Goal: Task Accomplishment & Management: Complete application form

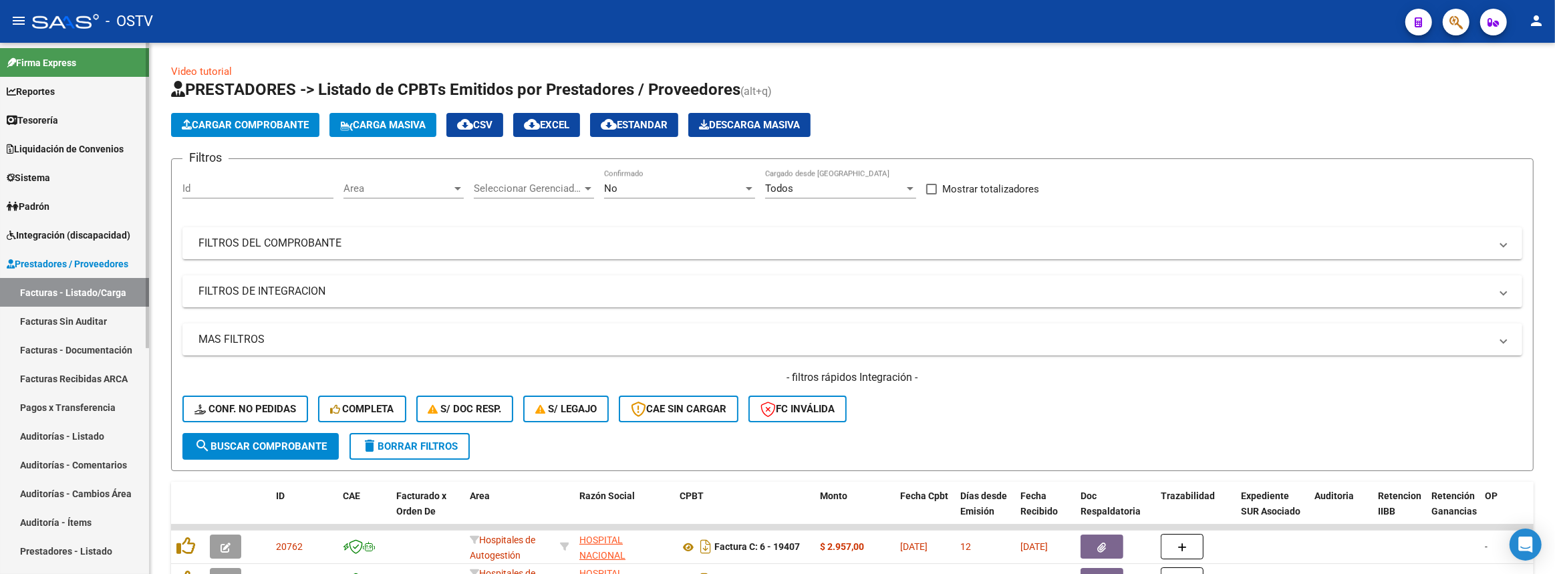
click at [76, 150] on span "Liquidación de Convenios" at bounding box center [65, 149] width 117 height 15
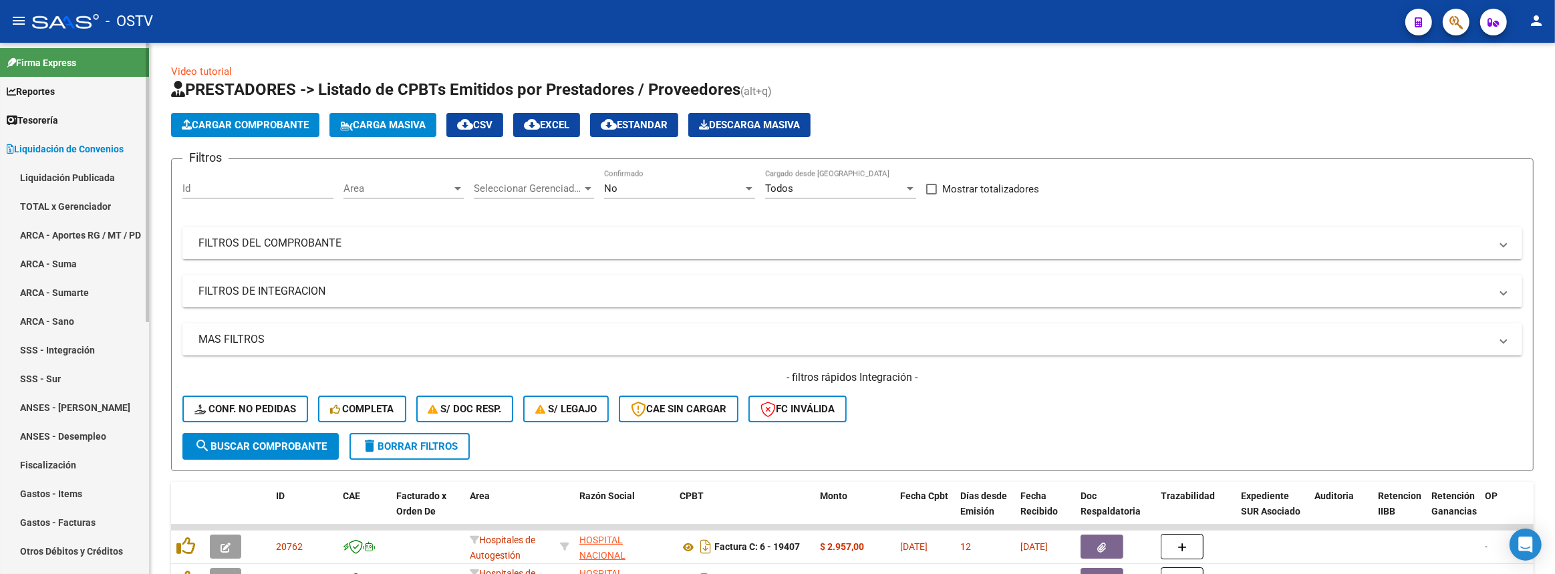
scroll to position [364, 0]
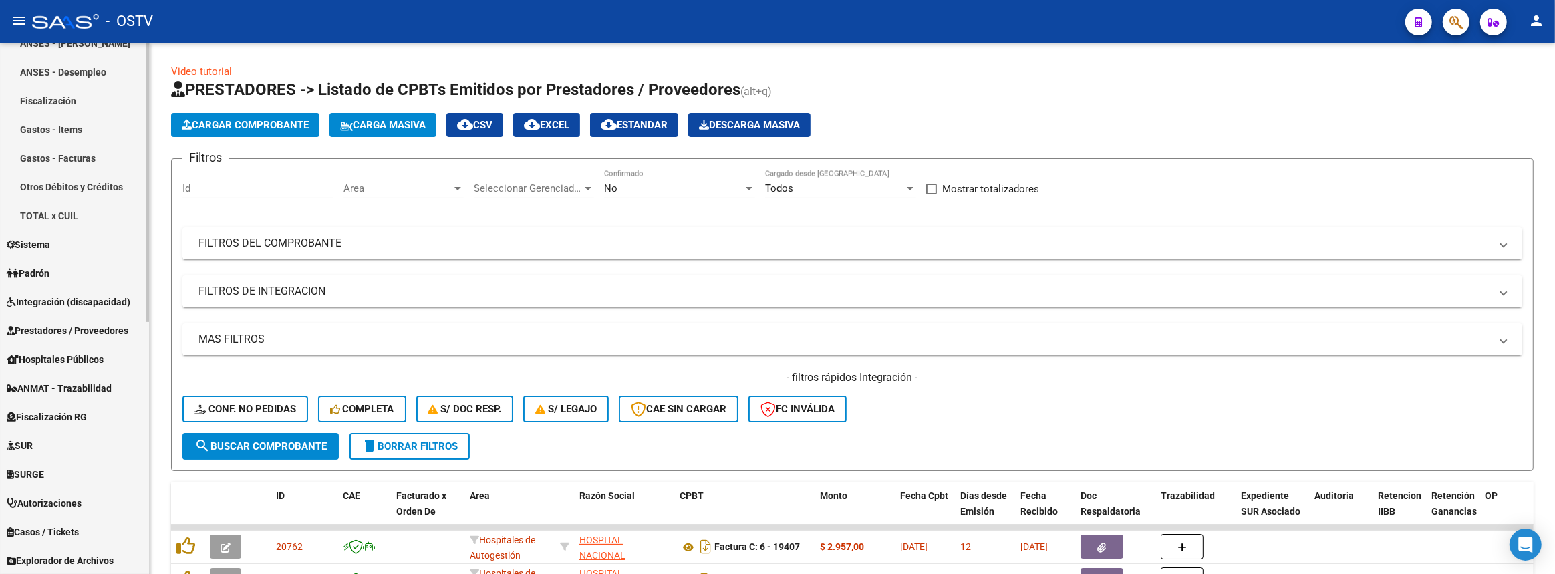
click at [85, 182] on link "Otros Débitos y Créditos" at bounding box center [74, 186] width 149 height 29
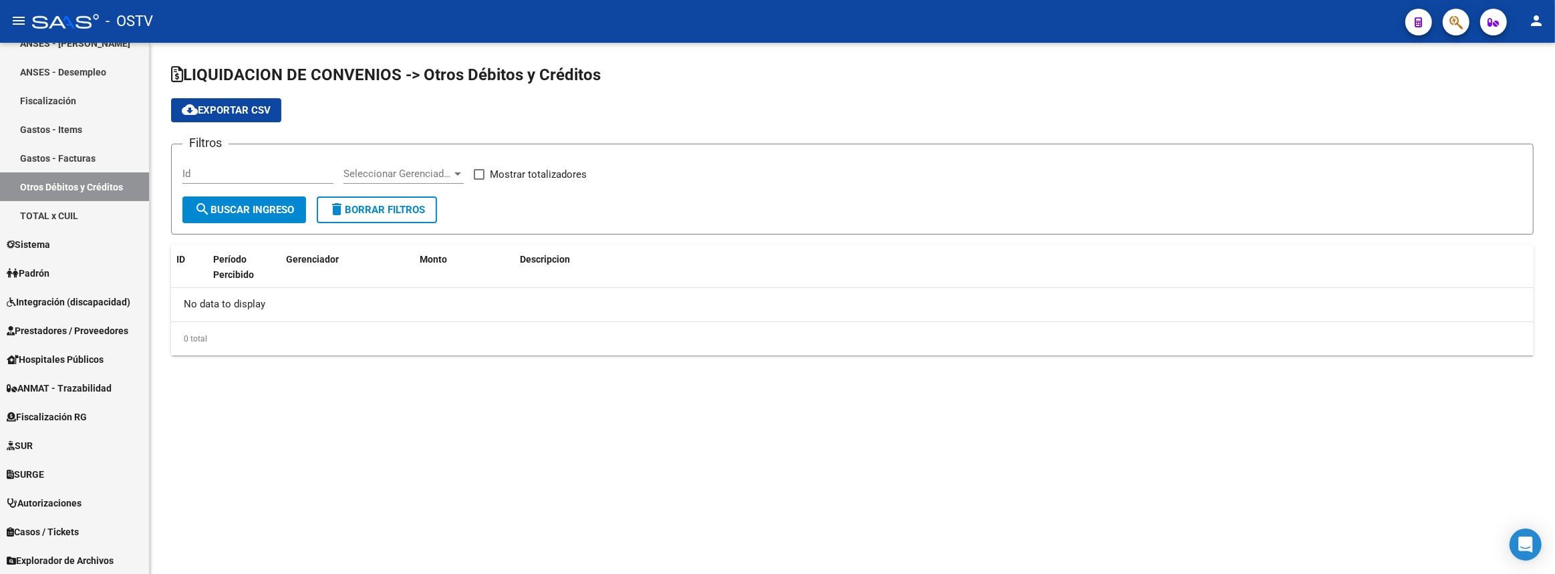
checkbox input "true"
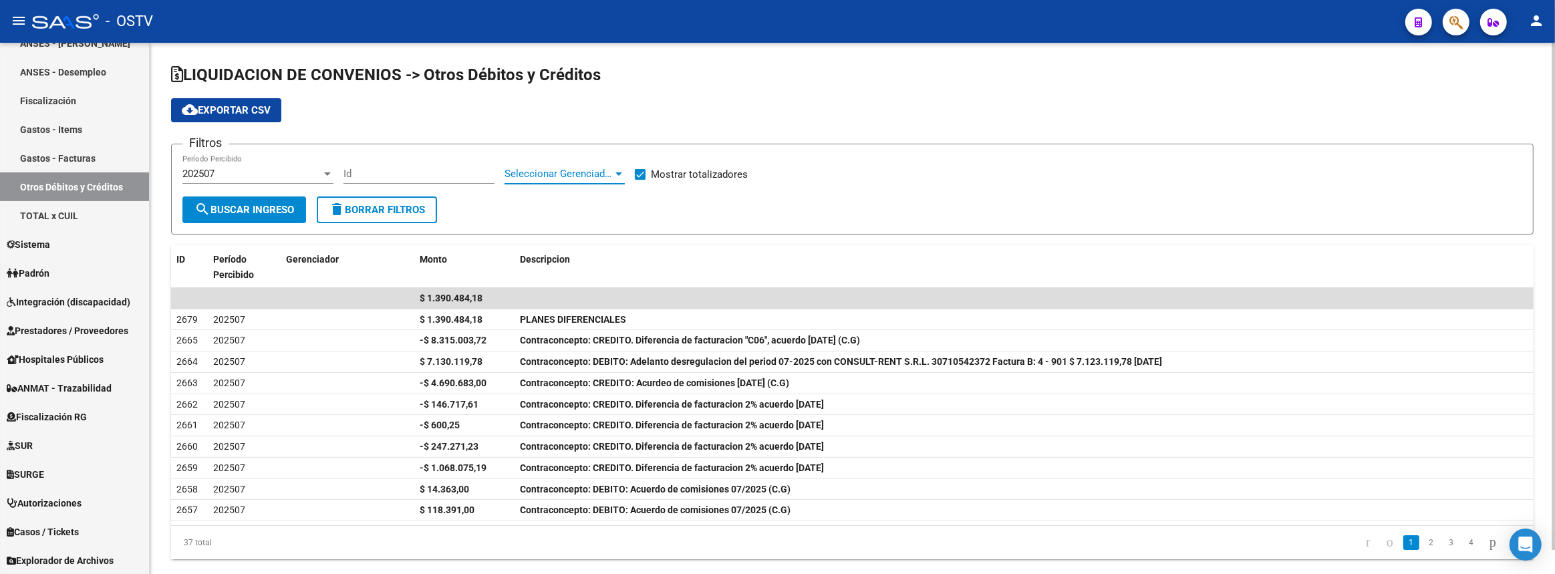
click at [566, 169] on span "Seleccionar Gerenciador" at bounding box center [559, 174] width 108 height 12
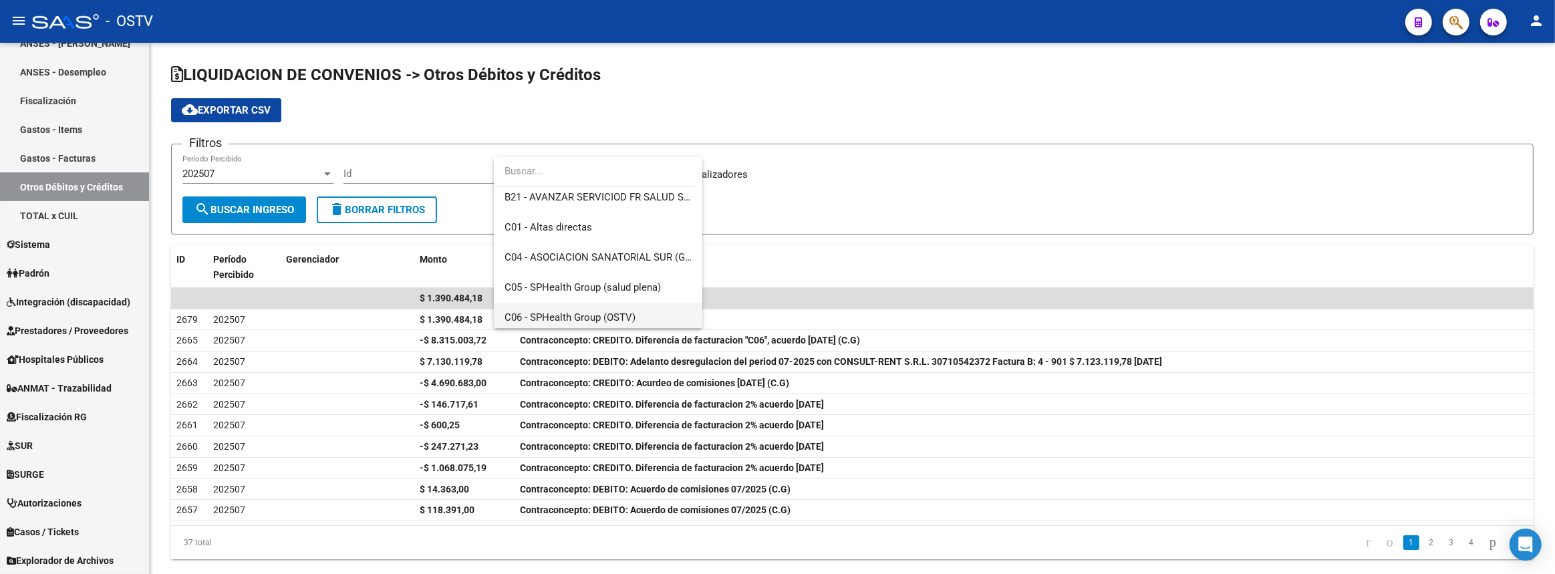
scroll to position [547, 0]
click at [601, 233] on span "C05 - SPHealth Group (salud plena)" at bounding box center [598, 227] width 187 height 30
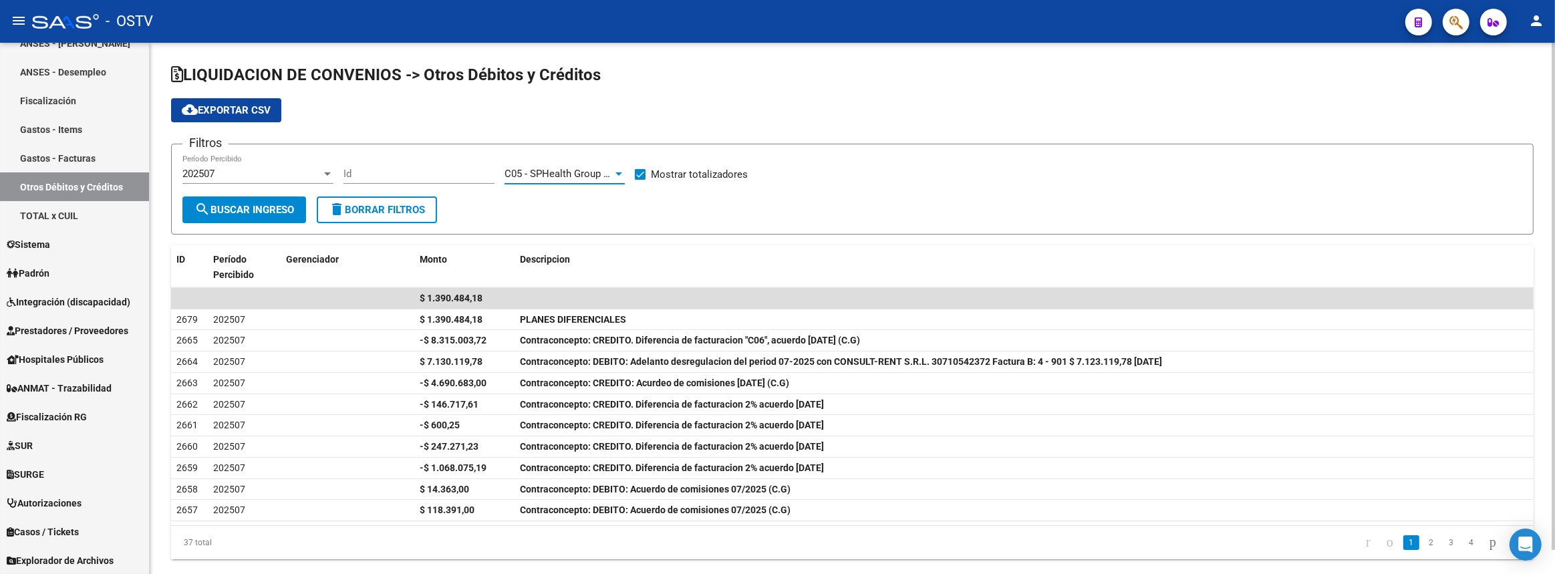
click at [287, 207] on span "search Buscar Ingreso" at bounding box center [244, 210] width 100 height 12
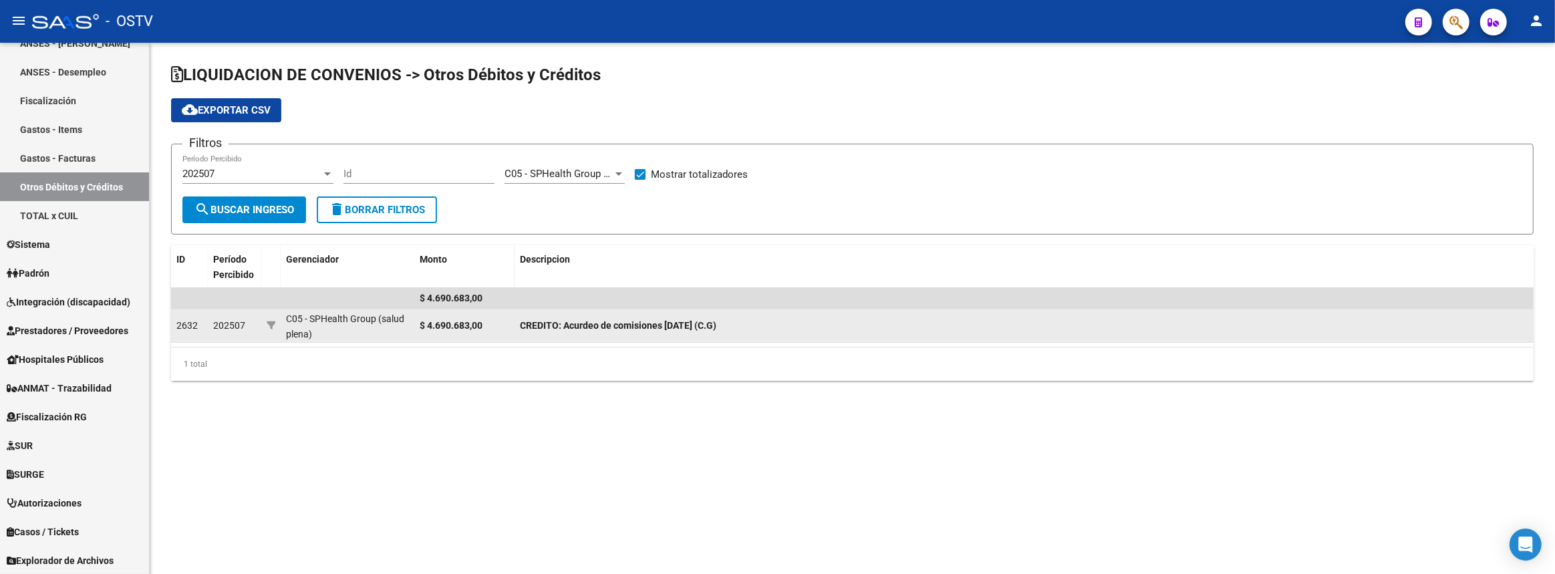
drag, startPoint x: 212, startPoint y: 323, endPoint x: 781, endPoint y: 313, distance: 569.5
click at [781, 313] on div "2632 202507 C05 - SPHealth Group (salud plena) $ 4.690.683,00 CREDITO: Acurdeo …" at bounding box center [852, 325] width 1363 height 33
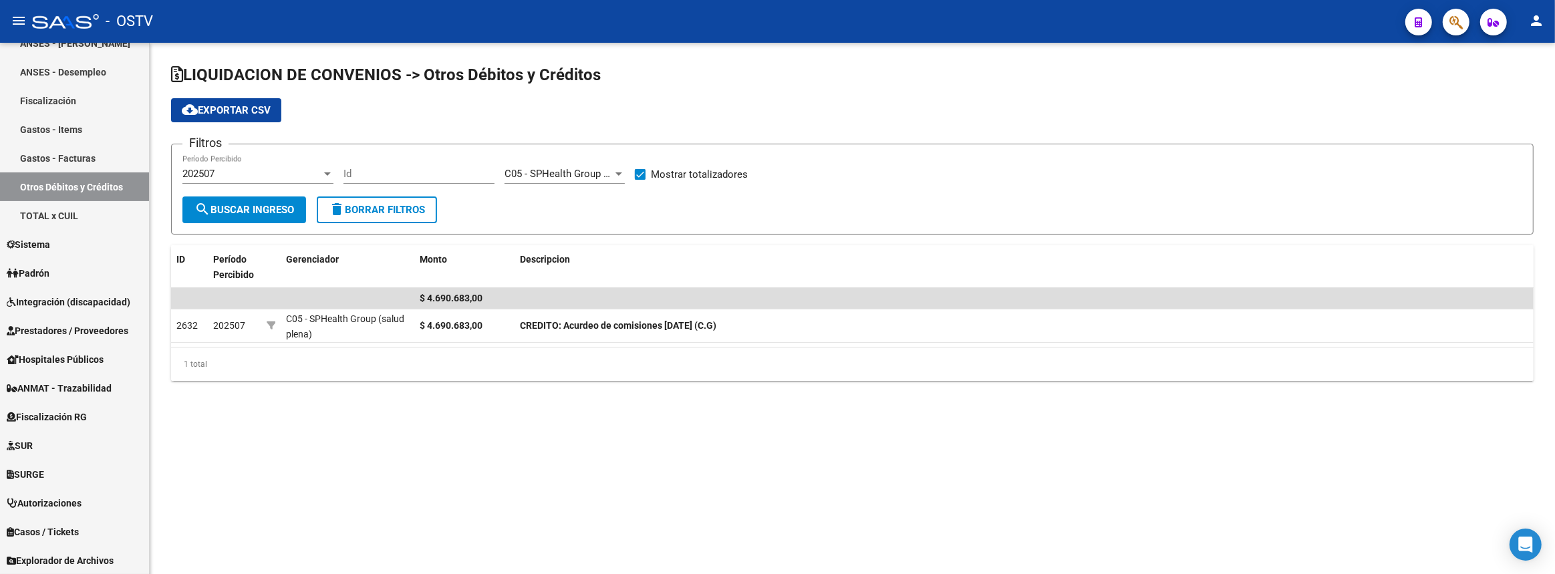
click at [801, 408] on div "LIQUIDACION DE CONVENIOS -> Otros Débitos y Créditos cloud_download Exportar CS…" at bounding box center [852, 233] width 1405 height 381
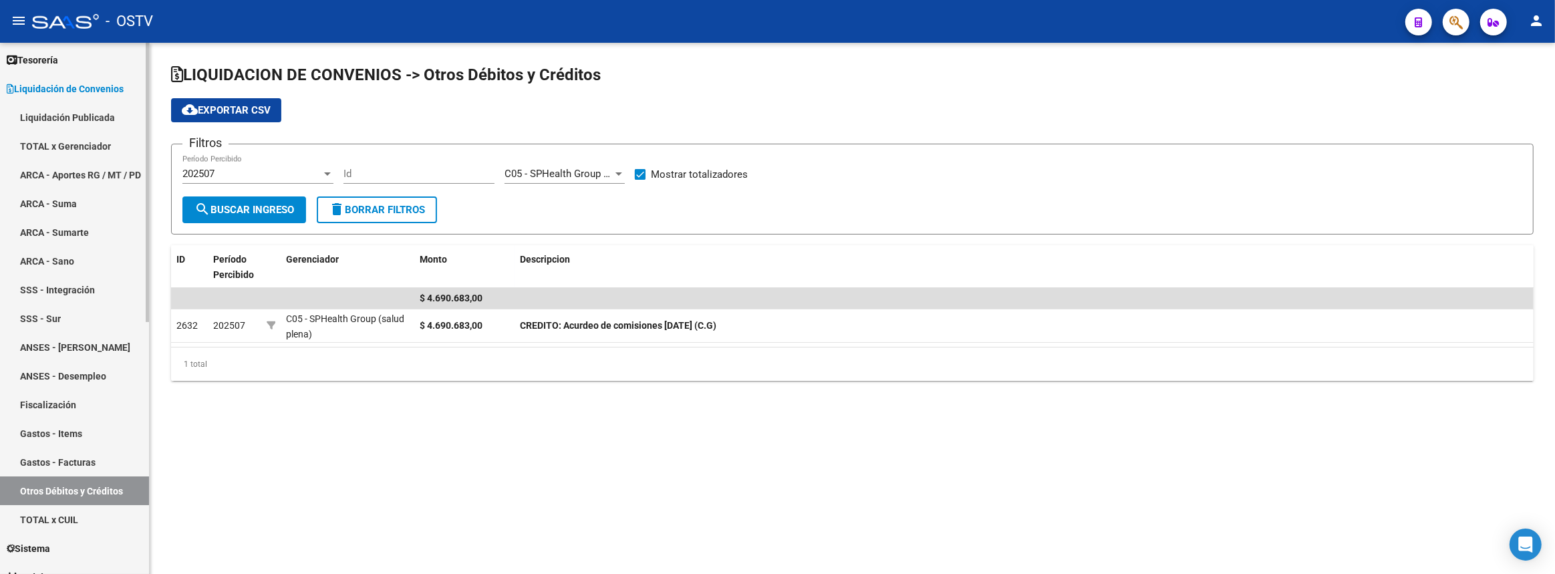
click at [78, 95] on link "Liquidación de Convenios" at bounding box center [74, 88] width 149 height 29
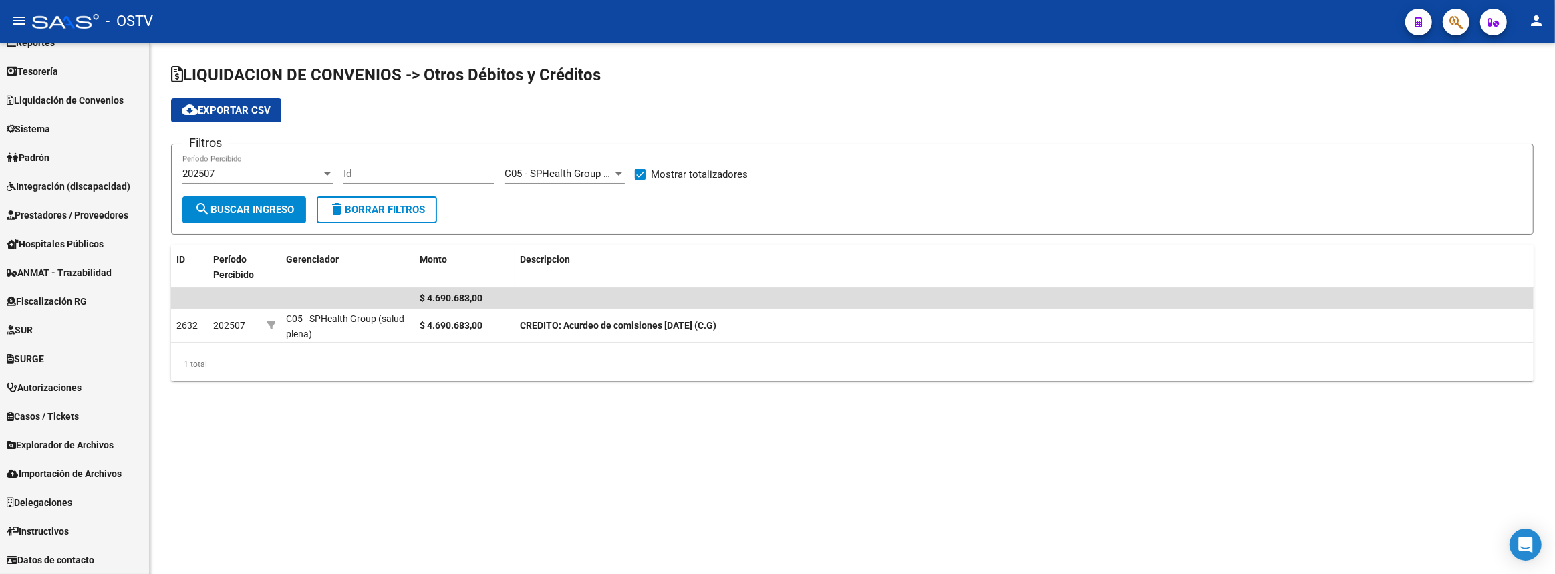
scroll to position [48, 0]
click at [49, 221] on span "Prestadores / Proveedores" at bounding box center [68, 216] width 122 height 15
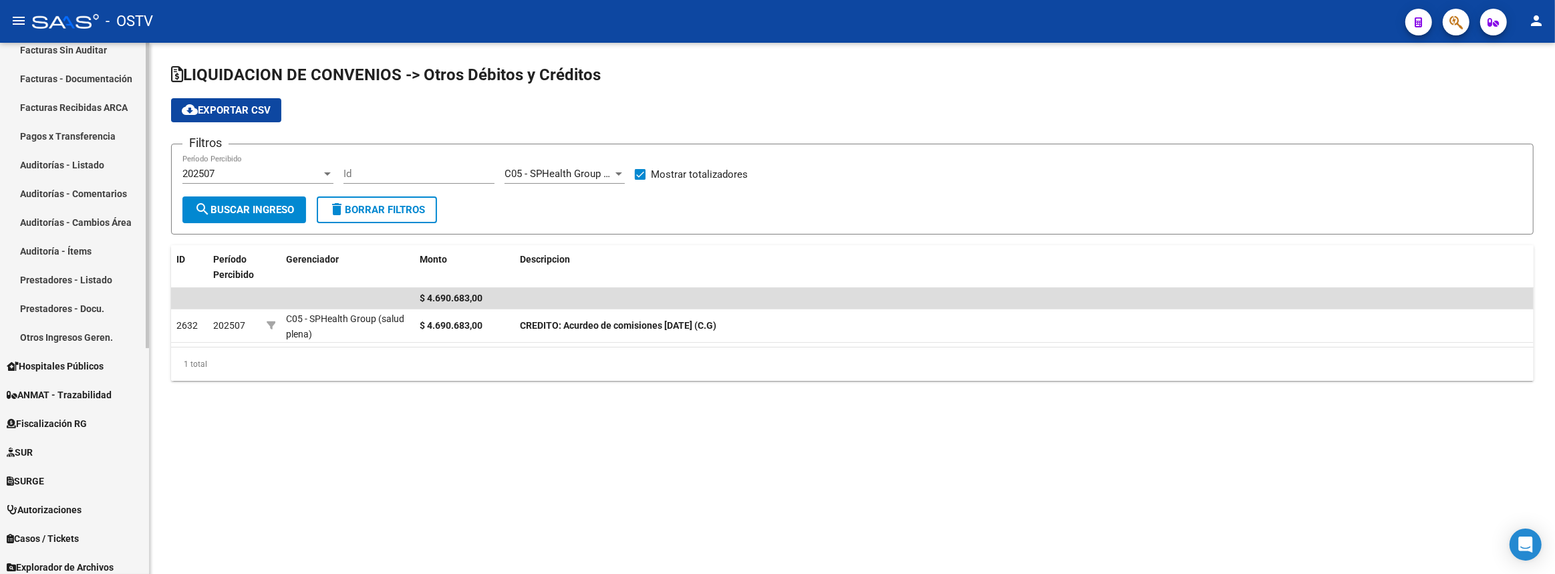
click at [76, 160] on link "Auditorías - Listado" at bounding box center [74, 164] width 149 height 29
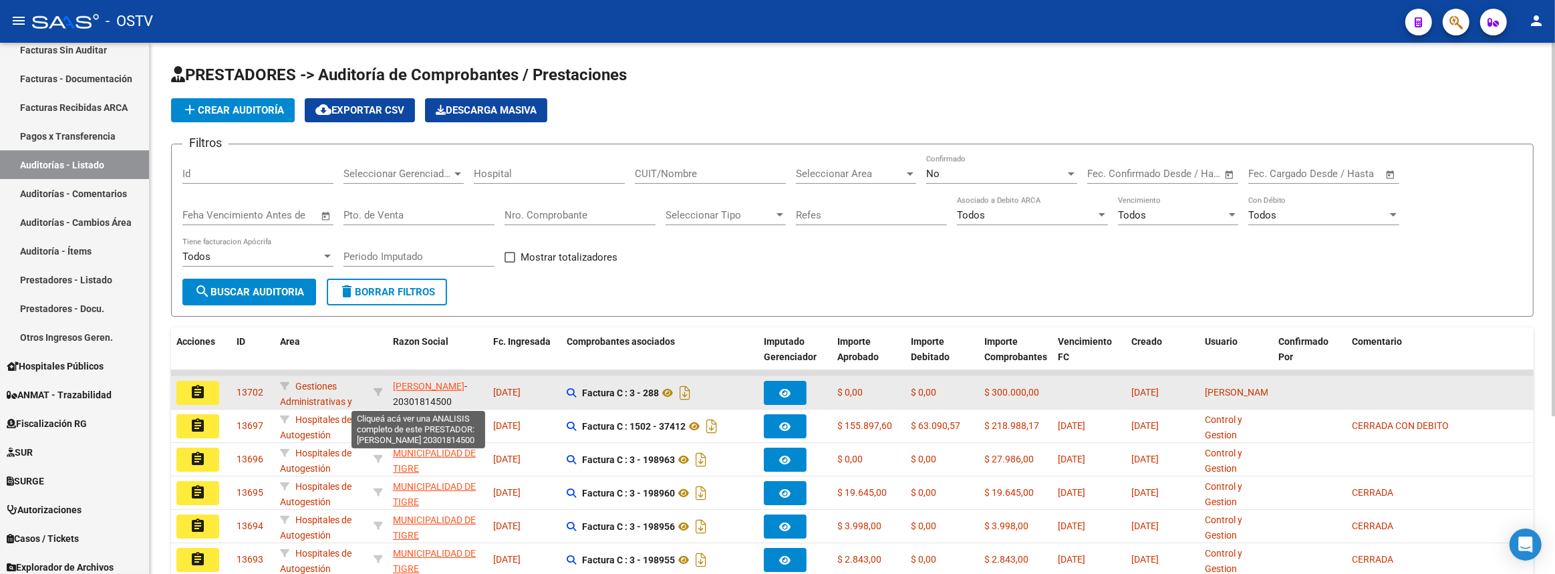
click at [410, 384] on span "AVILA JUAN SEGUNDO" at bounding box center [429, 386] width 72 height 11
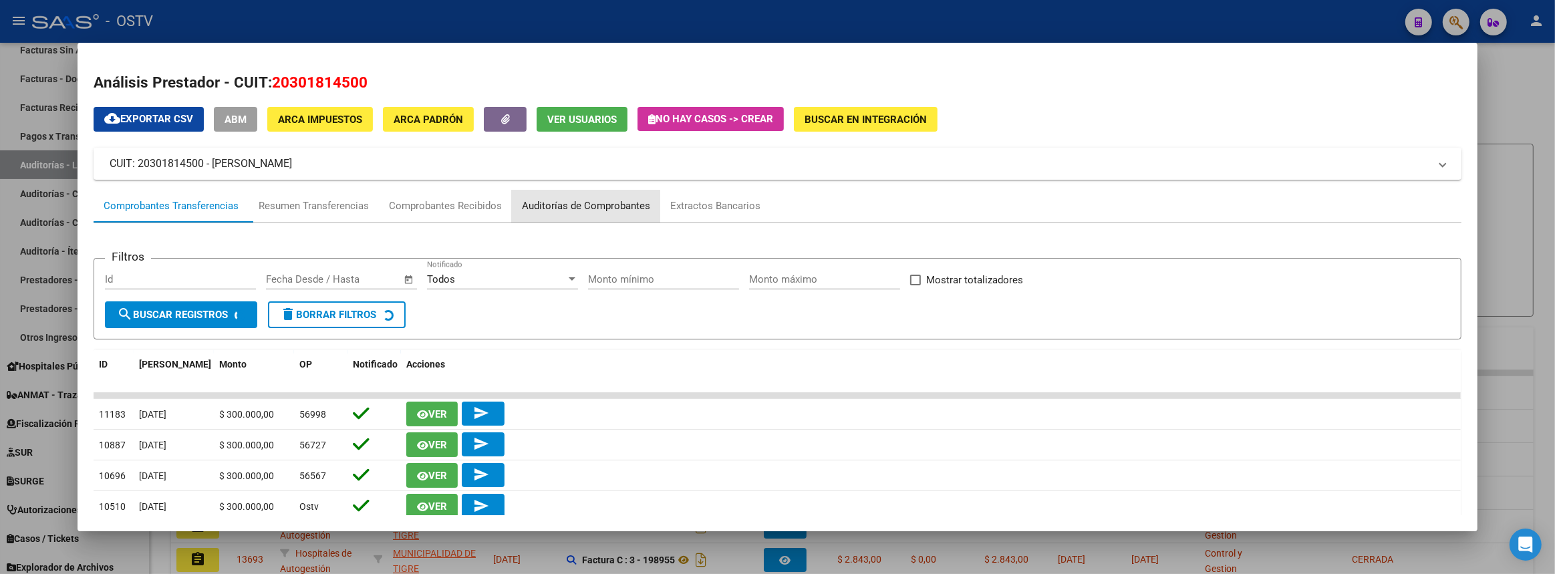
click at [567, 211] on div "Auditorías de Comprobantes" at bounding box center [586, 205] width 128 height 15
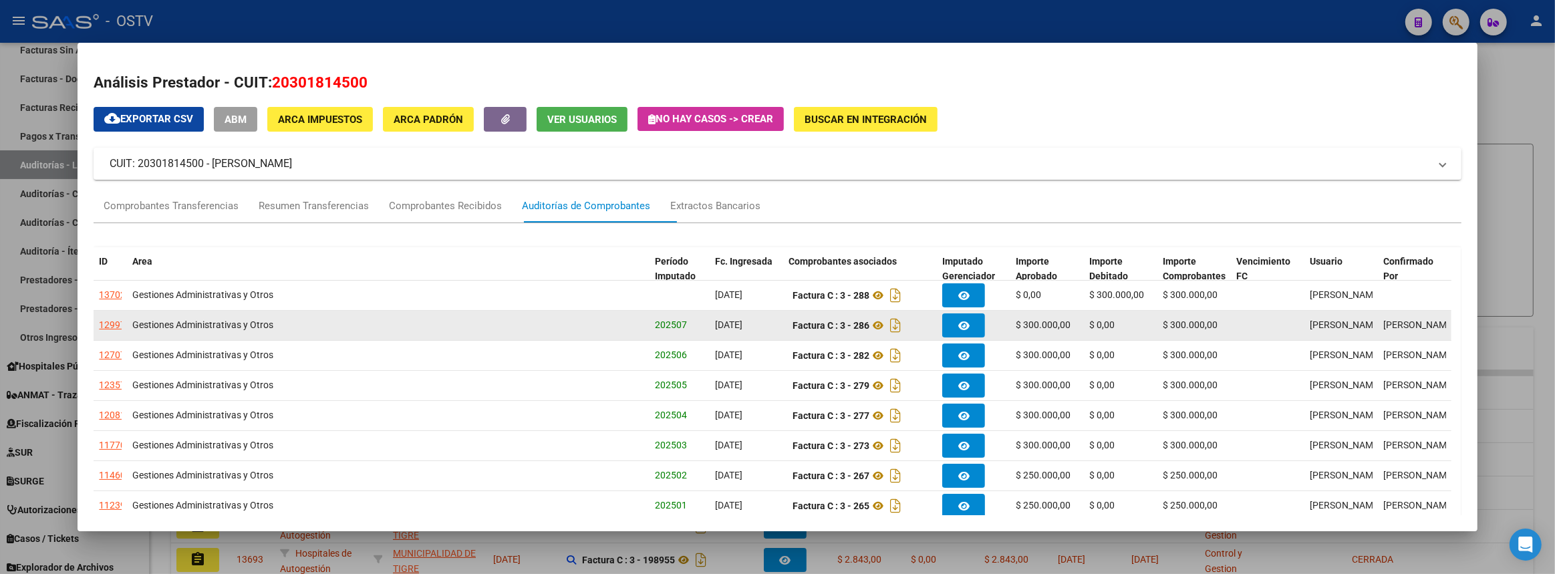
click at [114, 324] on div "12997" at bounding box center [112, 324] width 27 height 15
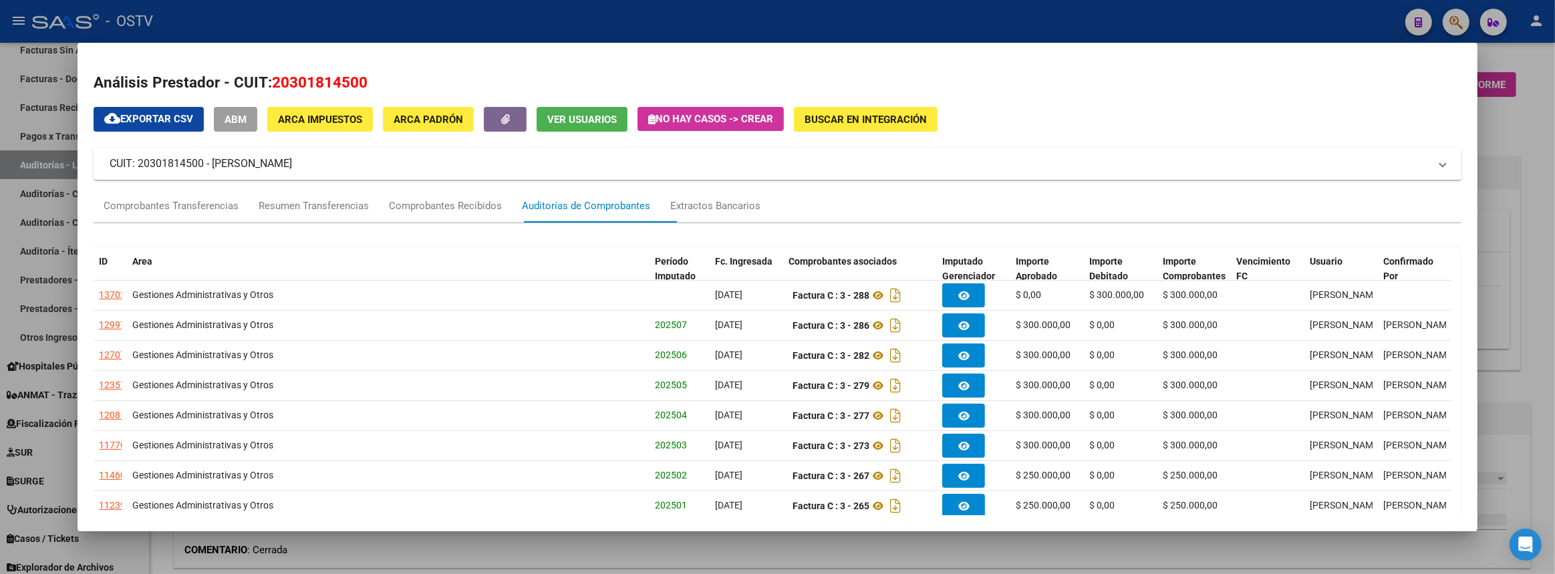
click at [1546, 327] on div at bounding box center [777, 287] width 1555 height 574
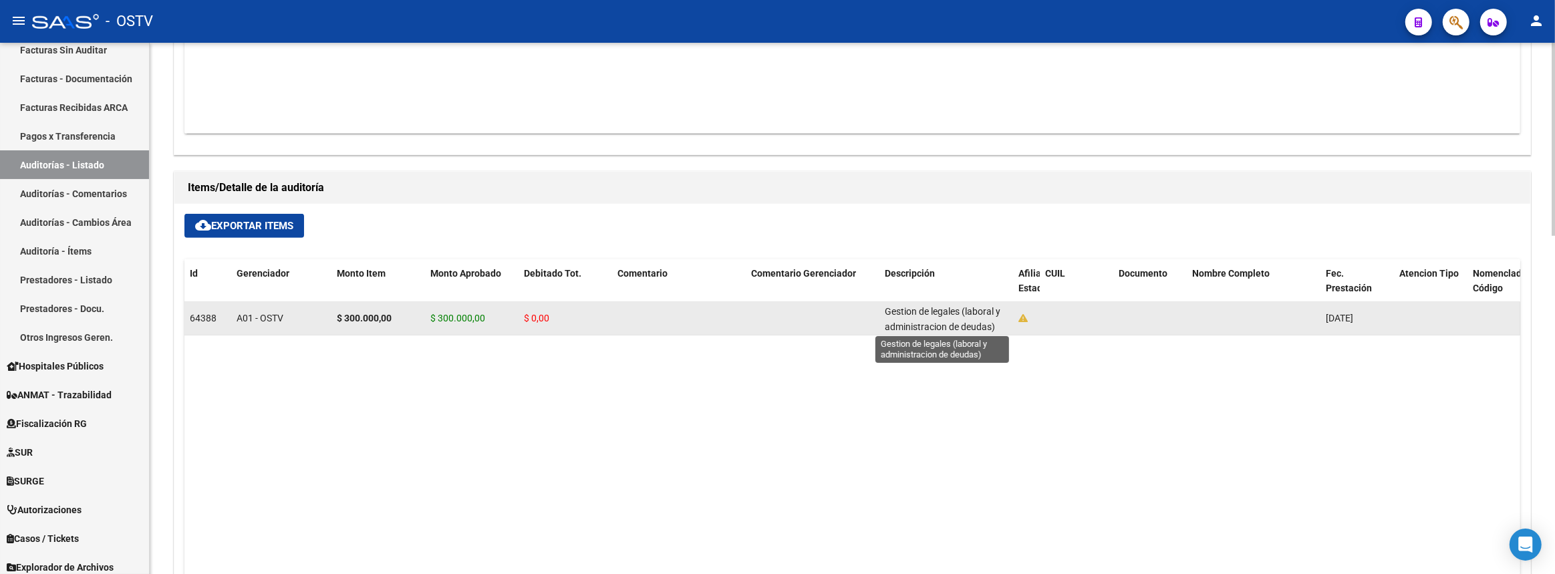
scroll to position [2, 0]
drag, startPoint x: 891, startPoint y: 308, endPoint x: 991, endPoint y: 322, distance: 101.2
click at [991, 322] on datatable-body-cell "Gestion de legales (laboral y administracion de deudas)" at bounding box center [946, 318] width 134 height 33
copy span "Gestion de legales (laboral y administracion de deudas)"
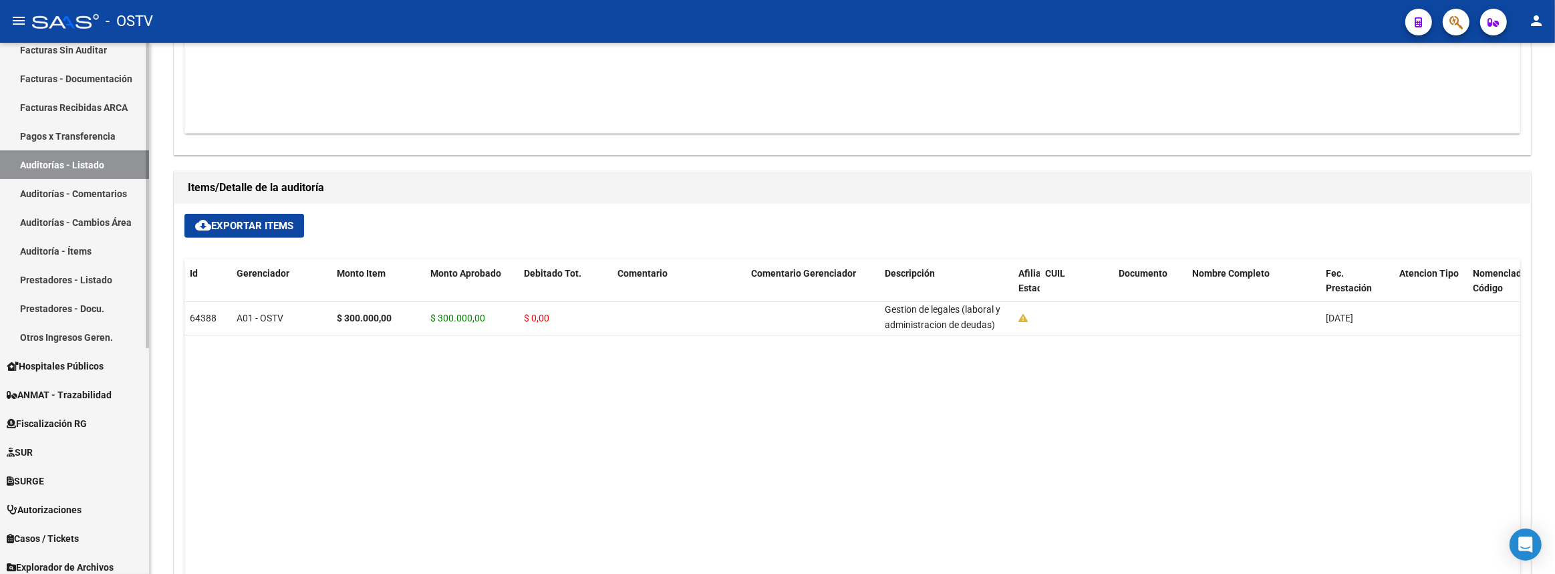
click at [75, 162] on link "Auditorías - Listado" at bounding box center [74, 164] width 149 height 29
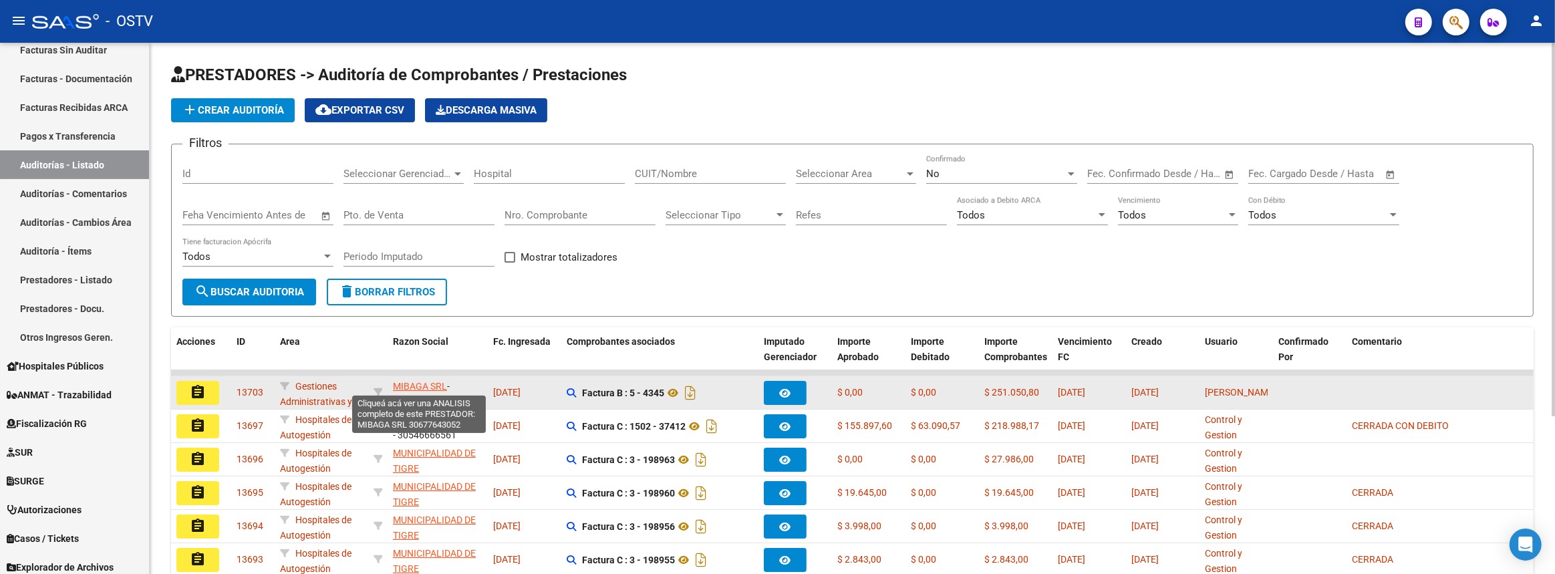
click at [432, 381] on span "MIBAGA SRL" at bounding box center [420, 386] width 54 height 11
type textarea "30677643052"
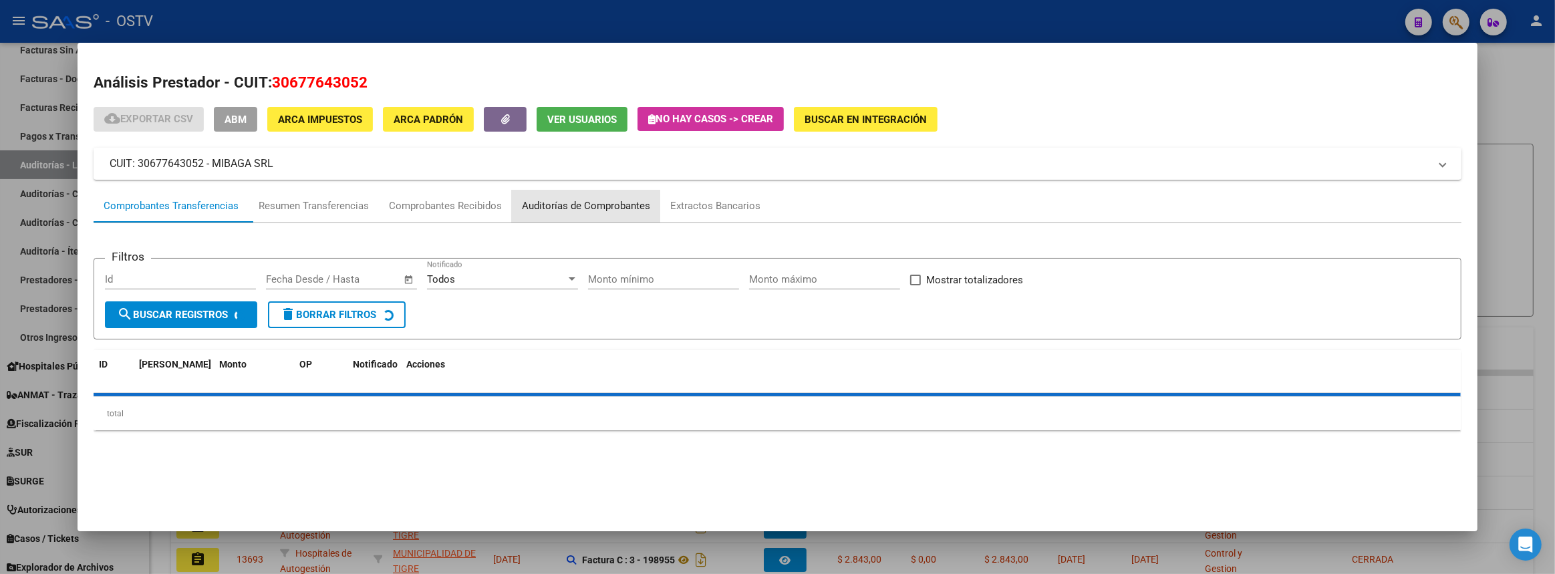
click at [587, 211] on div "Auditorías de Comprobantes" at bounding box center [586, 205] width 128 height 15
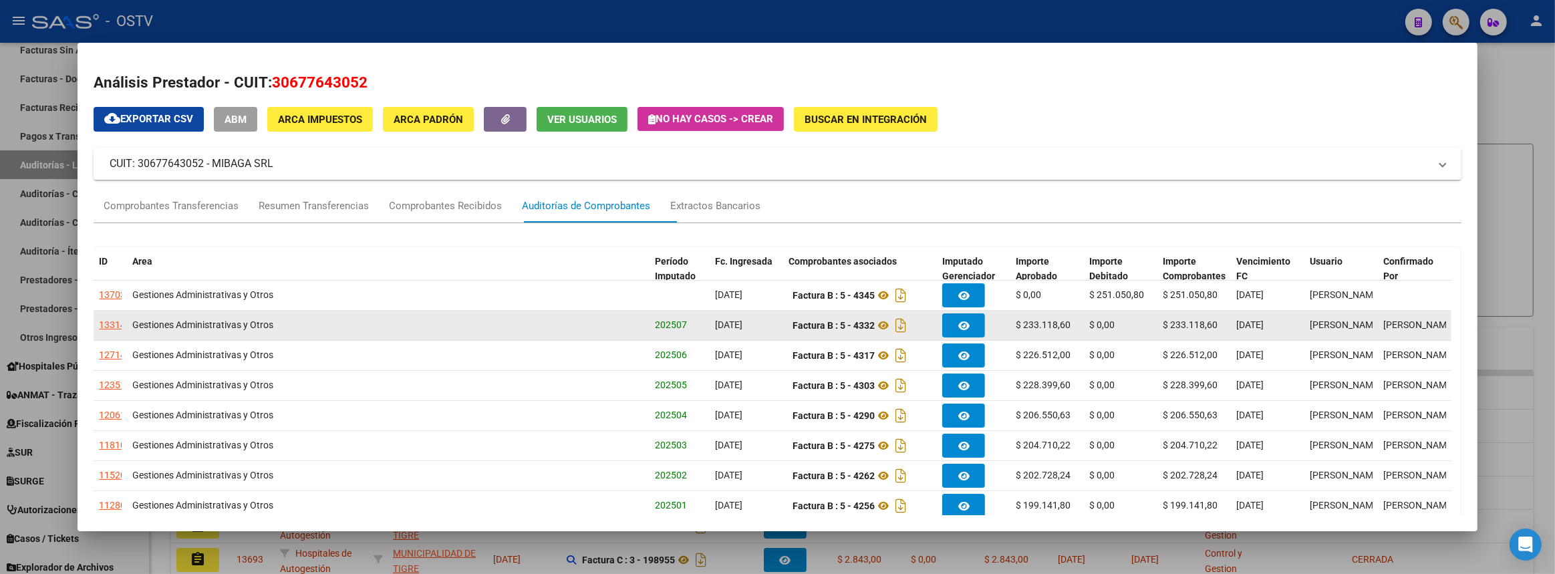
click at [111, 324] on div "13314" at bounding box center [112, 324] width 27 height 15
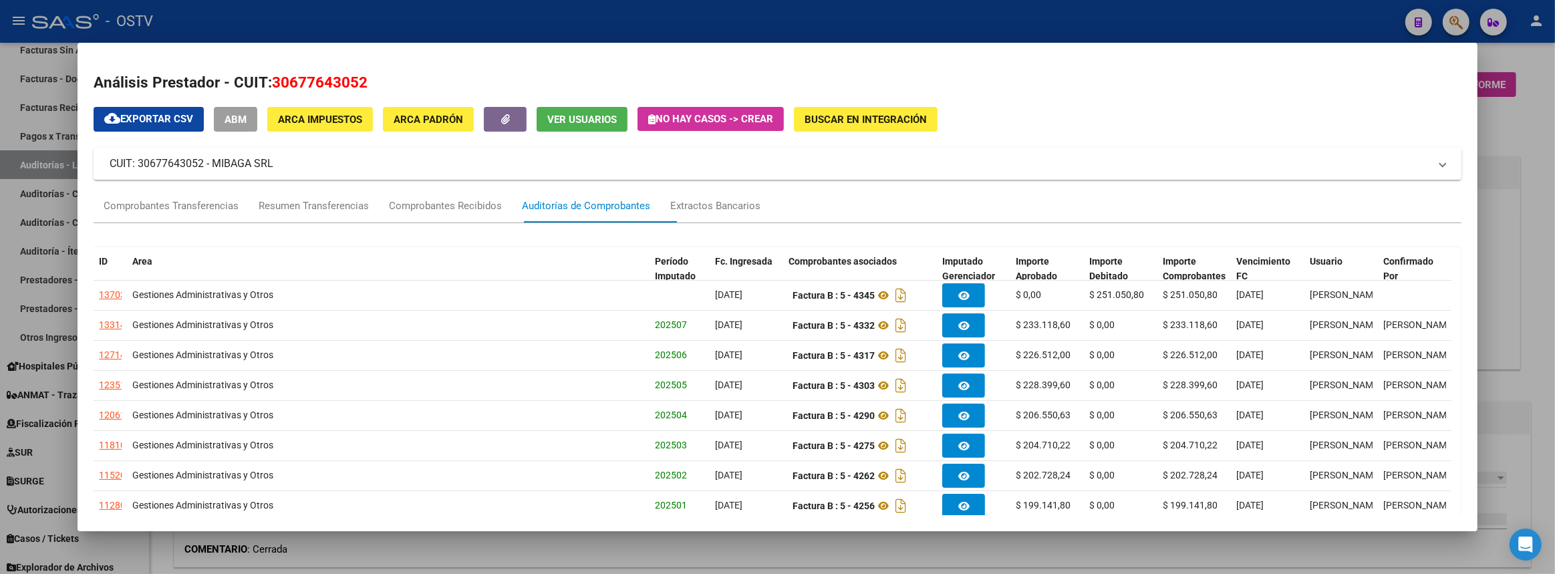
click at [1544, 303] on div at bounding box center [777, 287] width 1555 height 574
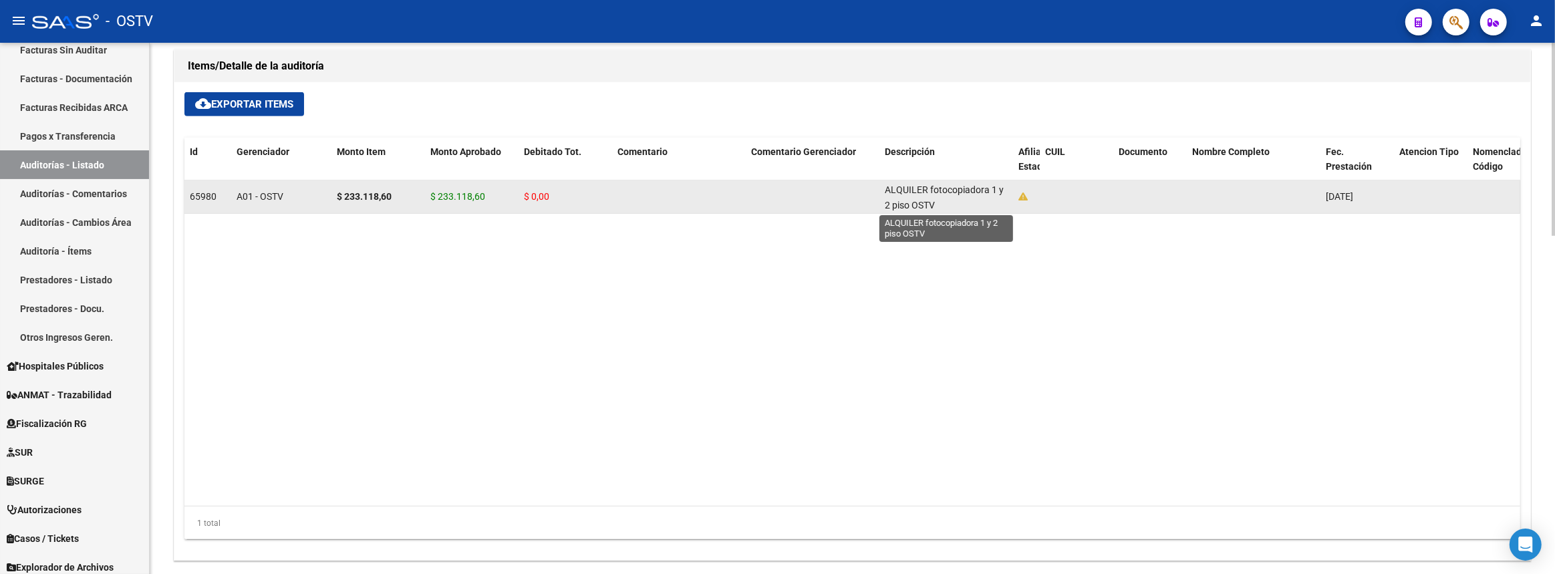
scroll to position [2, 0]
drag, startPoint x: 887, startPoint y: 188, endPoint x: 940, endPoint y: 201, distance: 54.5
click at [940, 201] on div "ALQUILER fotocopiadora 1 y 2 piso OSTV" at bounding box center [946, 196] width 123 height 28
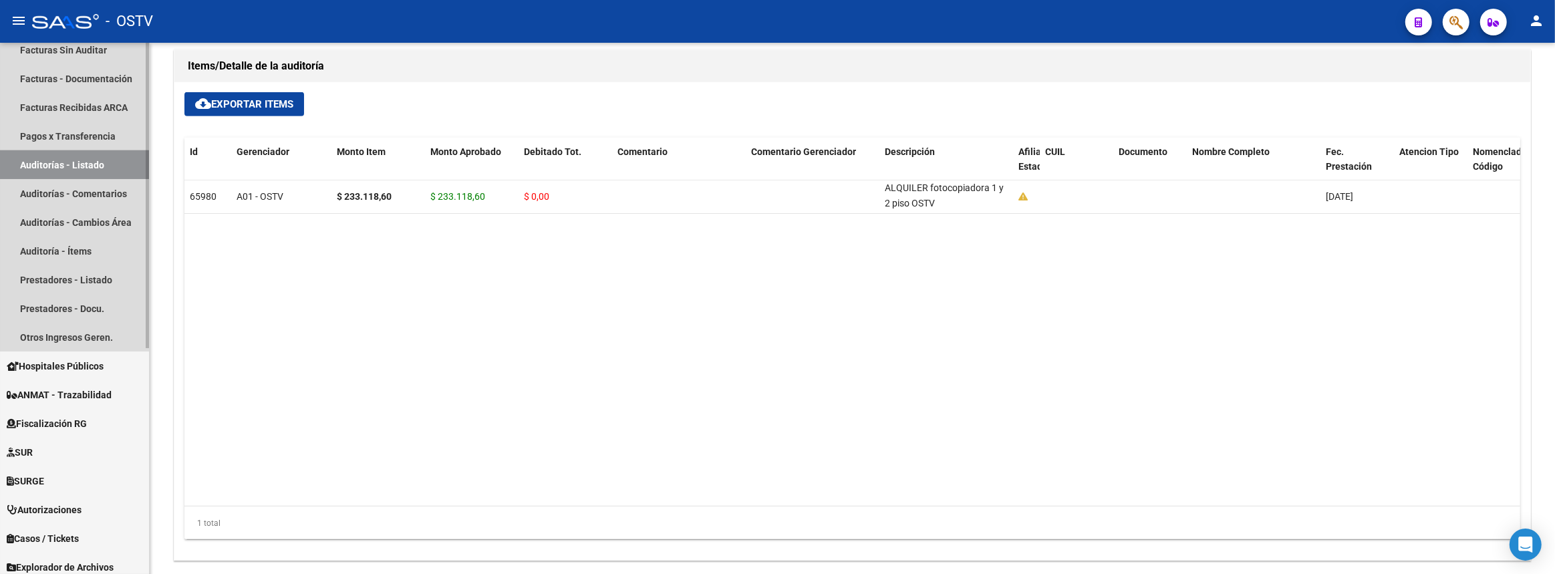
click at [103, 160] on link "Auditorías - Listado" at bounding box center [74, 164] width 149 height 29
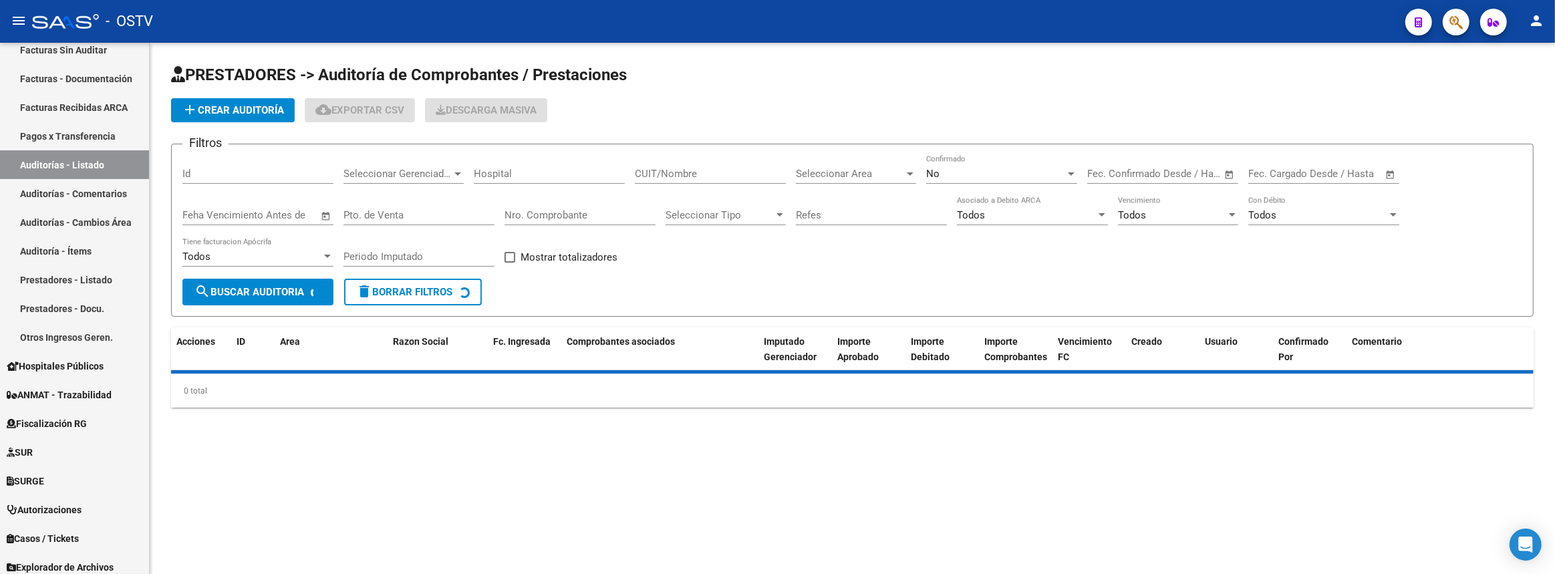
click at [243, 98] on button "add Crear Auditoría" at bounding box center [233, 110] width 124 height 24
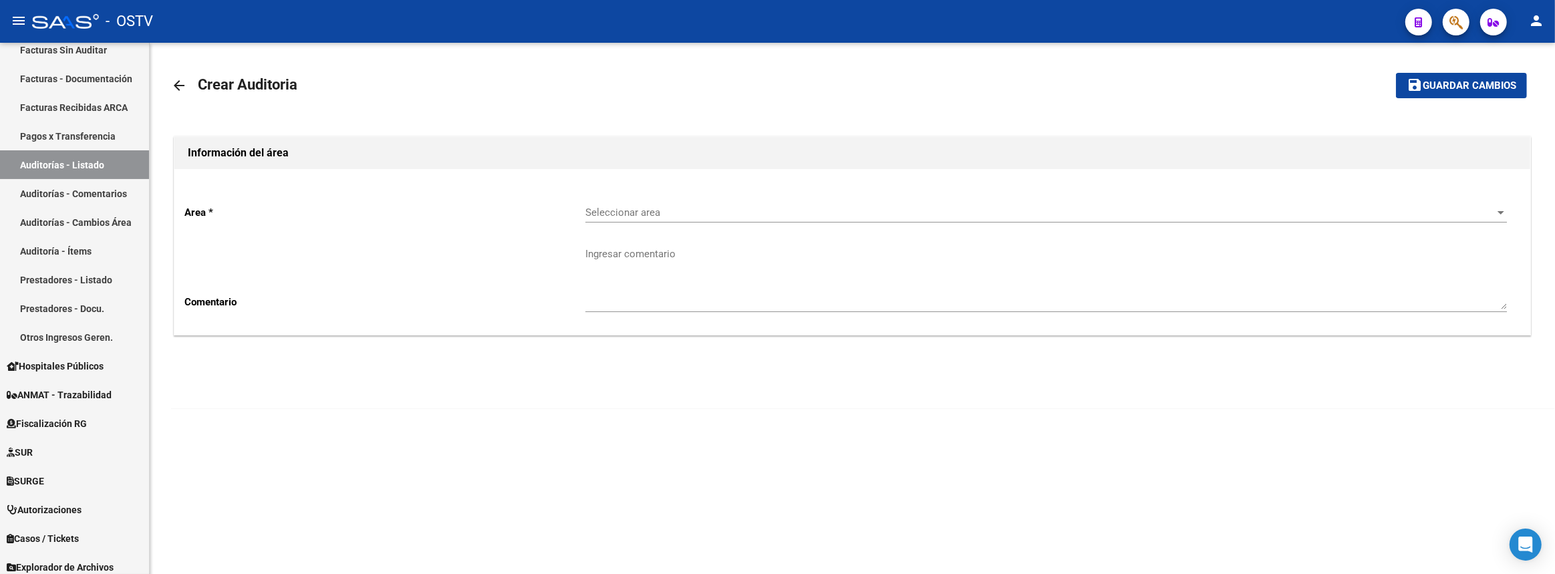
click at [646, 200] on div "Seleccionar area Seleccionar area" at bounding box center [1046, 208] width 922 height 29
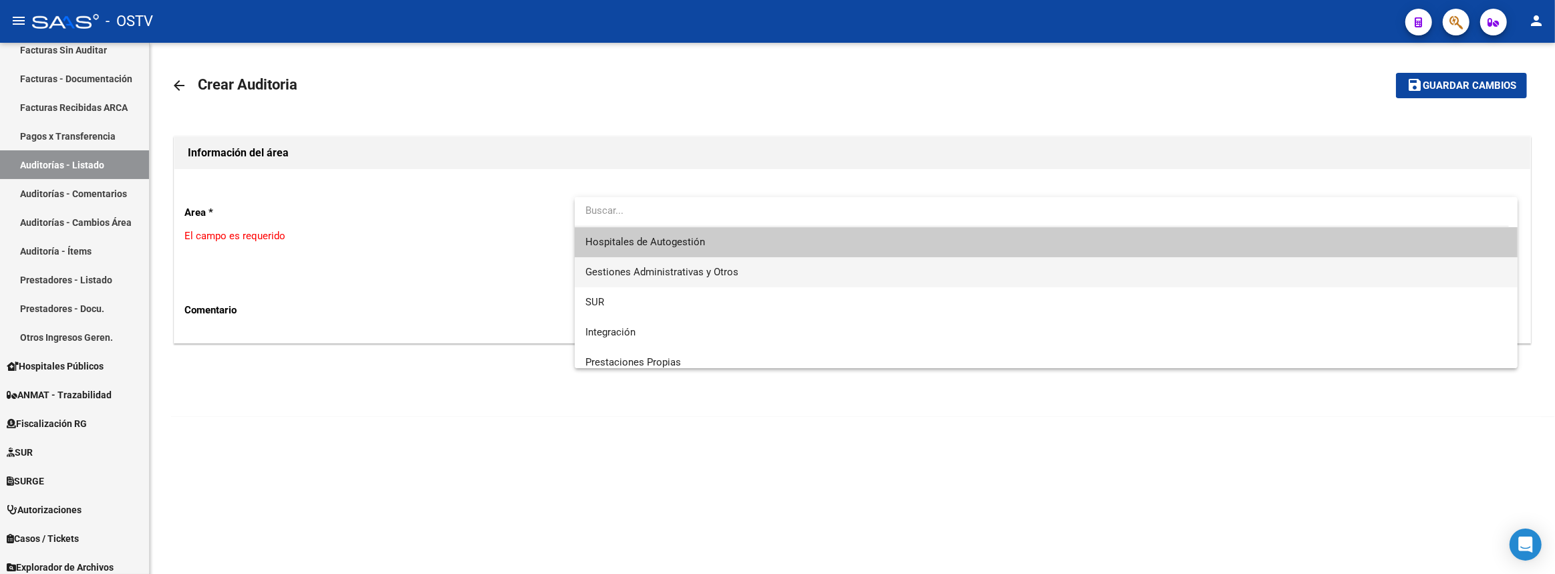
click at [641, 269] on span "Gestiones Administrativas y Otros" at bounding box center [661, 272] width 153 height 12
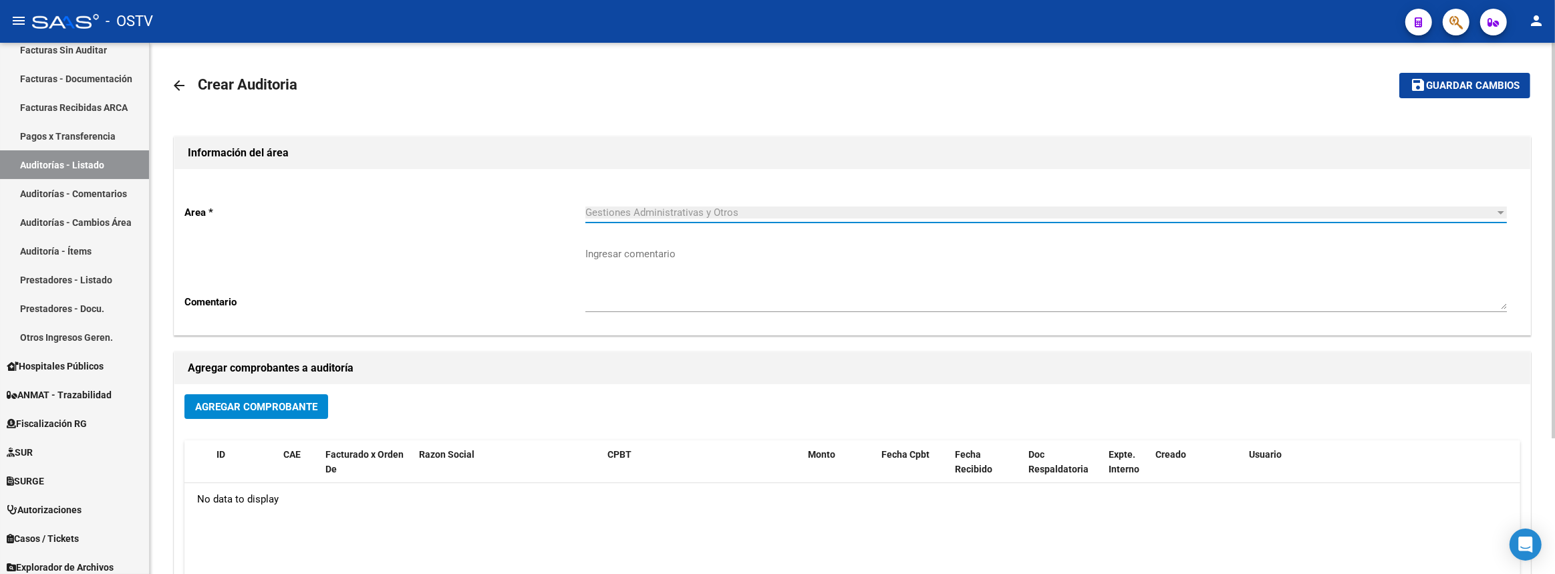
click at [300, 401] on span "Agregar Comprobante" at bounding box center [256, 407] width 122 height 12
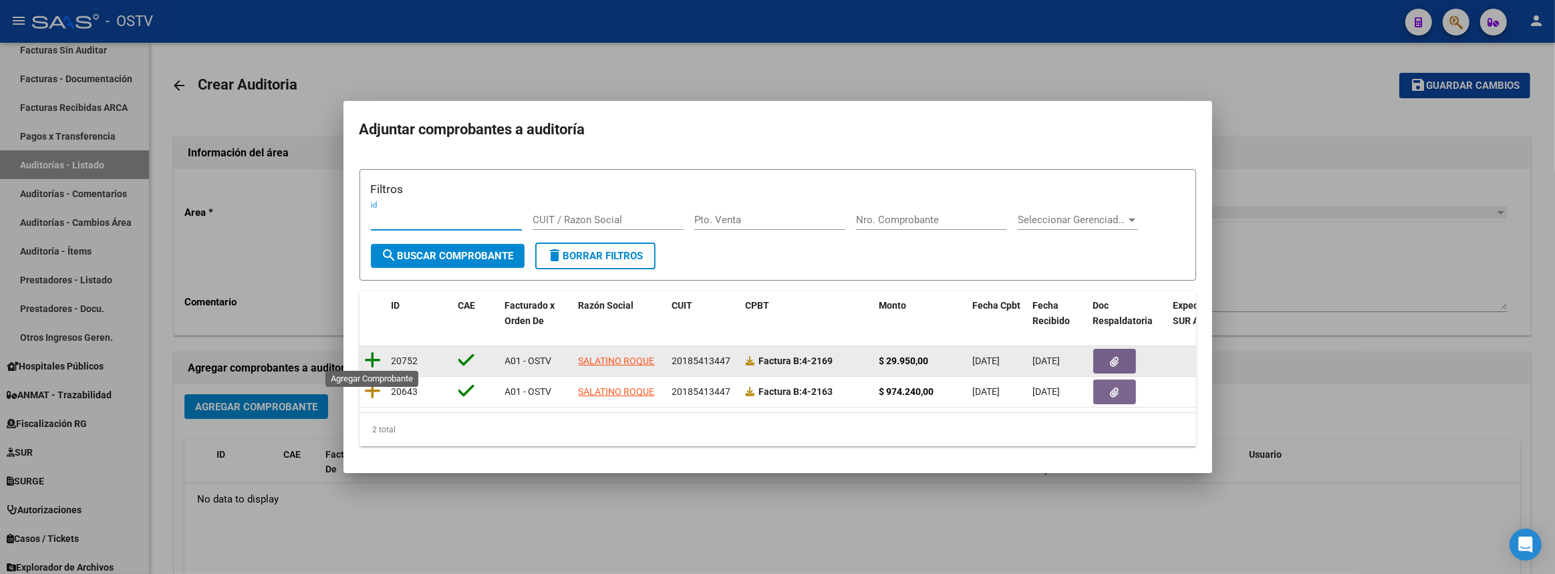
click at [373, 354] on icon at bounding box center [373, 360] width 17 height 19
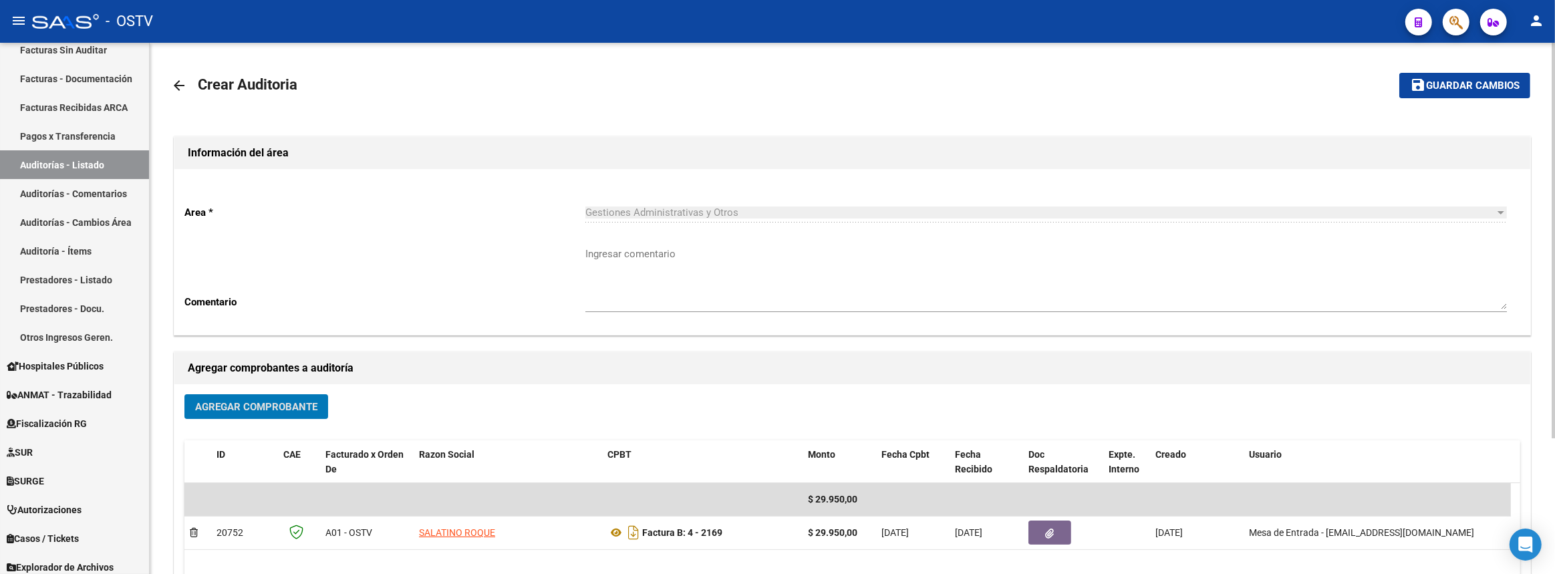
click at [293, 401] on span "Agregar Comprobante" at bounding box center [256, 407] width 122 height 12
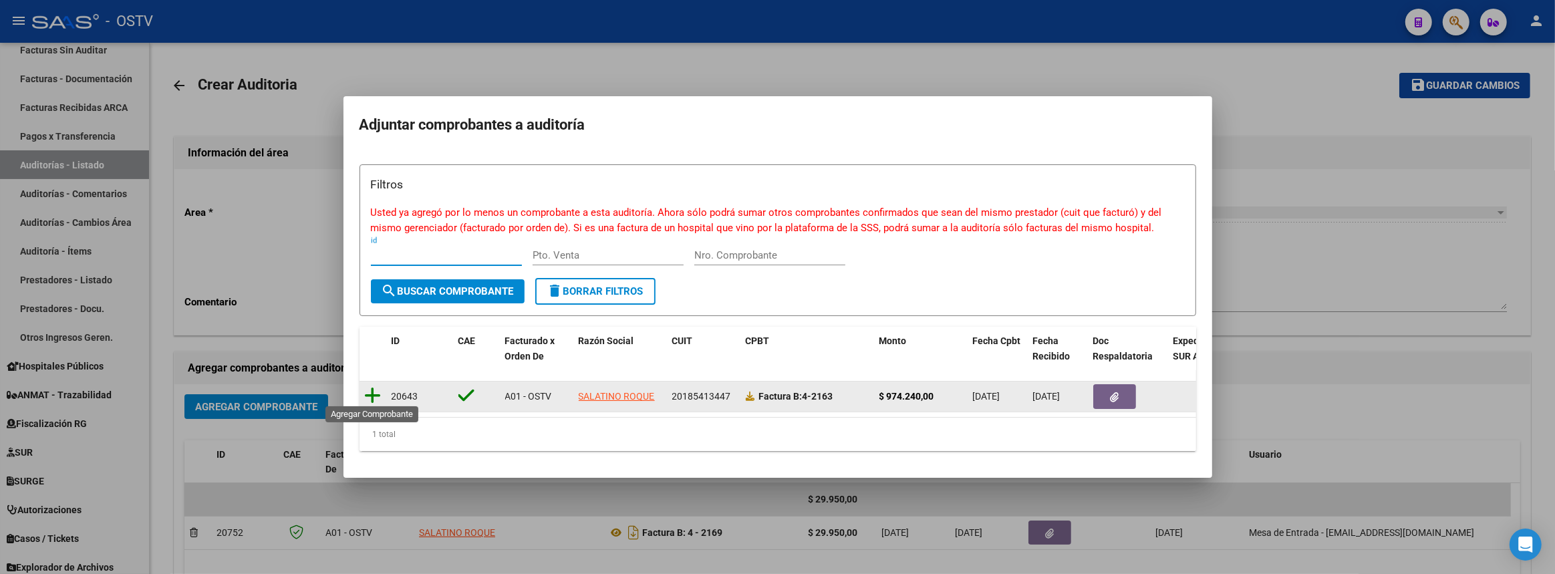
click at [378, 390] on icon at bounding box center [373, 395] width 17 height 19
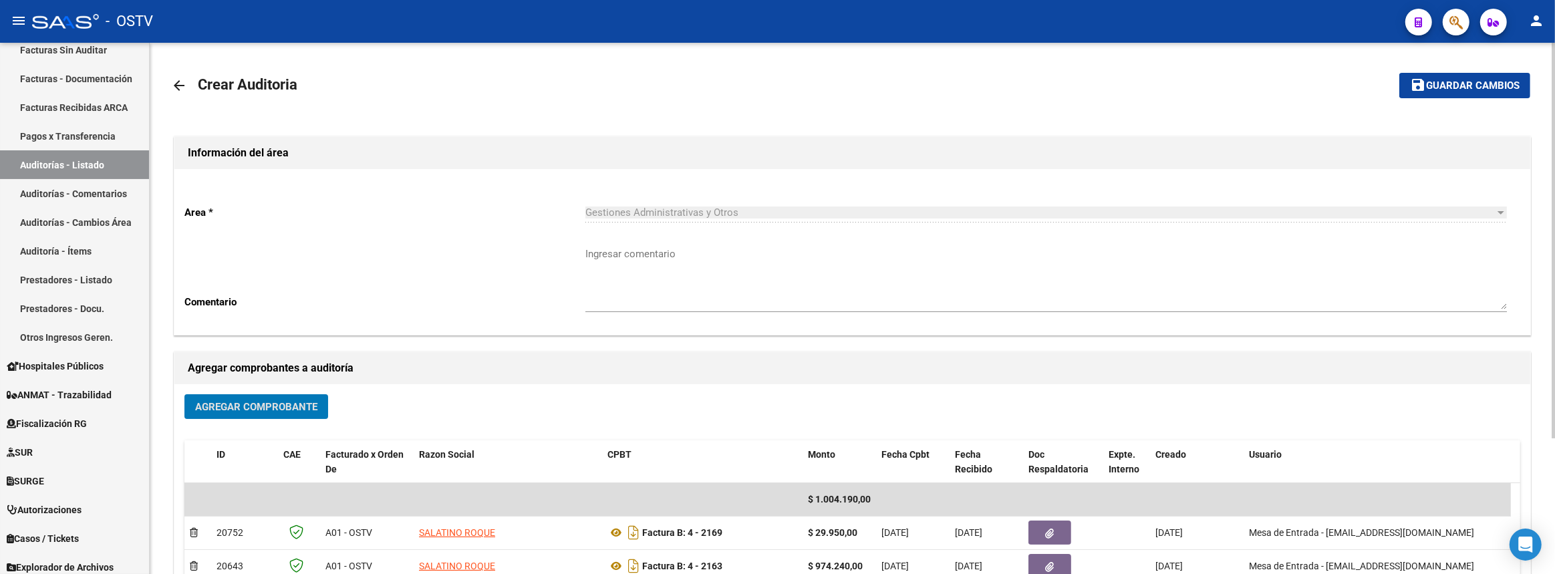
click at [1452, 82] on span "Guardar cambios" at bounding box center [1473, 86] width 94 height 12
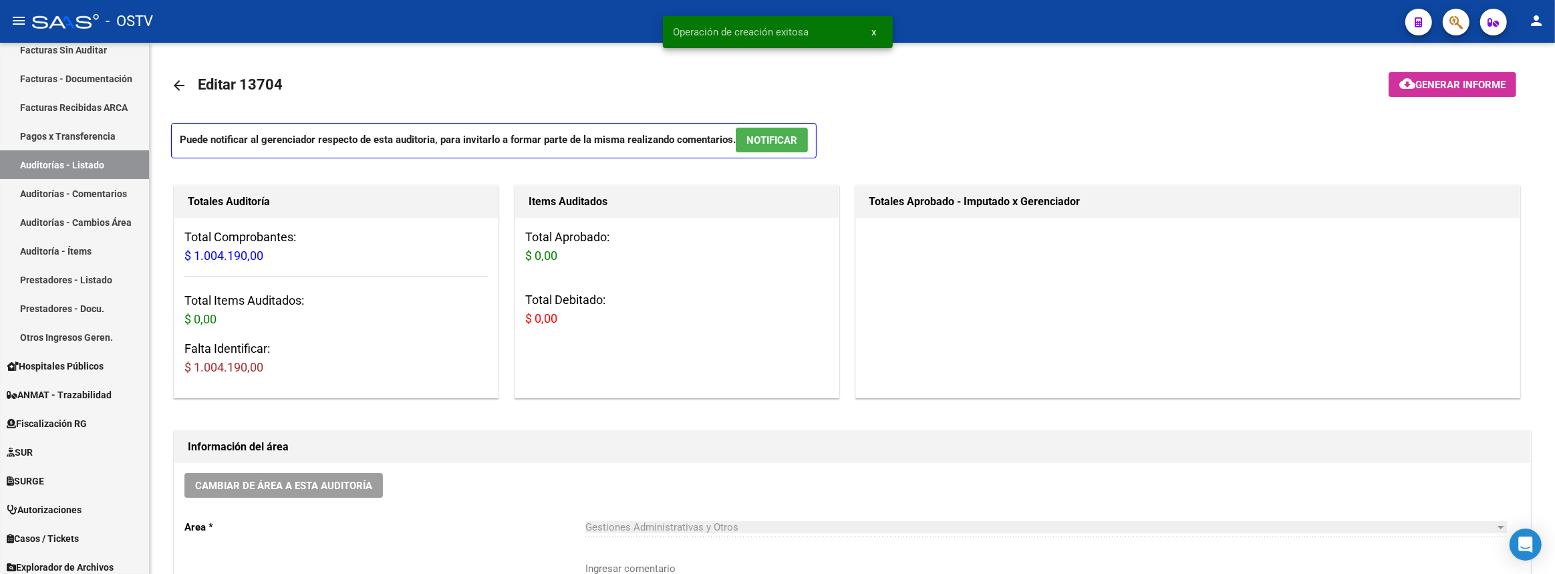
scroll to position [243, 0]
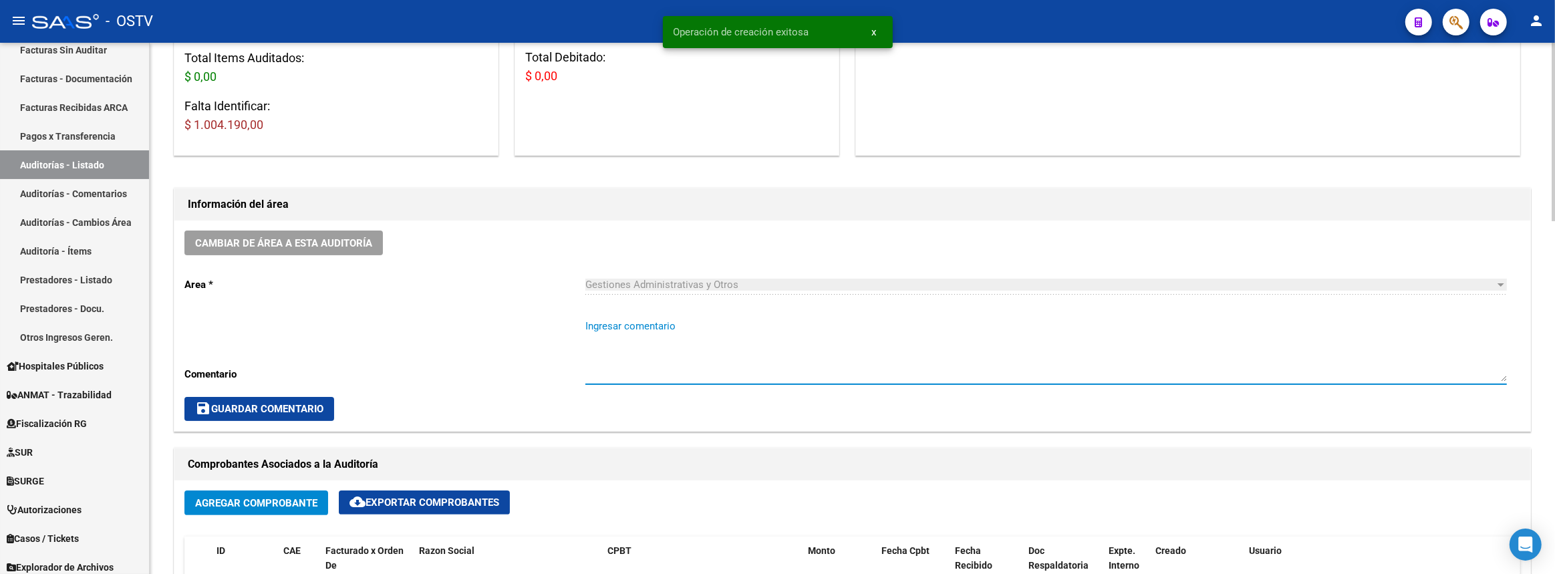
click at [792, 338] on textarea "Ingresar comentario" at bounding box center [1046, 350] width 922 height 63
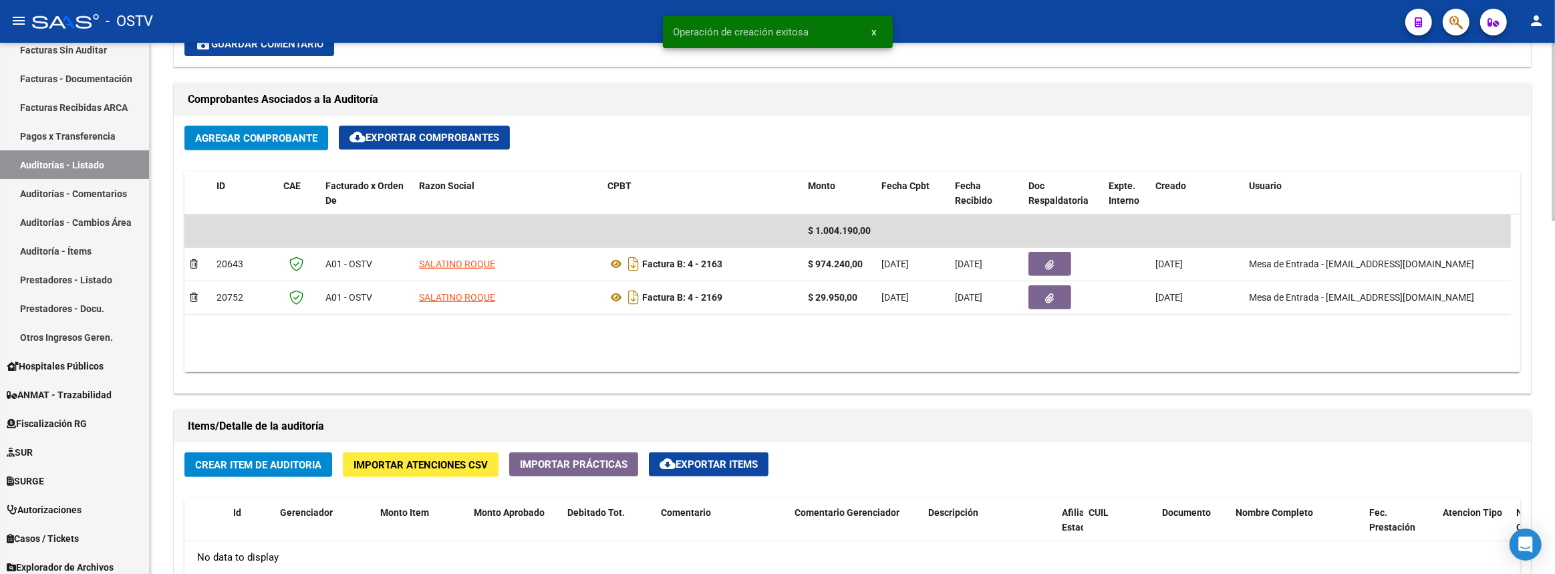
scroll to position [728, 0]
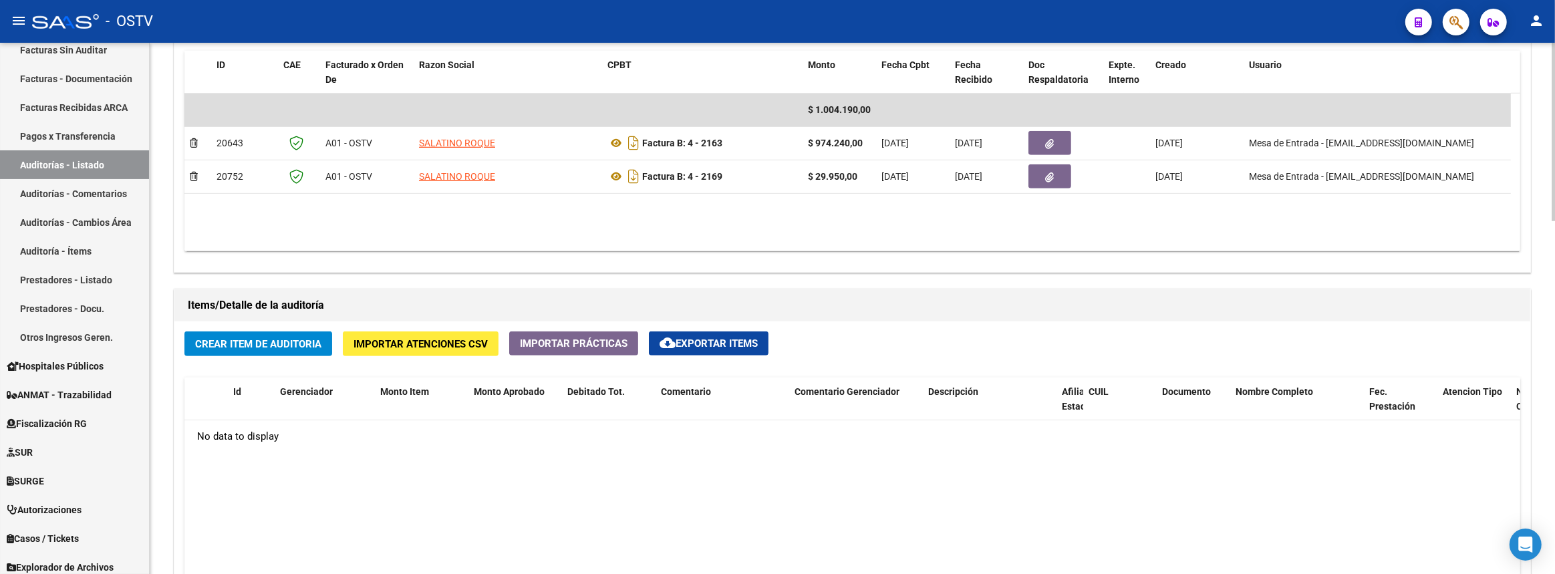
type textarea "Cerrada"
click at [291, 346] on span "Crear Item de Auditoria" at bounding box center [258, 344] width 126 height 12
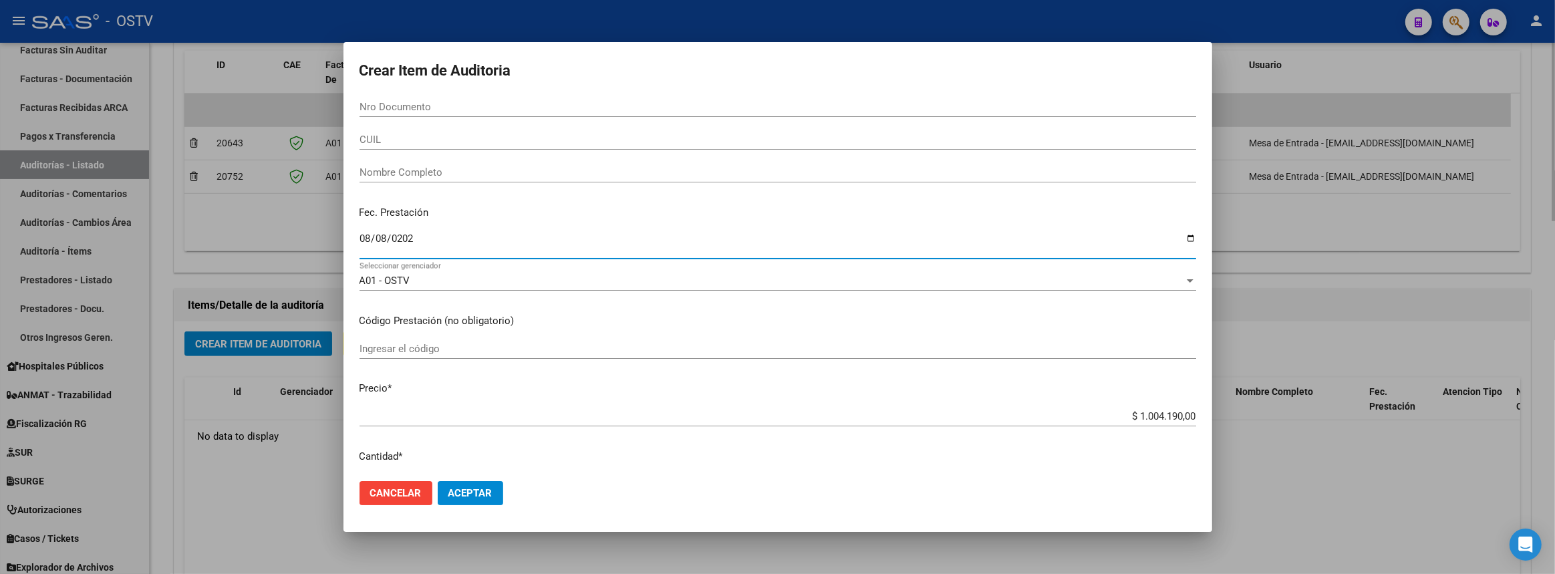
type input "2025-08-08"
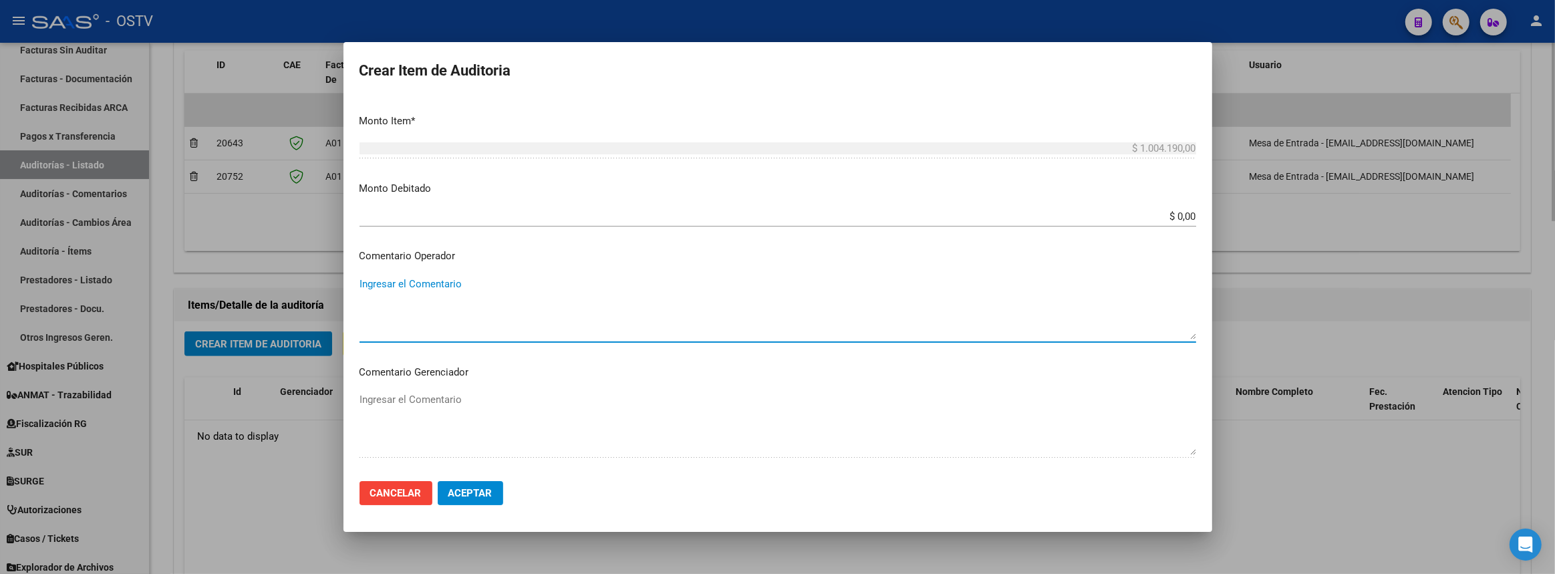
scroll to position [635, 0]
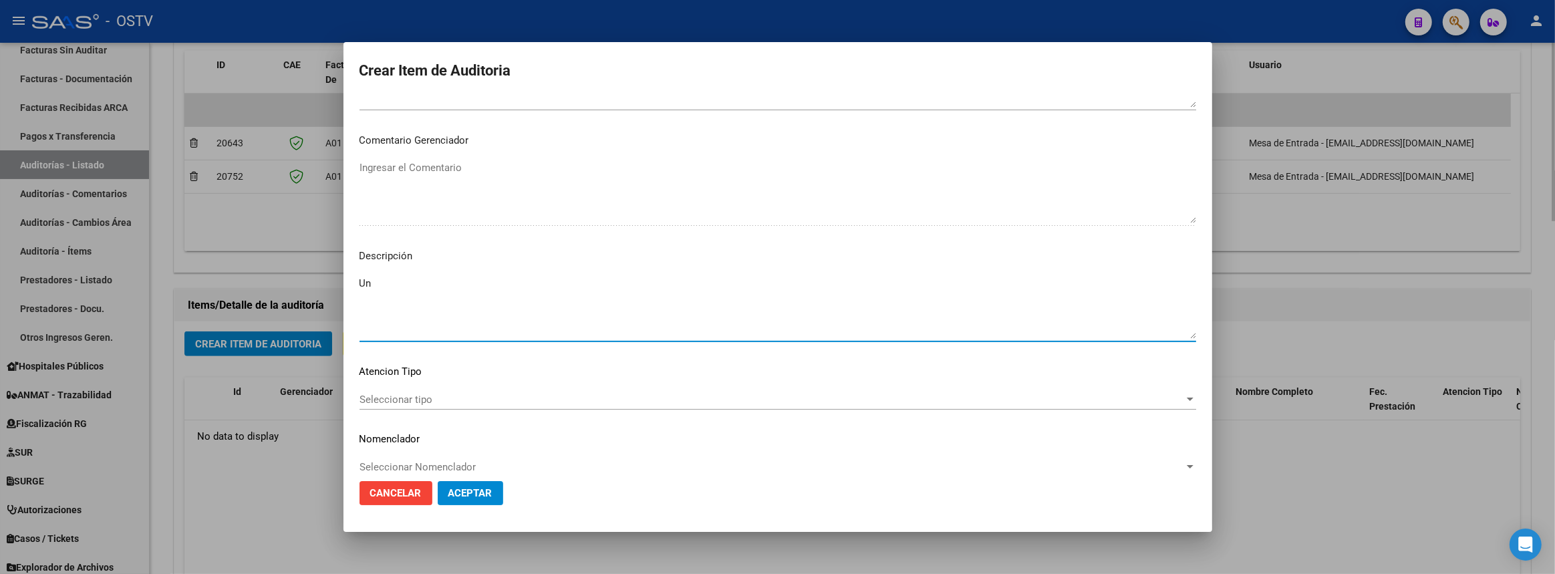
type textarea "U"
type textarea "Un para personal: Camperas, chombas y chalecos 08/2025. OSTV"
click at [491, 489] on span "Aceptar" at bounding box center [470, 493] width 44 height 12
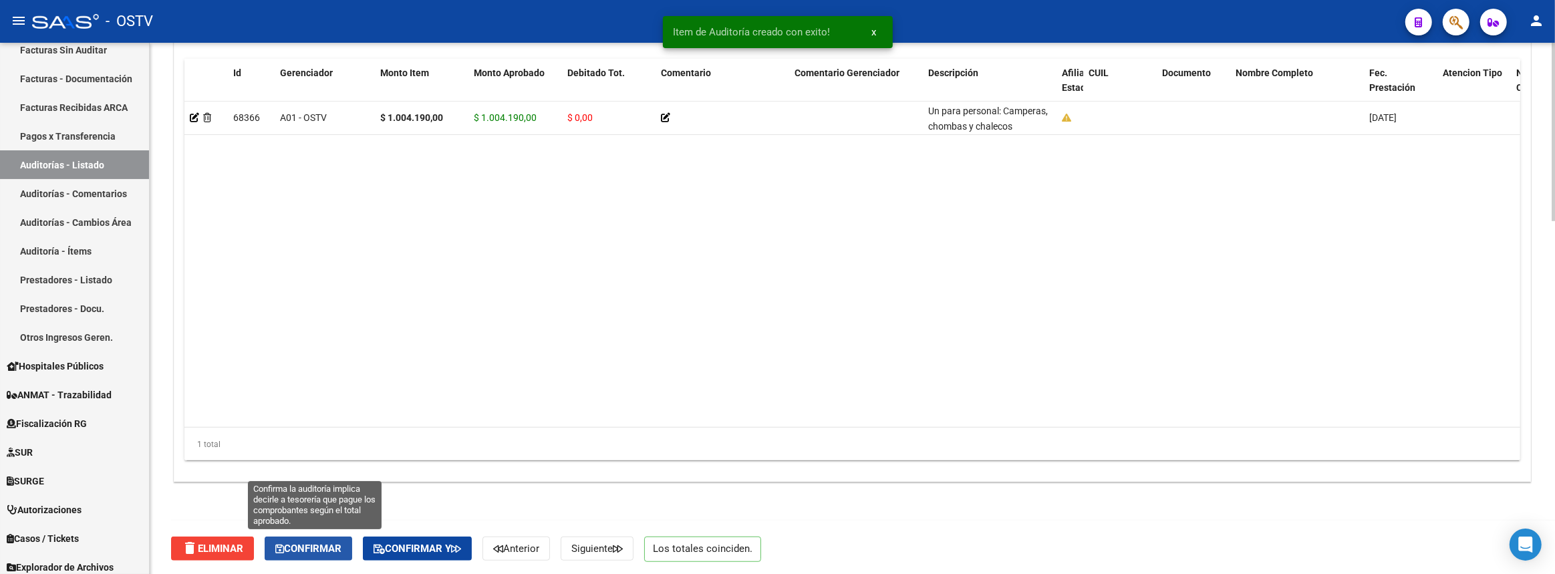
click at [313, 543] on span "Confirmar" at bounding box center [308, 549] width 66 height 12
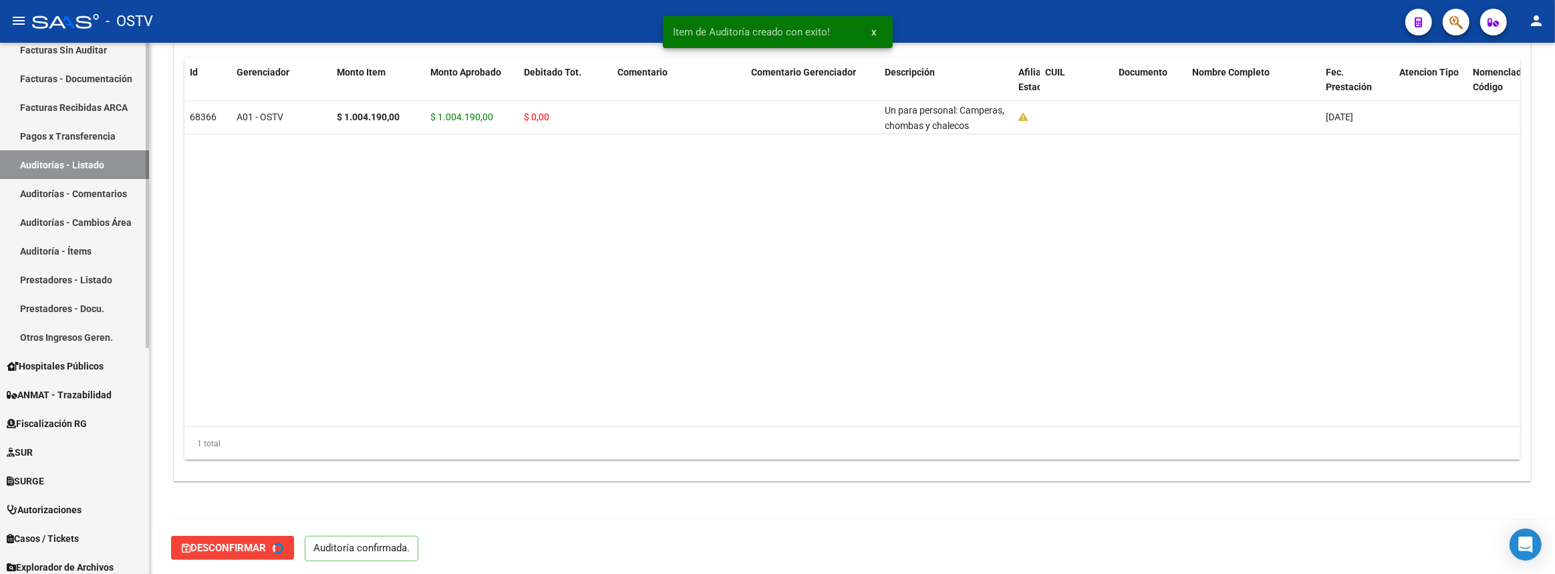
type input "202508"
click at [112, 152] on link "Auditorías - Listado" at bounding box center [74, 164] width 149 height 29
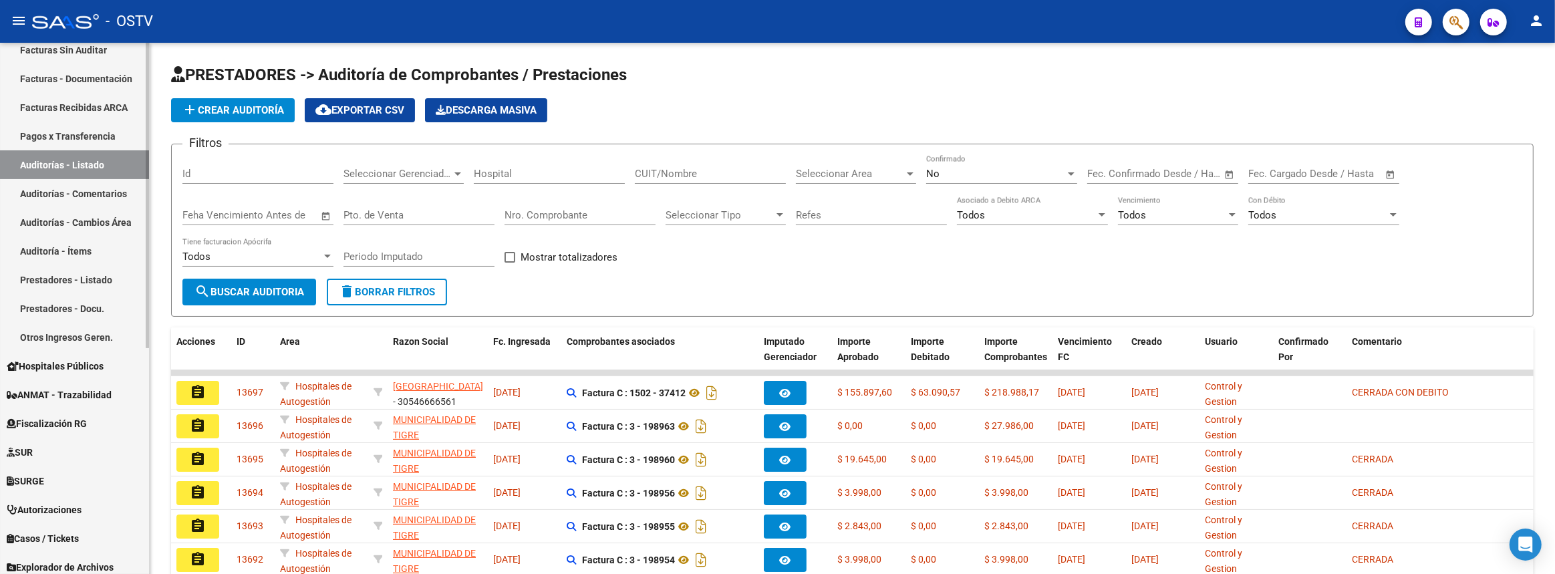
click at [90, 161] on link "Auditorías - Listado" at bounding box center [74, 164] width 149 height 29
click at [232, 104] on span "add Crear Auditoría" at bounding box center [233, 110] width 102 height 12
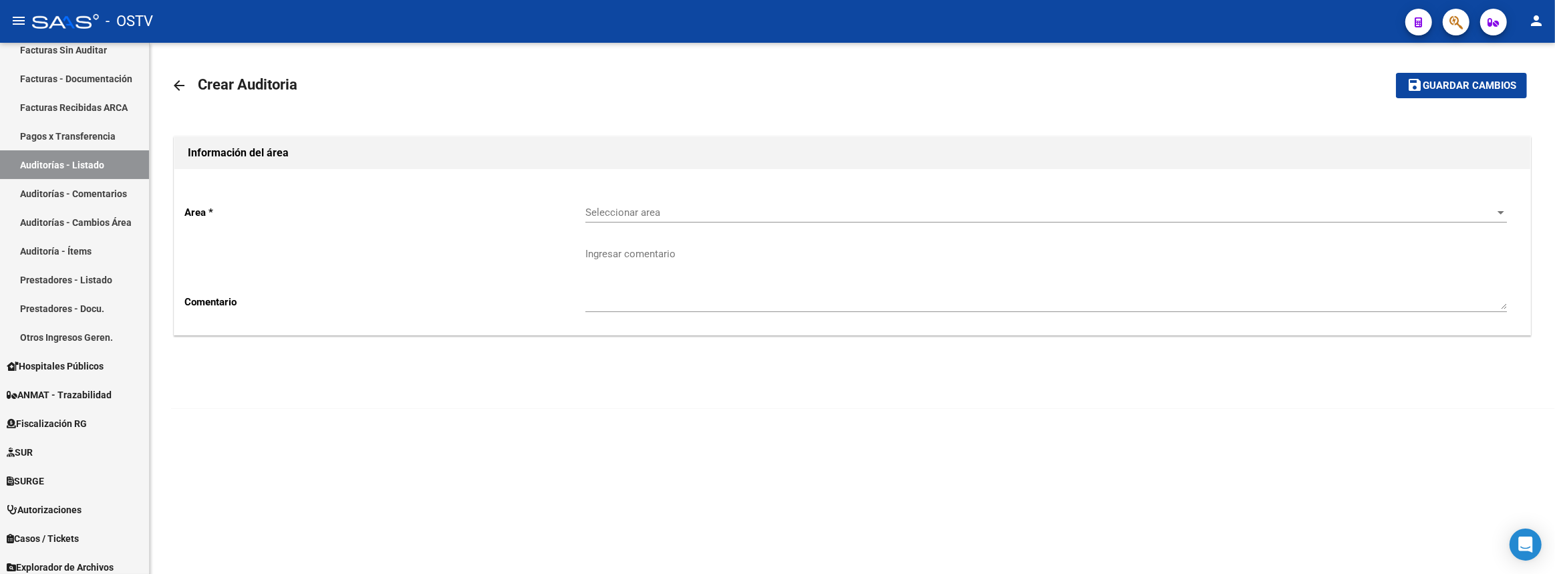
click at [640, 215] on span "Seleccionar area" at bounding box center [1040, 213] width 910 height 12
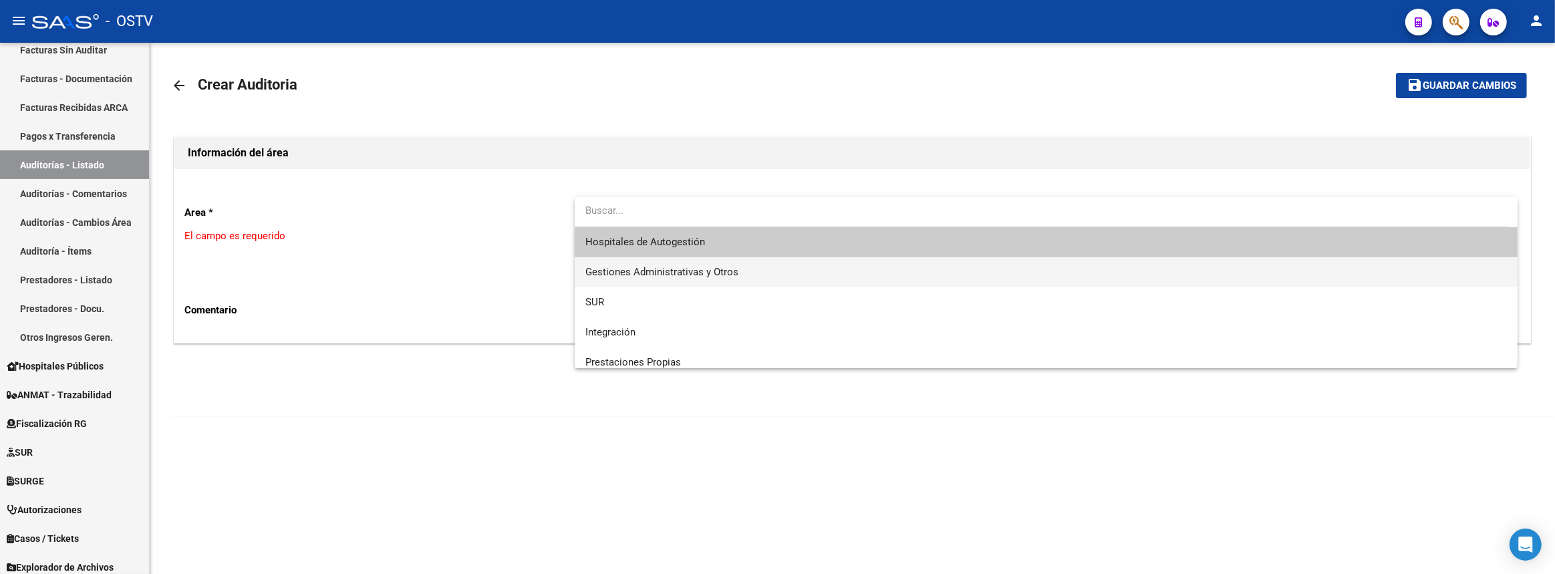
drag, startPoint x: 644, startPoint y: 277, endPoint x: 630, endPoint y: 276, distance: 14.1
click at [644, 276] on span "Gestiones Administrativas y Otros" at bounding box center [661, 272] width 153 height 12
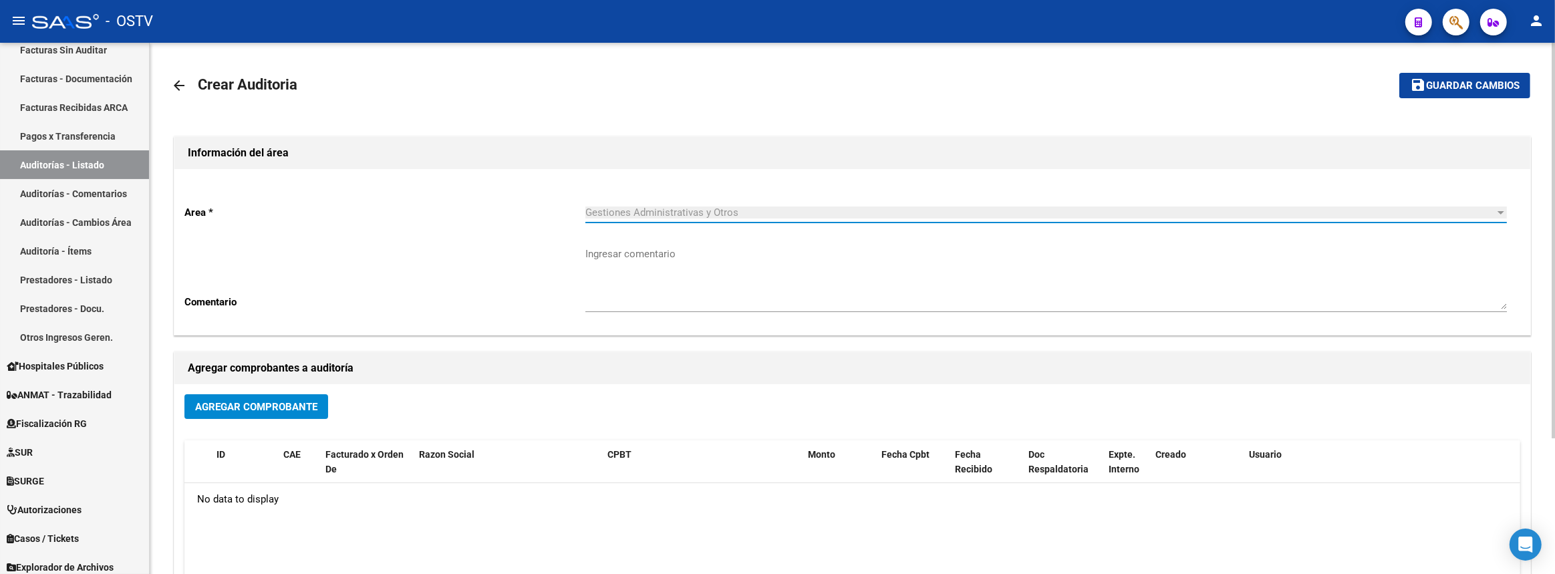
click at [278, 408] on span "Agregar Comprobante" at bounding box center [256, 407] width 122 height 12
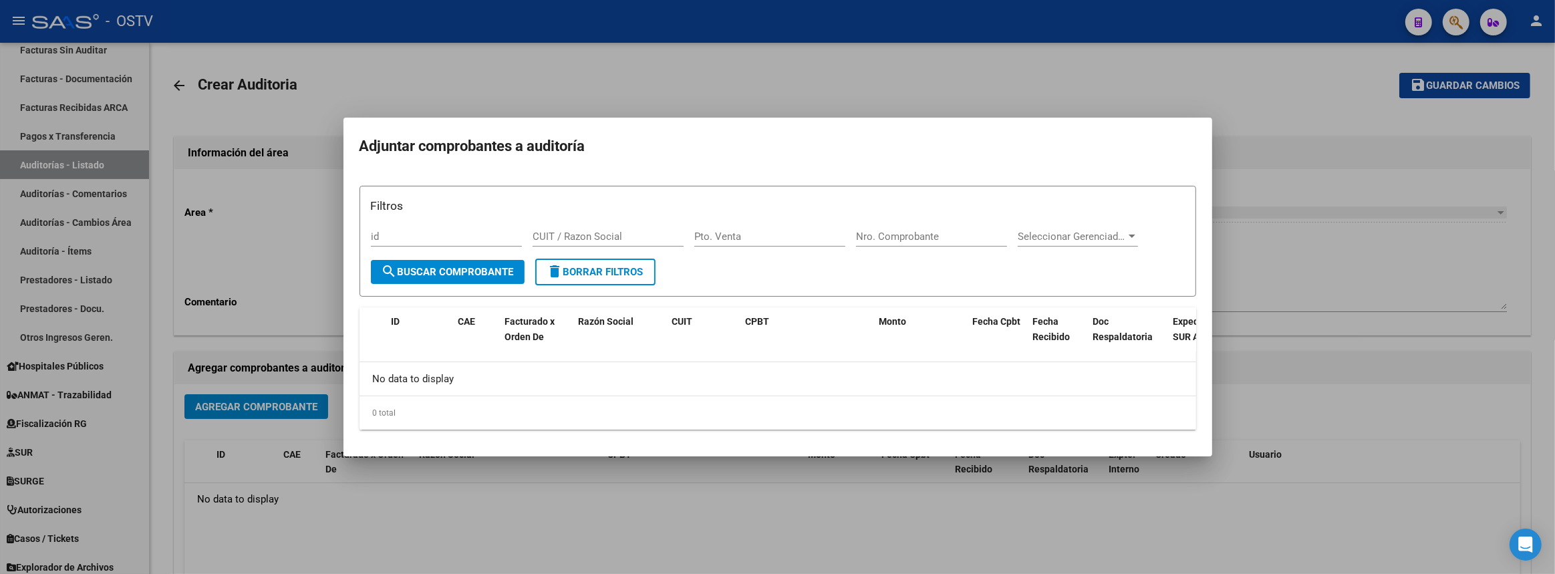
click at [811, 521] on div at bounding box center [777, 287] width 1555 height 574
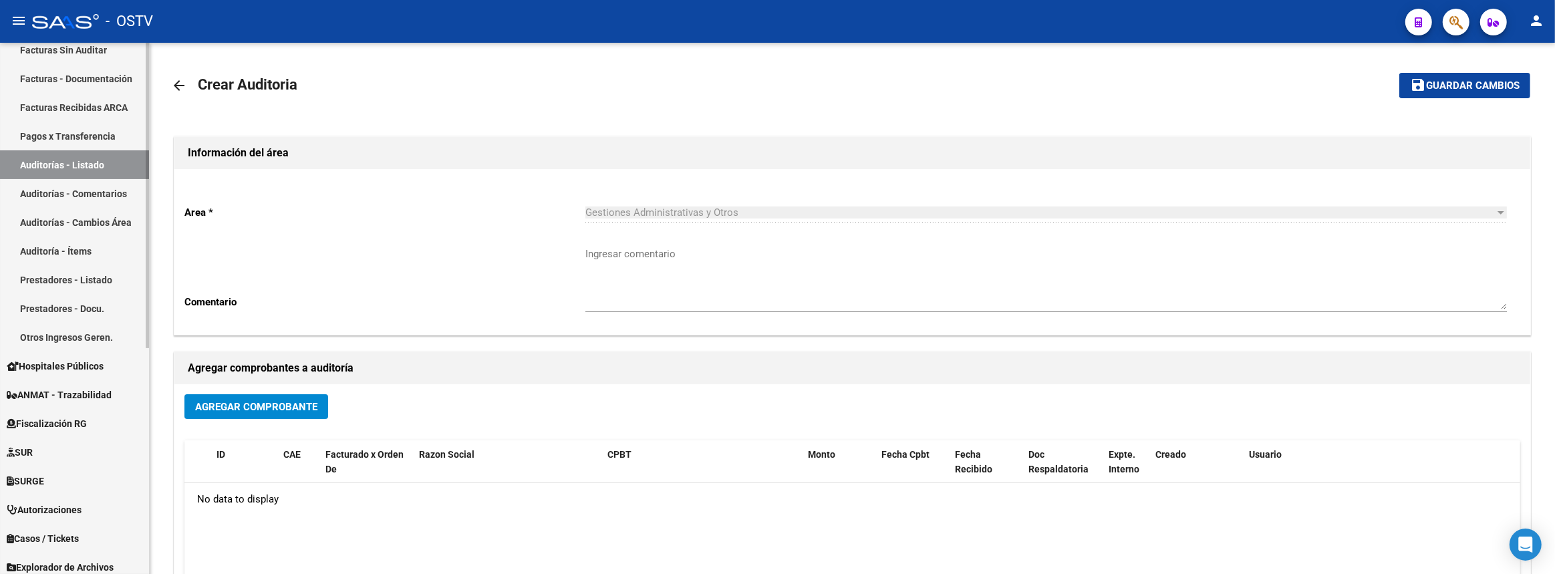
click at [184, 394] on button "Agregar Comprobante" at bounding box center [256, 406] width 144 height 25
click at [9, 365] on icon at bounding box center [13, 366] width 12 height 9
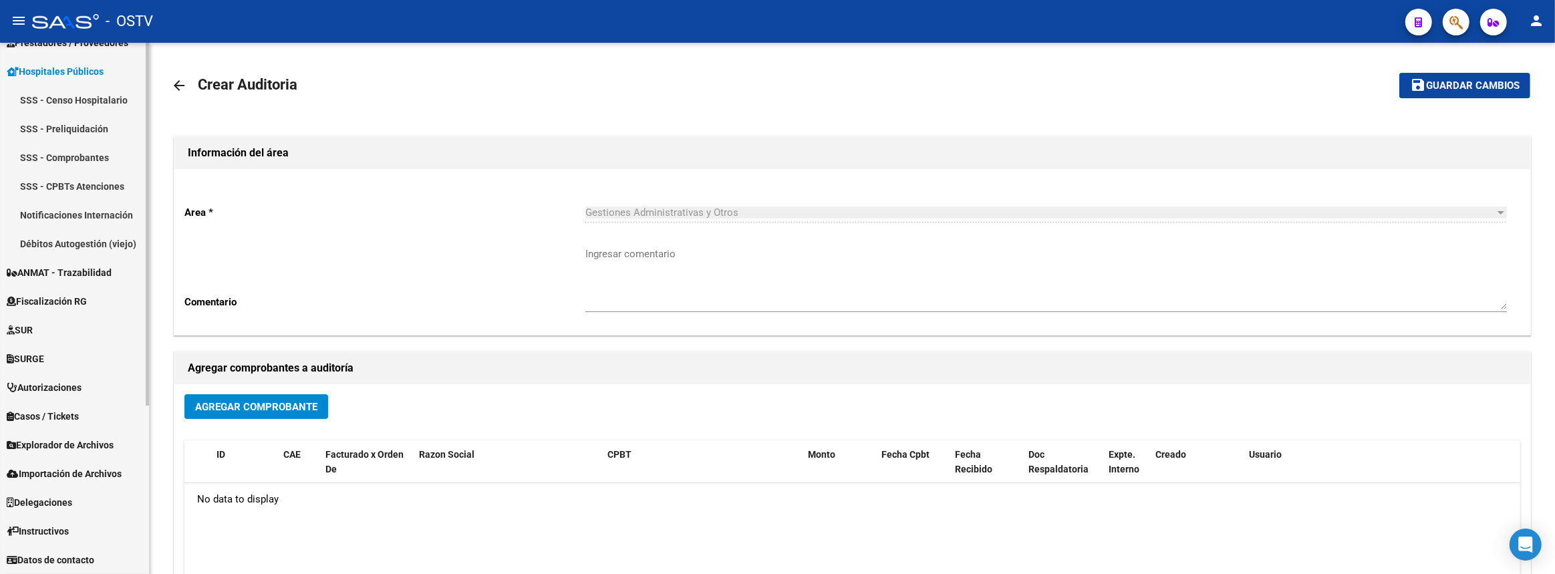
scroll to position [221, 0]
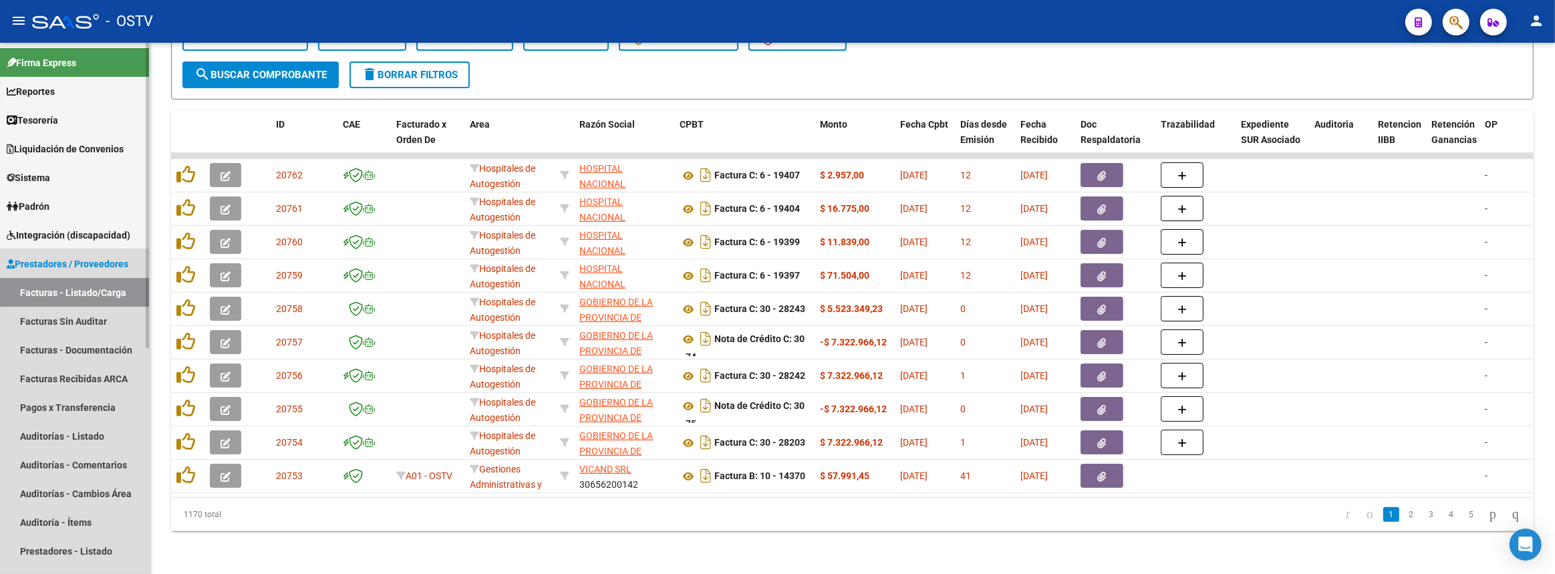
click at [55, 266] on span "Prestadores / Proveedores" at bounding box center [68, 264] width 122 height 15
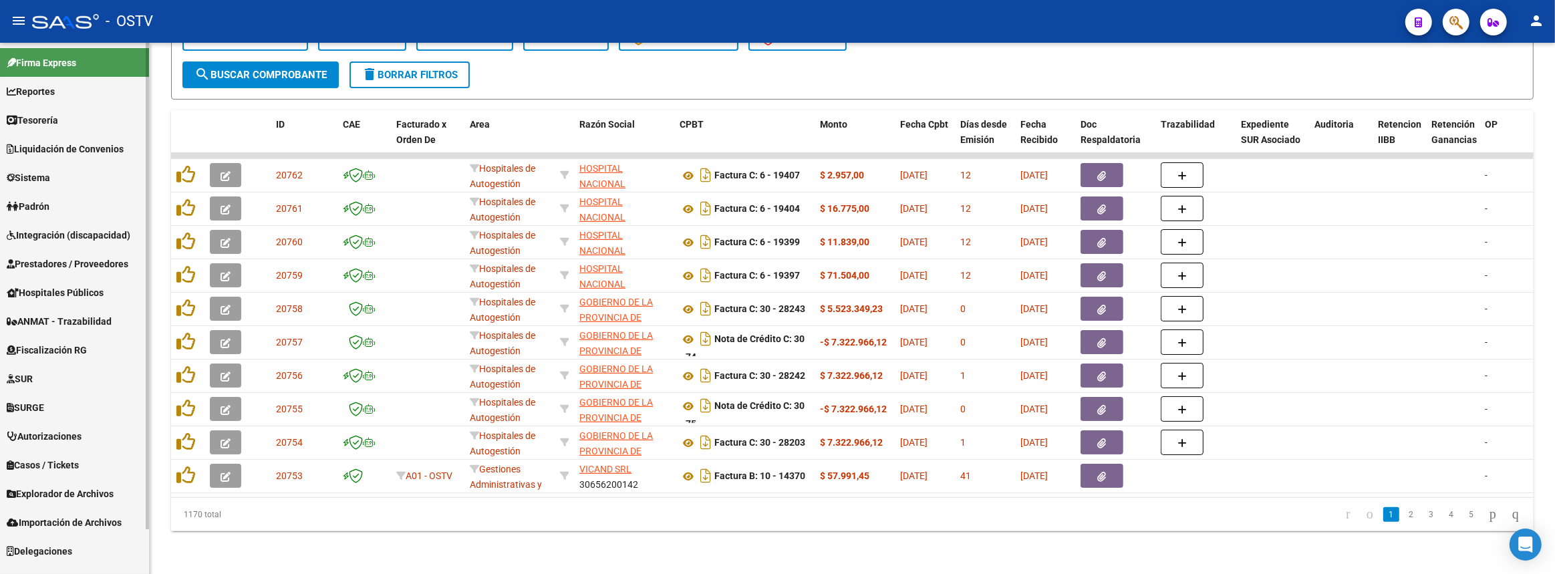
scroll to position [195, 0]
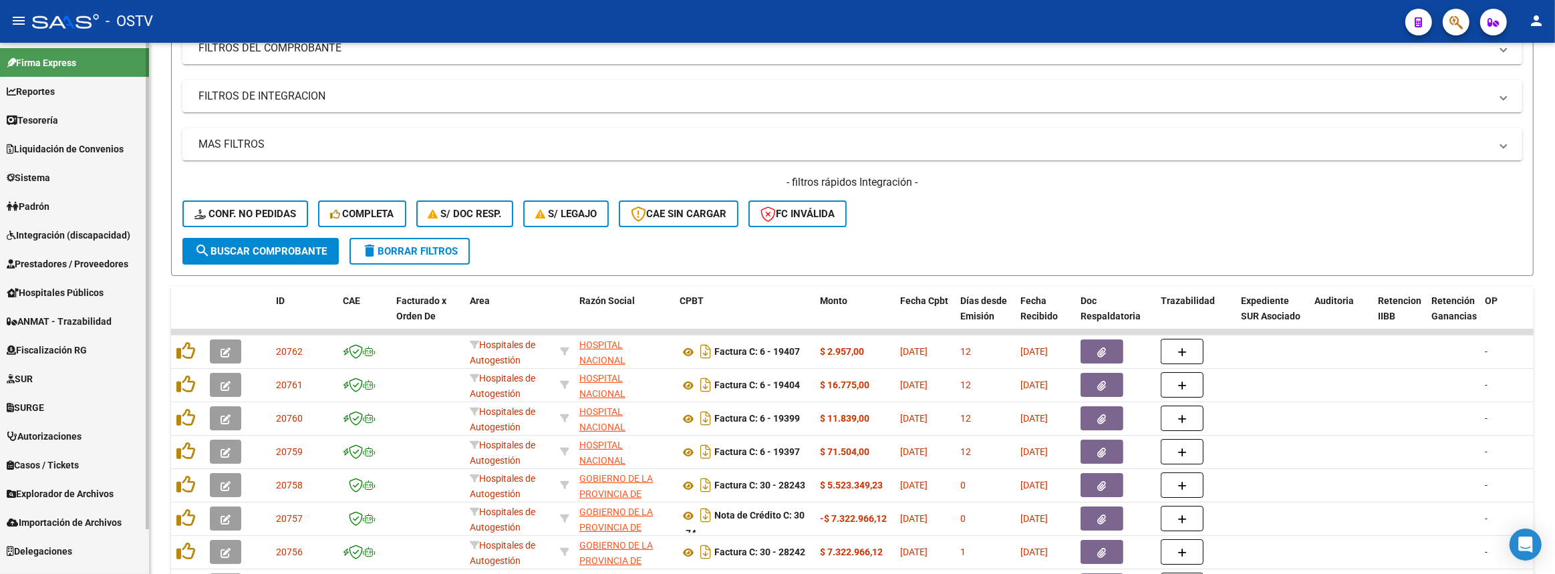
click at [102, 259] on span "Prestadores / Proveedores" at bounding box center [68, 264] width 122 height 15
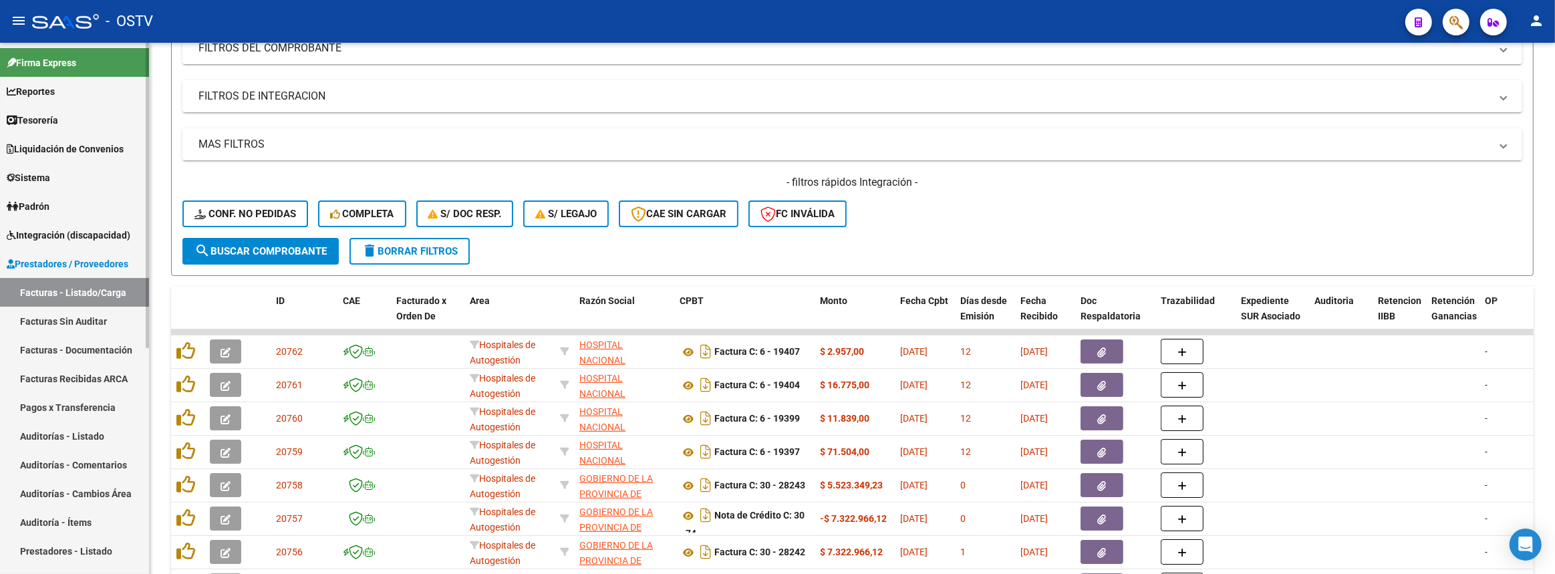
click at [87, 316] on link "Facturas Sin Auditar" at bounding box center [74, 321] width 149 height 29
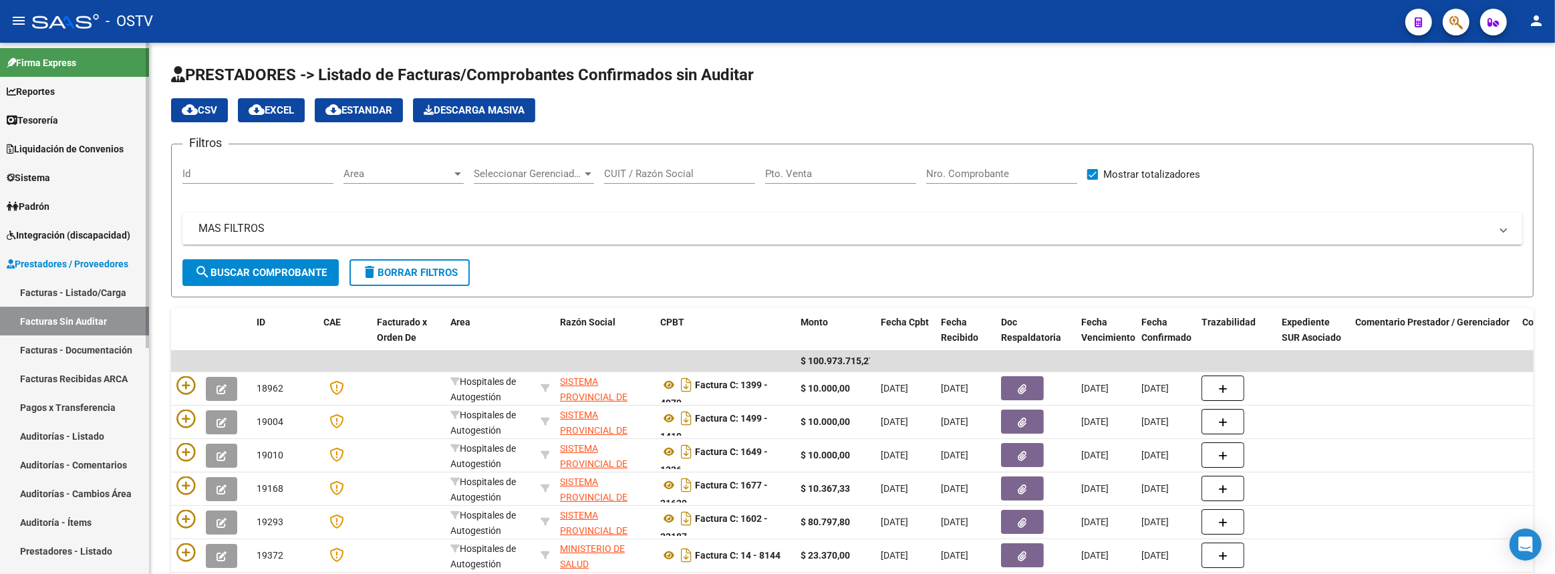
click at [128, 287] on link "Facturas - Listado/Carga" at bounding box center [74, 292] width 149 height 29
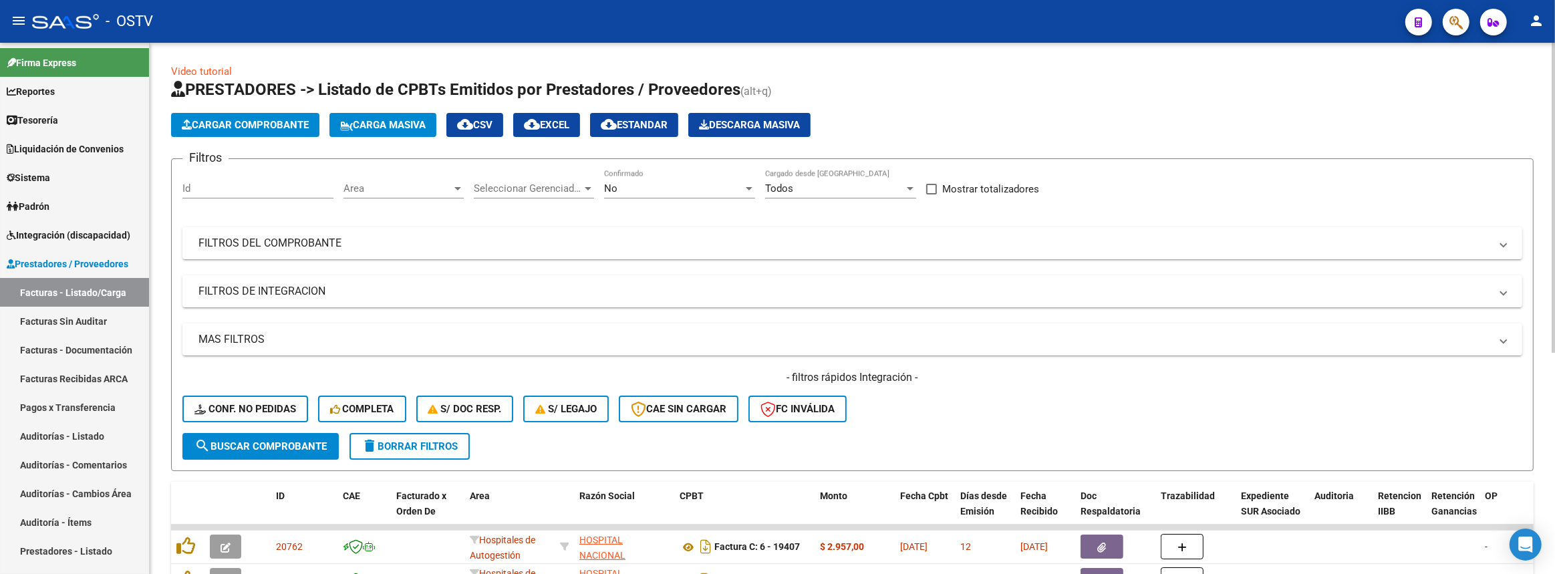
click at [628, 183] on div "No" at bounding box center [673, 188] width 139 height 12
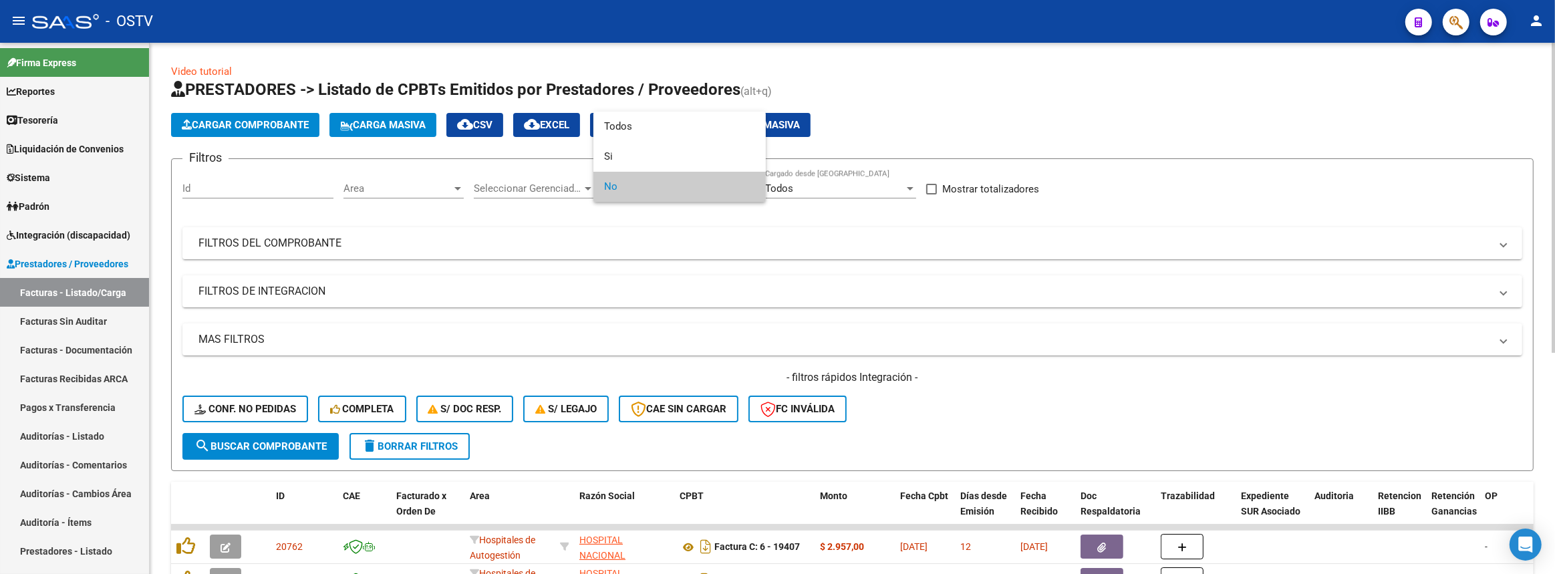
drag, startPoint x: 817, startPoint y: 218, endPoint x: 553, endPoint y: 217, distance: 264.7
click at [813, 217] on div at bounding box center [777, 287] width 1555 height 574
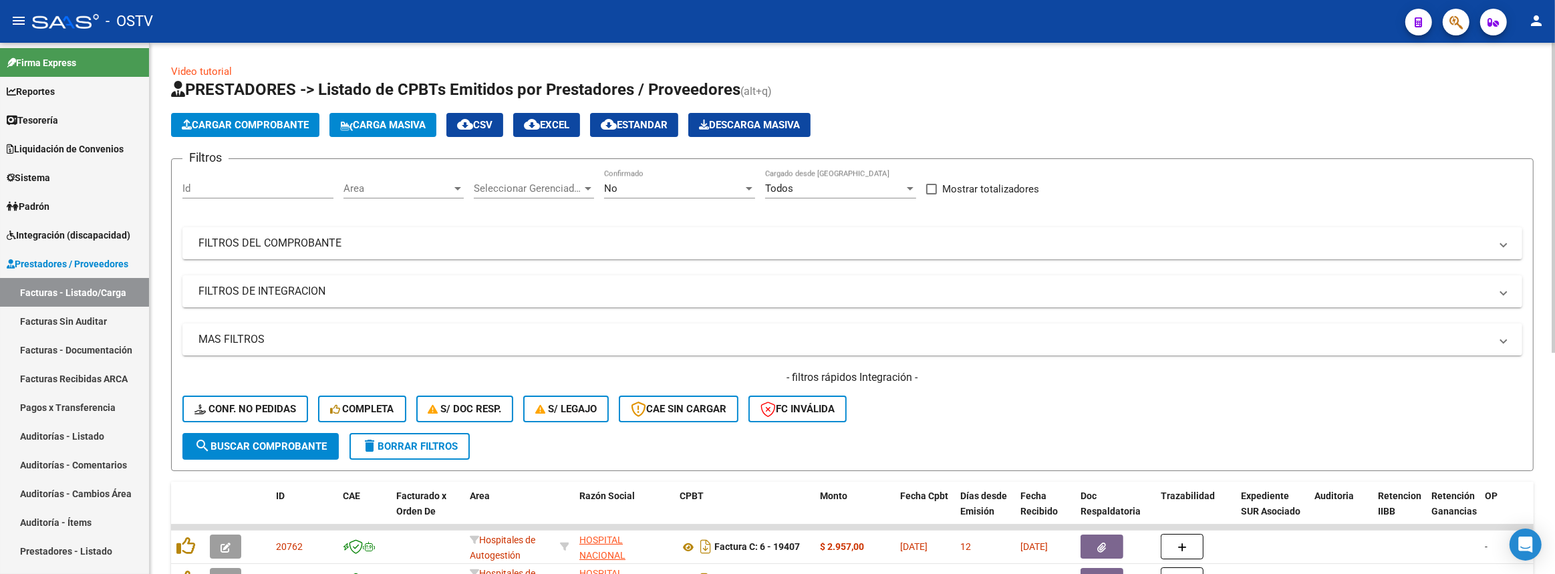
click at [438, 184] on span "Area" at bounding box center [398, 188] width 108 height 12
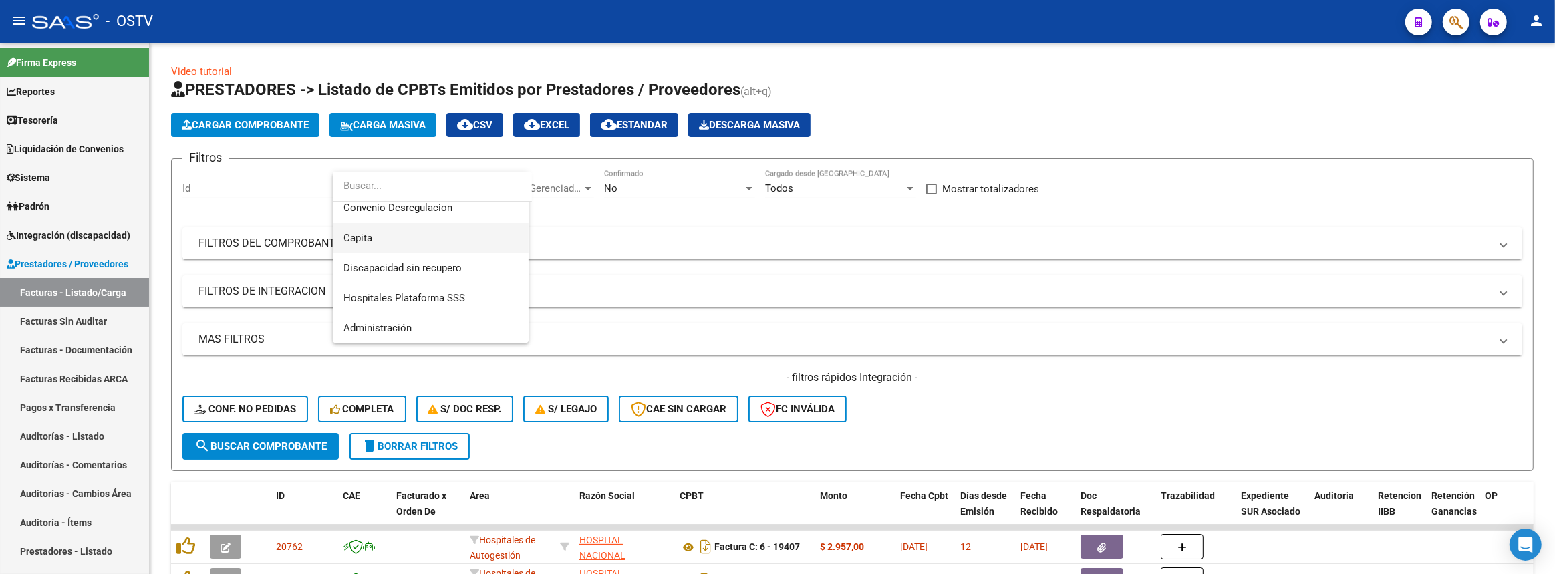
scroll to position [7, 0]
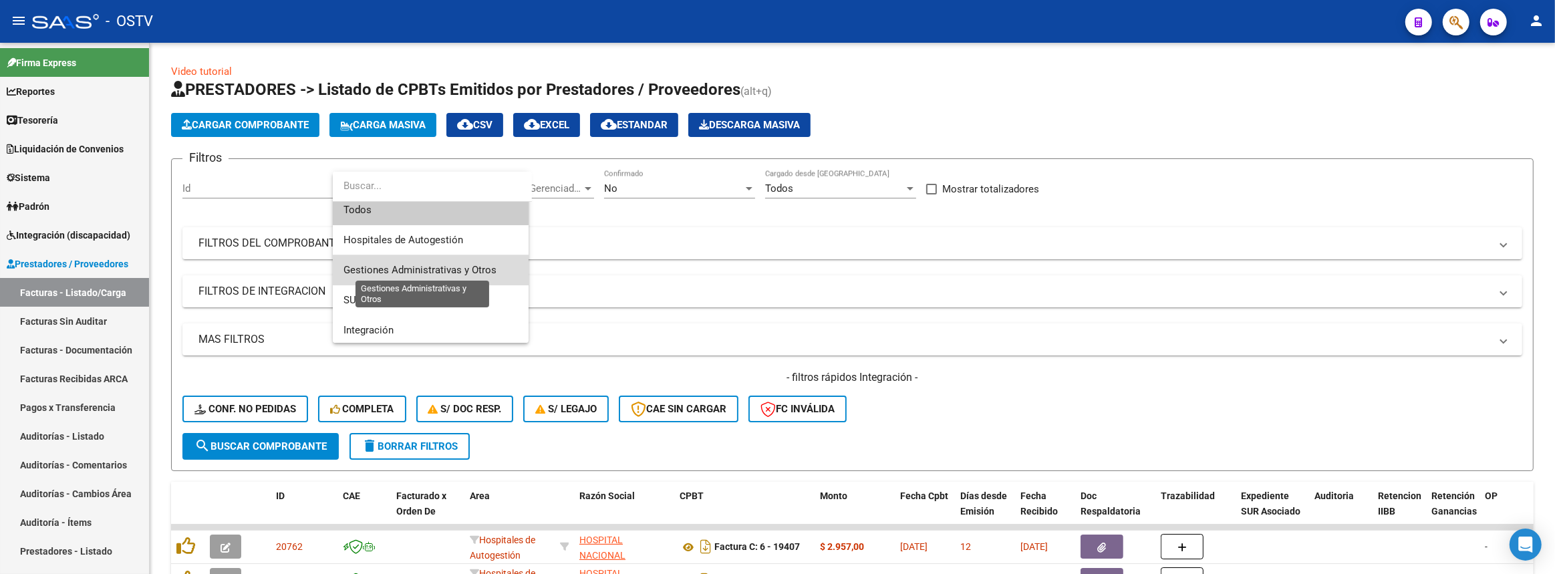
click at [400, 267] on span "Gestiones Administrativas y Otros" at bounding box center [420, 270] width 153 height 12
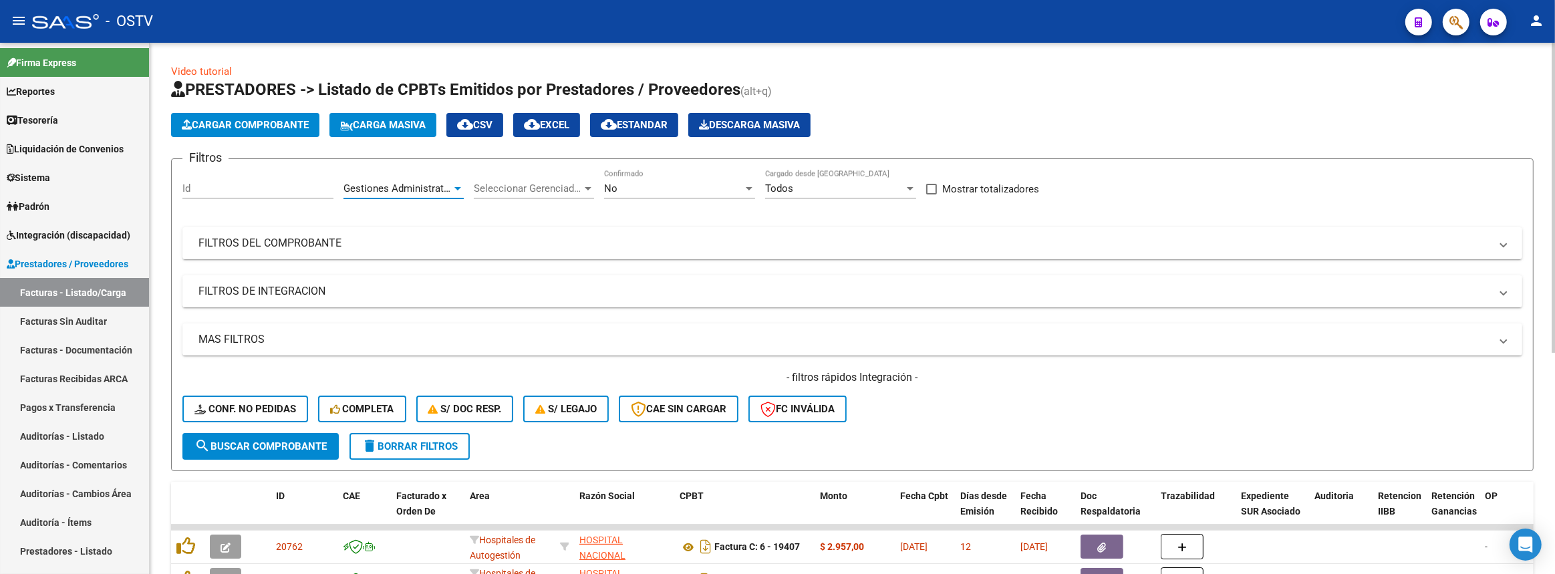
click at [274, 436] on button "search Buscar Comprobante" at bounding box center [260, 446] width 156 height 27
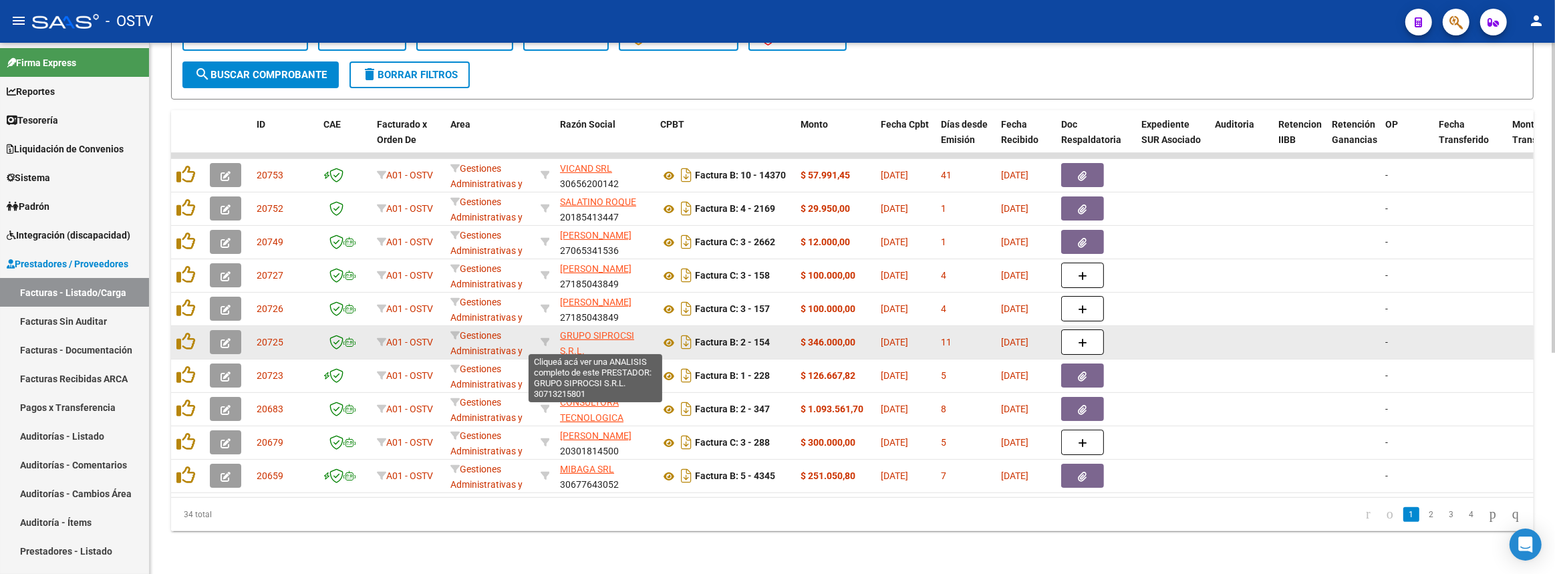
scroll to position [378, 0]
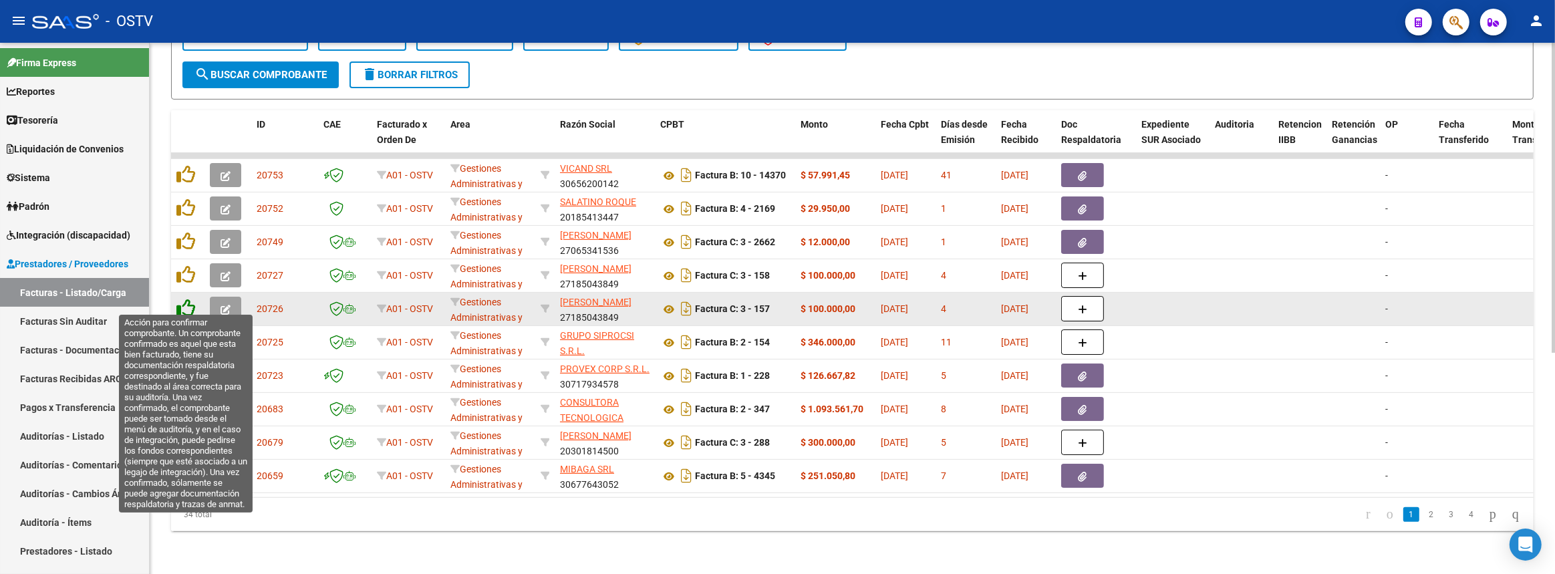
click at [180, 299] on icon at bounding box center [185, 308] width 19 height 19
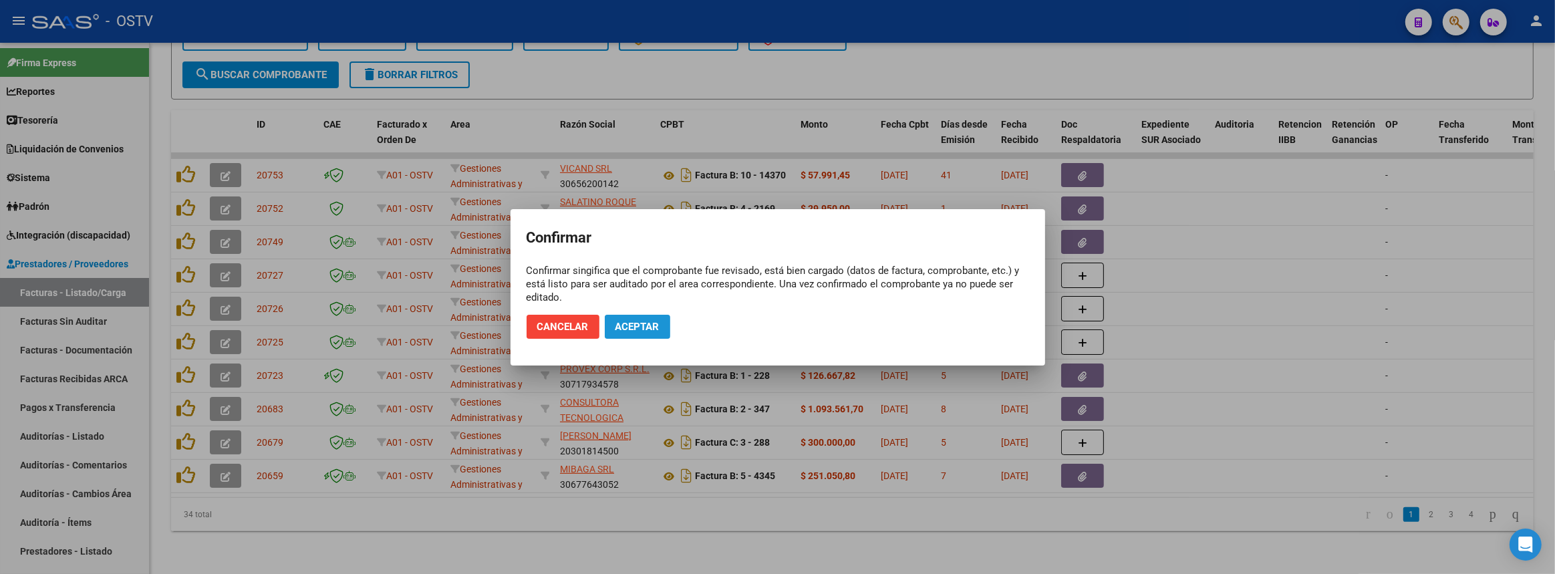
click at [631, 321] on span "Aceptar" at bounding box center [638, 327] width 44 height 12
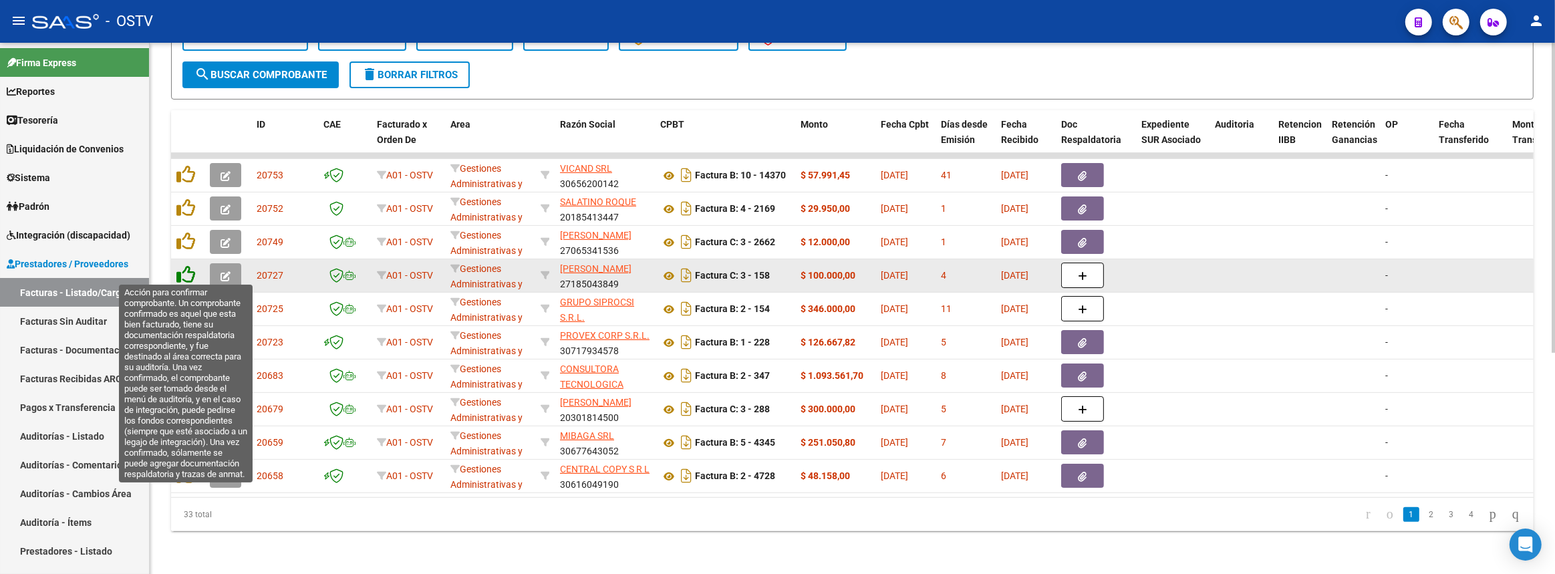
click at [187, 265] on icon at bounding box center [185, 274] width 19 height 19
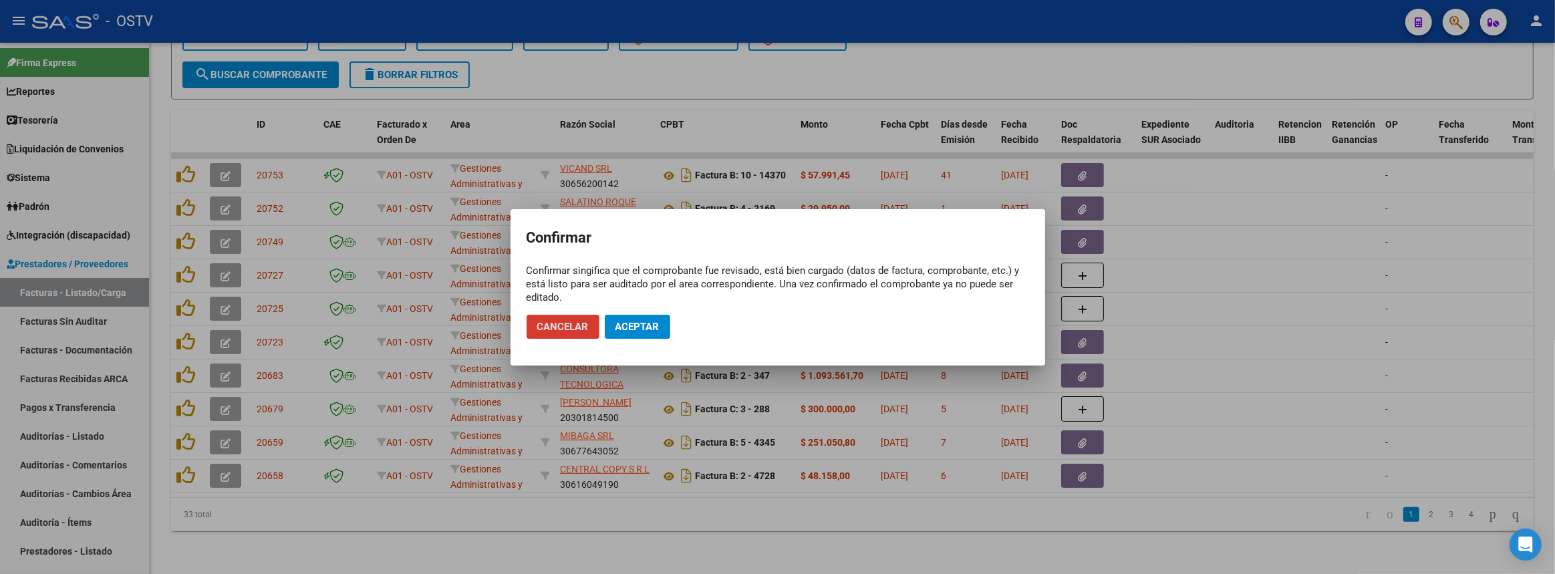
click at [648, 321] on span "Aceptar" at bounding box center [638, 327] width 44 height 12
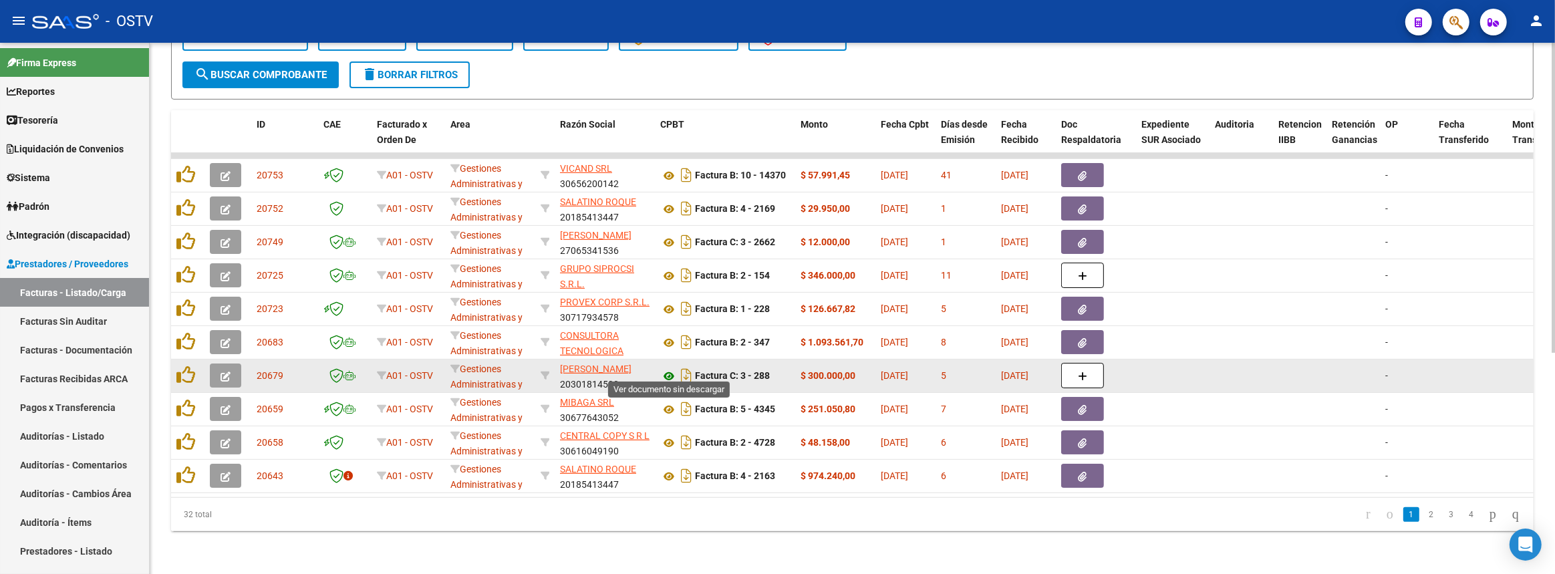
click at [672, 368] on icon at bounding box center [668, 376] width 17 height 16
click at [607, 364] on span "AVILA JUAN SEGUNDO" at bounding box center [596, 369] width 72 height 11
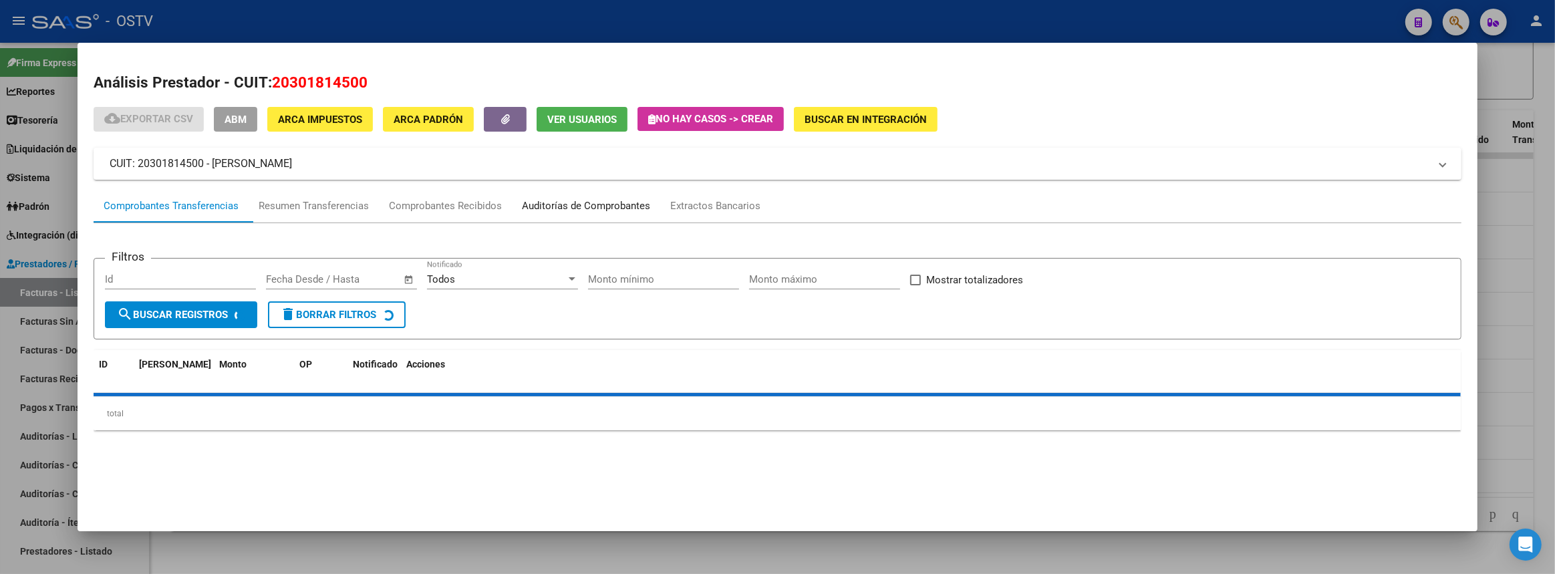
click at [564, 203] on div "Auditorías de Comprobantes" at bounding box center [586, 205] width 128 height 15
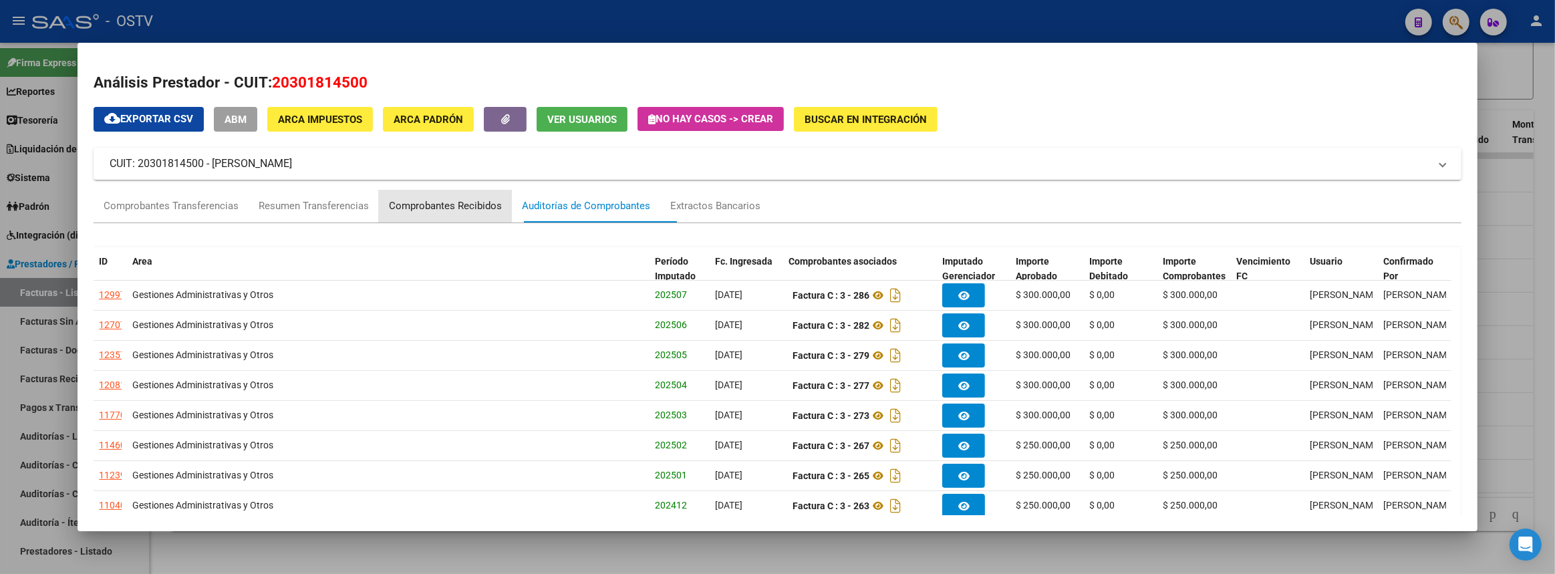
click at [422, 196] on div "Comprobantes Recibidos" at bounding box center [445, 206] width 133 height 32
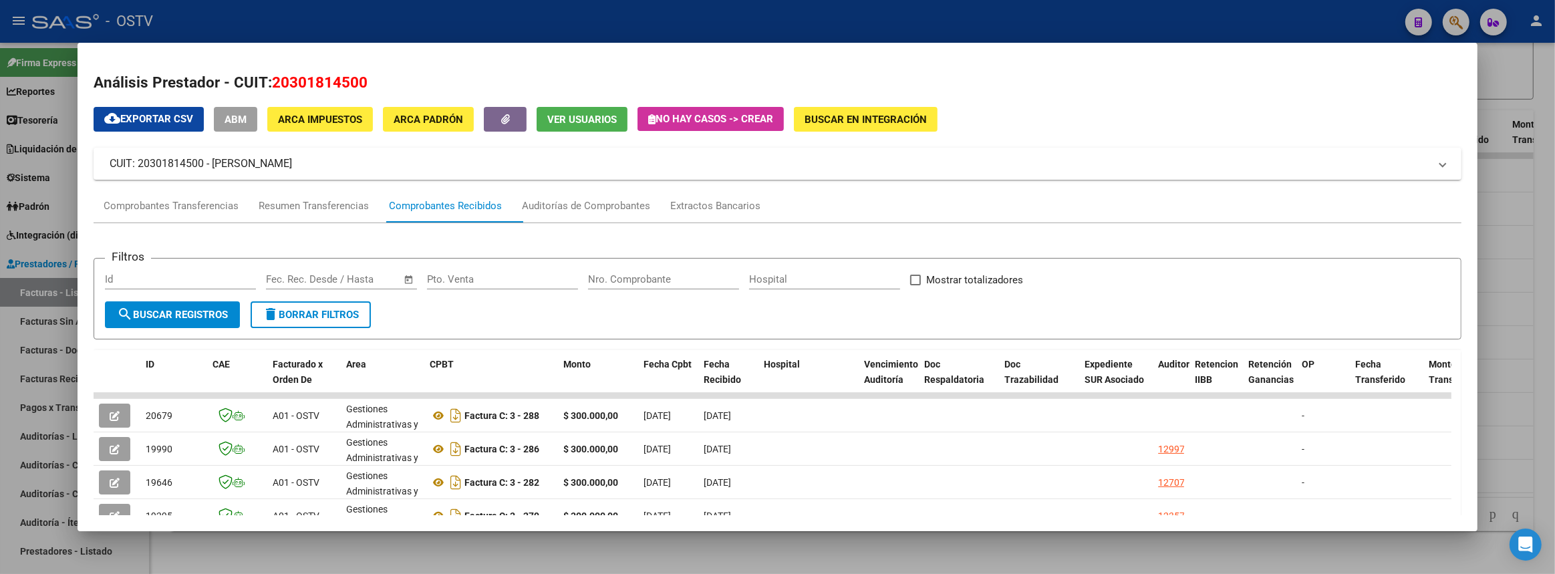
drag, startPoint x: 1546, startPoint y: 262, endPoint x: 1086, endPoint y: 283, distance: 461.0
click at [1546, 262] on div at bounding box center [777, 287] width 1555 height 574
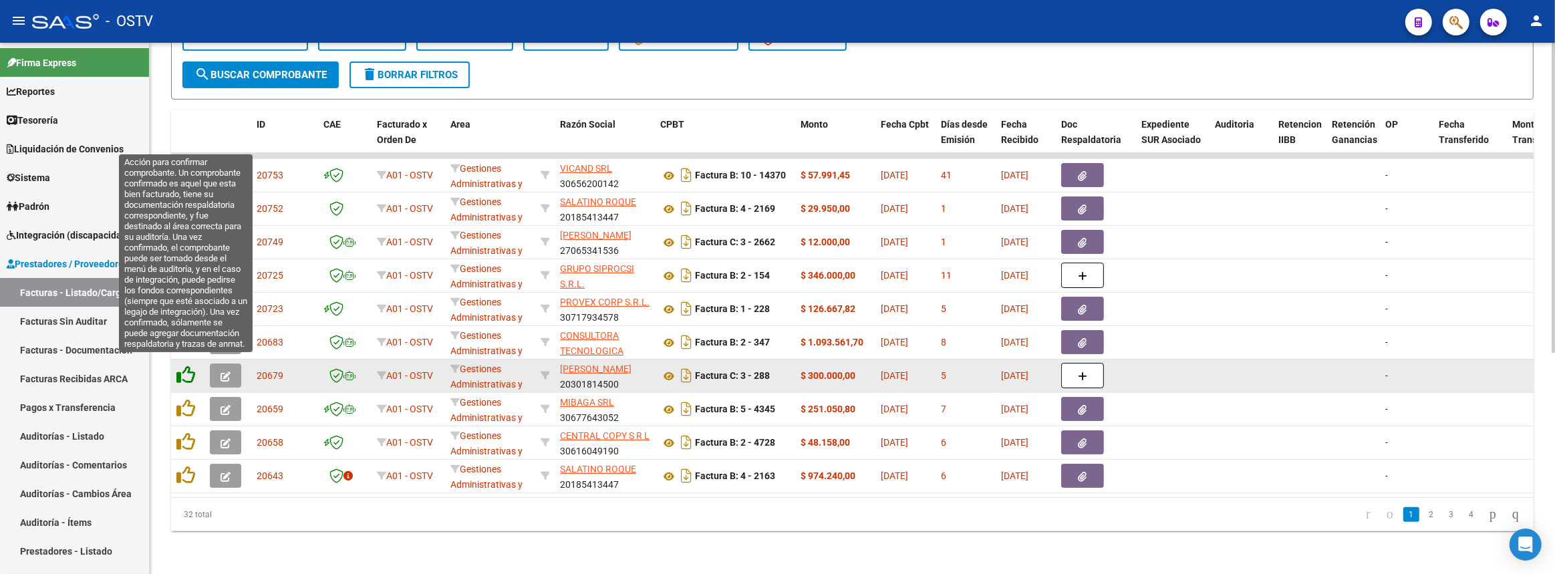
click at [192, 369] on icon at bounding box center [185, 375] width 19 height 19
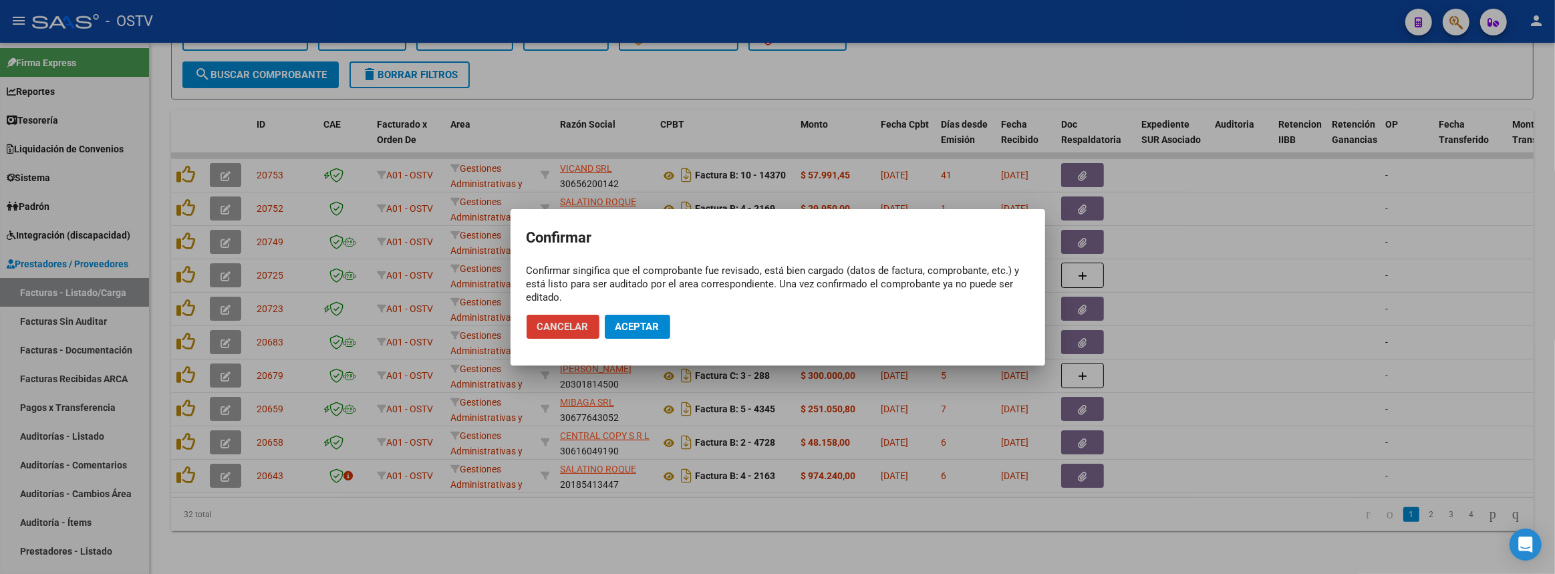
click at [650, 327] on span "Aceptar" at bounding box center [638, 327] width 44 height 12
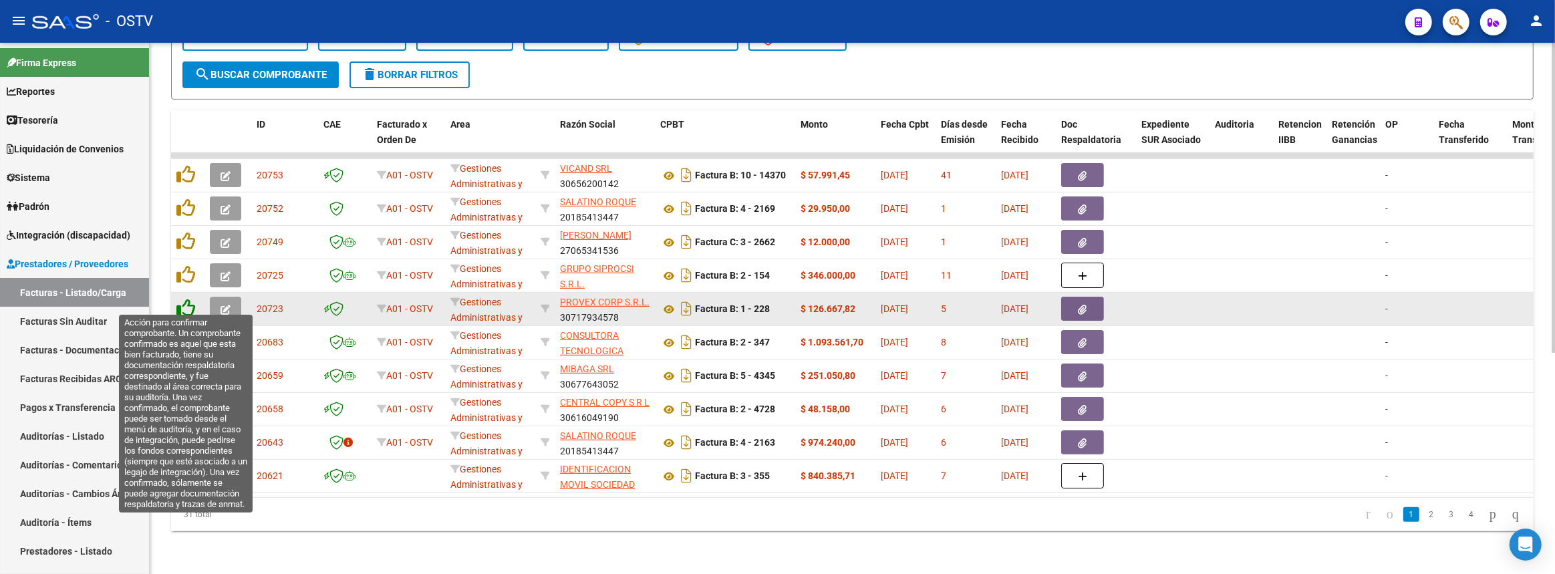
click at [180, 300] on icon at bounding box center [185, 308] width 19 height 19
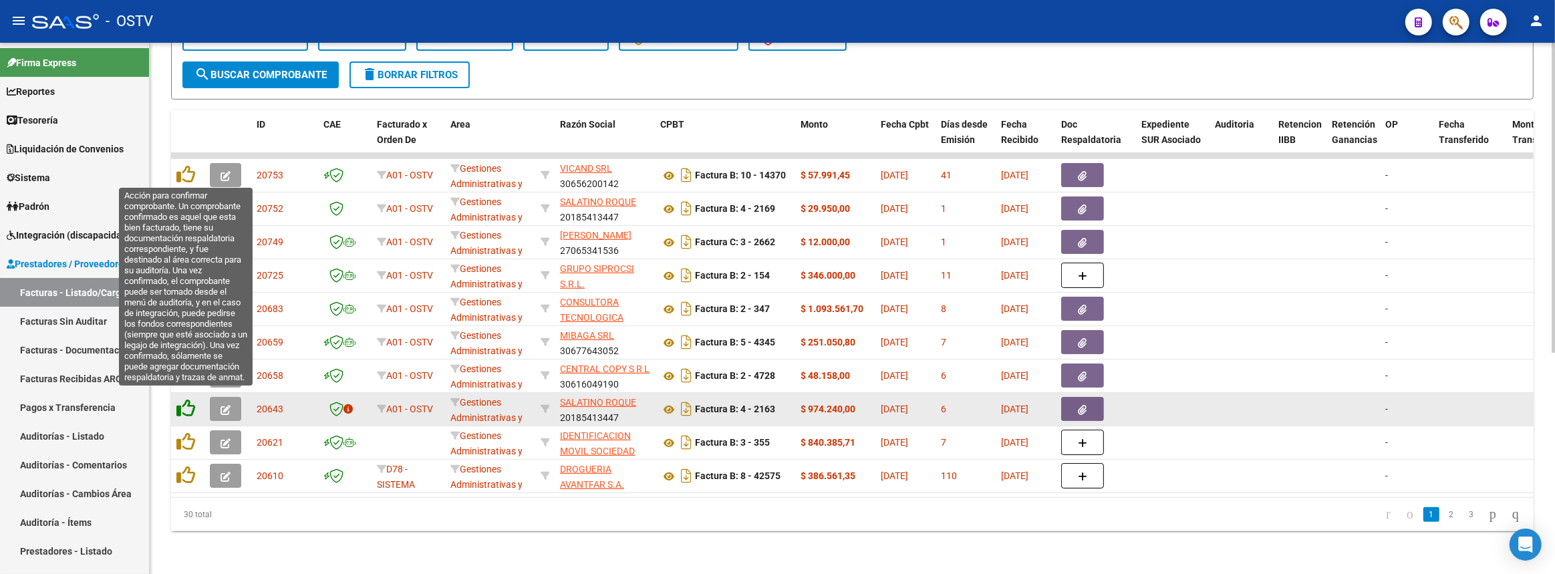
click at [182, 400] on icon at bounding box center [185, 408] width 19 height 19
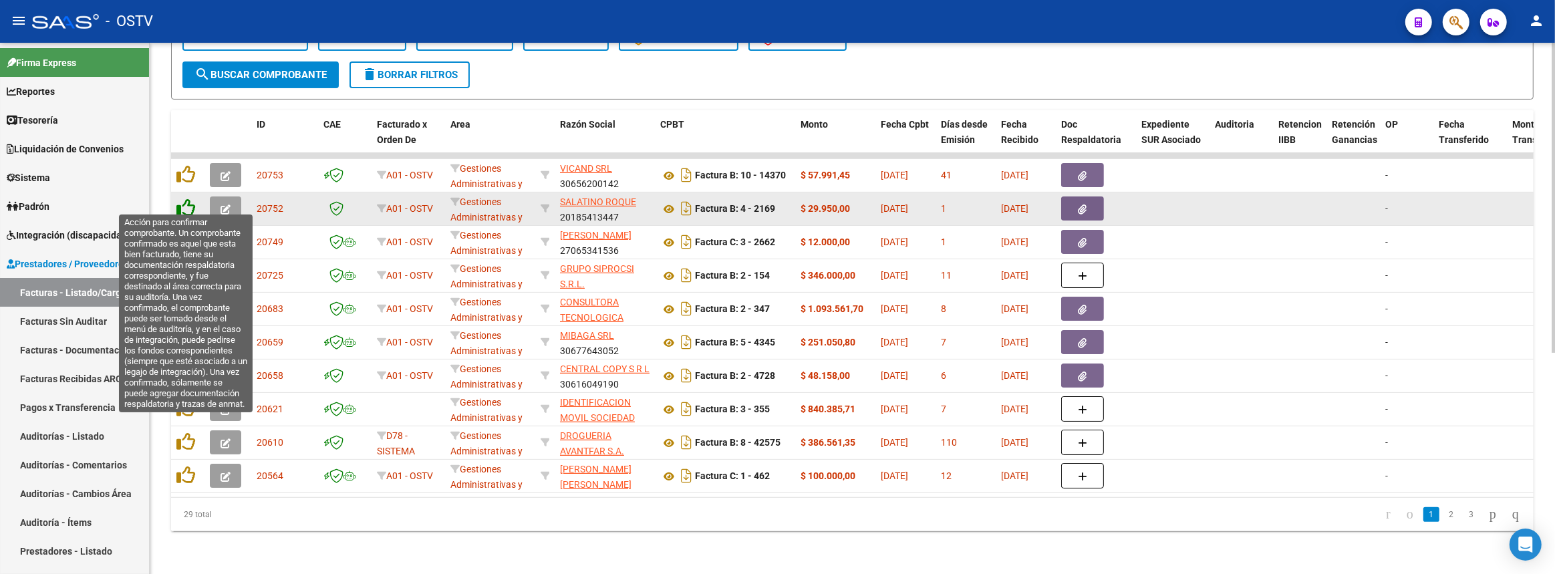
click at [189, 200] on icon at bounding box center [185, 207] width 19 height 19
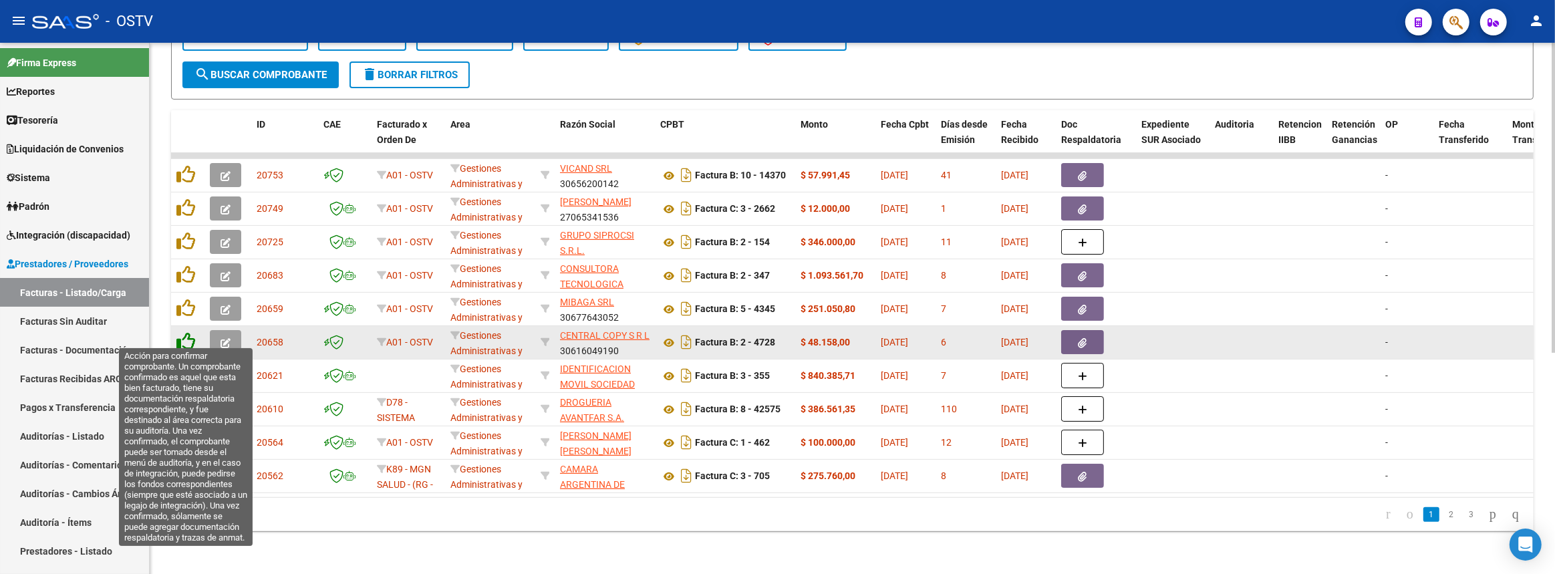
click at [187, 332] on icon at bounding box center [185, 341] width 19 height 19
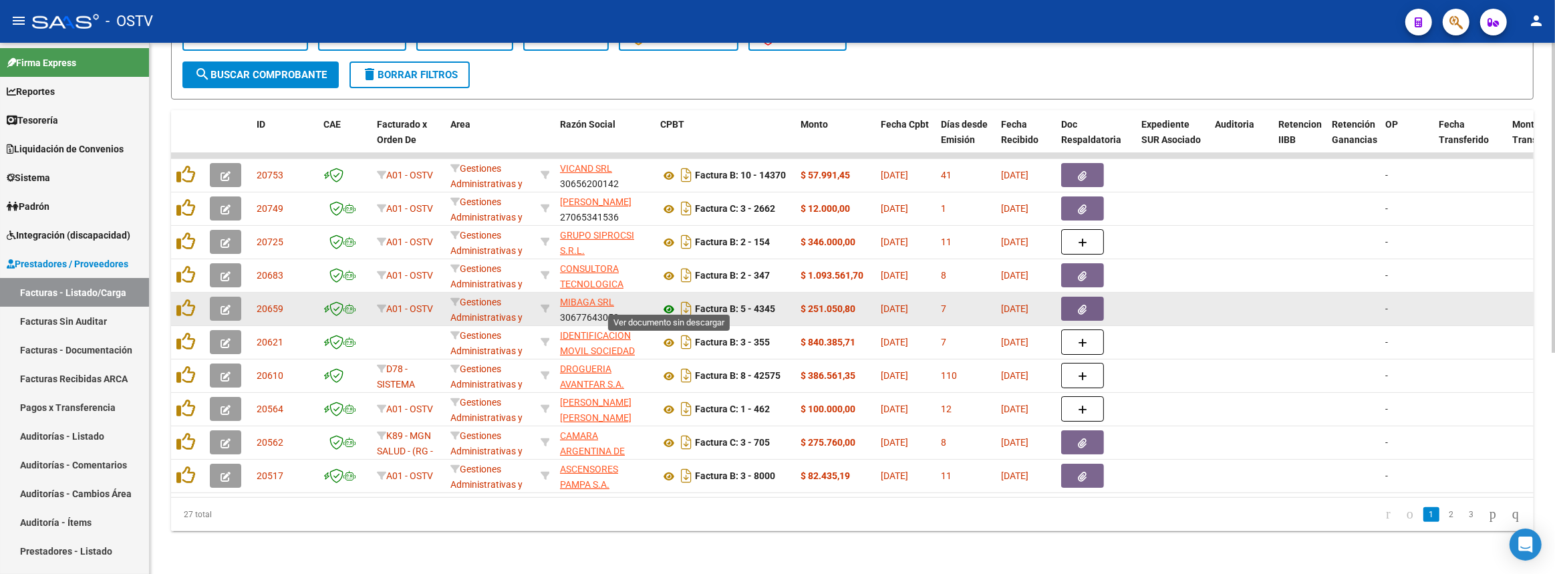
click at [668, 301] on icon at bounding box center [668, 309] width 17 height 16
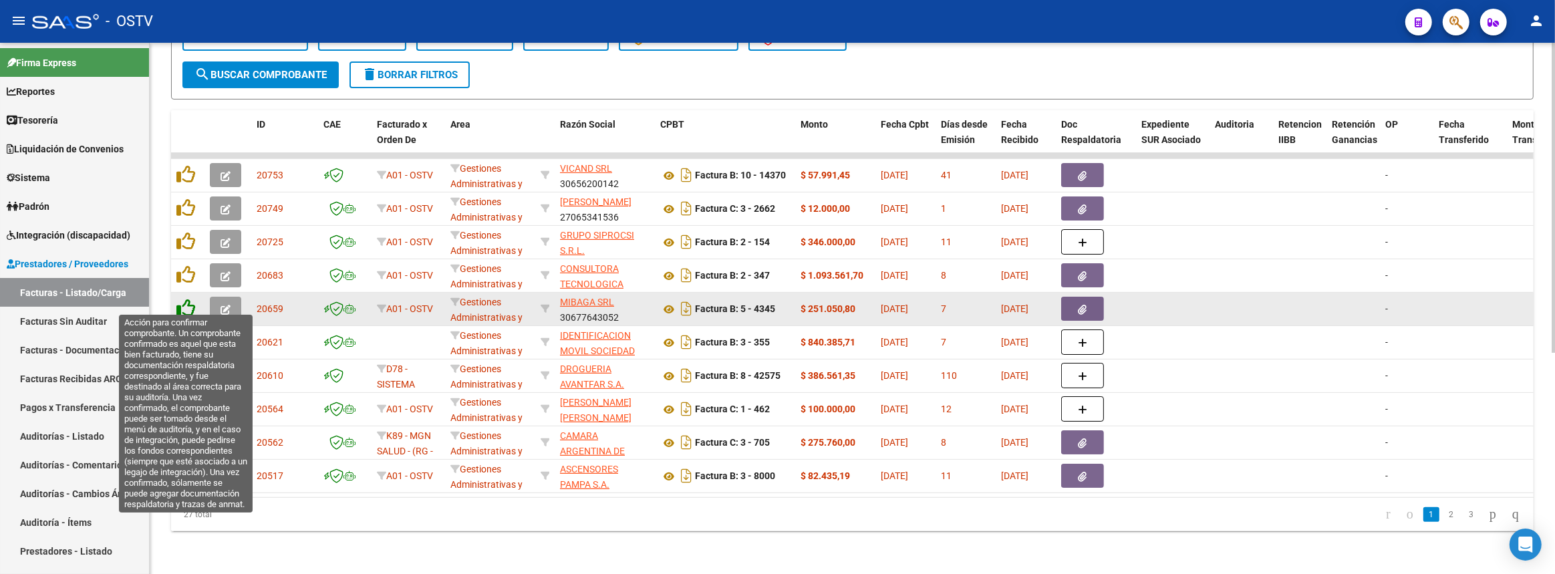
click at [186, 300] on icon at bounding box center [185, 308] width 19 height 19
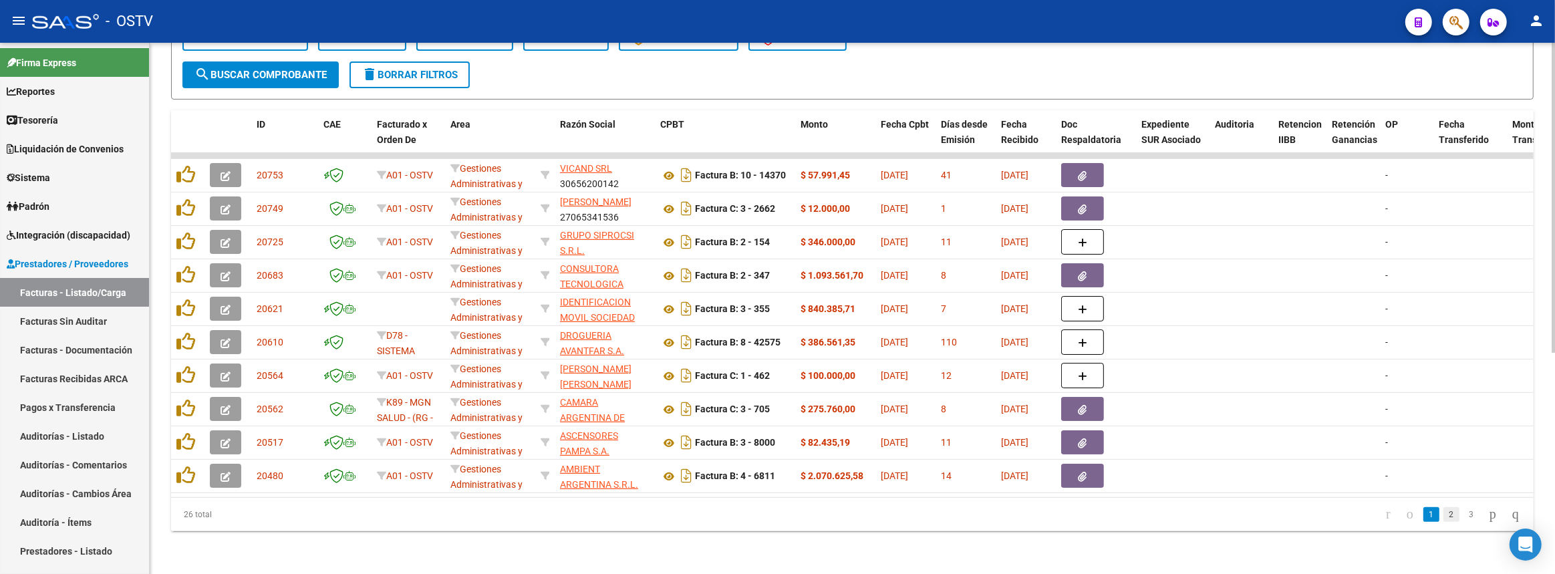
click at [1444, 519] on link "2" at bounding box center [1452, 514] width 16 height 15
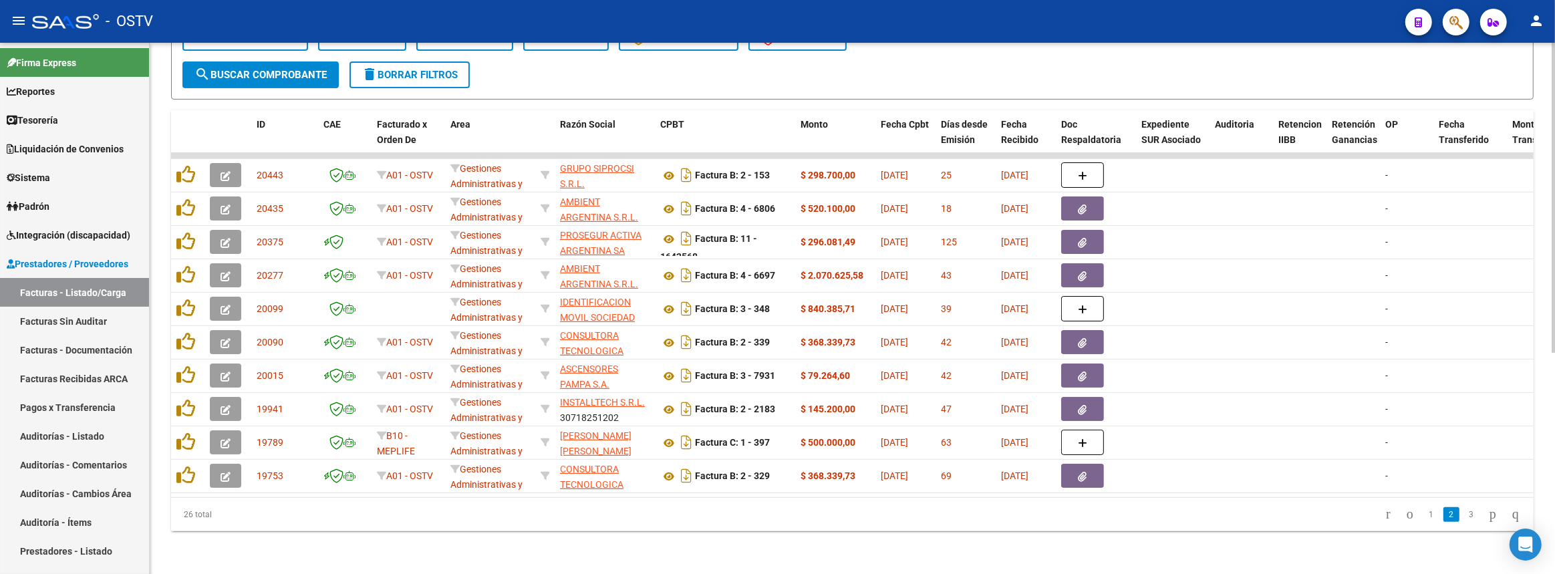
click at [1424, 517] on link "1" at bounding box center [1432, 514] width 16 height 15
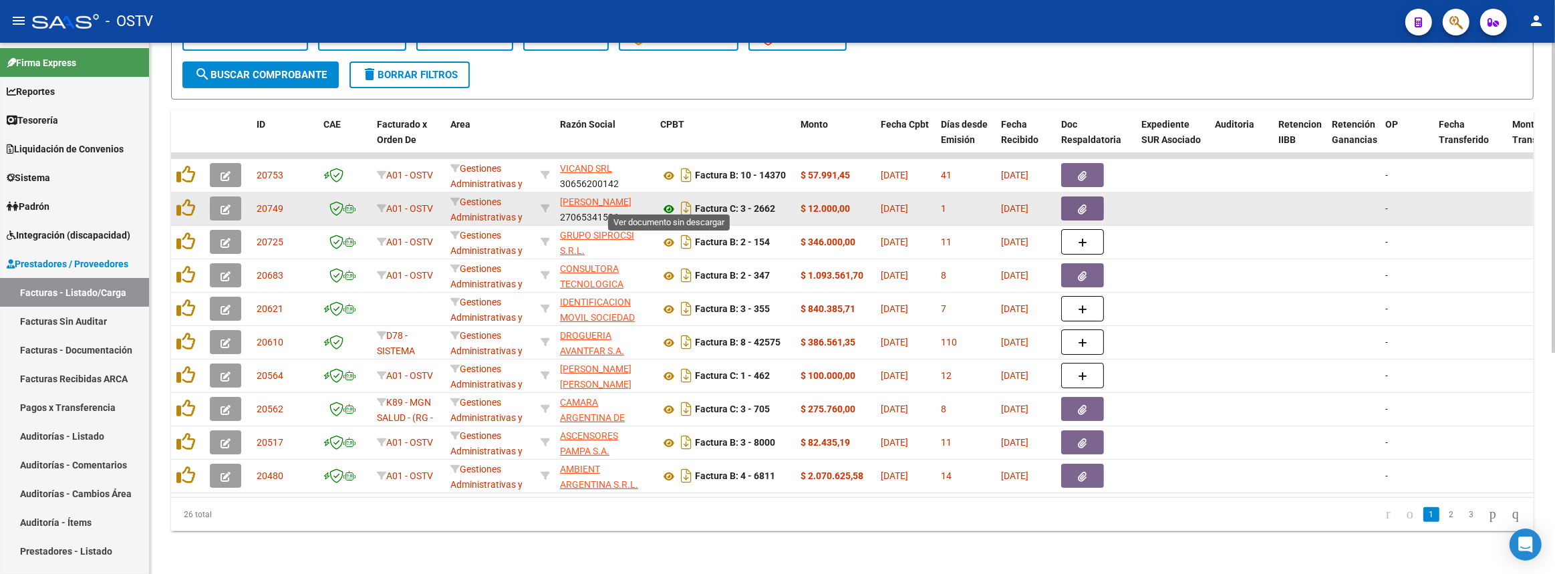
click at [672, 201] on icon at bounding box center [668, 209] width 17 height 16
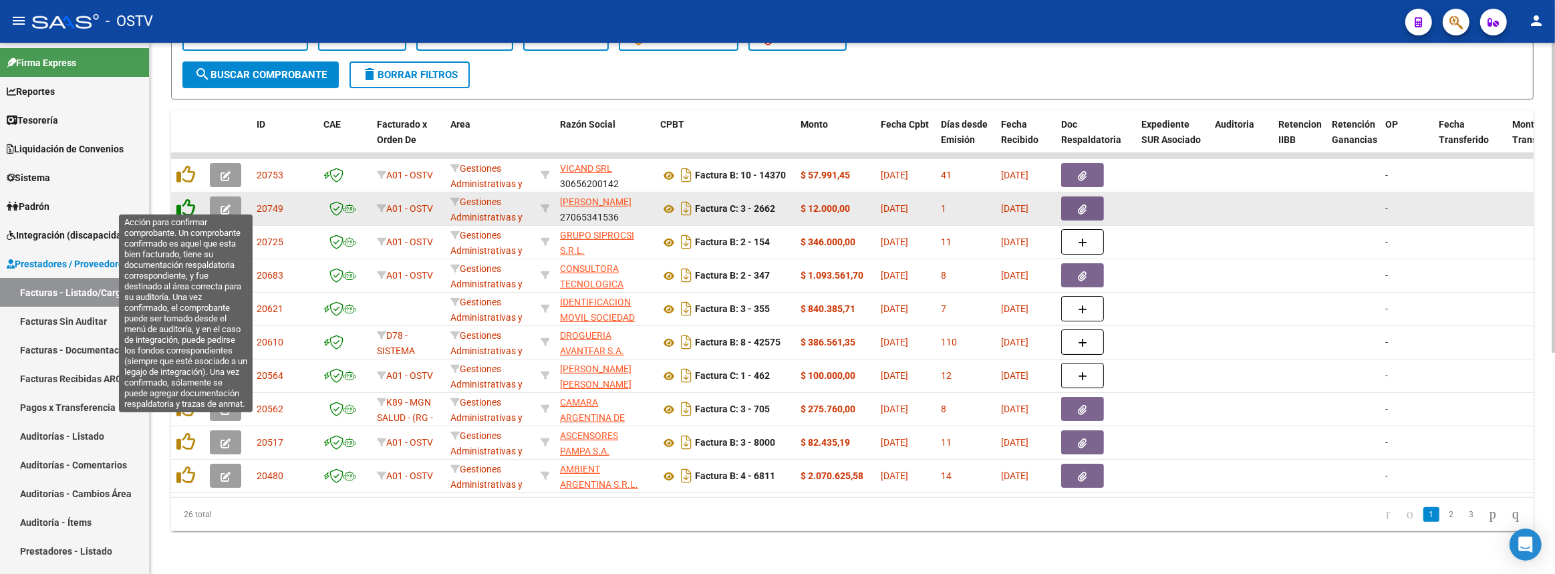
click at [184, 198] on icon at bounding box center [185, 207] width 19 height 19
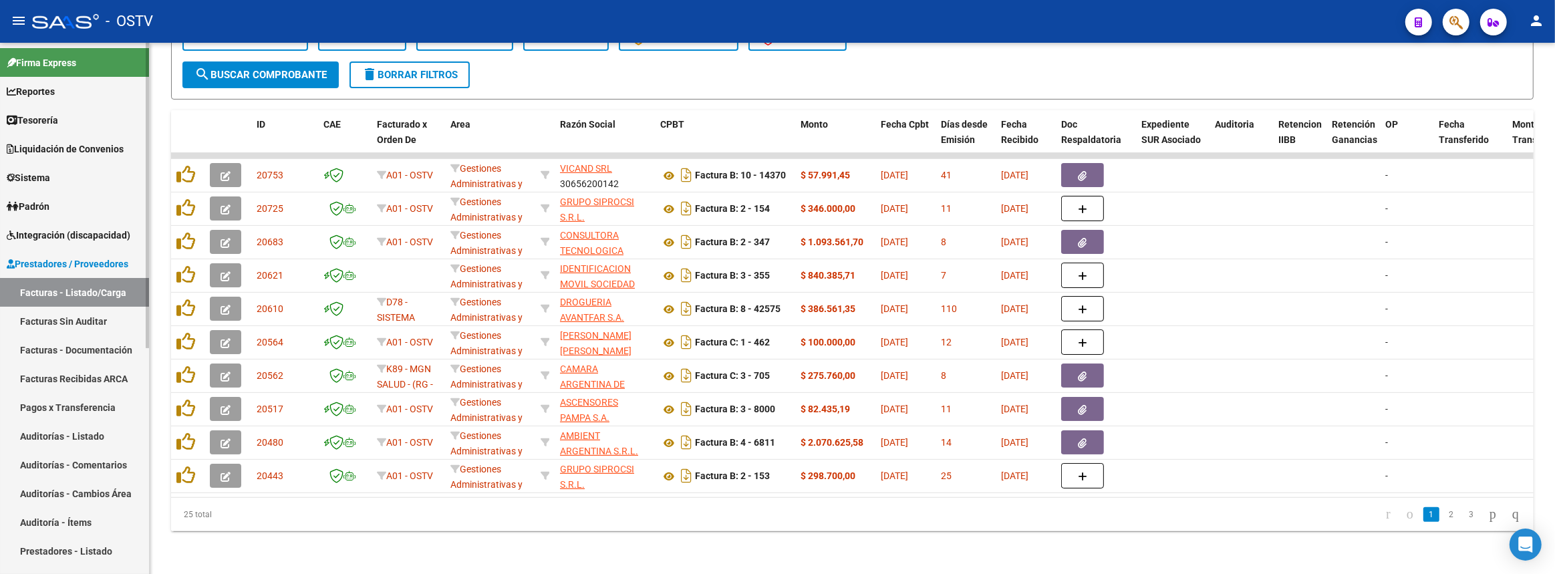
click at [71, 432] on link "Auditorías - Listado" at bounding box center [74, 436] width 149 height 29
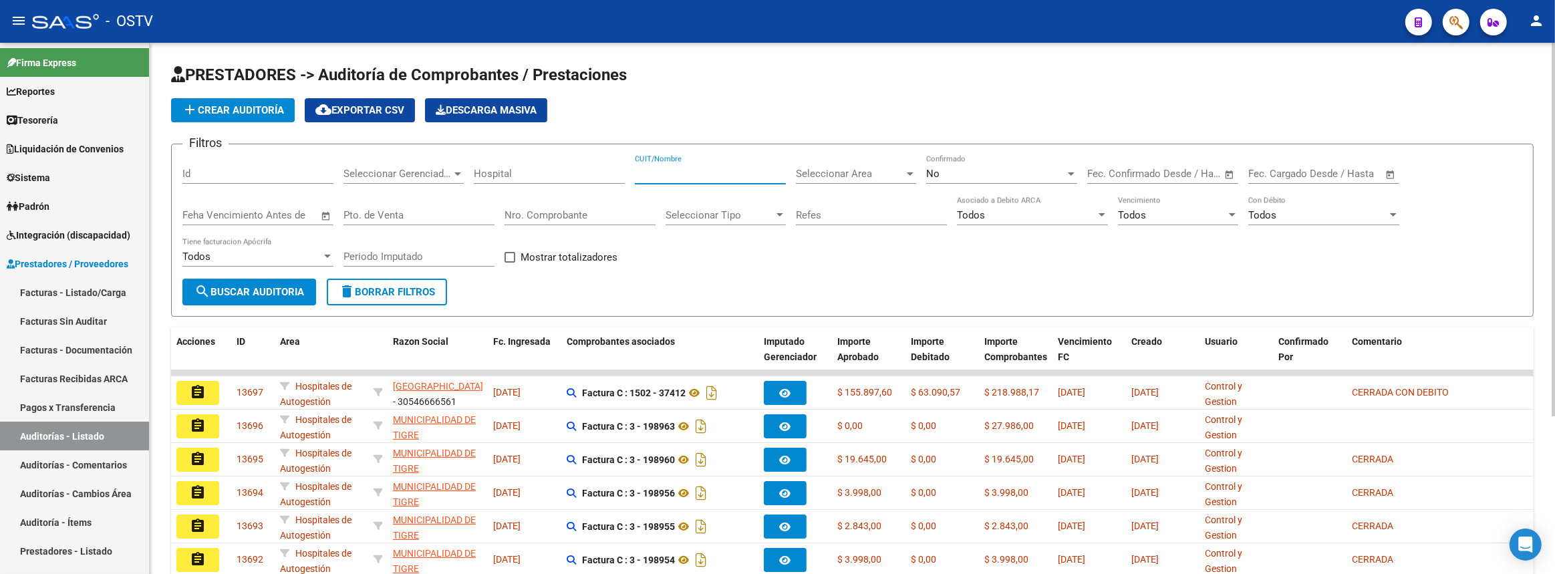
click at [669, 176] on input "CUIT/Nombre" at bounding box center [710, 174] width 151 height 12
click at [253, 107] on span "add Crear Auditoría" at bounding box center [233, 110] width 102 height 12
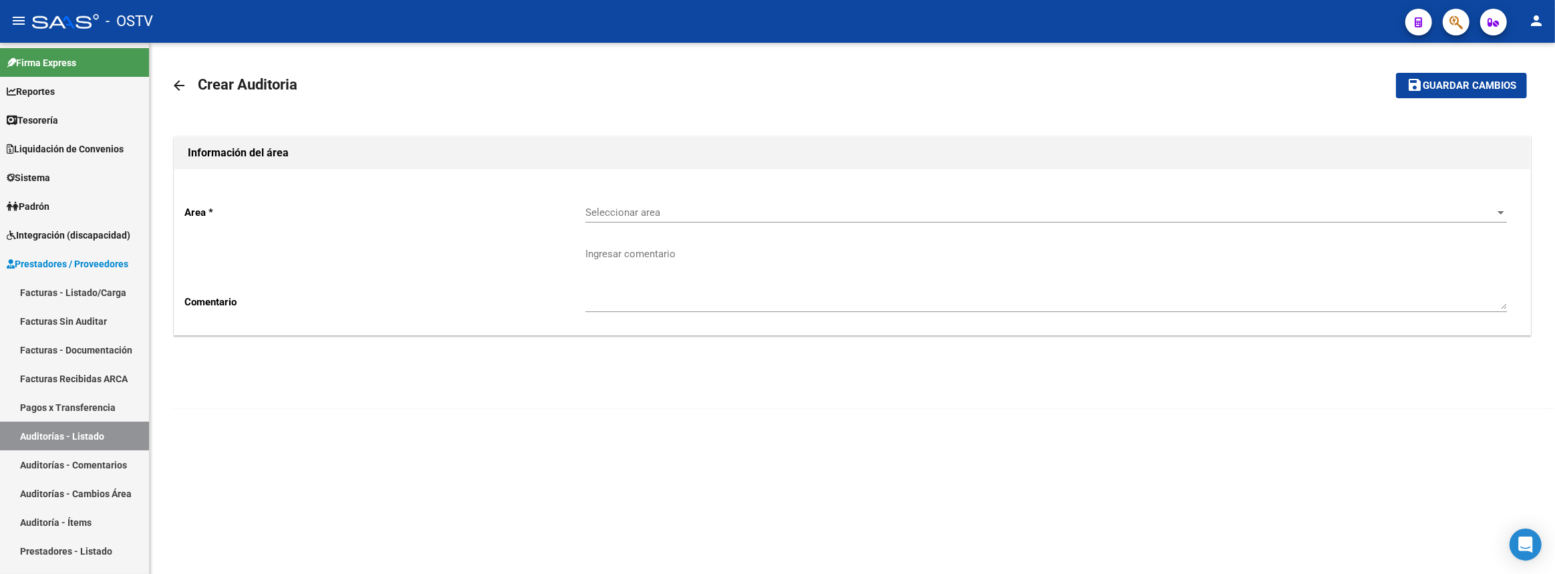
click at [614, 205] on div "Seleccionar area Seleccionar area" at bounding box center [1046, 208] width 922 height 29
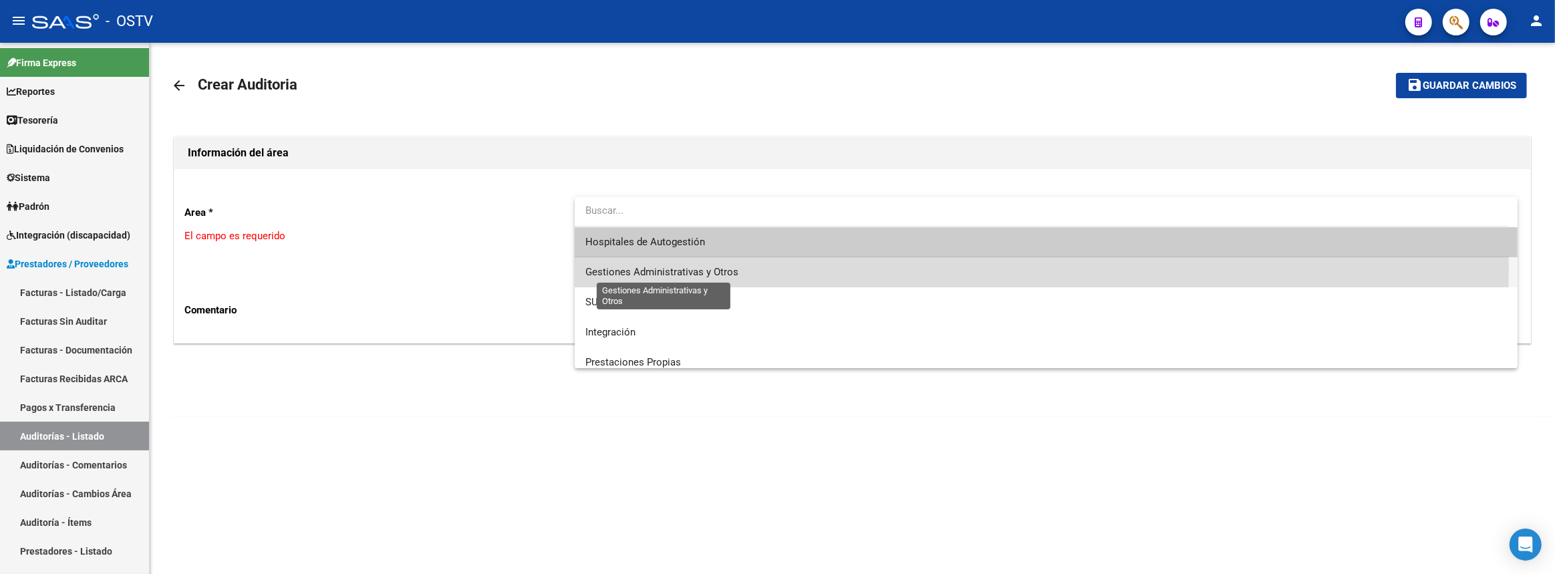
click at [629, 269] on span "Gestiones Administrativas y Otros" at bounding box center [661, 272] width 153 height 12
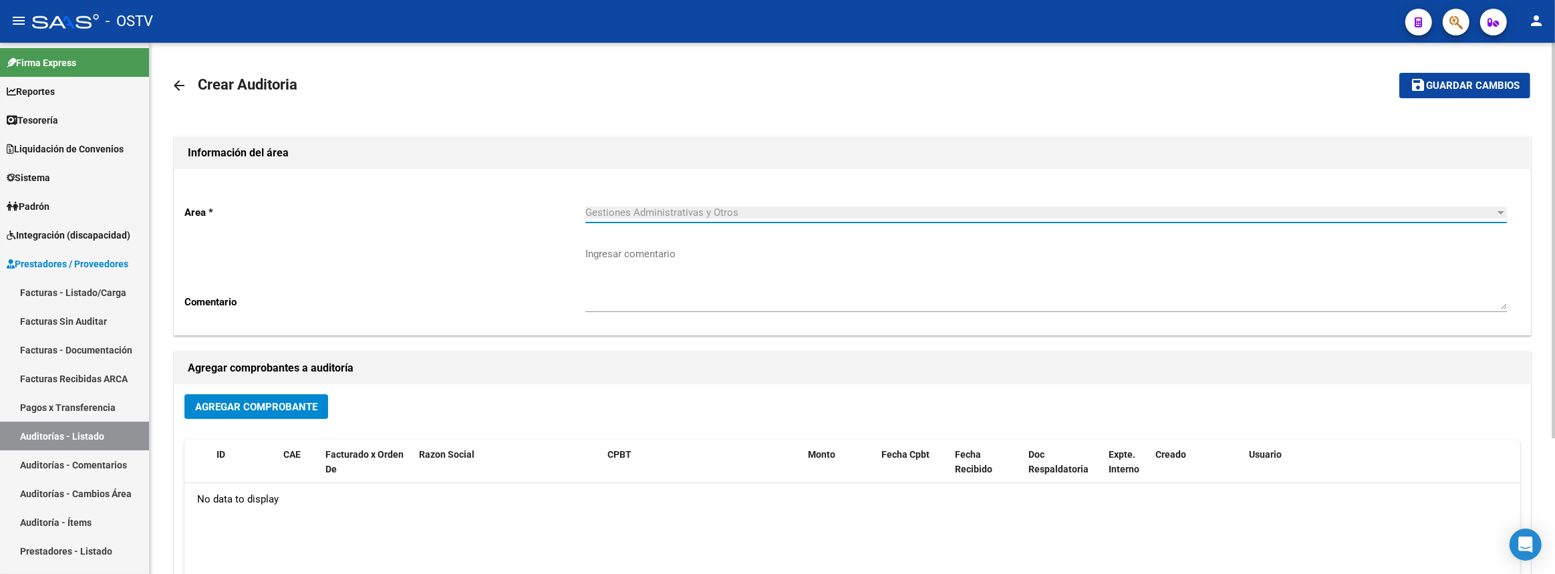
click at [328, 396] on button "Agregar Comprobante" at bounding box center [256, 406] width 144 height 25
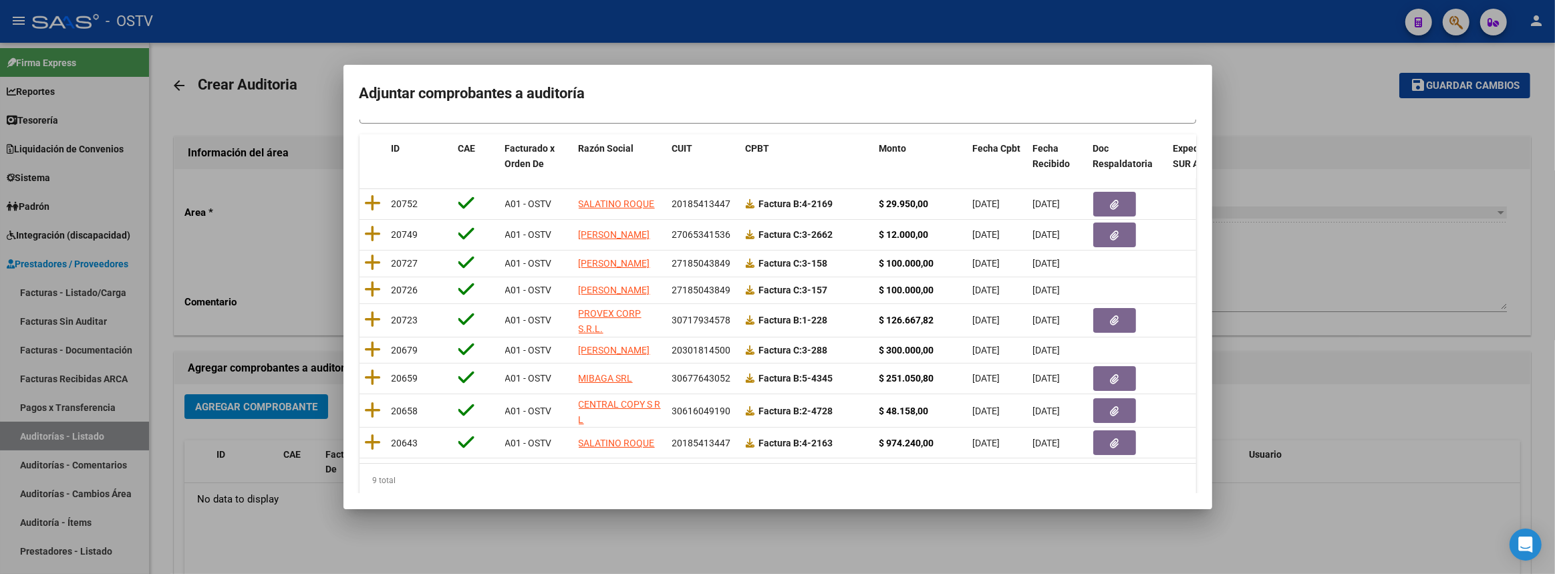
scroll to position [166, 0]
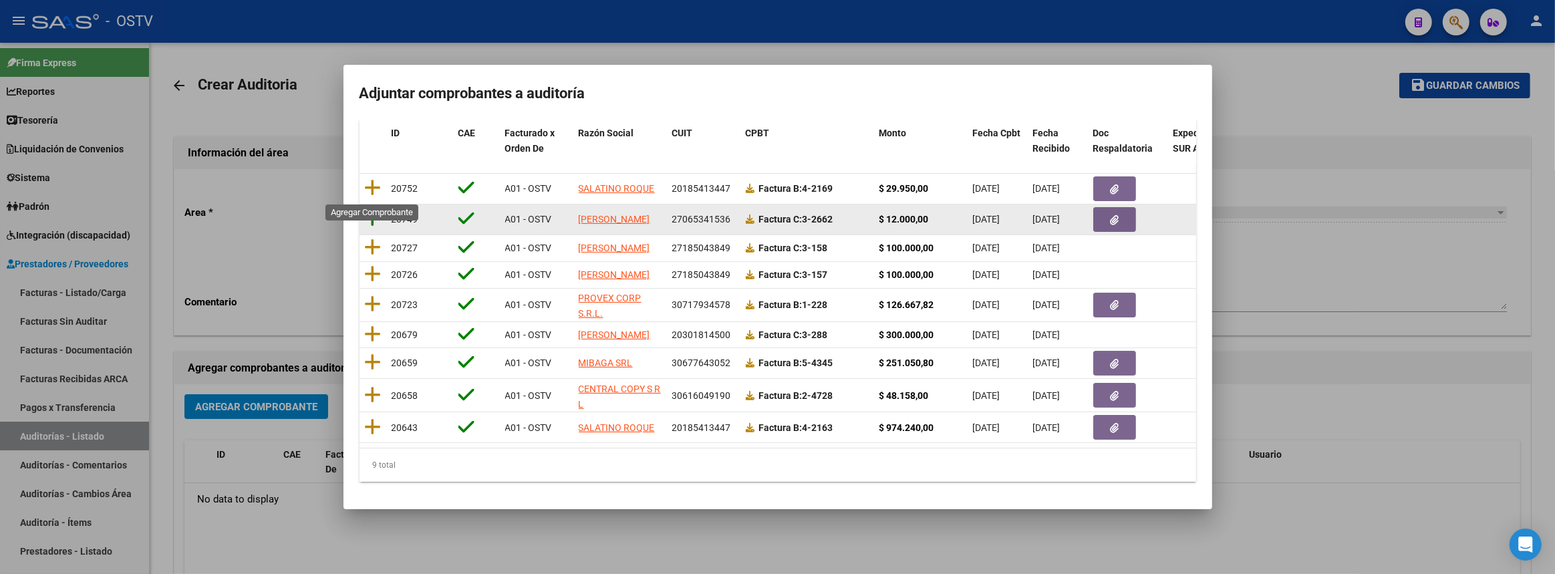
click at [376, 209] on icon at bounding box center [373, 218] width 17 height 19
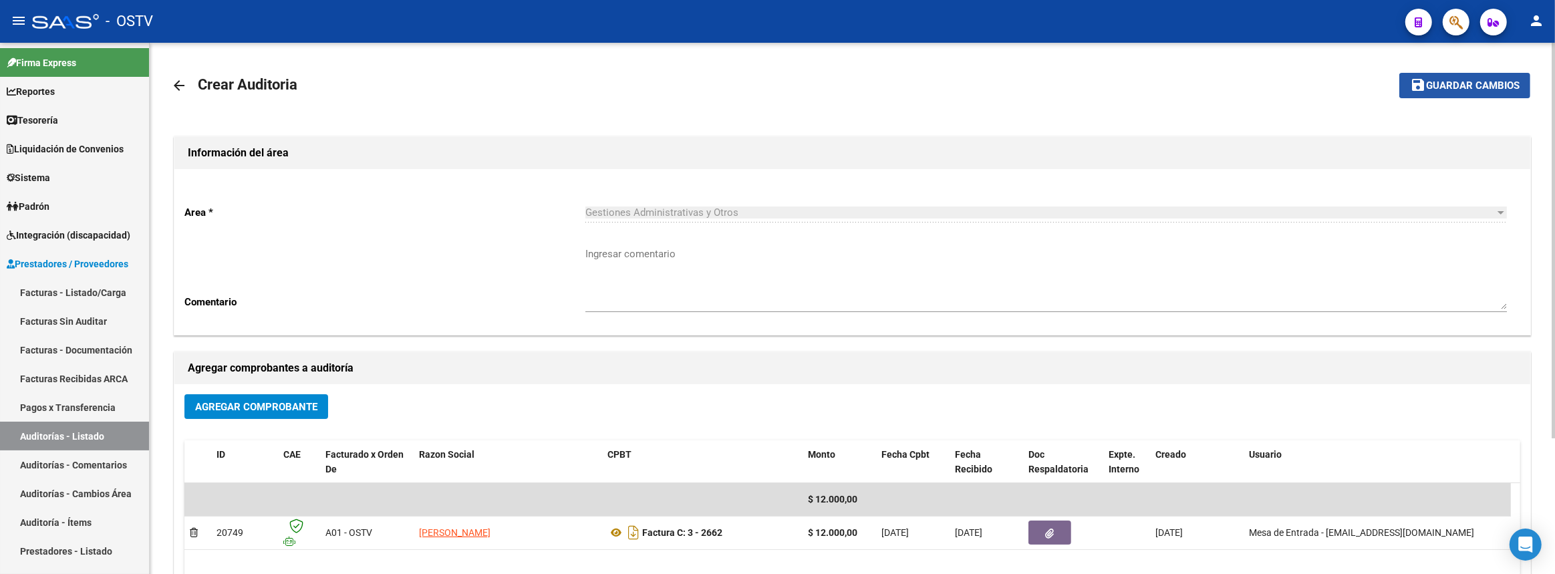
click at [1432, 92] on button "save Guardar cambios" at bounding box center [1464, 85] width 131 height 25
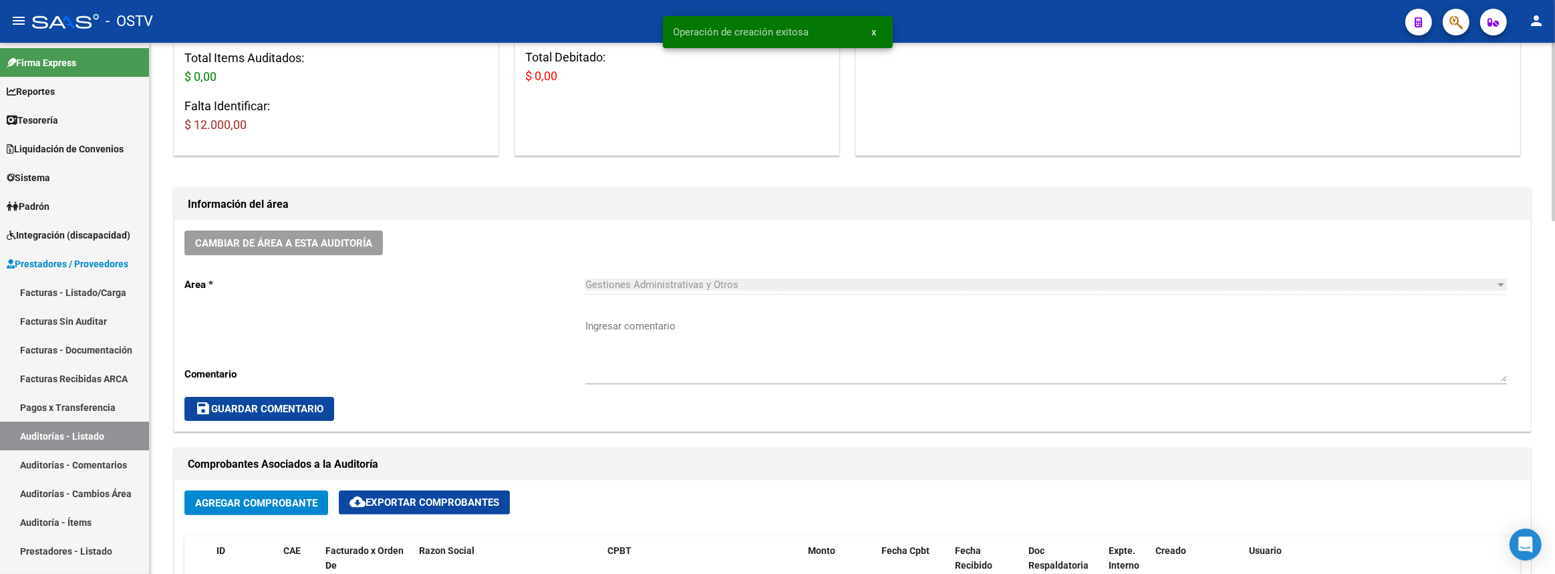
scroll to position [303, 0]
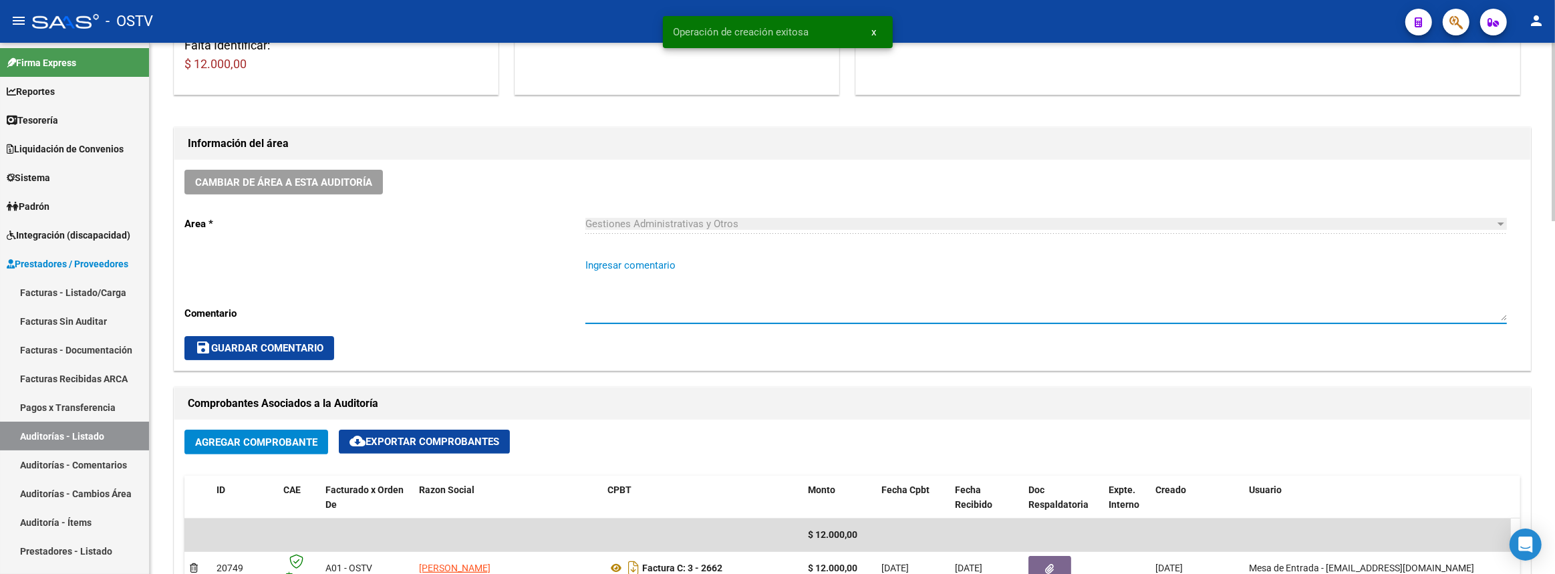
click at [753, 284] on textarea "Ingresar comentario" at bounding box center [1046, 289] width 922 height 63
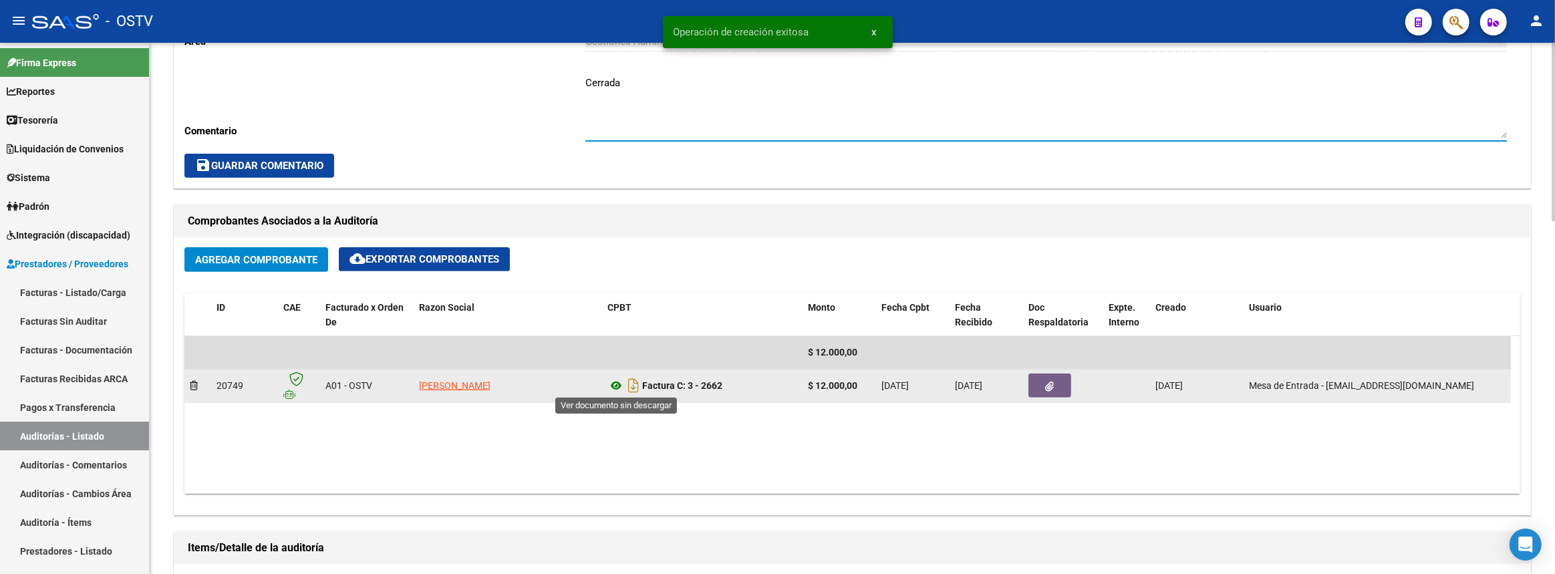
type textarea "Cerrada"
click at [618, 386] on icon at bounding box center [615, 386] width 17 height 16
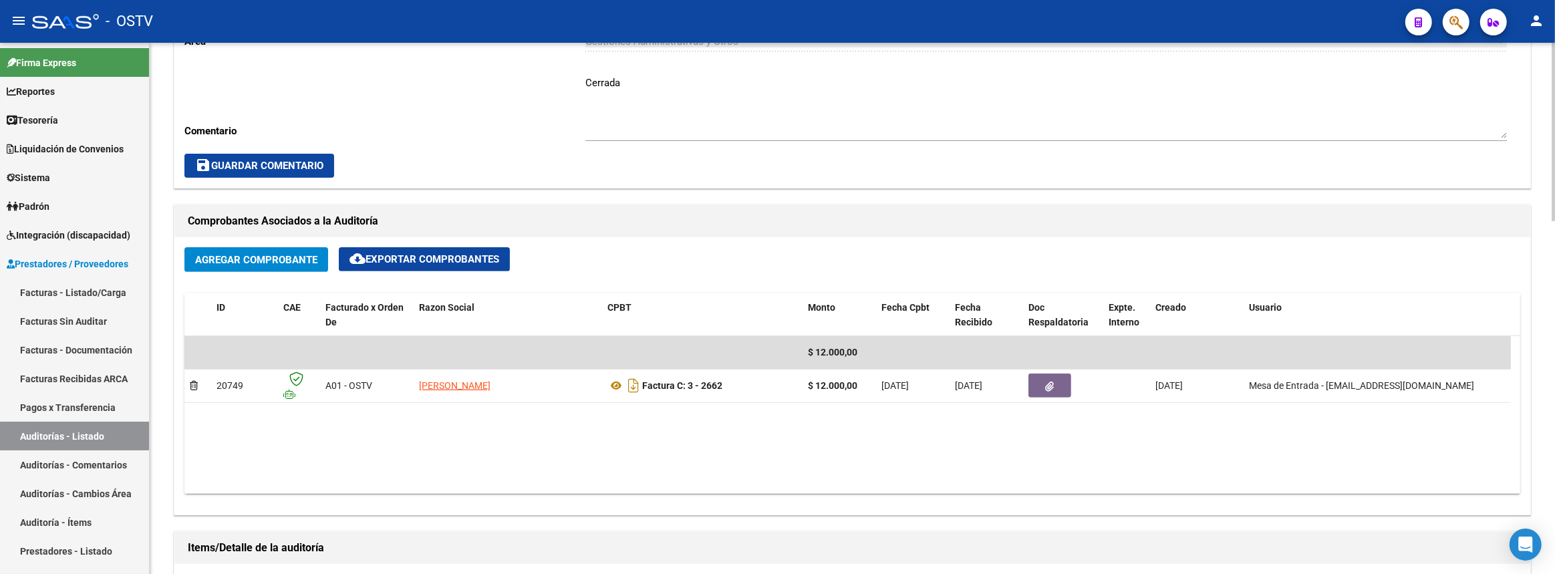
scroll to position [789, 0]
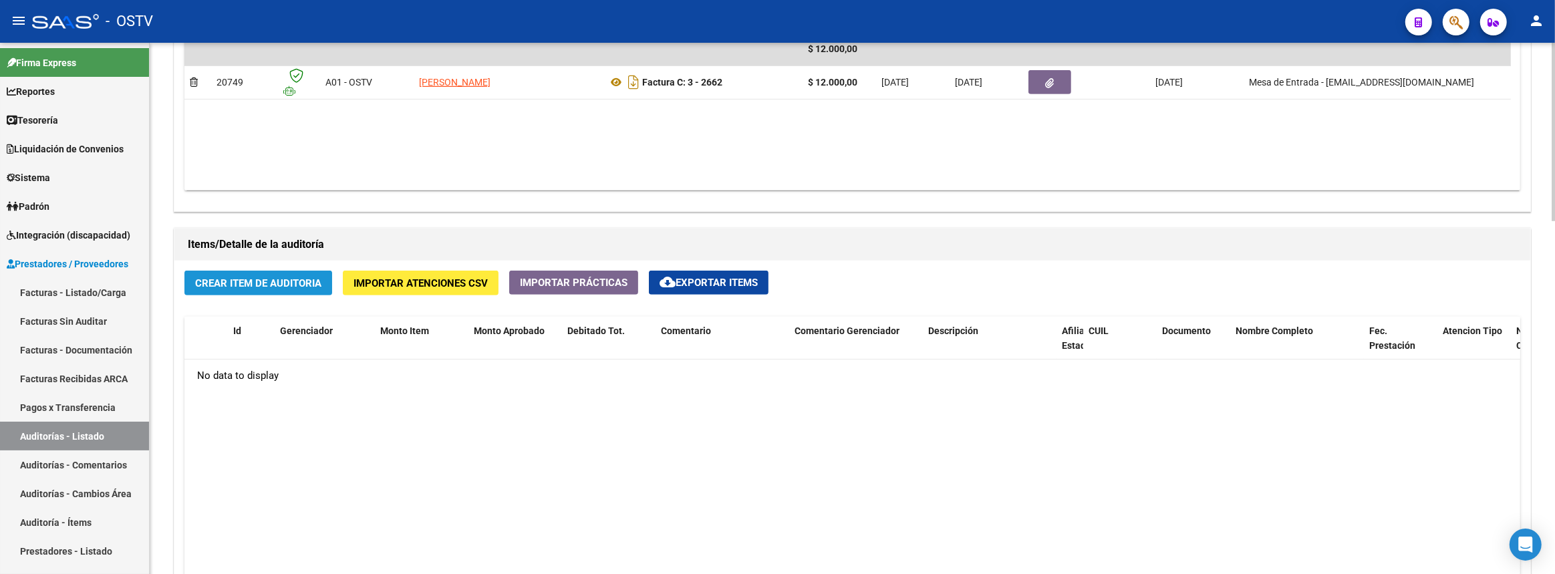
click at [299, 285] on span "Crear Item de Auditoria" at bounding box center [258, 283] width 126 height 12
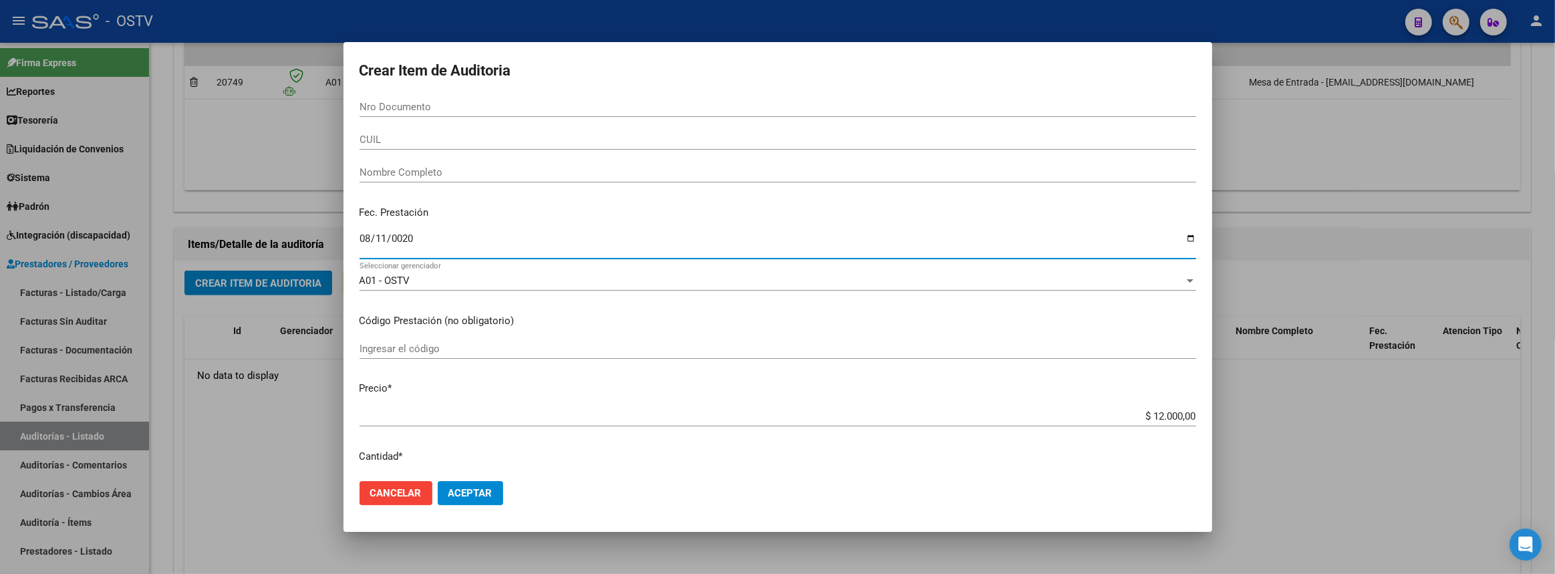
type input "0202-08-11"
type input "0202-08-08"
type input "2025-08-08"
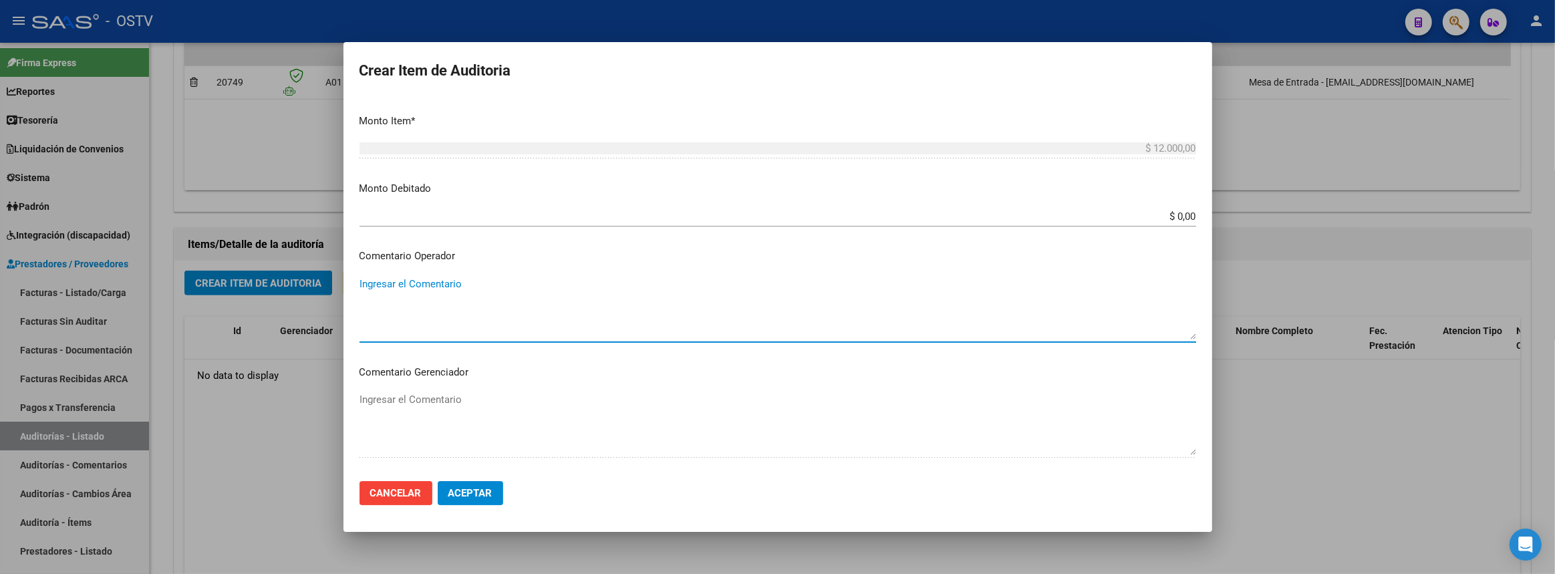
scroll to position [635, 0]
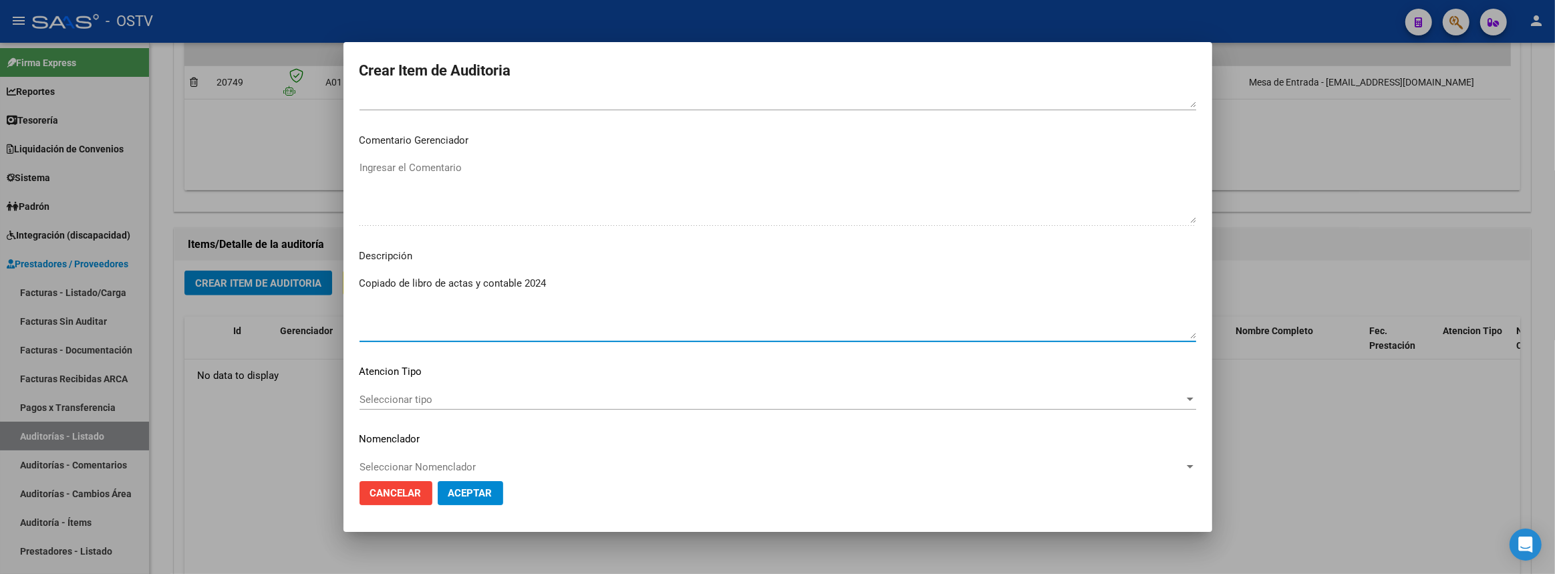
type textarea "Copiado de libro de actas y contable 2024"
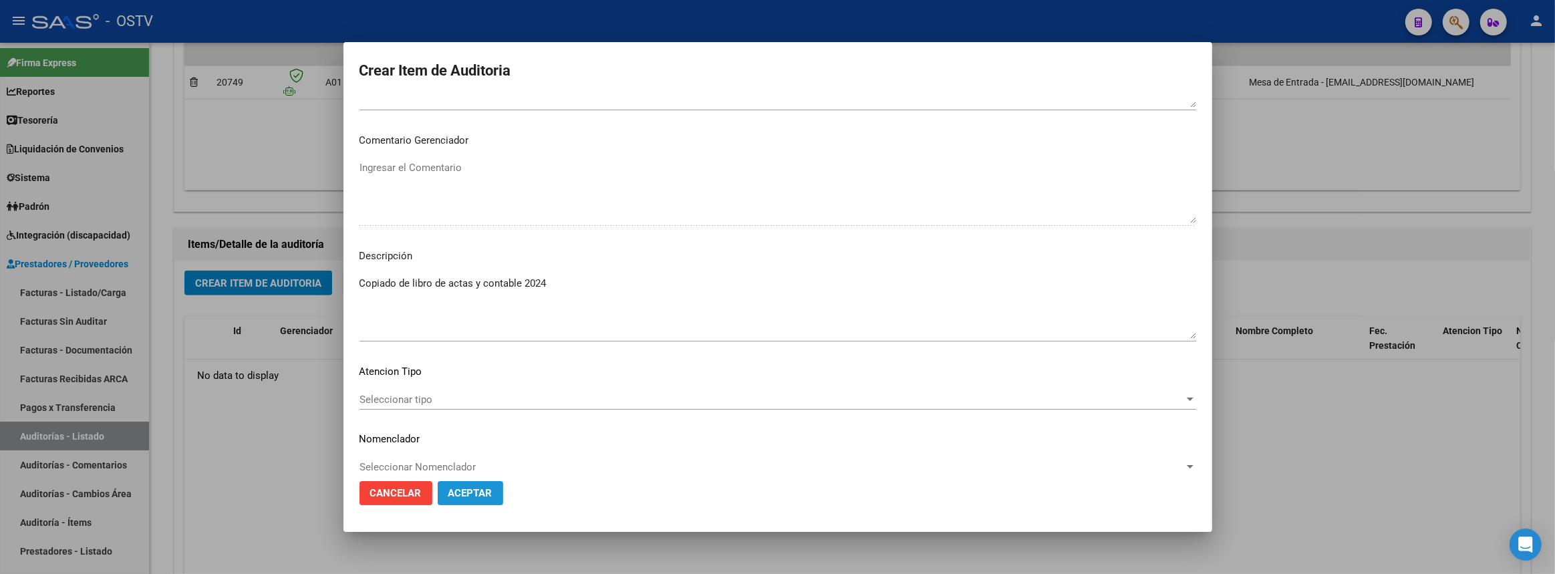
click at [491, 489] on span "Aceptar" at bounding box center [470, 493] width 44 height 12
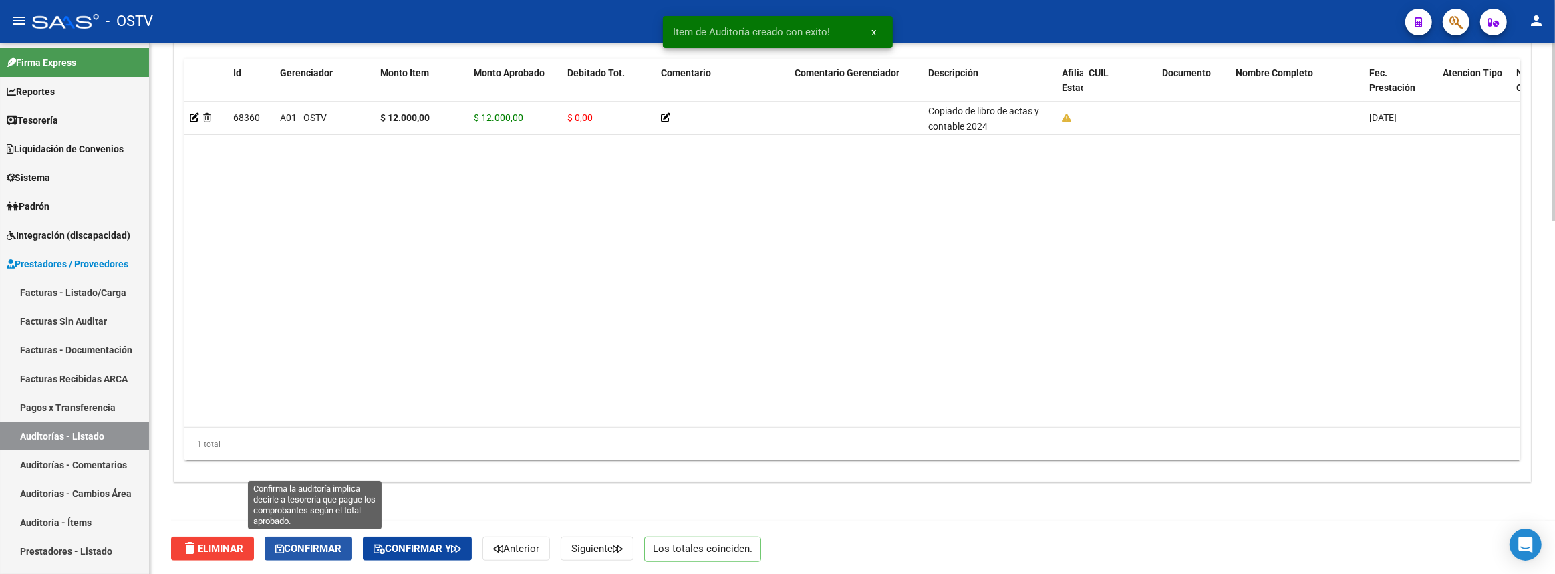
click at [315, 548] on span "Confirmar" at bounding box center [308, 549] width 66 height 12
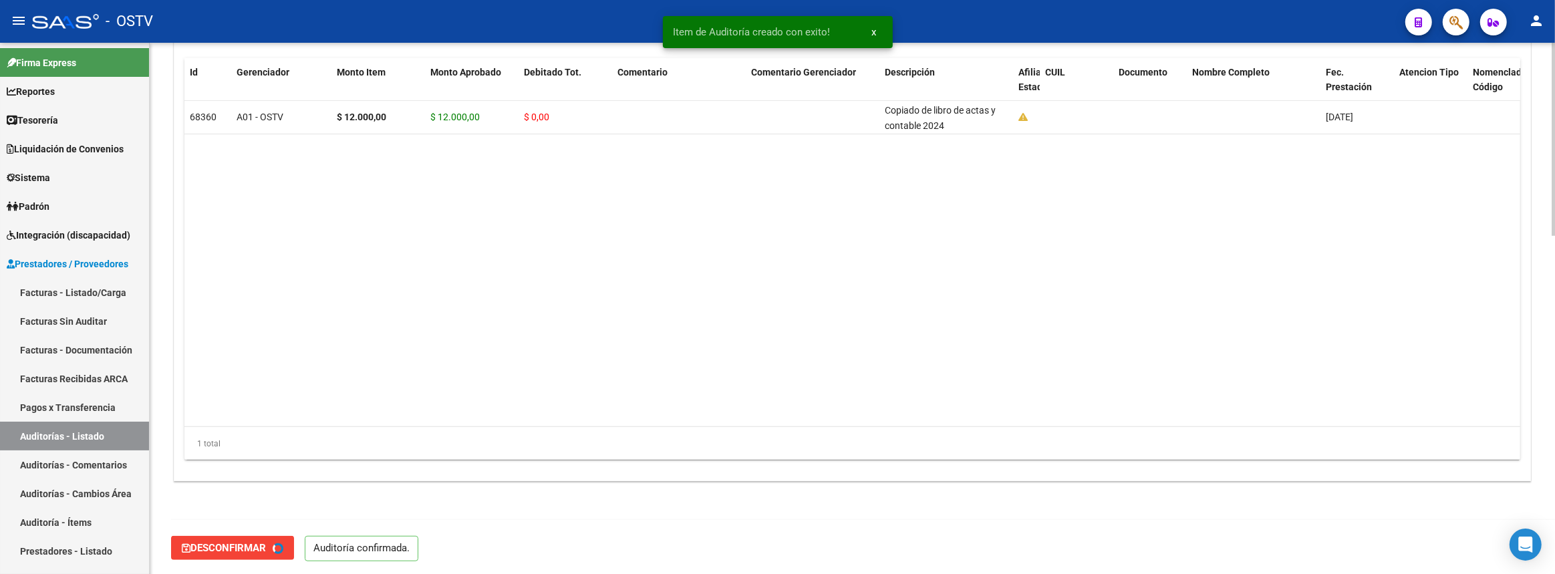
type input "202508"
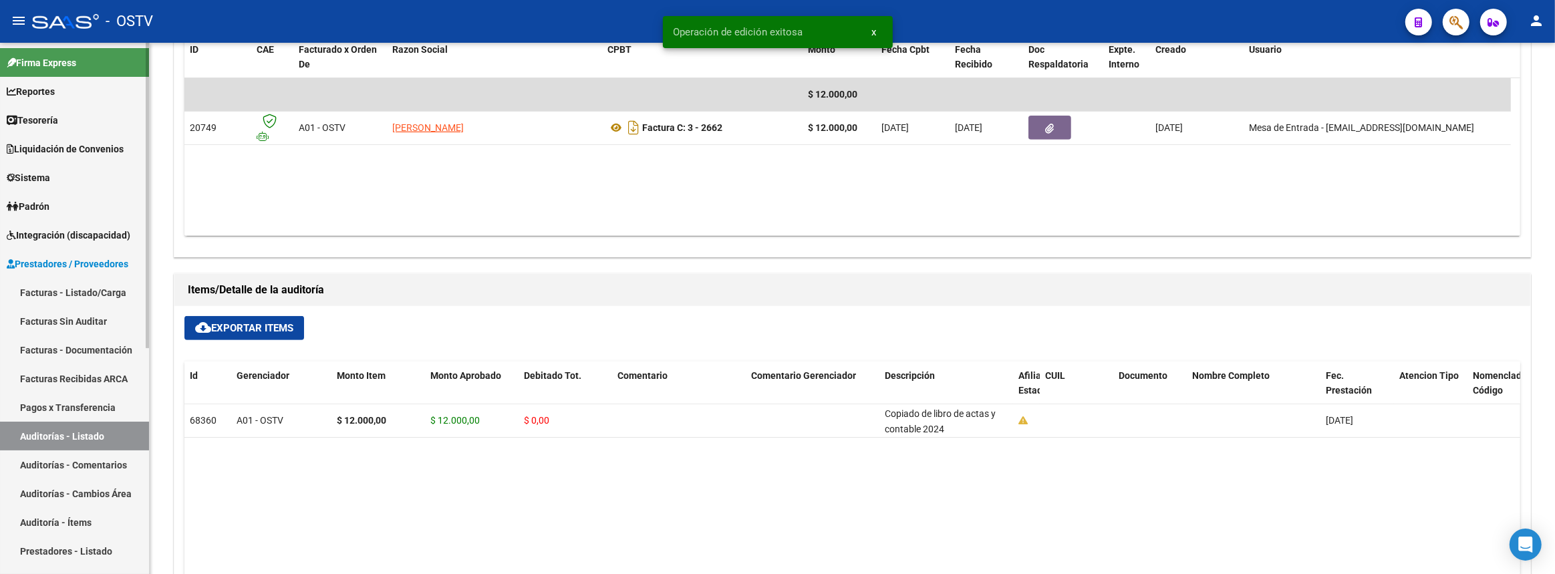
scroll to position [505, 0]
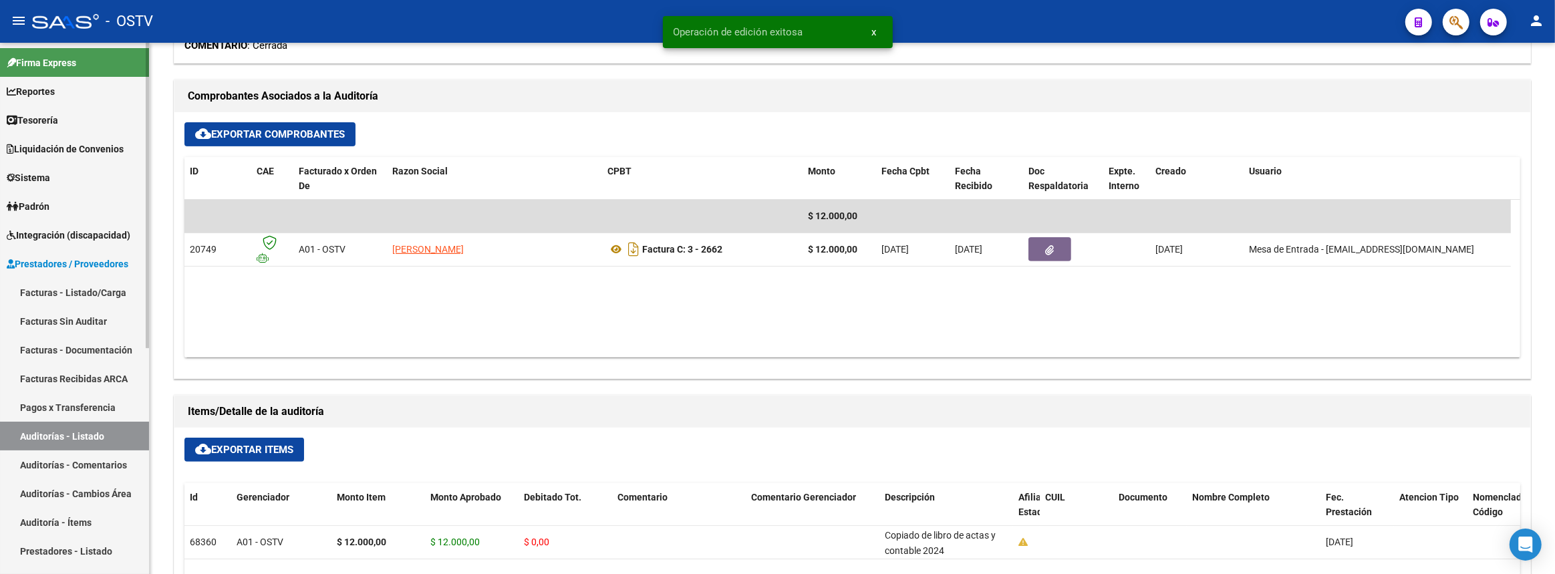
click at [107, 431] on link "Auditorías - Listado" at bounding box center [74, 436] width 149 height 29
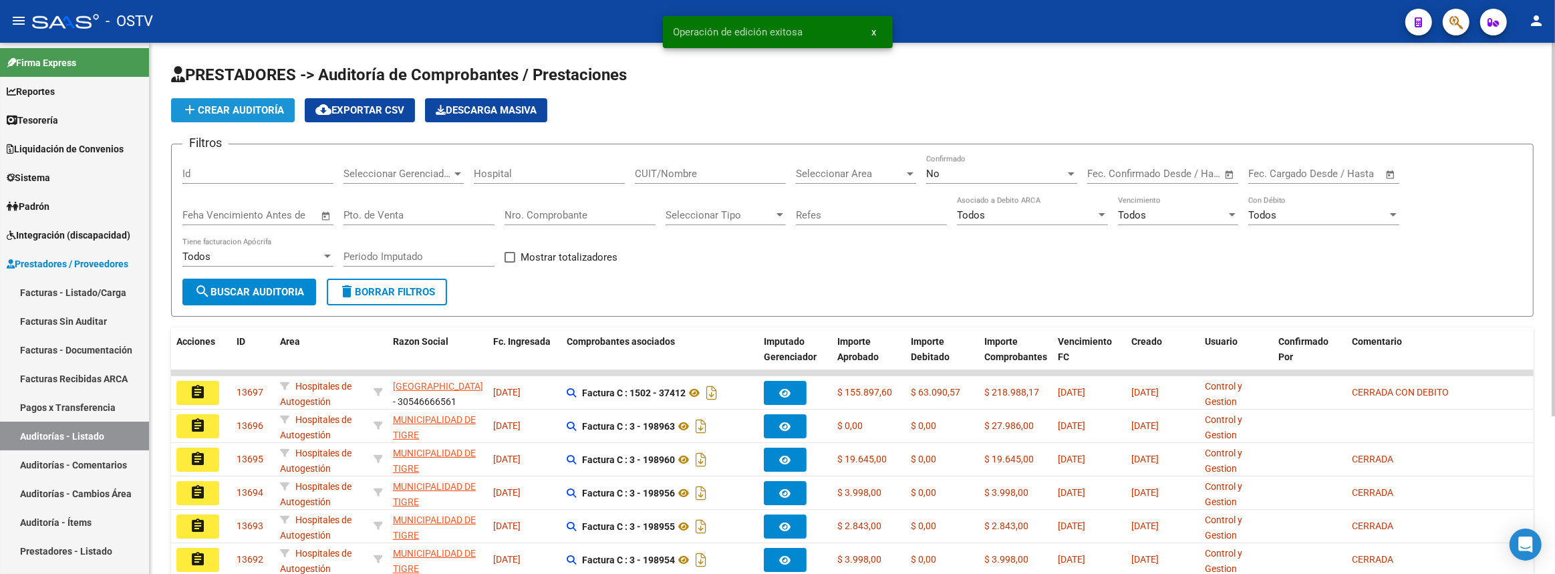
click at [233, 104] on span "add Crear Auditoría" at bounding box center [233, 110] width 102 height 12
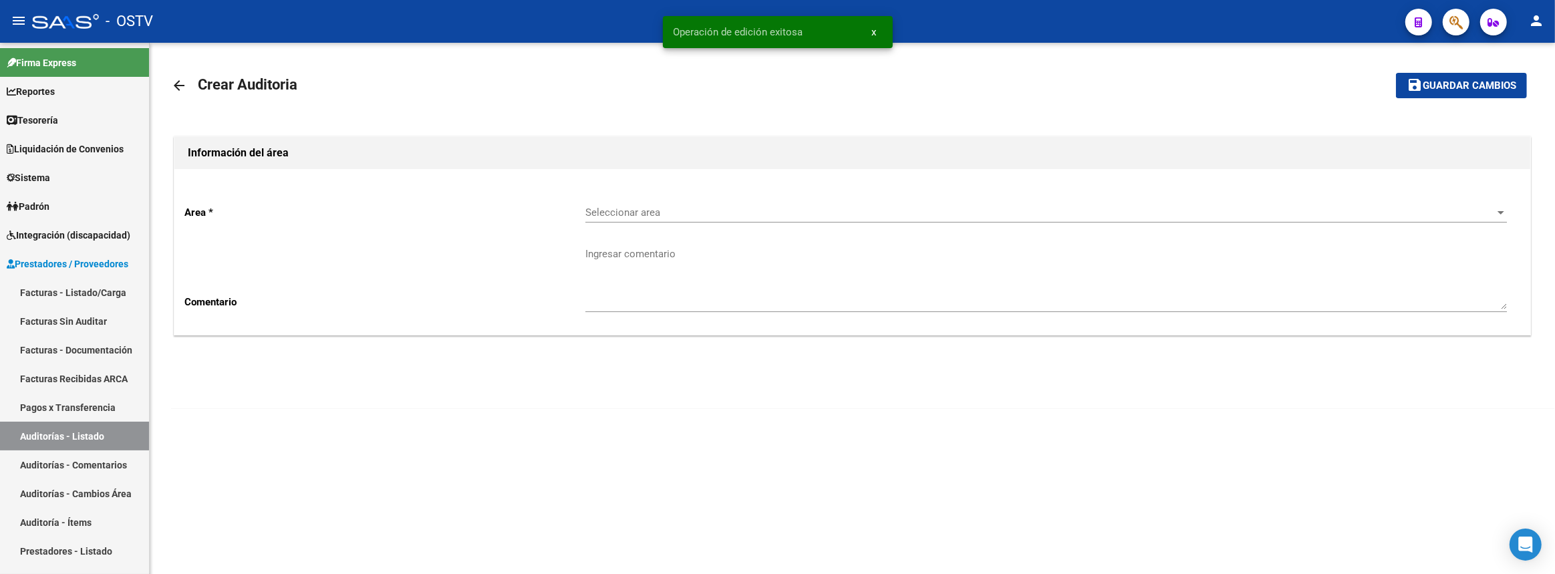
click at [614, 203] on div "Seleccionar area Seleccionar area" at bounding box center [1046, 208] width 922 height 29
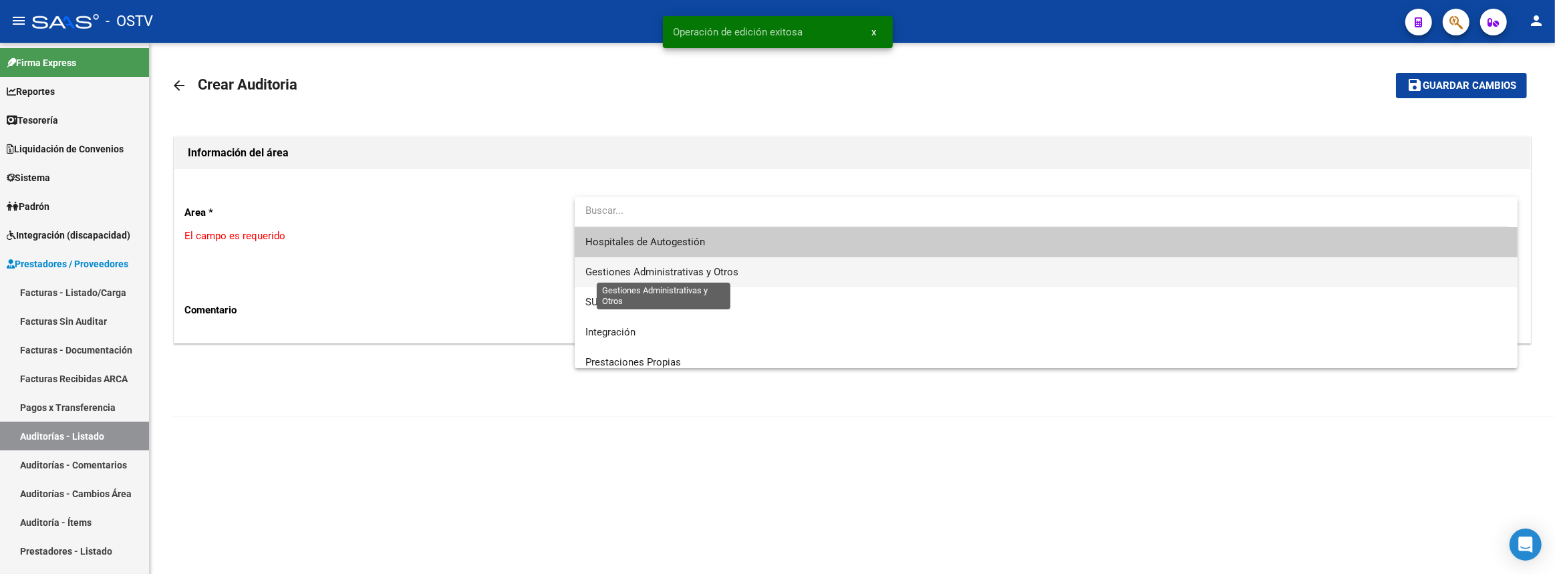
click at [621, 275] on span "Gestiones Administrativas y Otros" at bounding box center [661, 272] width 153 height 12
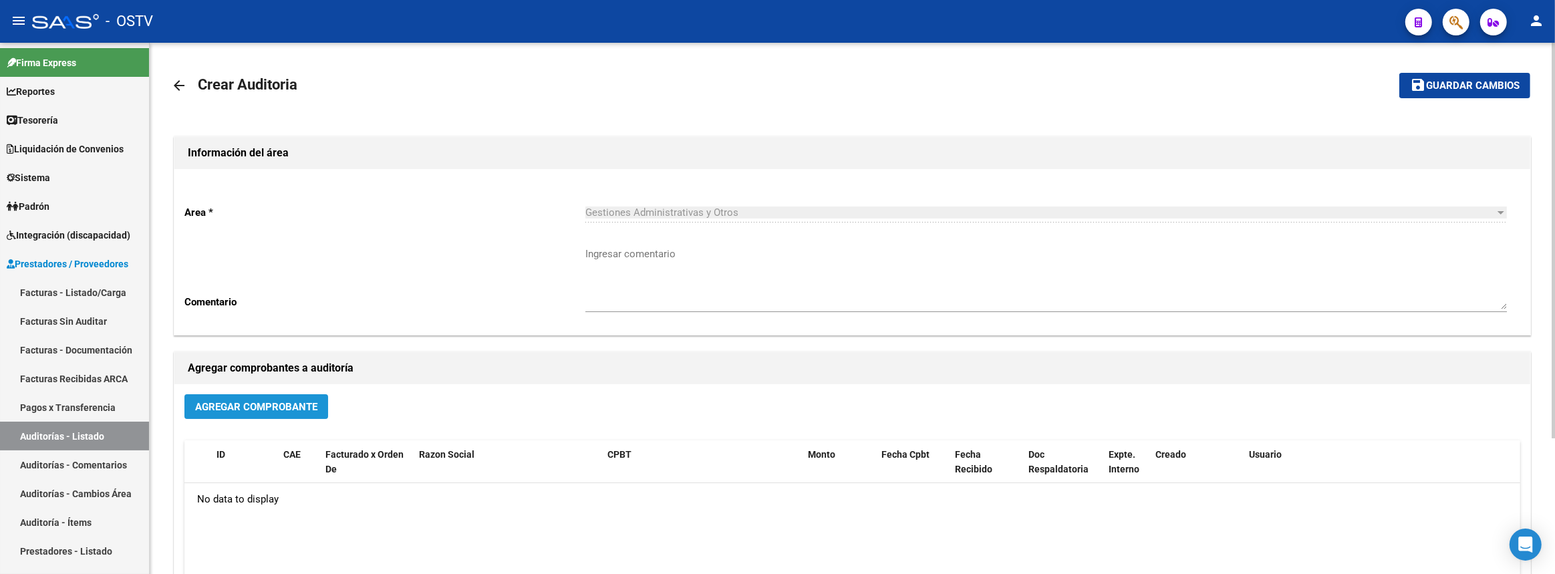
click at [282, 409] on span "Agregar Comprobante" at bounding box center [256, 407] width 122 height 12
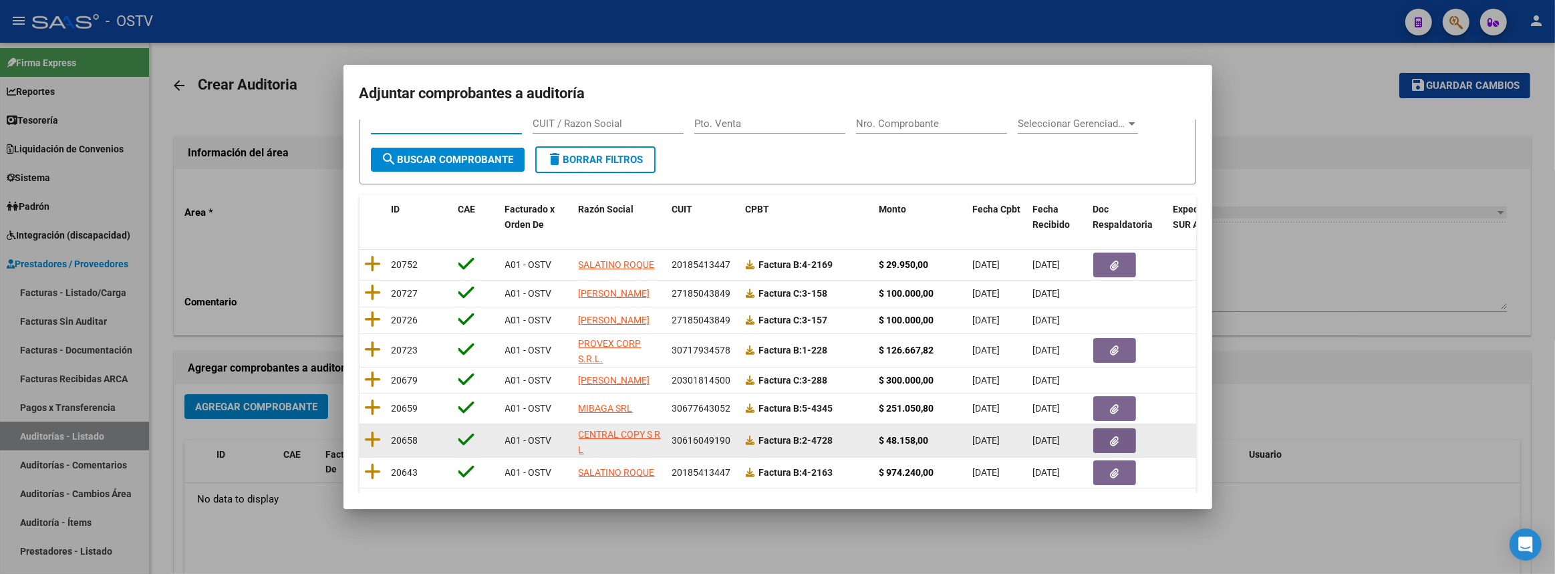
scroll to position [132, 0]
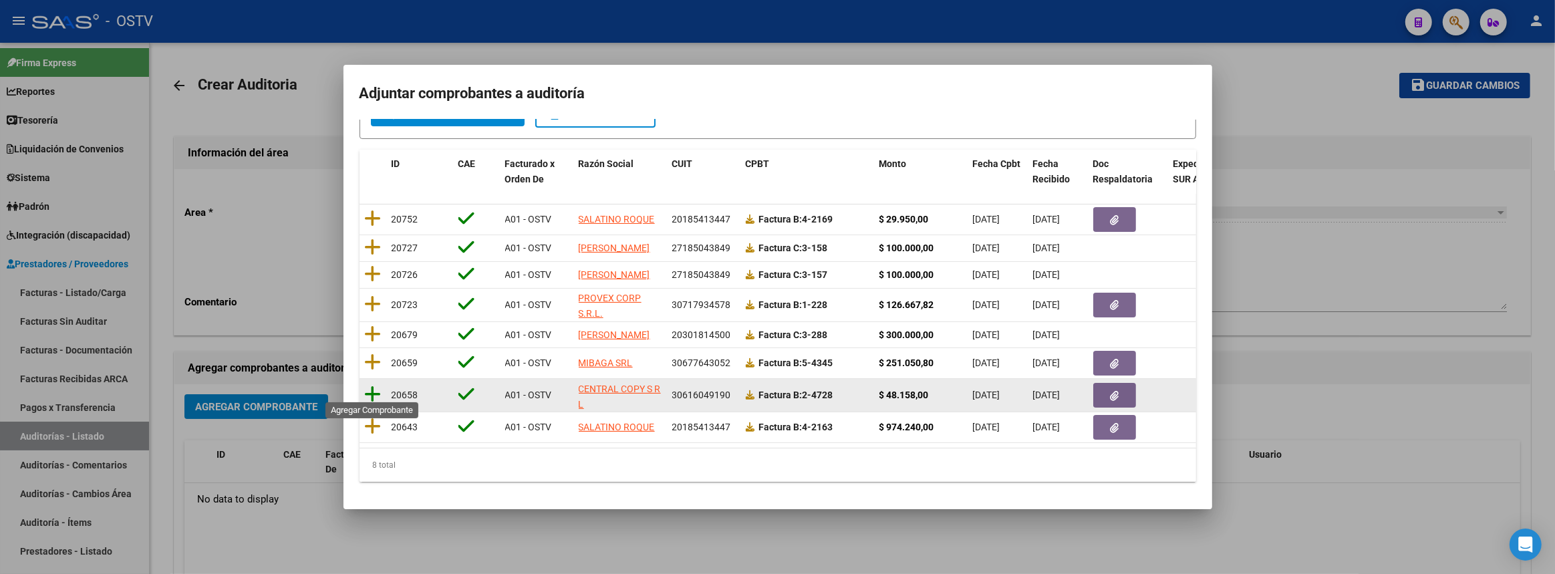
click at [372, 386] on icon at bounding box center [373, 394] width 17 height 19
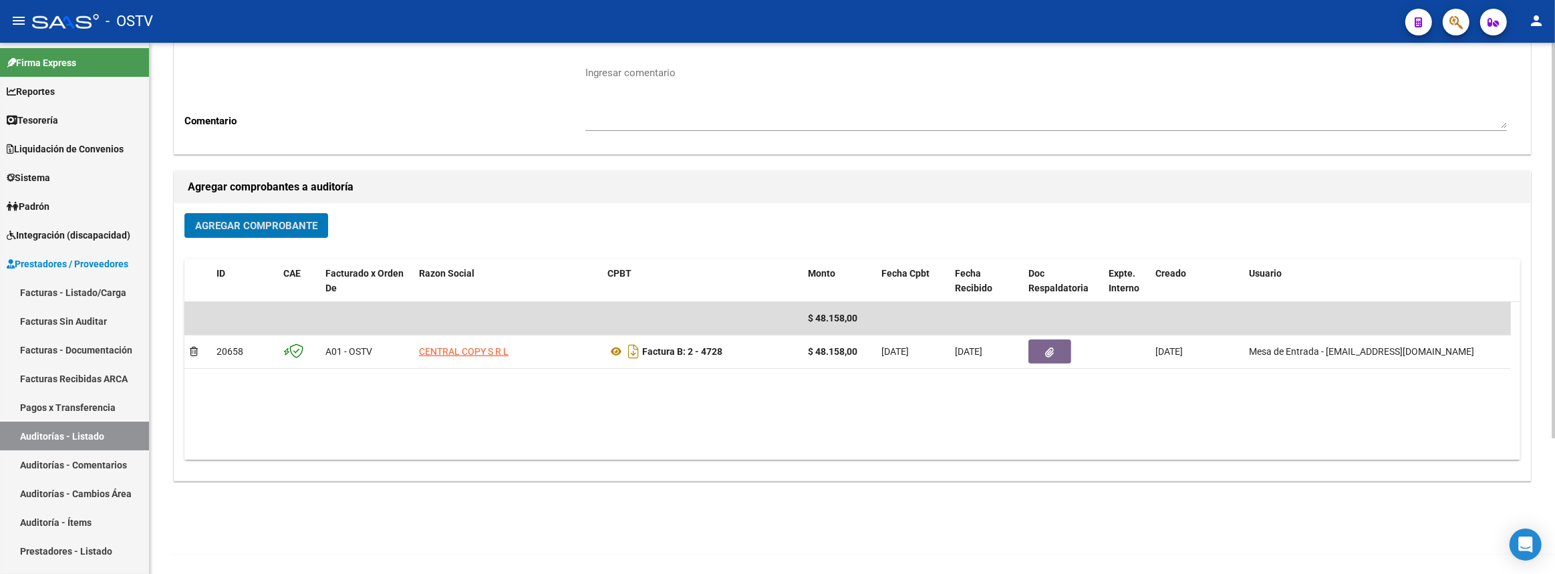
scroll to position [0, 0]
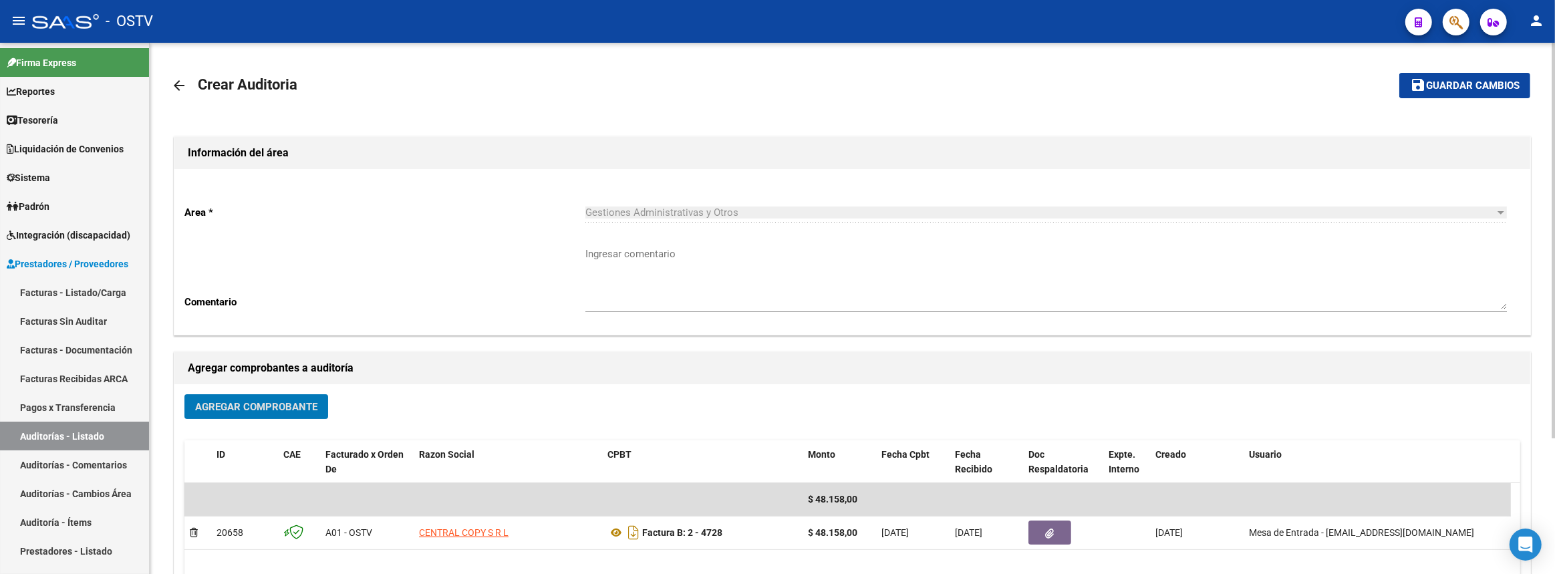
click at [1440, 83] on span "Guardar cambios" at bounding box center [1473, 86] width 94 height 12
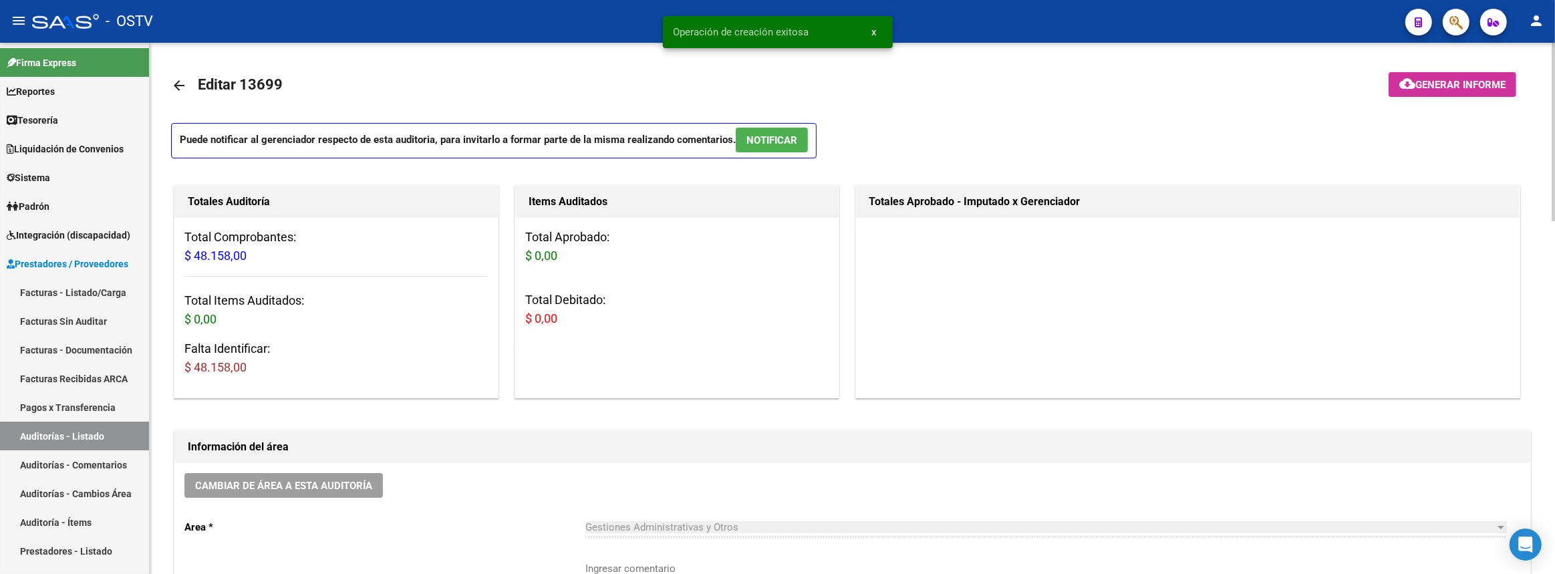
scroll to position [243, 0]
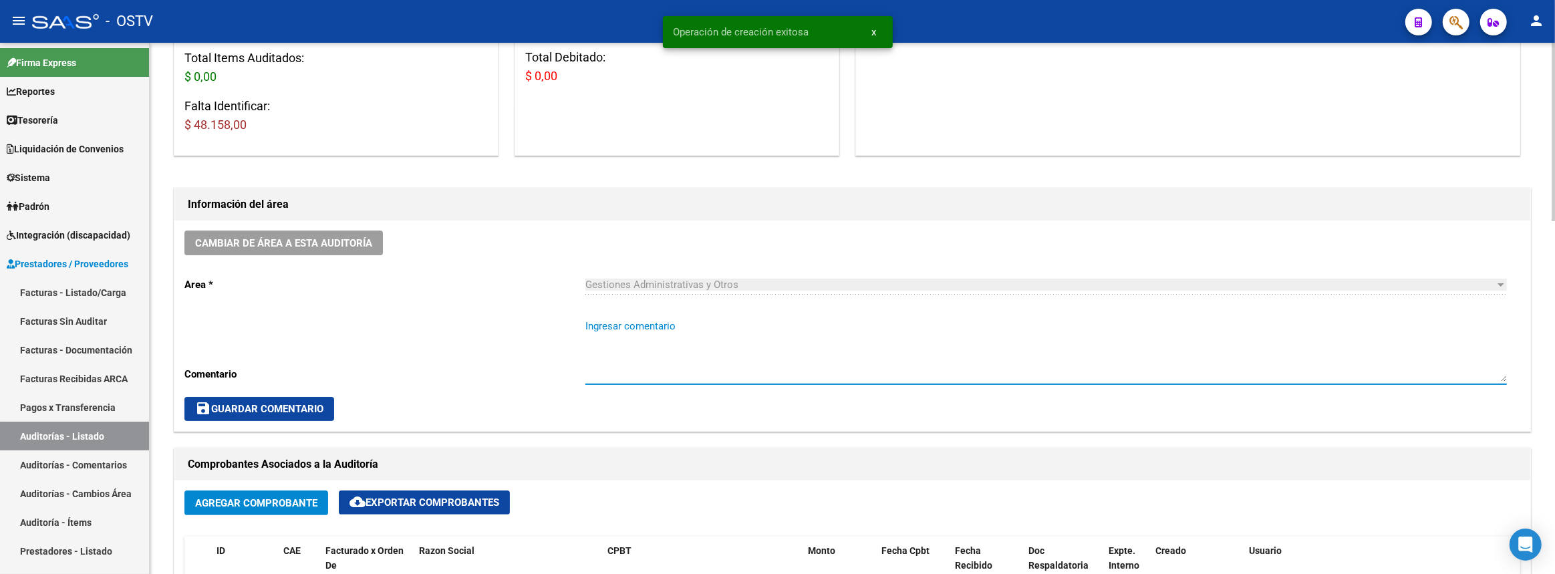
click at [680, 337] on textarea "Ingresar comentario" at bounding box center [1046, 350] width 922 height 63
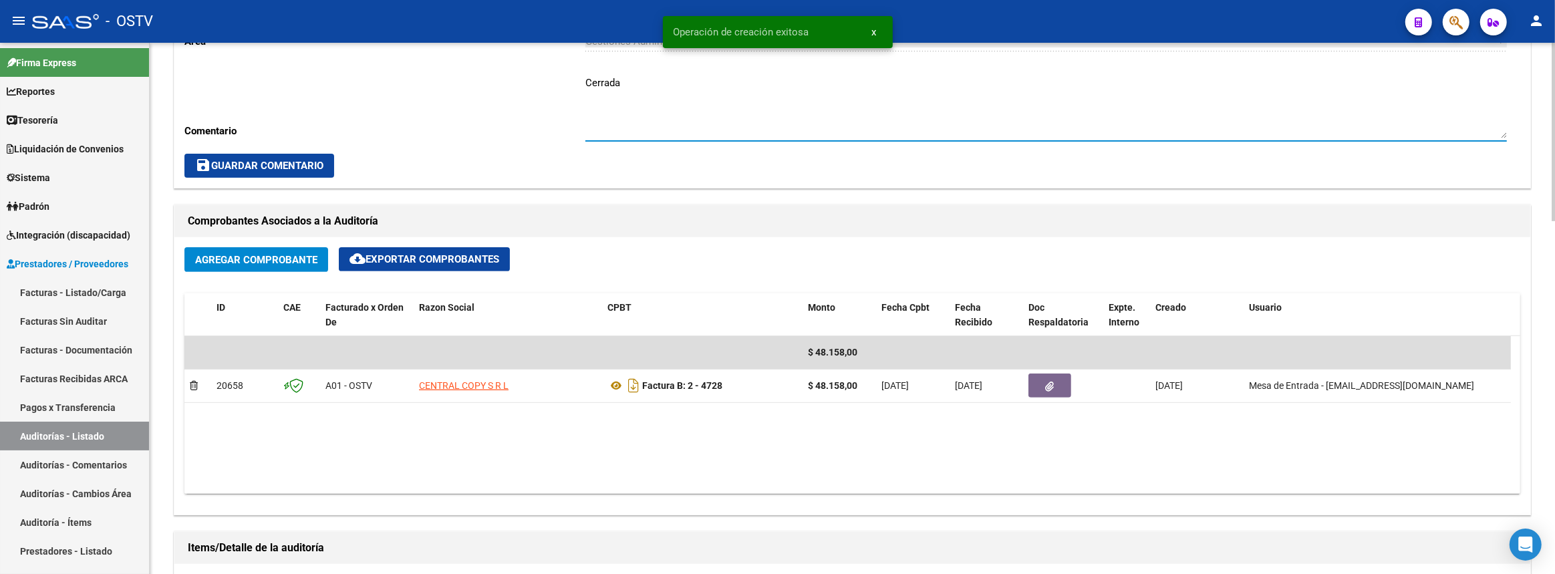
scroll to position [607, 0]
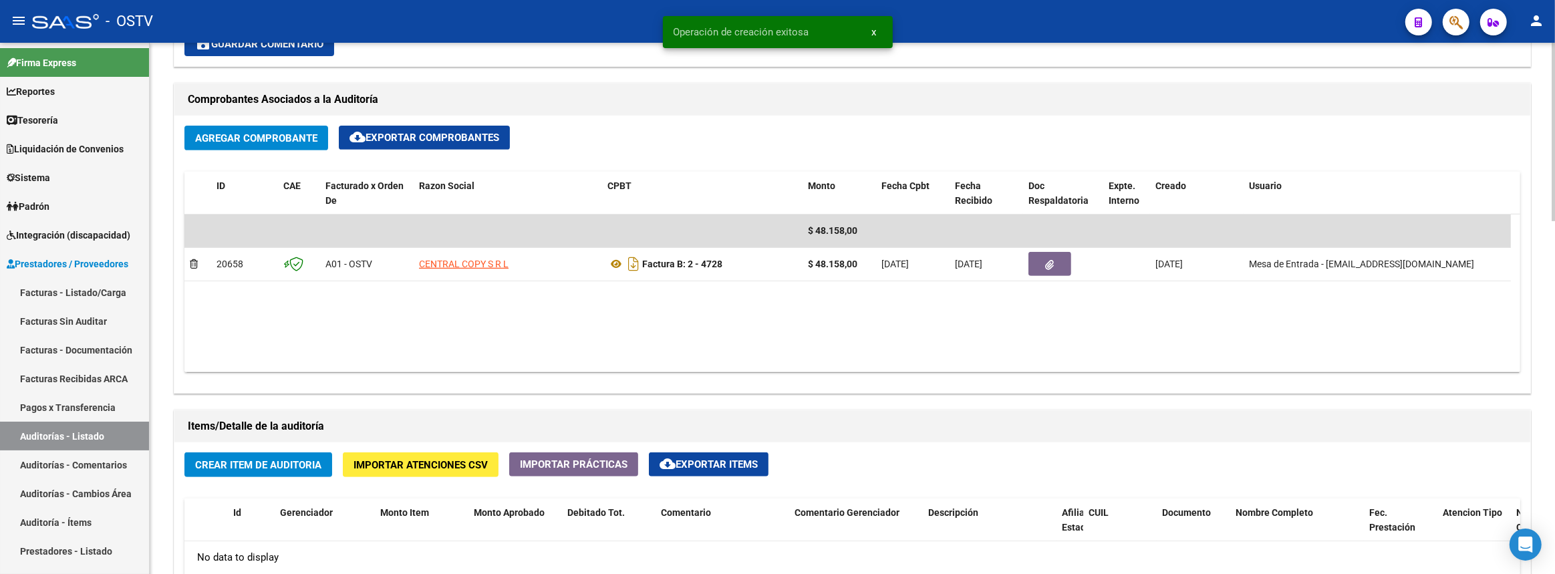
type textarea "Cerrada"
click at [287, 459] on span "Crear Item de Auditoria" at bounding box center [258, 465] width 126 height 12
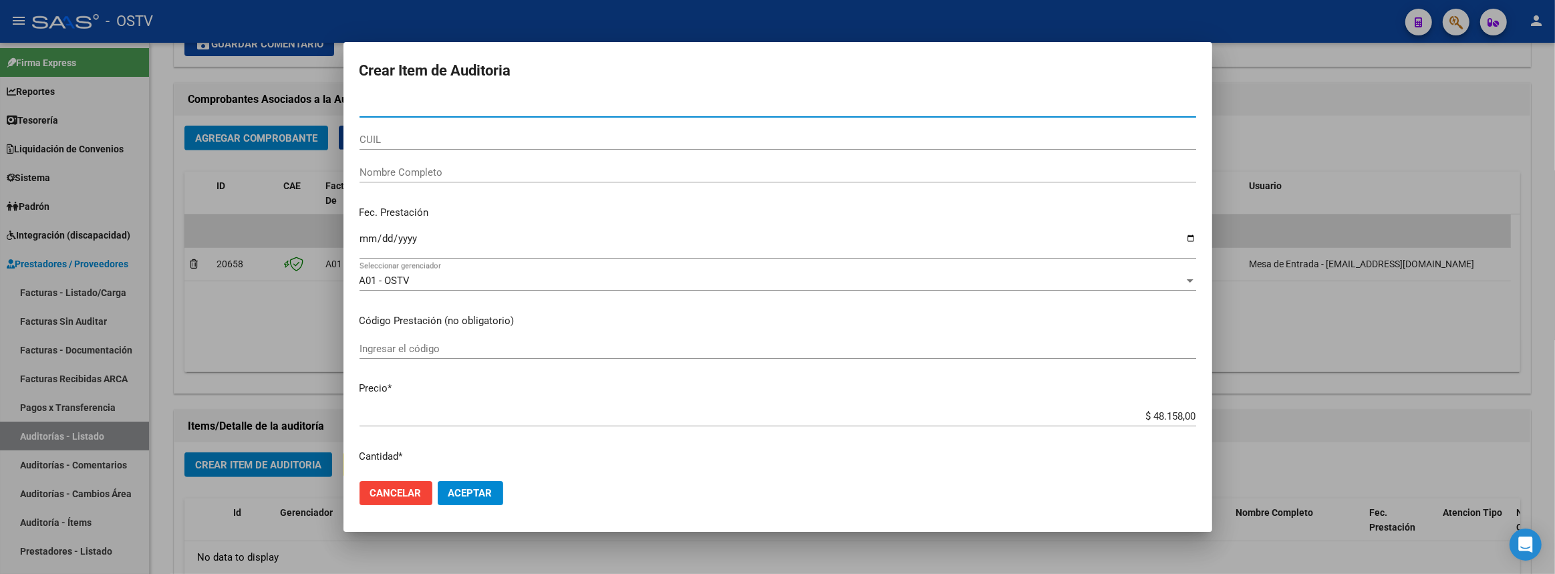
drag, startPoint x: 1282, startPoint y: 349, endPoint x: 766, endPoint y: 272, distance: 522.3
click at [1282, 348] on div at bounding box center [777, 287] width 1555 height 574
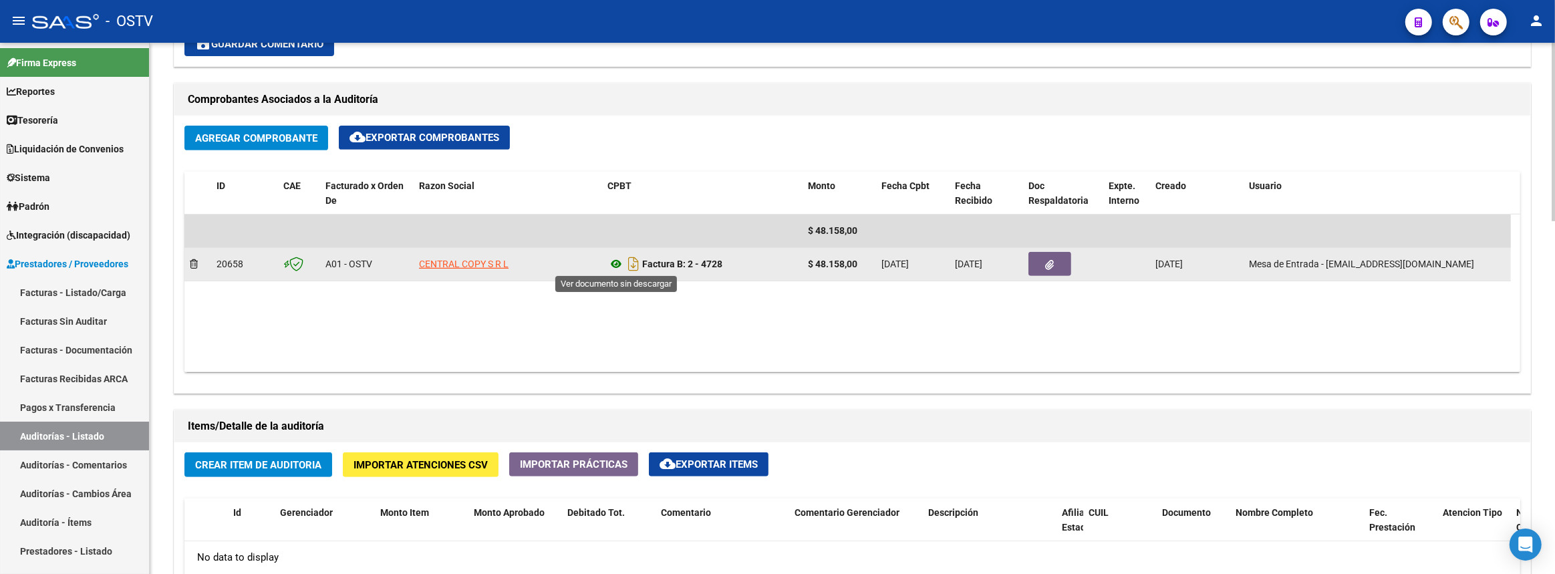
click at [618, 264] on icon at bounding box center [615, 264] width 17 height 16
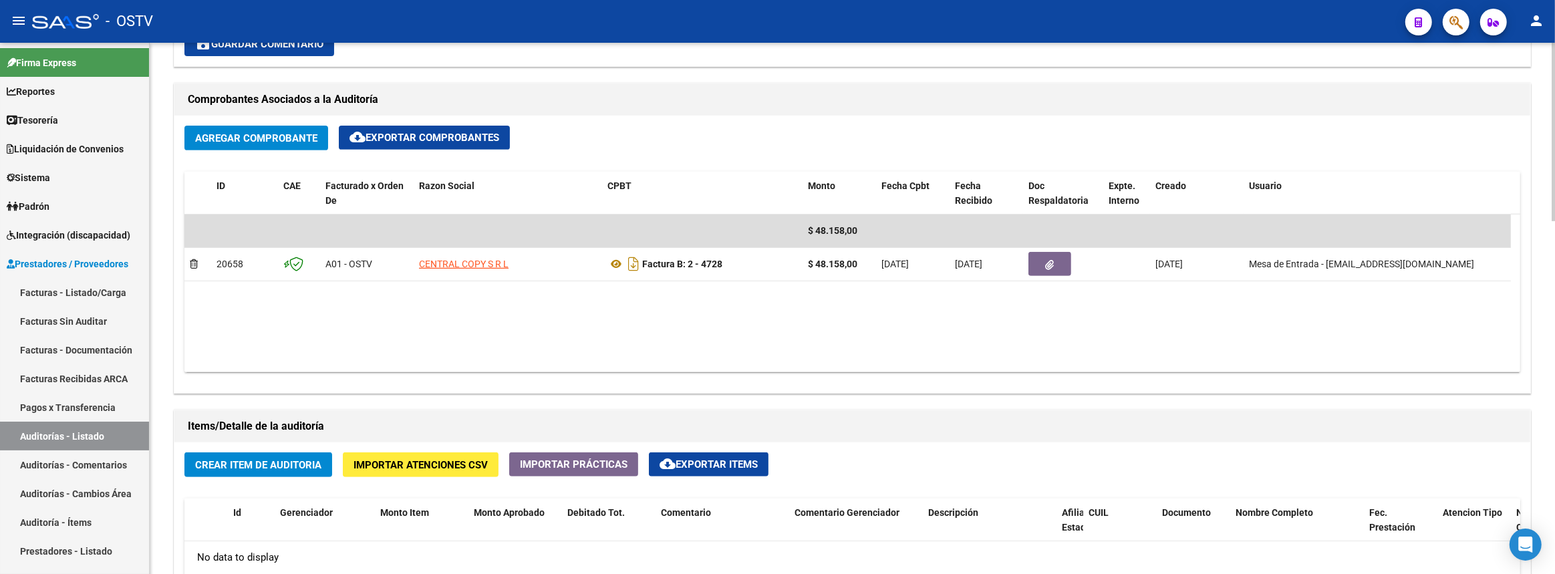
scroll to position [728, 0]
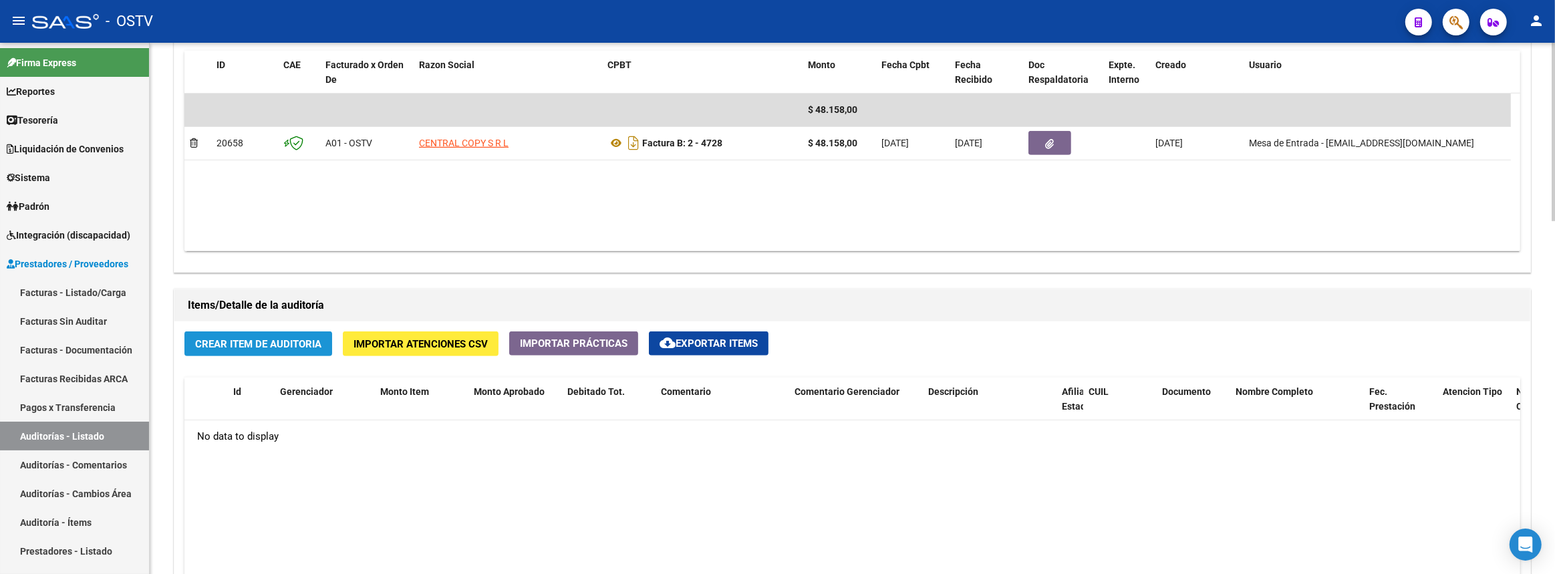
click at [323, 348] on button "Crear Item de Auditoria" at bounding box center [258, 343] width 148 height 25
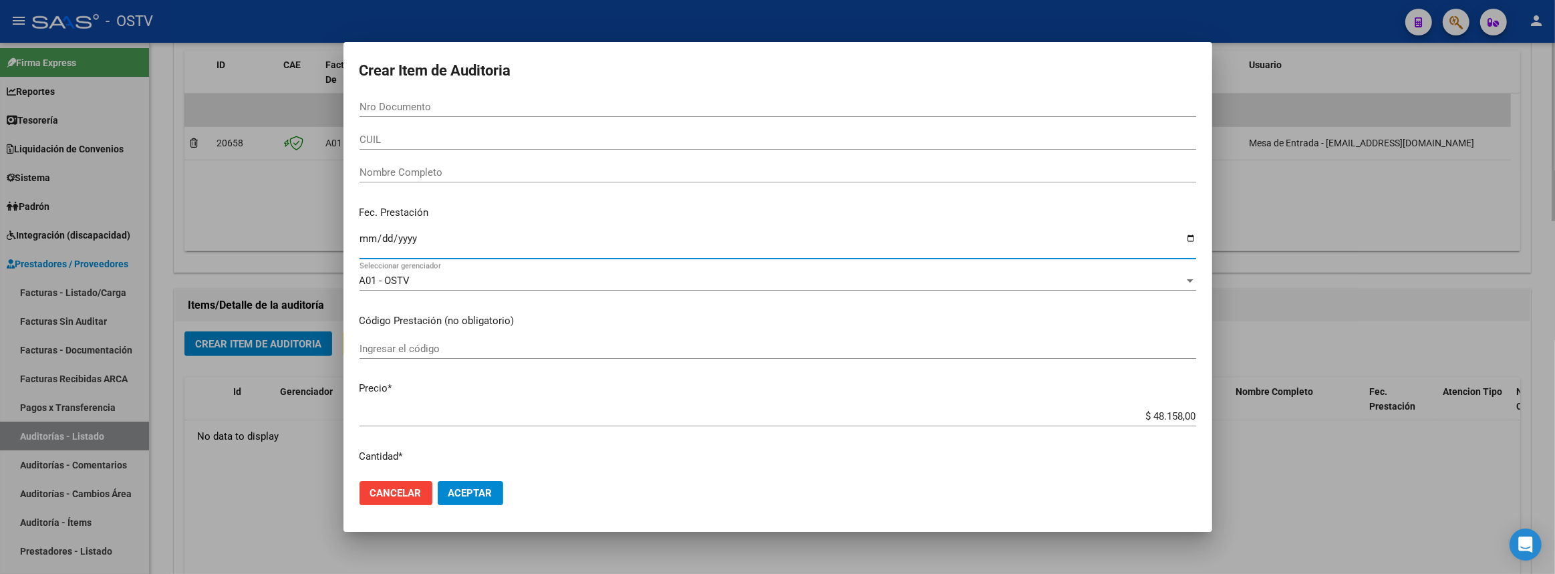
type input "0008-08-09"
type input "0008-08-08"
type input "2025-08-08"
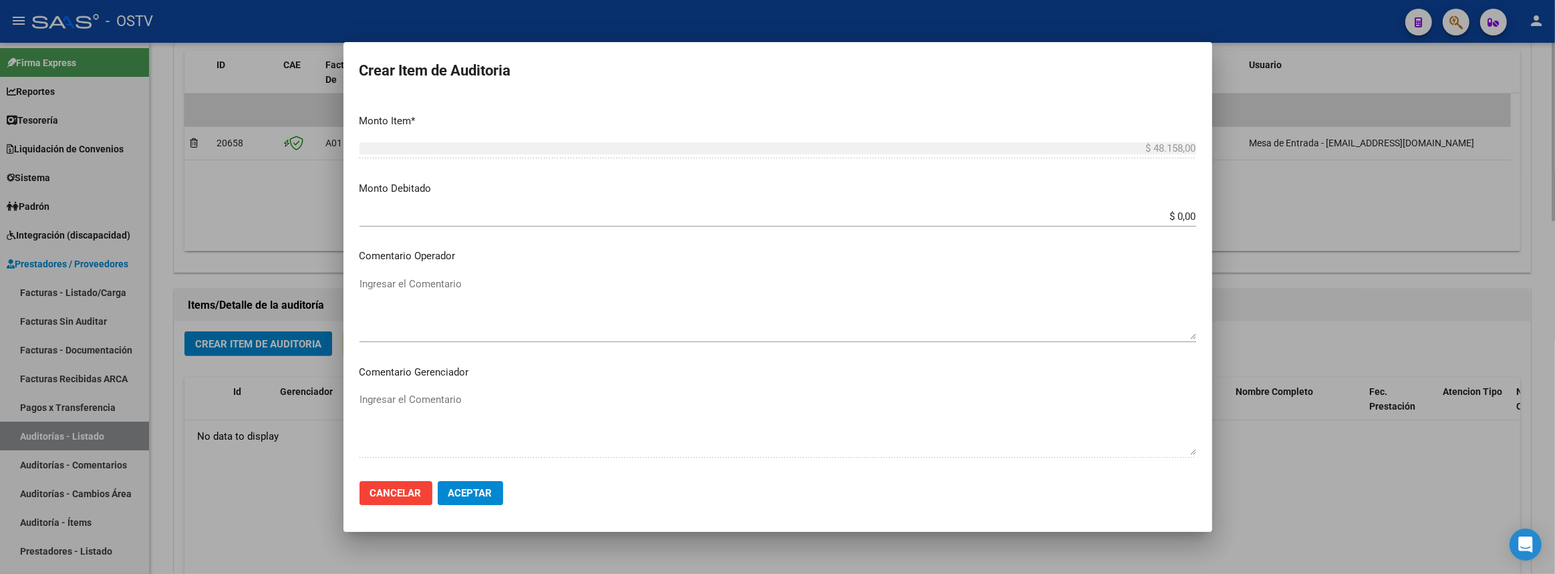
scroll to position [635, 0]
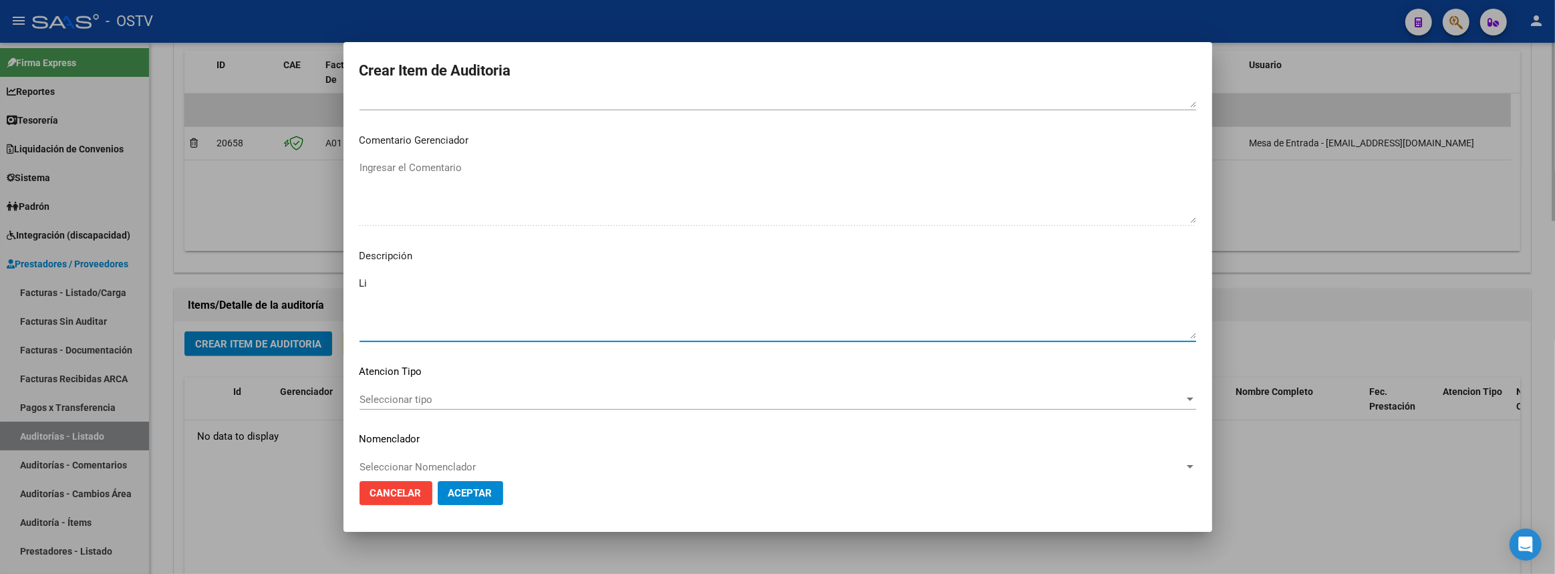
type textarea "L"
click at [567, 297] on textarea "Compra de libro de" at bounding box center [778, 307] width 837 height 63
type textarea "Compra de libro contable OSTV"
click at [475, 495] on span "Aceptar" at bounding box center [470, 493] width 44 height 12
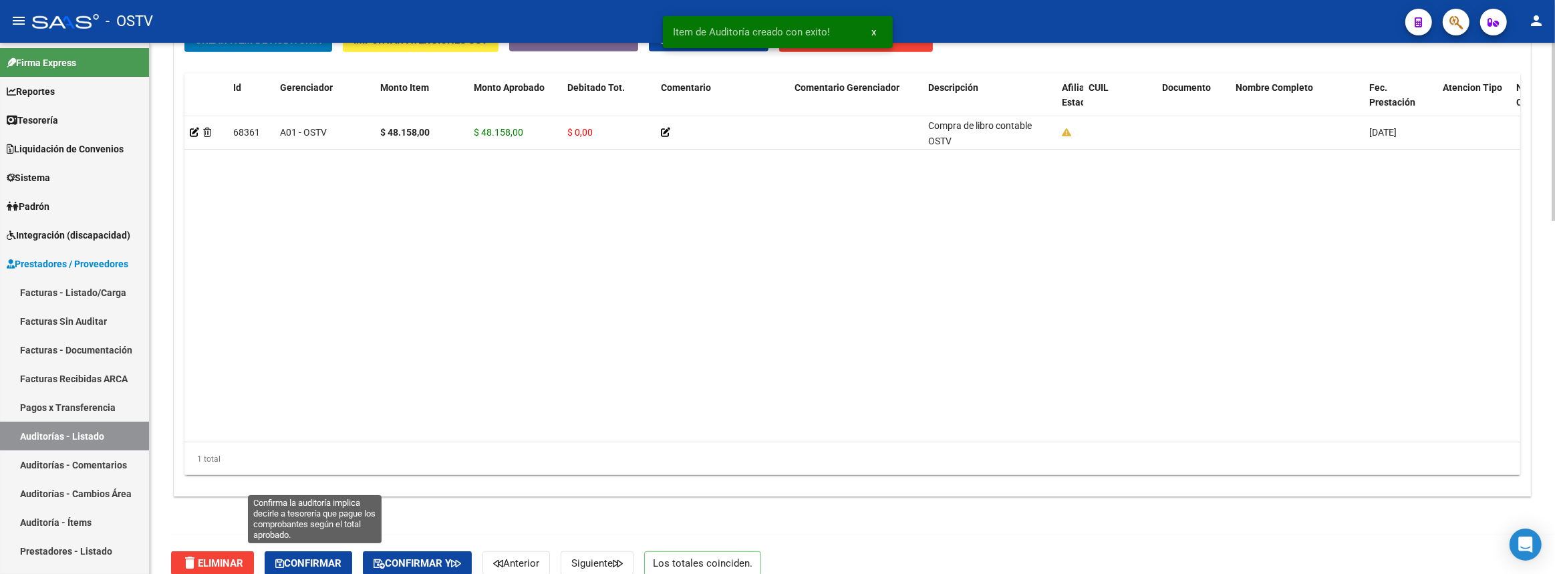
click at [303, 552] on button "Confirmar" at bounding box center [309, 563] width 88 height 24
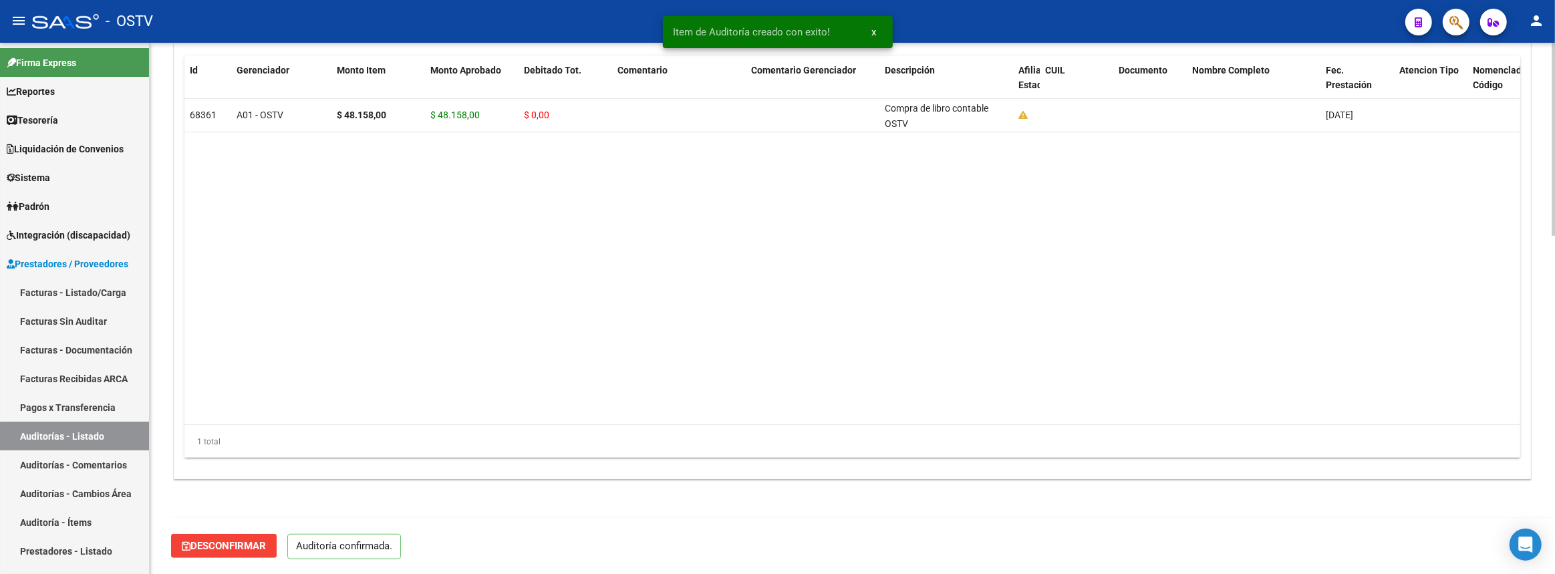
scroll to position [916, 0]
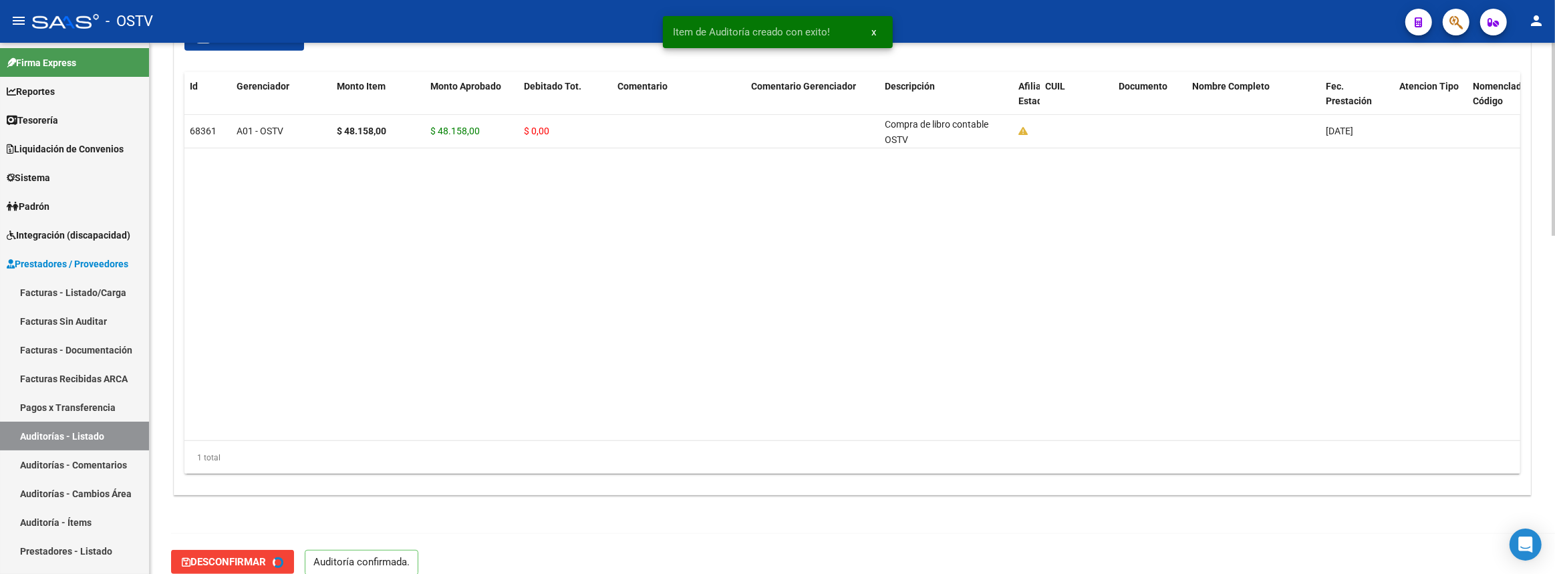
type input "202508"
click at [74, 432] on link "Auditorías - Listado" at bounding box center [74, 436] width 149 height 29
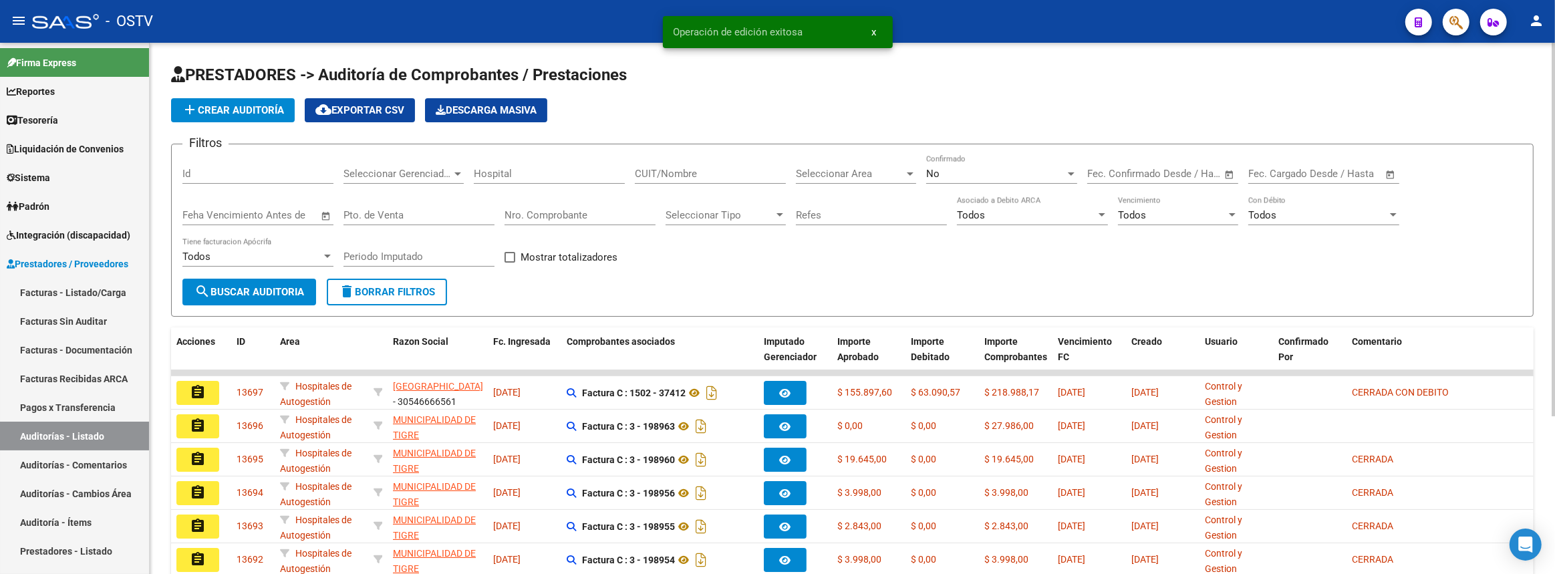
click at [240, 111] on span "add Crear Auditoría" at bounding box center [233, 110] width 102 height 12
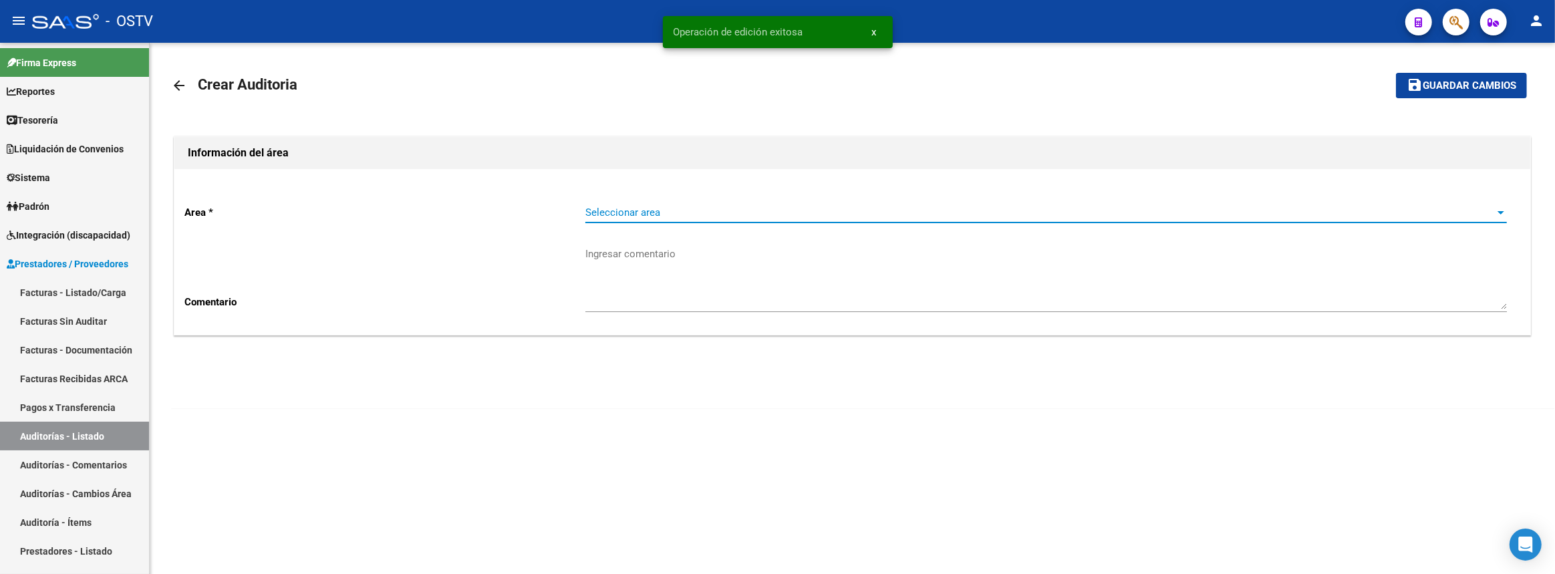
click at [610, 207] on span "Seleccionar area" at bounding box center [1040, 213] width 910 height 12
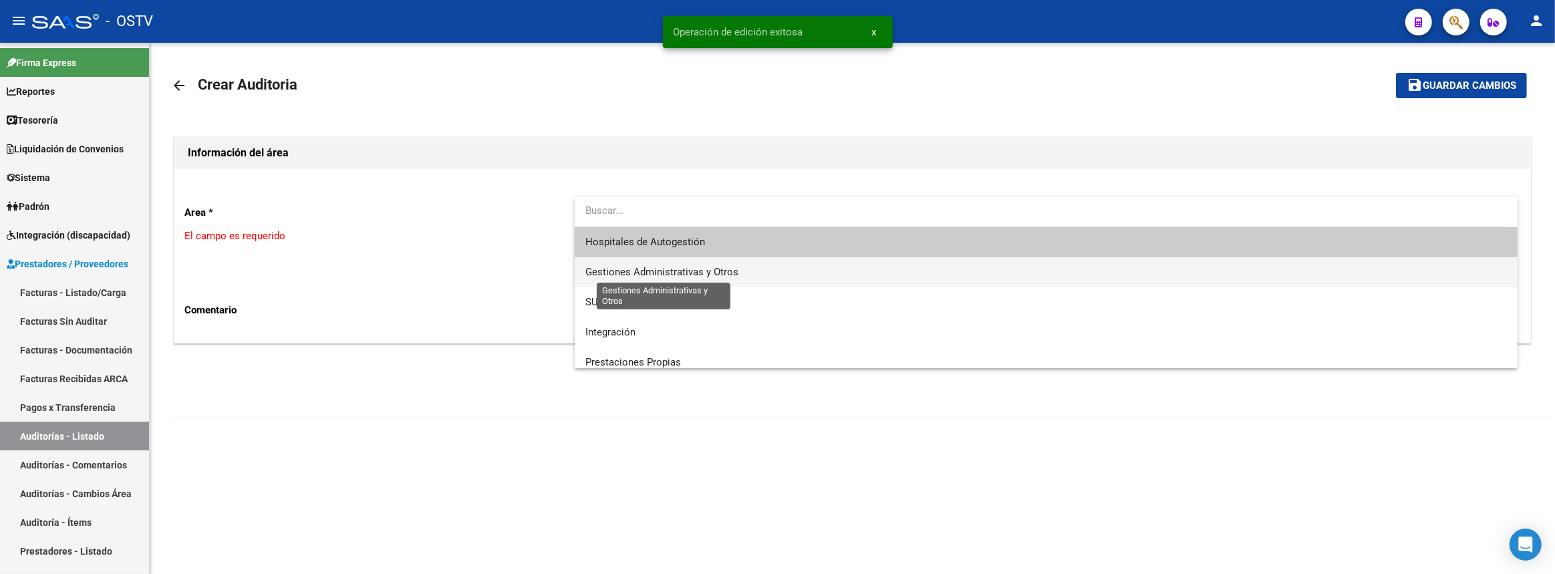
click at [634, 276] on span "Gestiones Administrativas y Otros" at bounding box center [661, 272] width 153 height 12
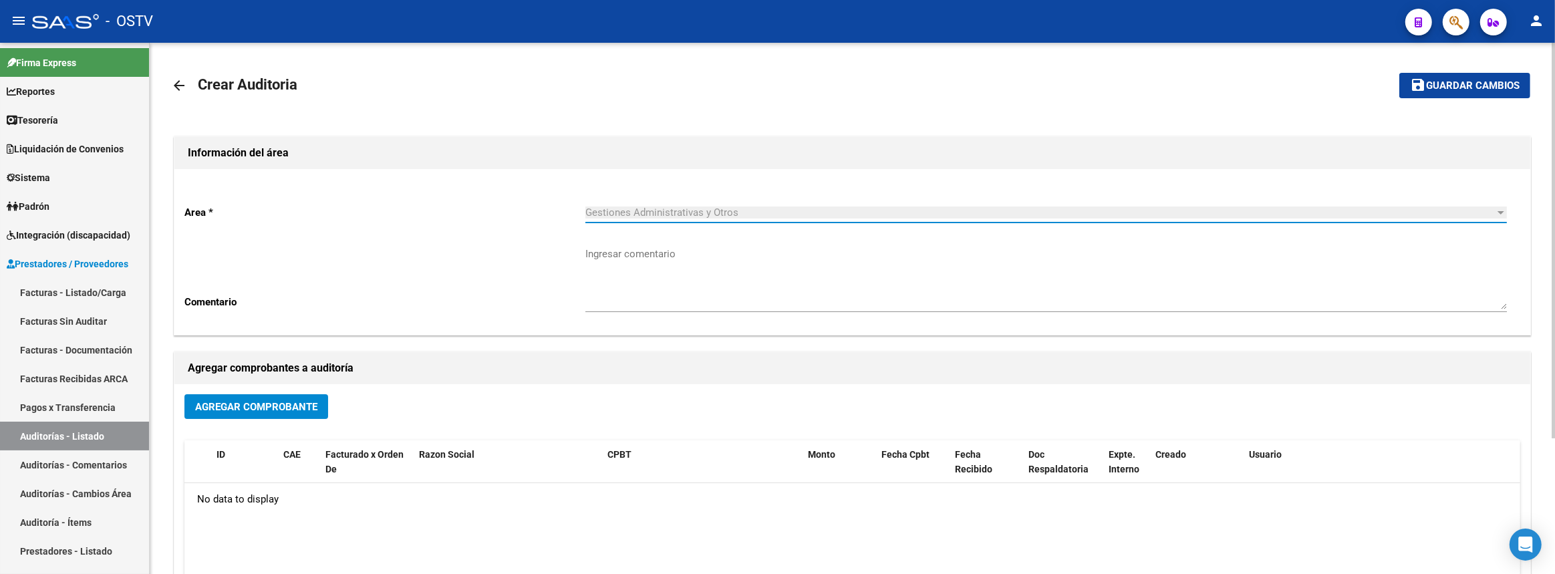
click at [290, 407] on span "Agregar Comprobante" at bounding box center [256, 407] width 122 height 12
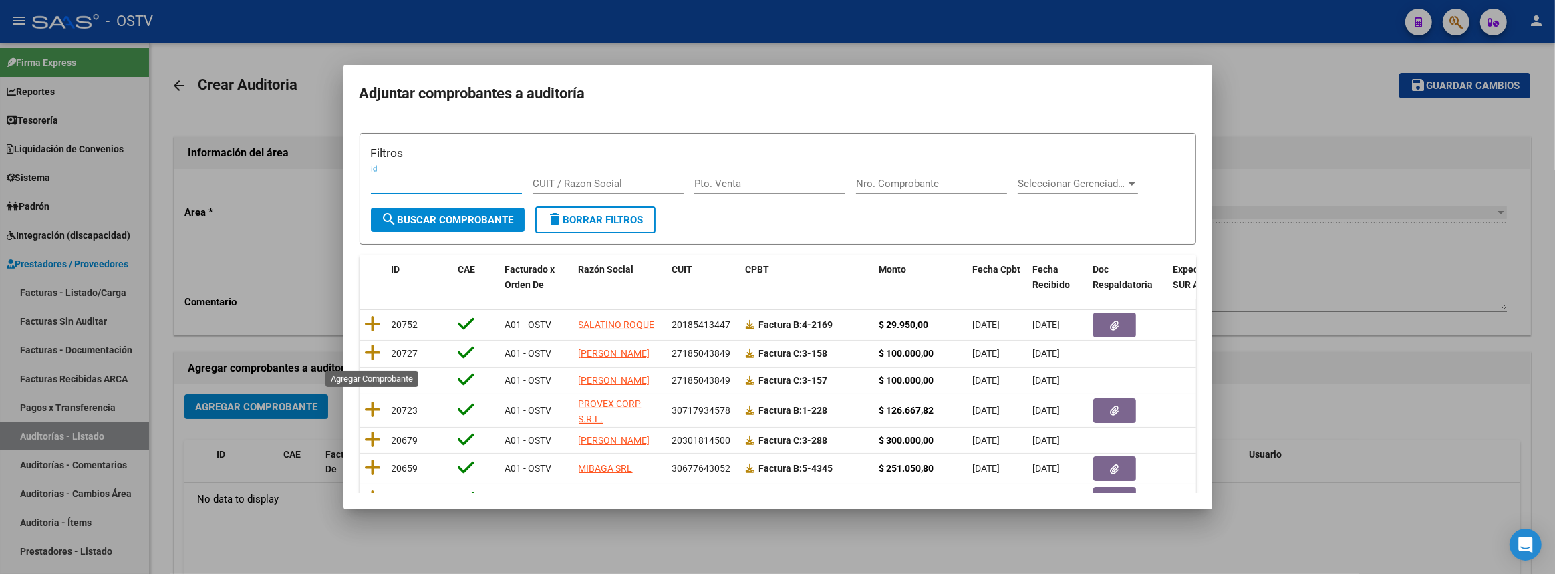
click at [368, 352] on icon at bounding box center [373, 353] width 17 height 19
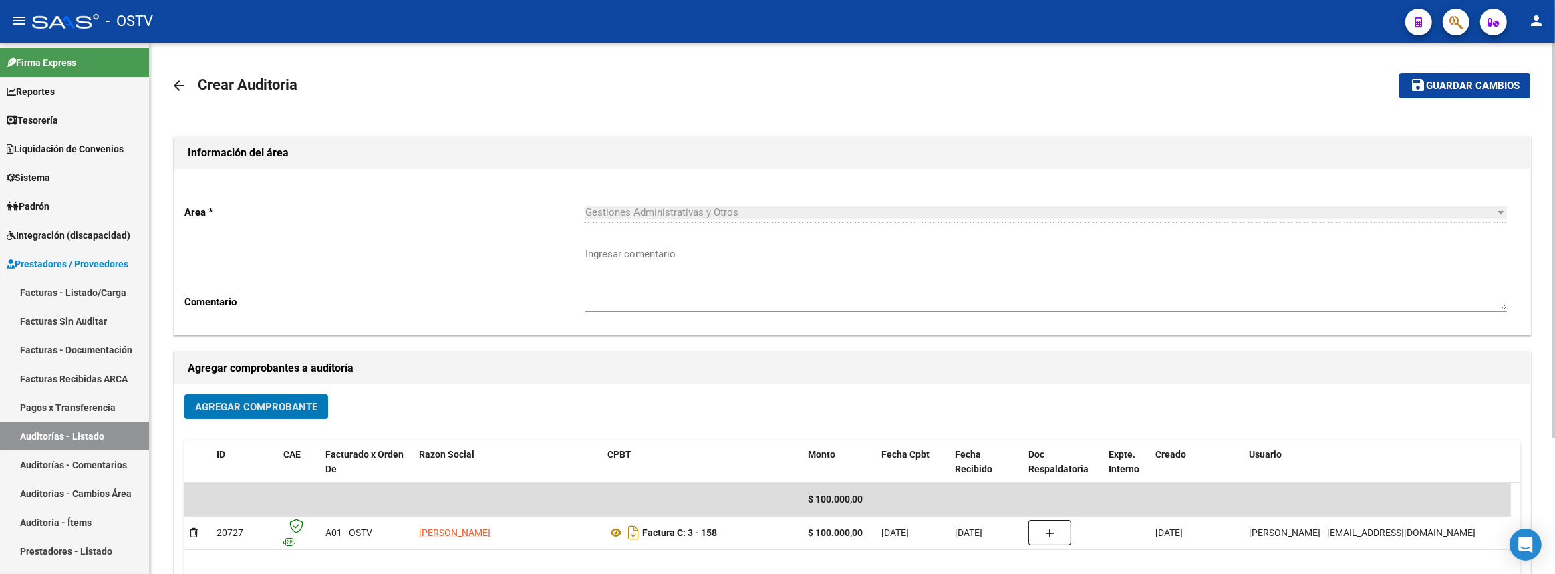
click at [302, 391] on div "Agregar Comprobante ID CAE Facturado x Orden De Razon Social CPBT Monto Fecha C…" at bounding box center [852, 522] width 1356 height 277
click at [302, 402] on span "Agregar Comprobante" at bounding box center [256, 407] width 122 height 12
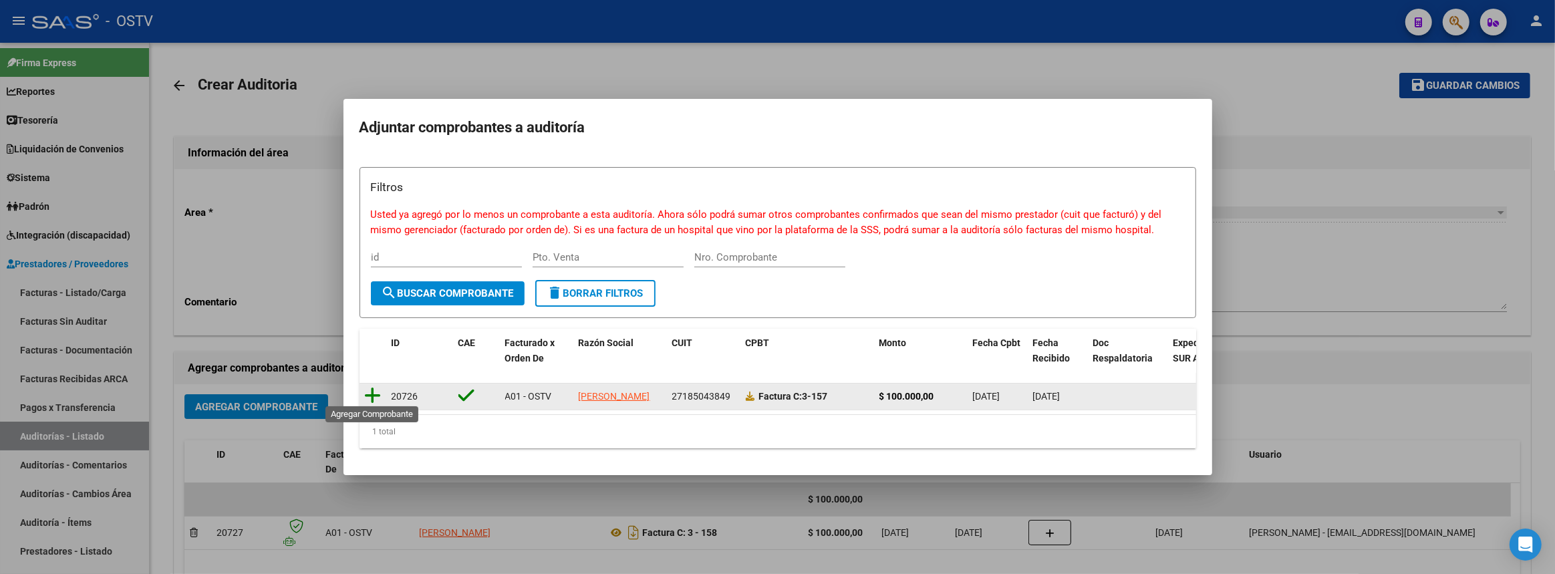
click at [374, 386] on icon at bounding box center [373, 395] width 17 height 19
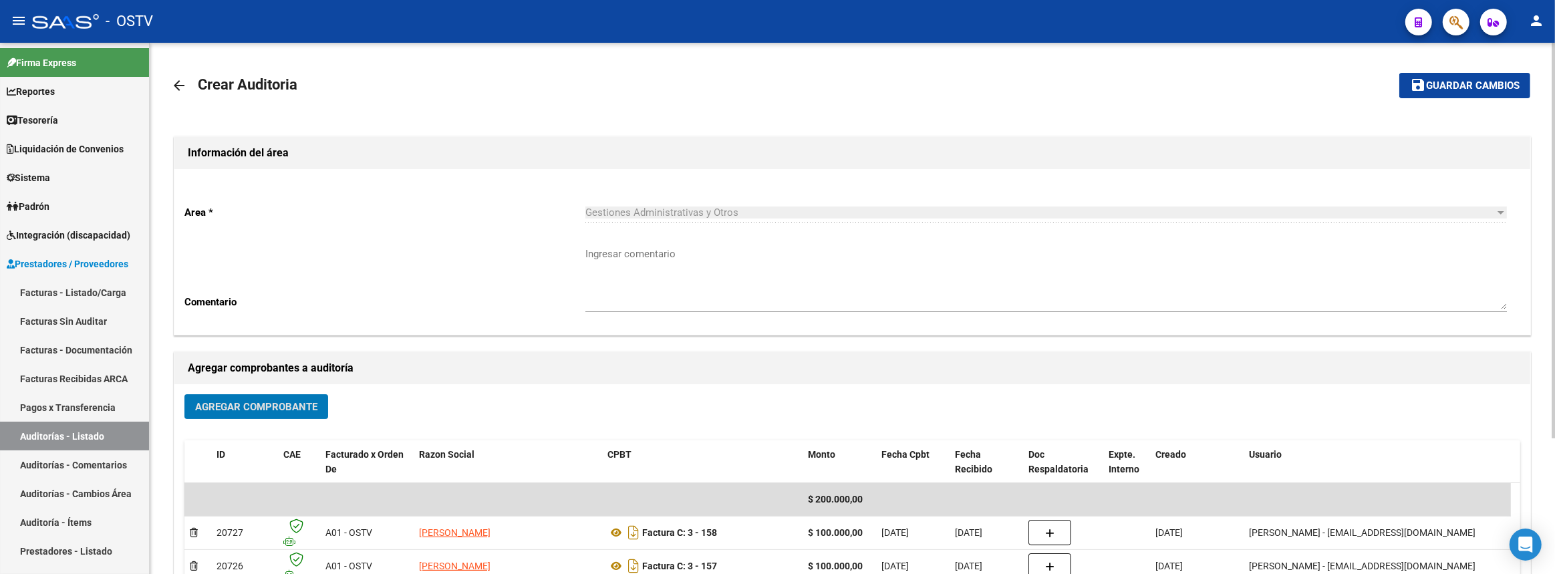
drag, startPoint x: 1488, startPoint y: 93, endPoint x: 1480, endPoint y: 93, distance: 8.7
click at [1488, 93] on button "save Guardar cambios" at bounding box center [1464, 85] width 131 height 25
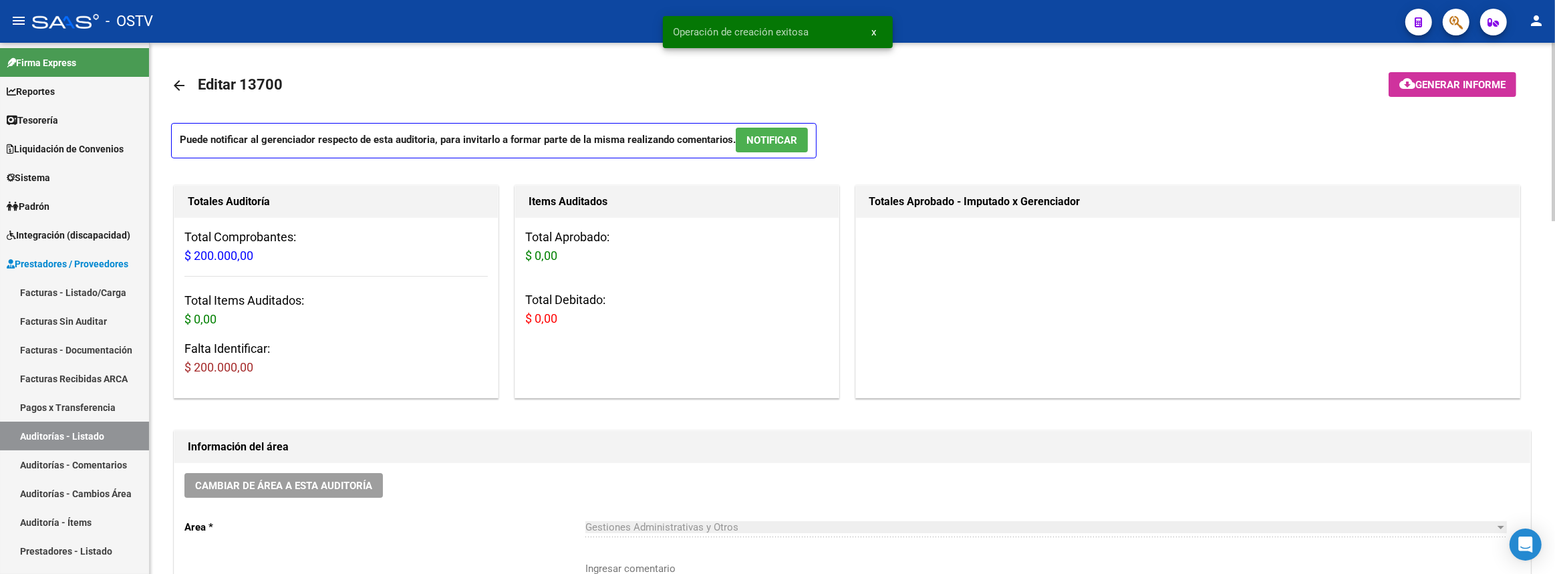
scroll to position [182, 0]
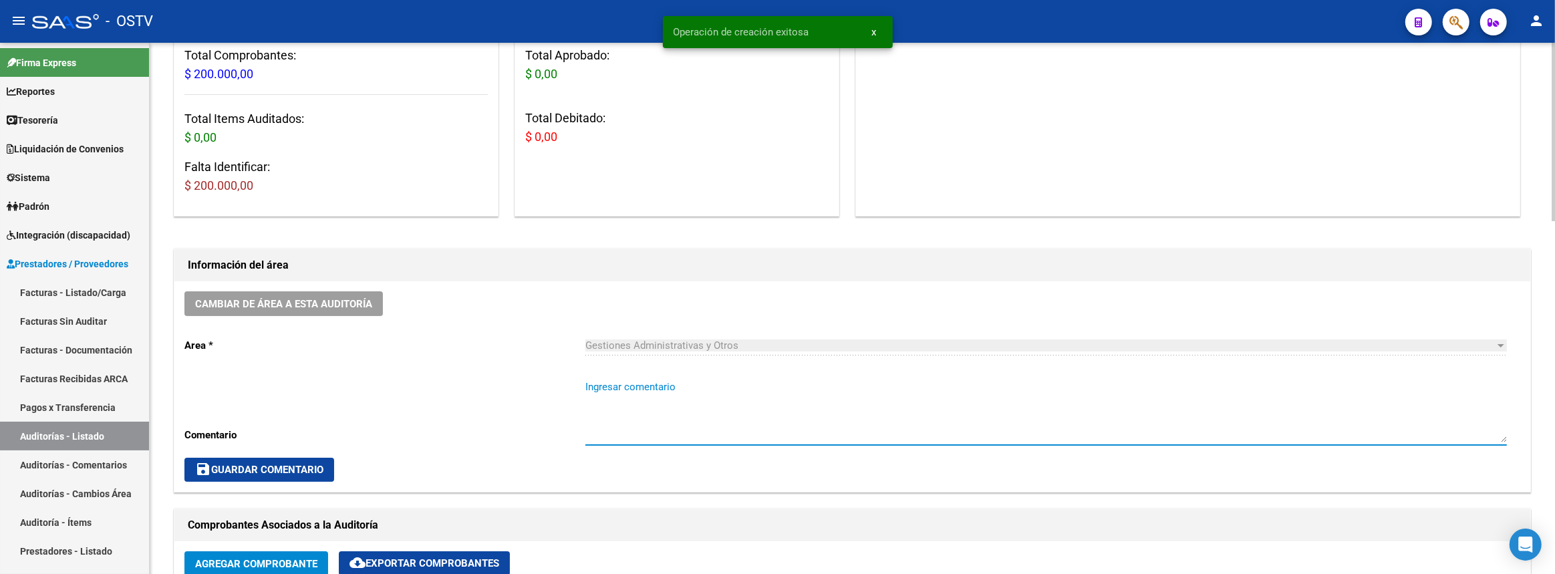
click at [802, 384] on textarea "Ingresar comentario" at bounding box center [1046, 411] width 922 height 63
type textarea "c"
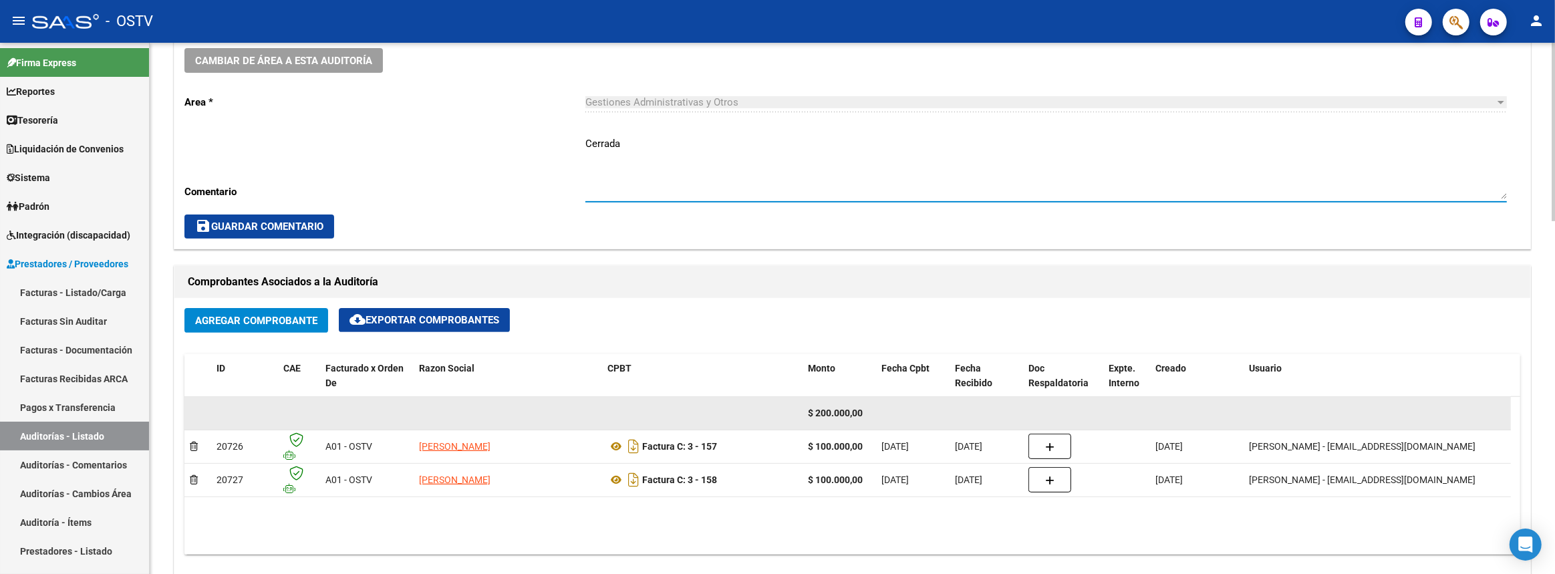
scroll to position [547, 0]
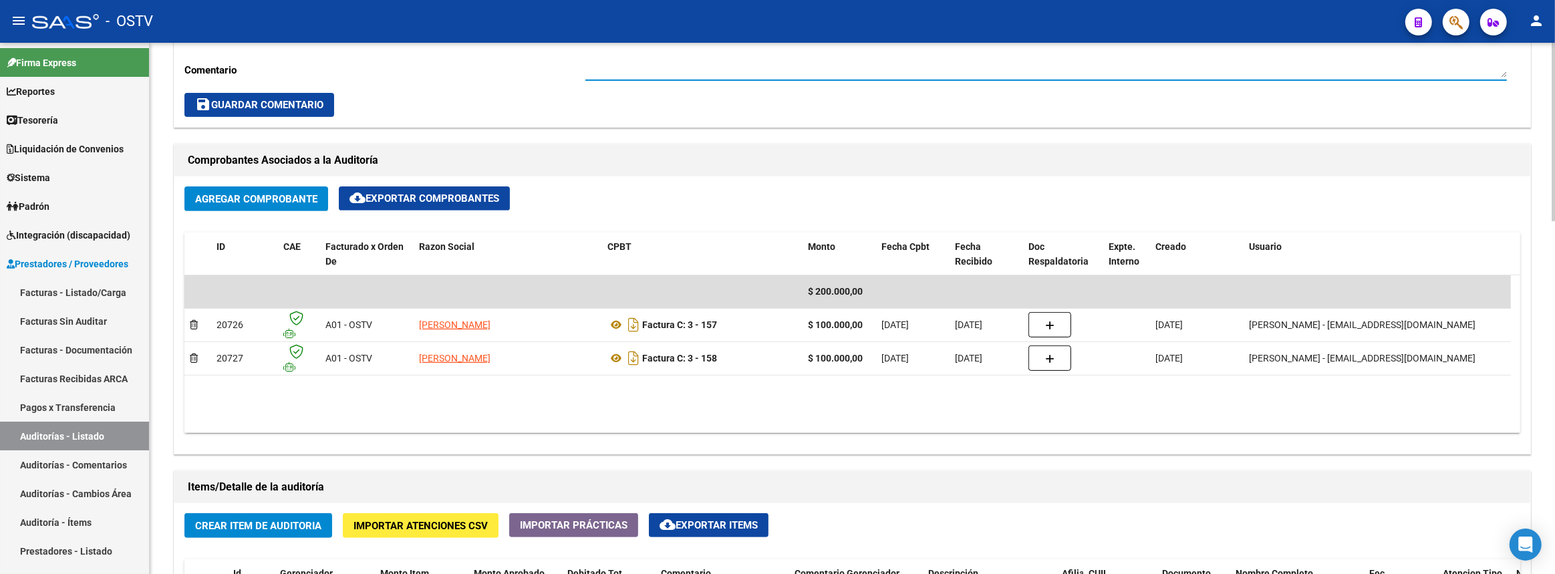
type textarea "Cerrada"
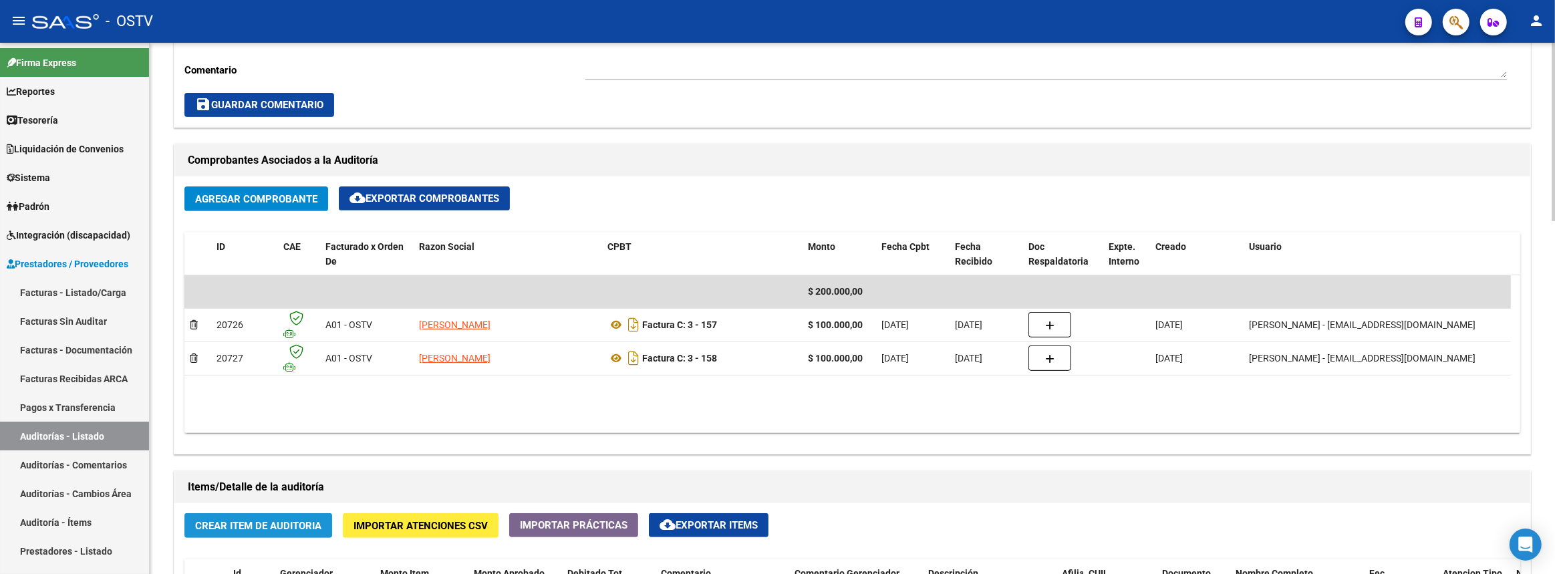
click at [243, 515] on button "Crear Item de Auditoria" at bounding box center [258, 525] width 148 height 25
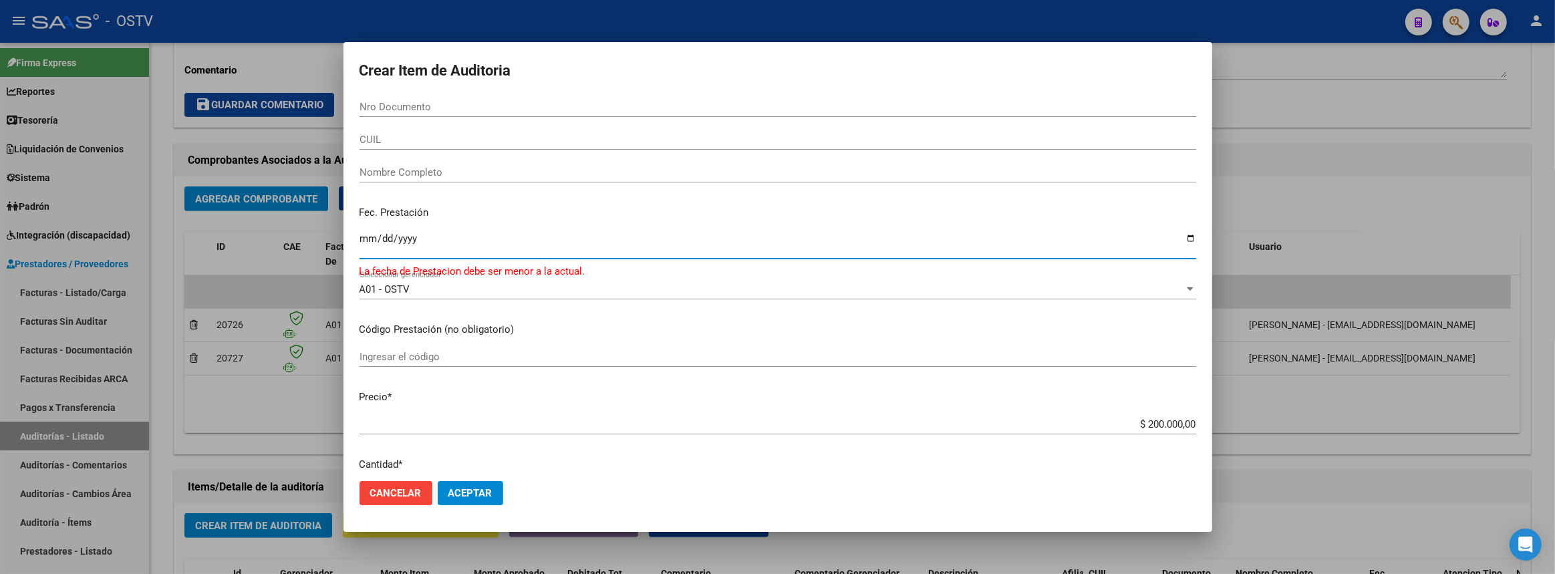
type input "2025-07-30"
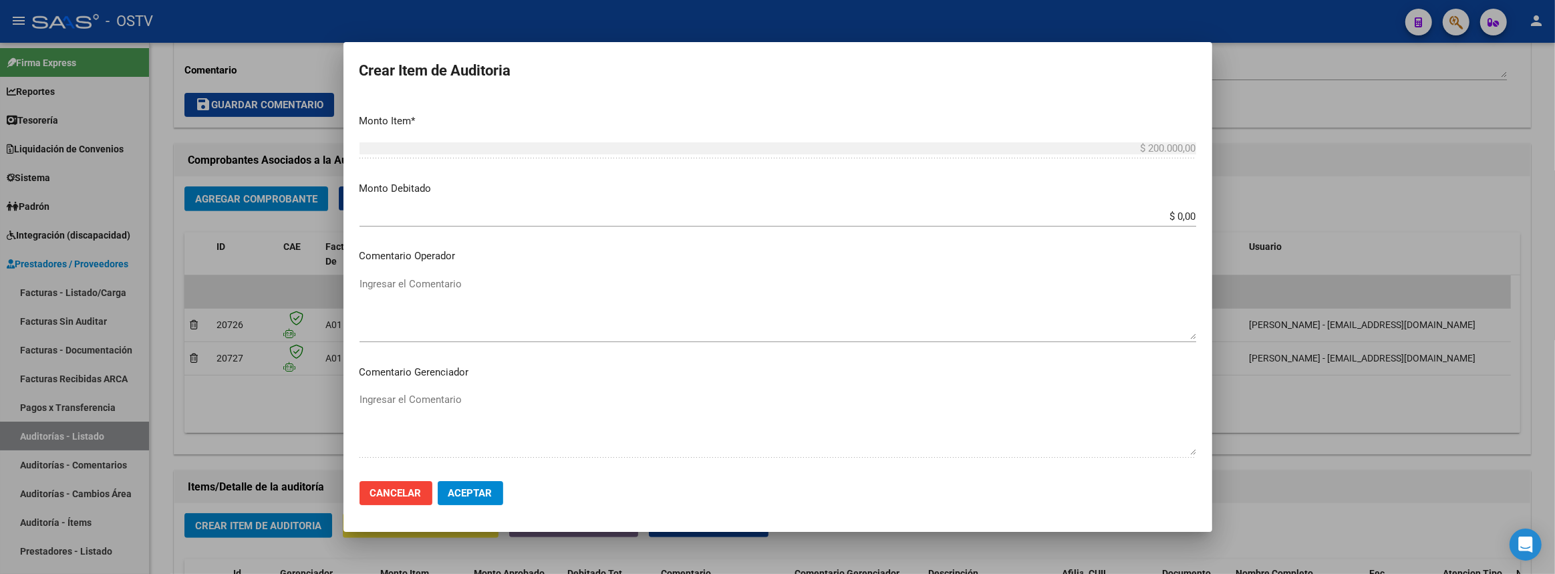
scroll to position [635, 0]
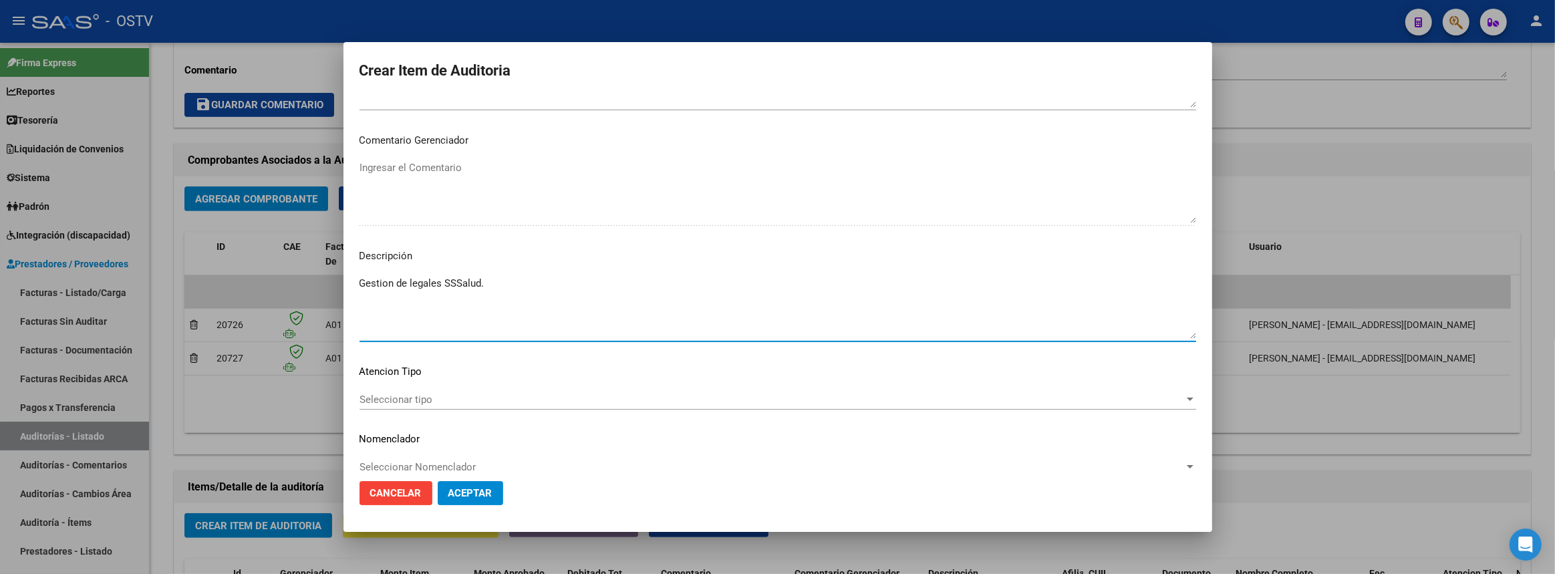
type textarea "Gestion de legales SSSalud."
click at [463, 481] on button "Aceptar" at bounding box center [470, 493] width 65 height 24
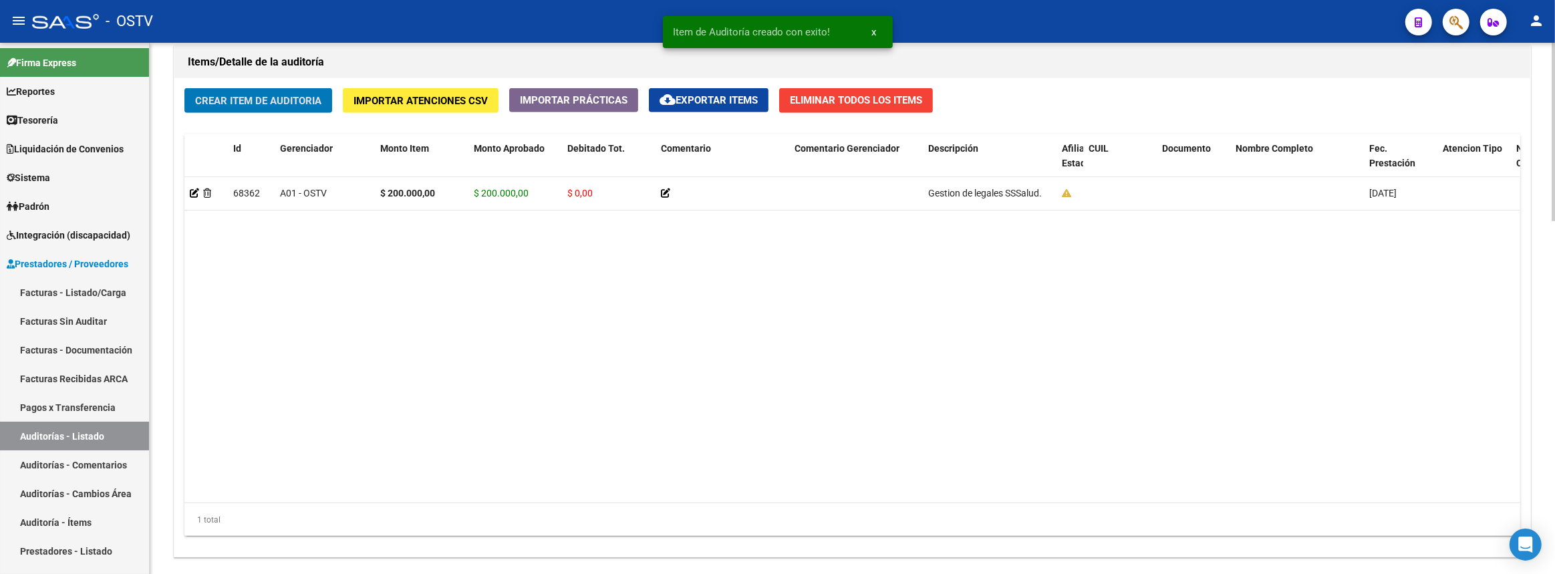
scroll to position [1048, 0]
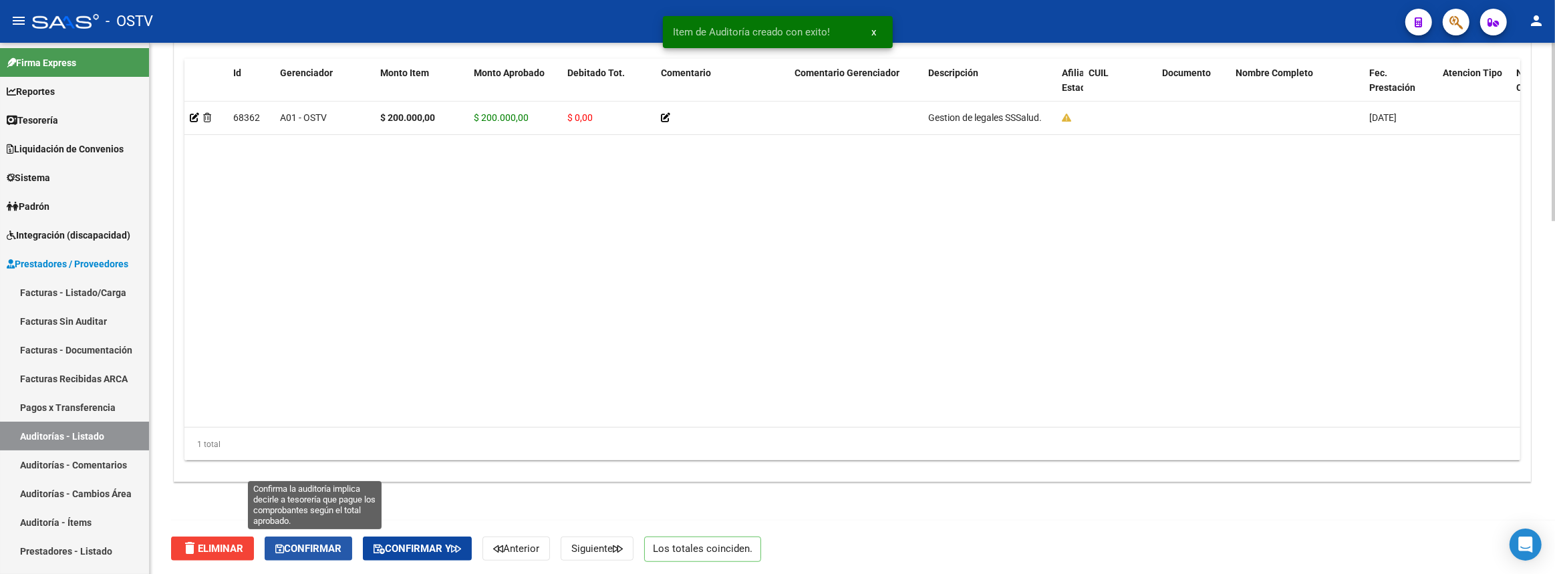
click at [305, 543] on span "Confirmar" at bounding box center [308, 549] width 66 height 12
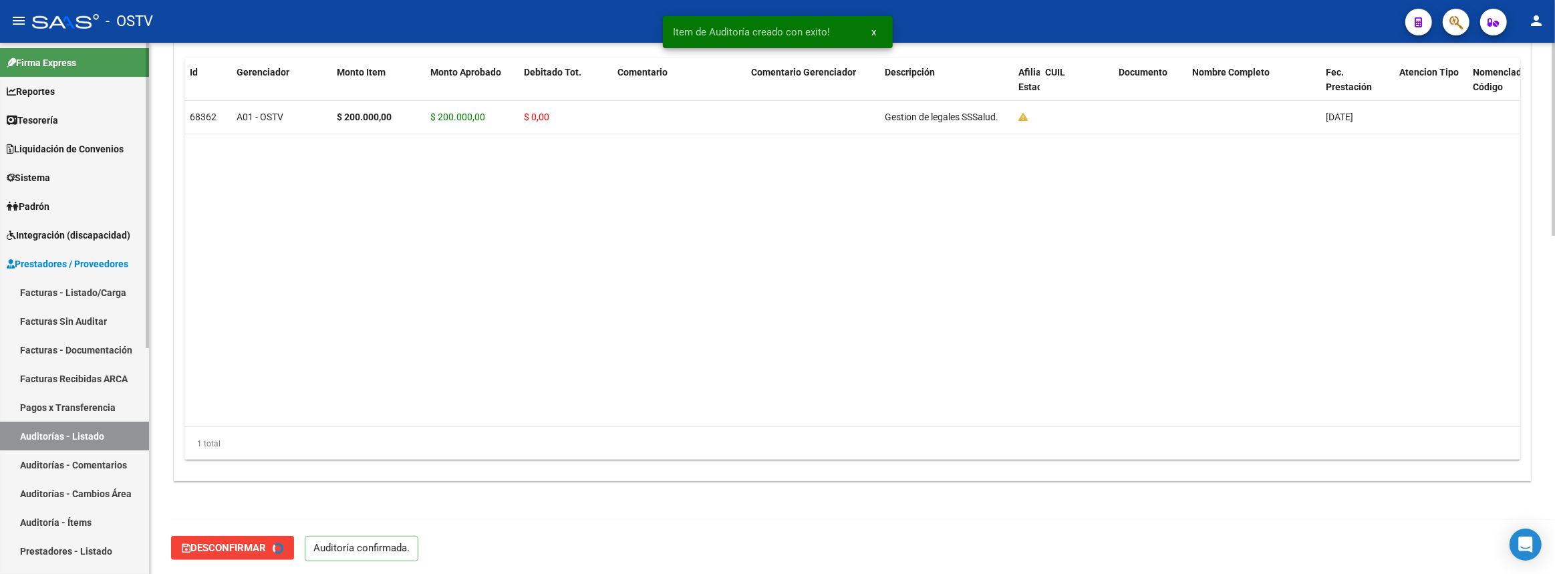
type input "202508"
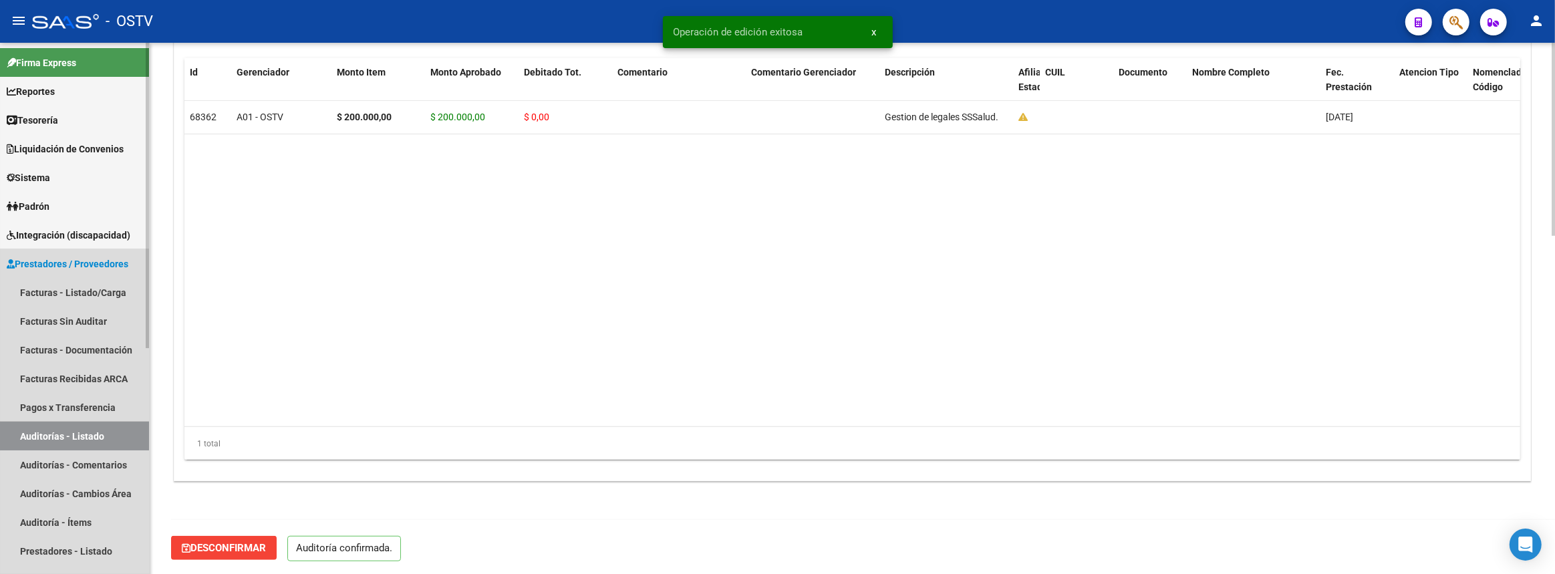
click at [72, 434] on link "Auditorías - Listado" at bounding box center [74, 436] width 149 height 29
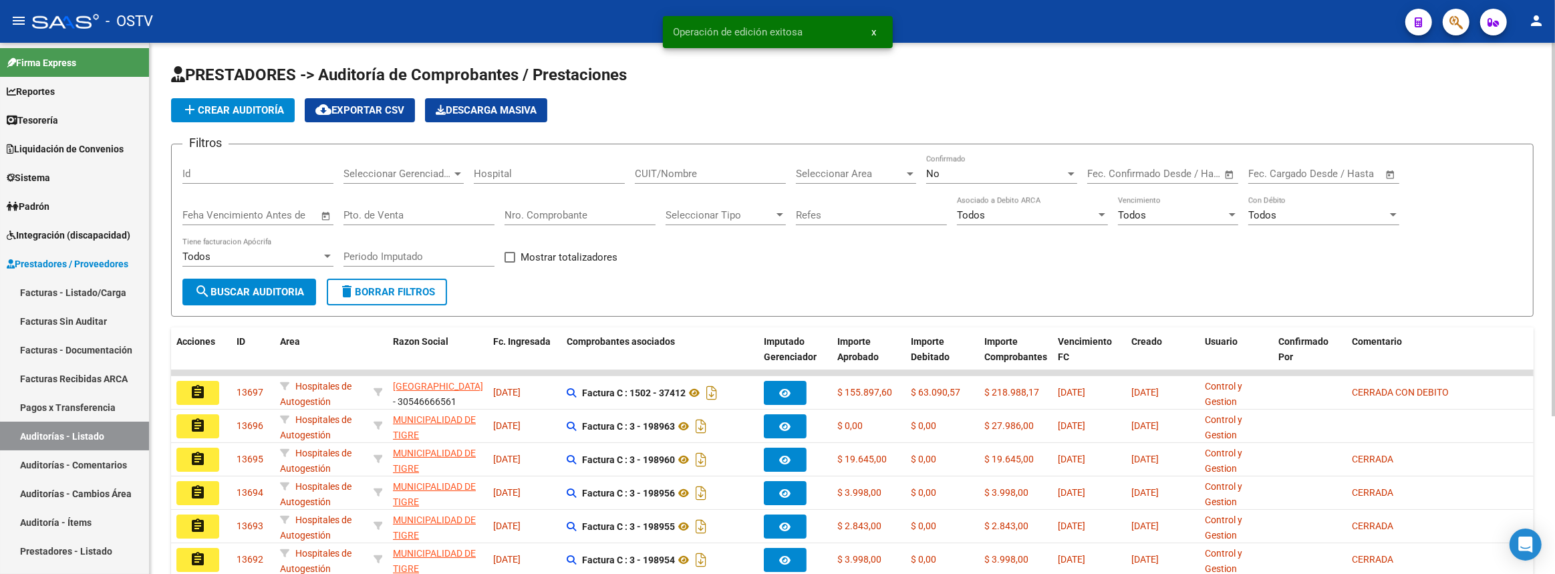
click at [264, 84] on h1 "PRESTADORES -> Auditoría de Comprobantes / Prestaciones" at bounding box center [852, 75] width 1363 height 23
click at [262, 104] on span "add Crear Auditoría" at bounding box center [233, 110] width 102 height 12
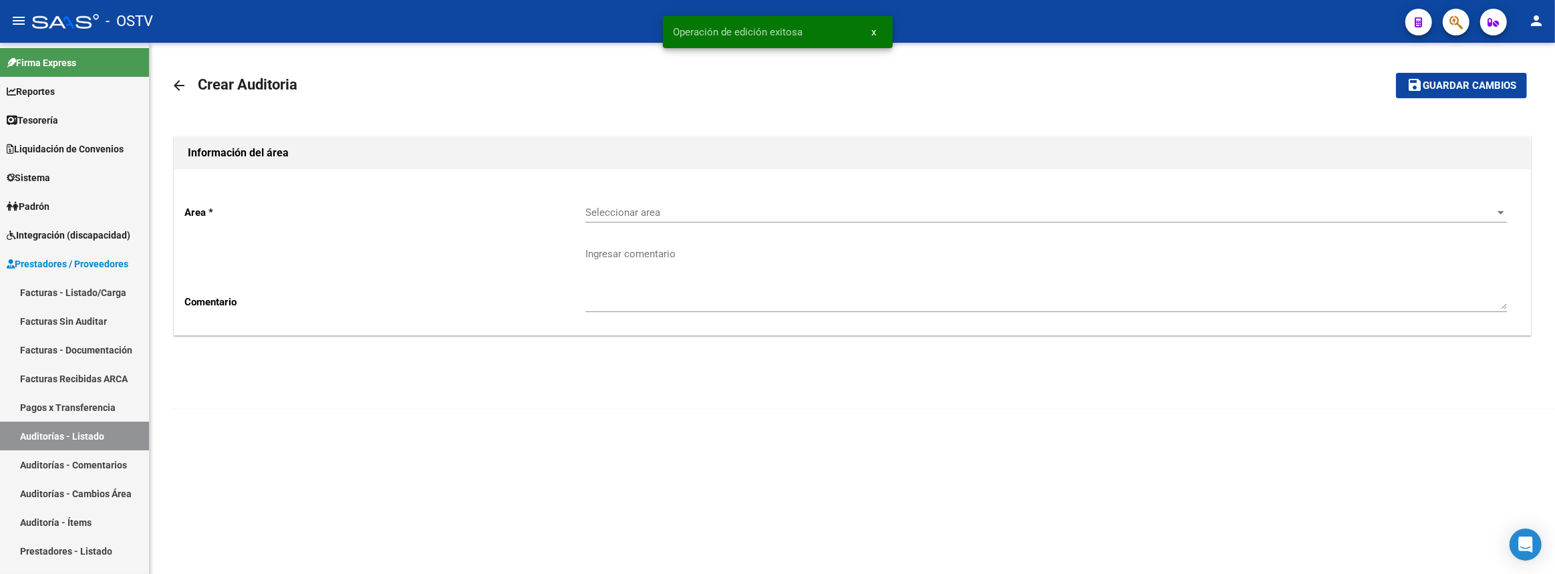
click at [636, 203] on div "Seleccionar area Seleccionar area" at bounding box center [1046, 208] width 922 height 29
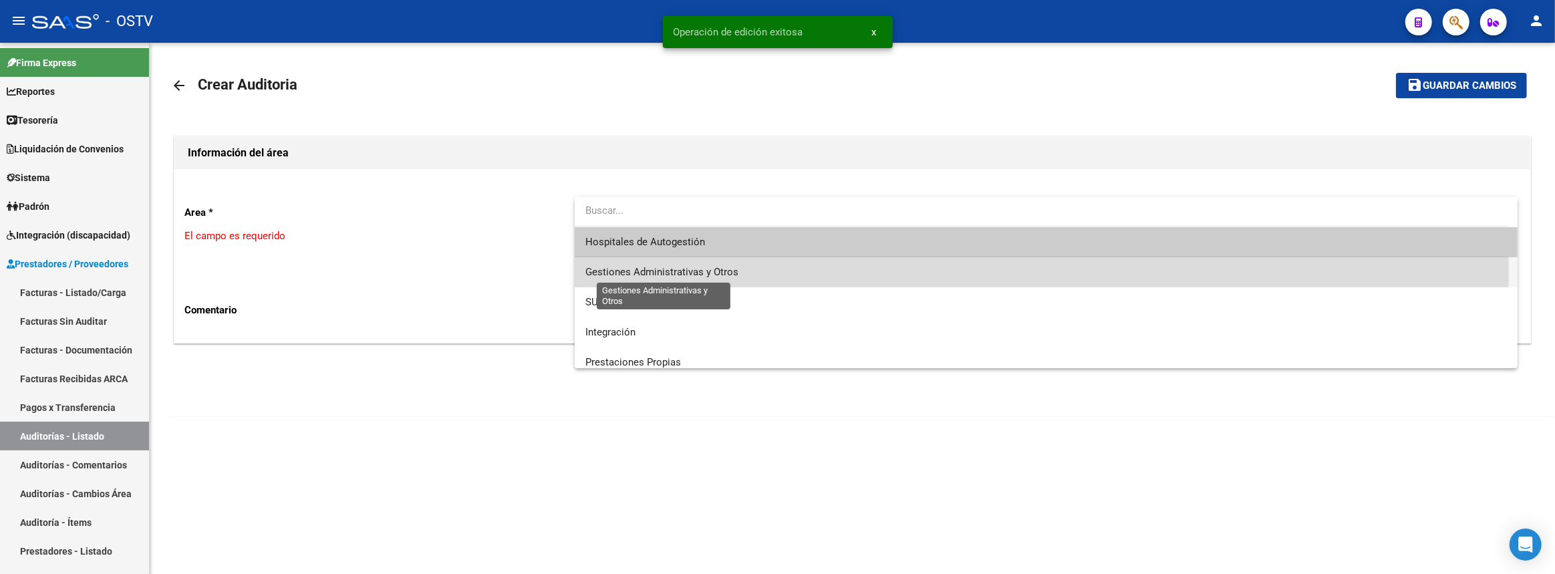
drag, startPoint x: 641, startPoint y: 271, endPoint x: 325, endPoint y: 306, distance: 318.0
click at [641, 271] on span "Gestiones Administrativas y Otros" at bounding box center [661, 272] width 153 height 12
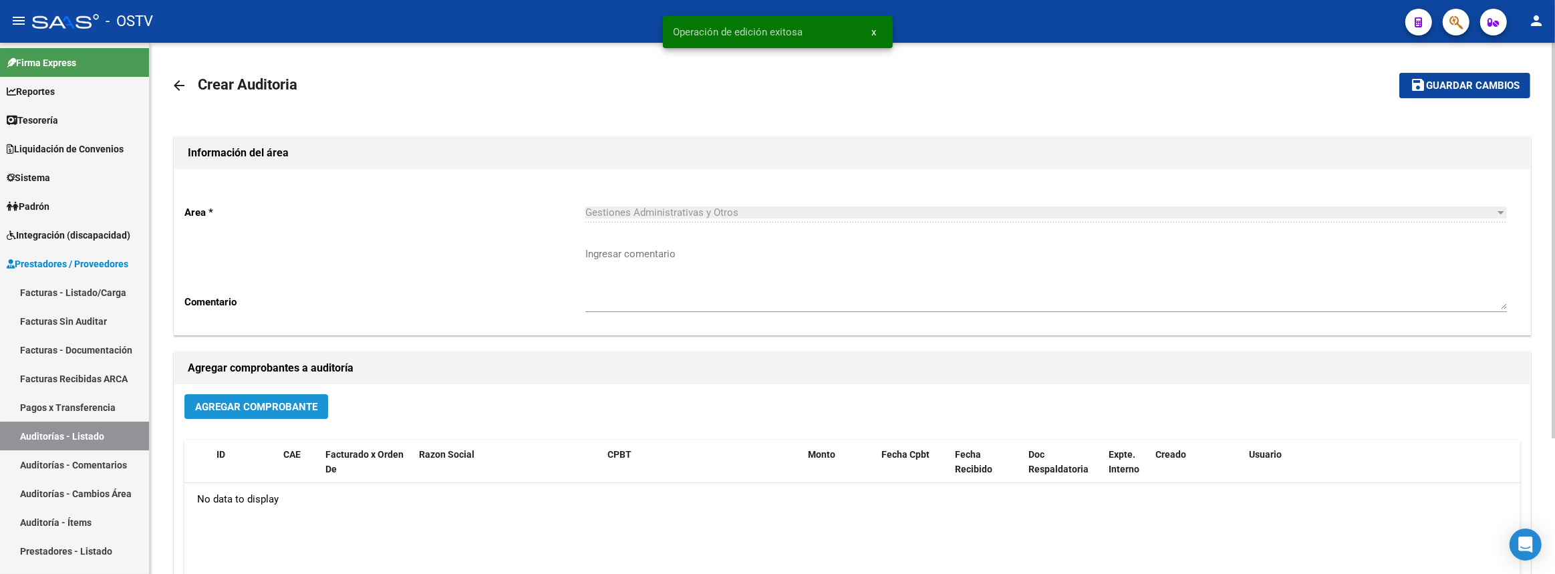
click at [307, 404] on span "Agregar Comprobante" at bounding box center [256, 407] width 122 height 12
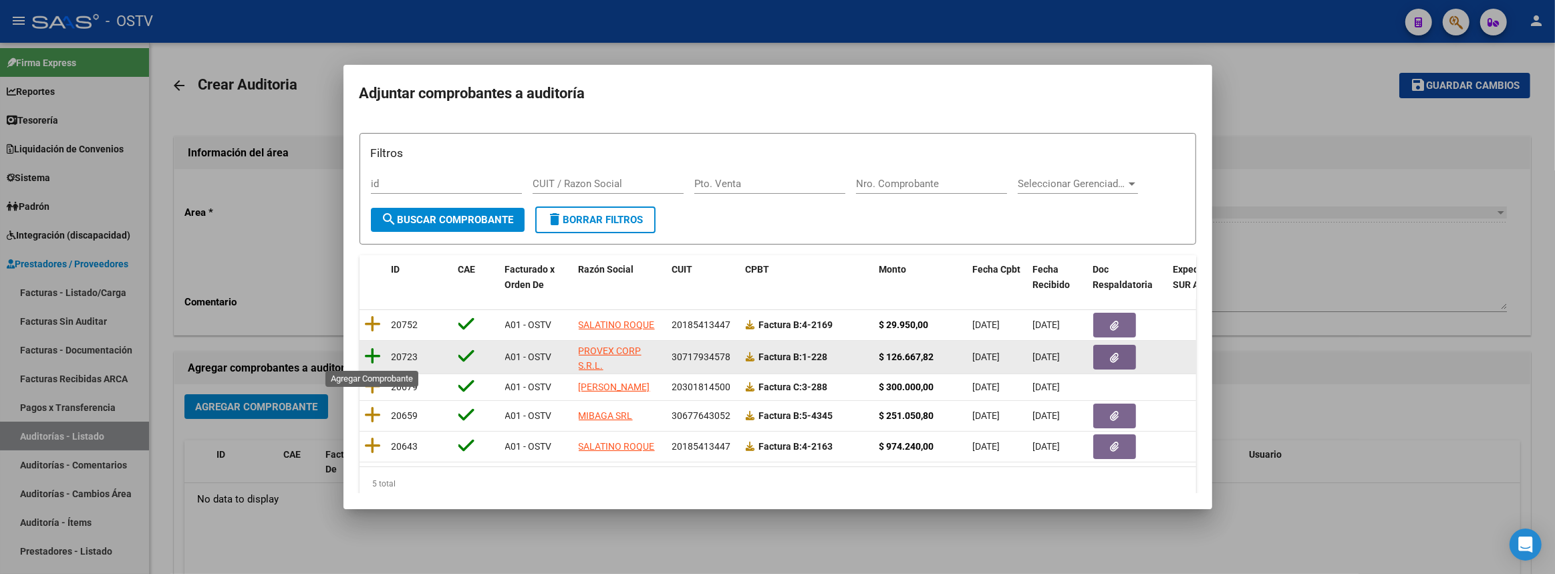
click at [374, 353] on icon at bounding box center [373, 356] width 17 height 19
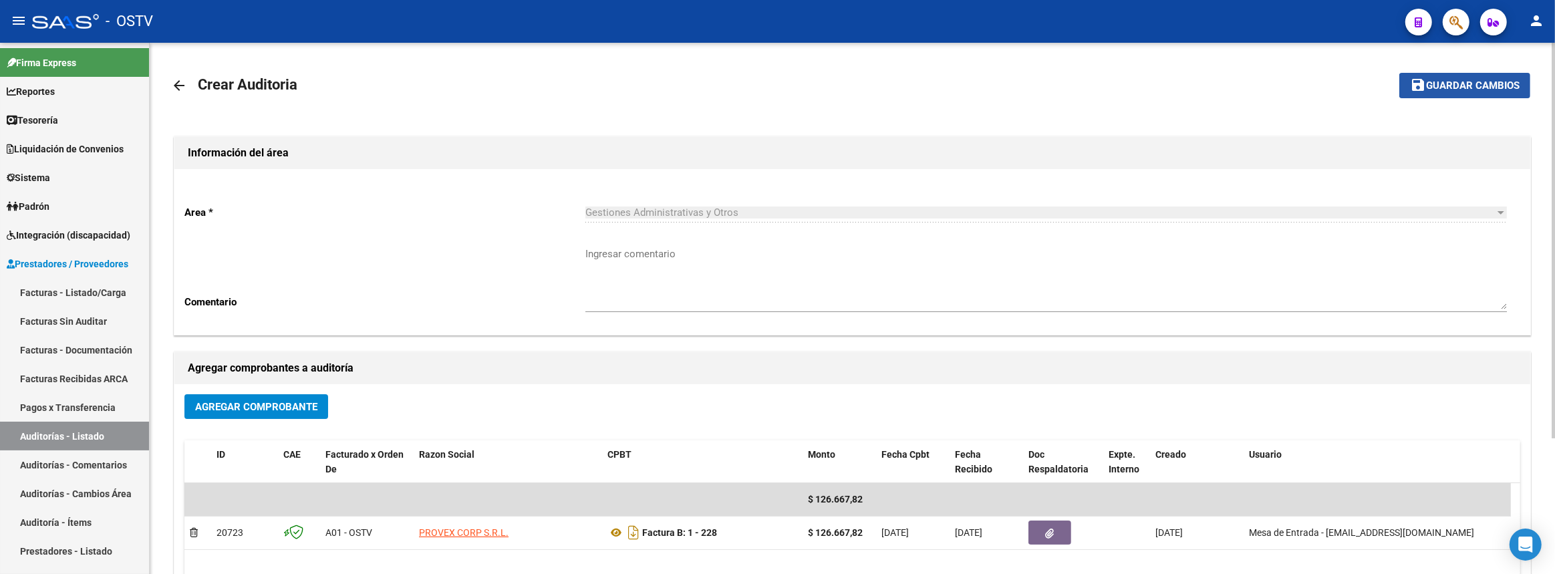
click at [1476, 78] on button "save Guardar cambios" at bounding box center [1464, 85] width 131 height 25
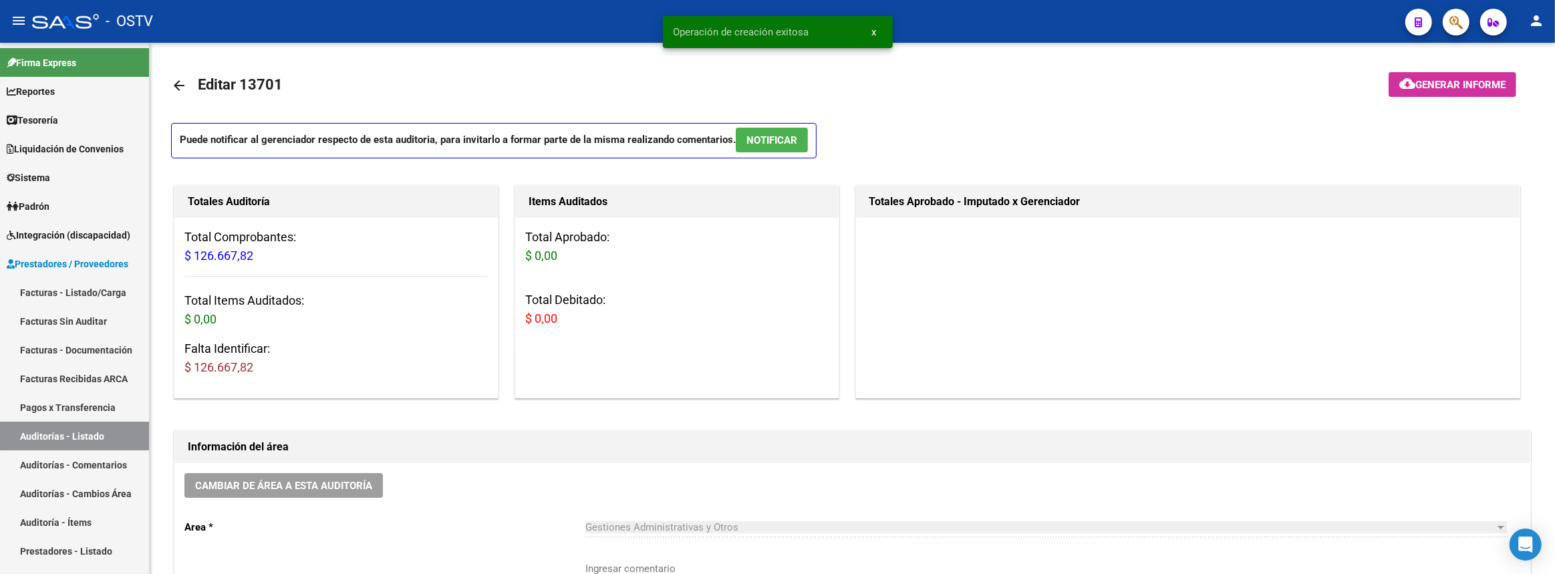
scroll to position [243, 0]
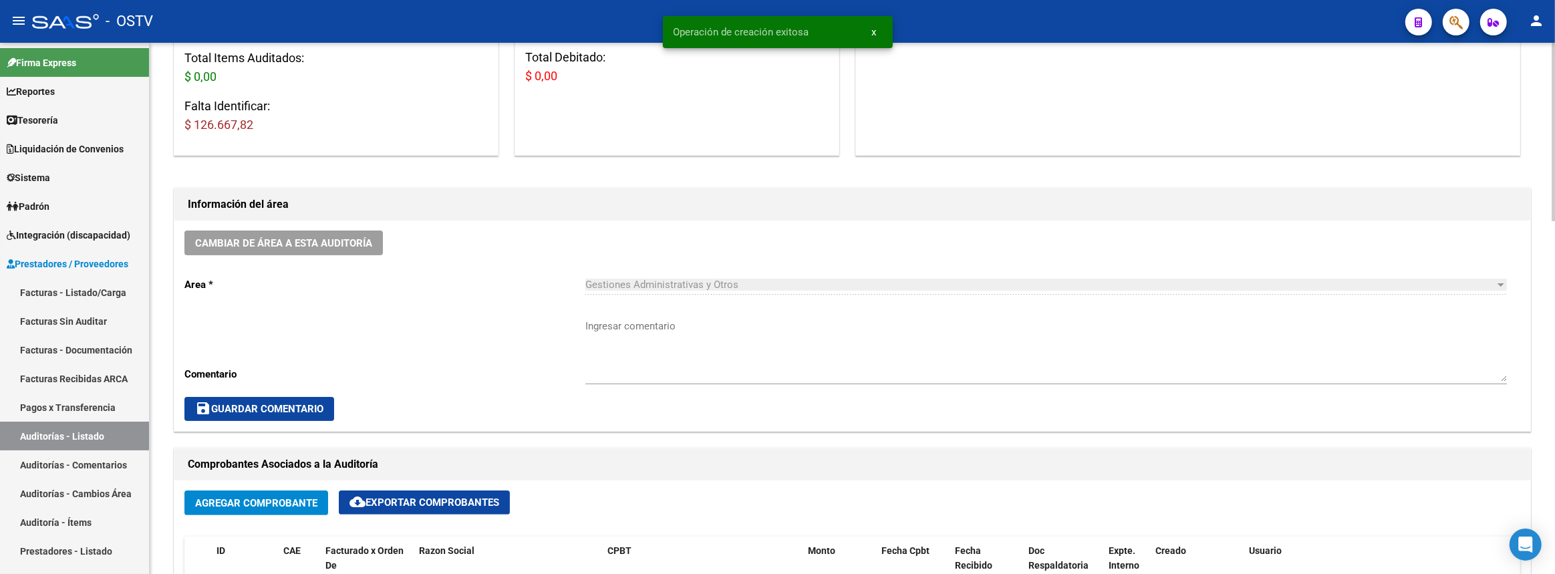
click at [674, 357] on textarea "Ingresar comentario" at bounding box center [1046, 350] width 922 height 63
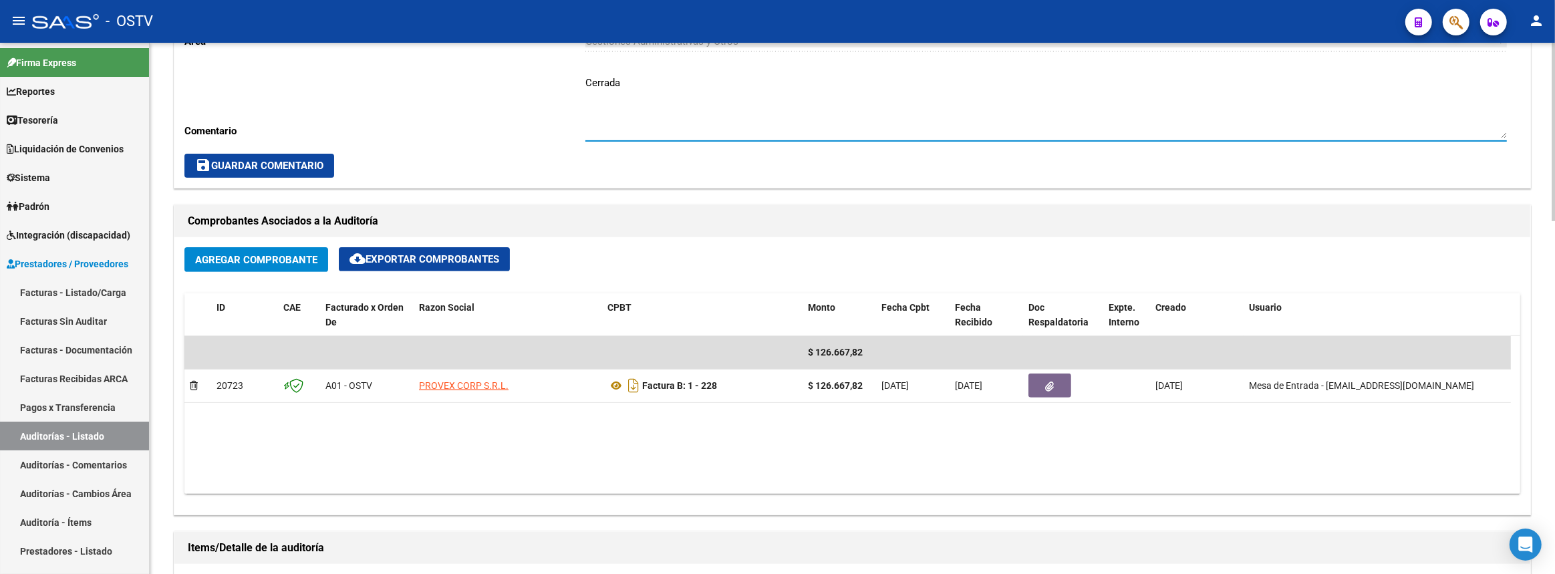
scroll to position [728, 0]
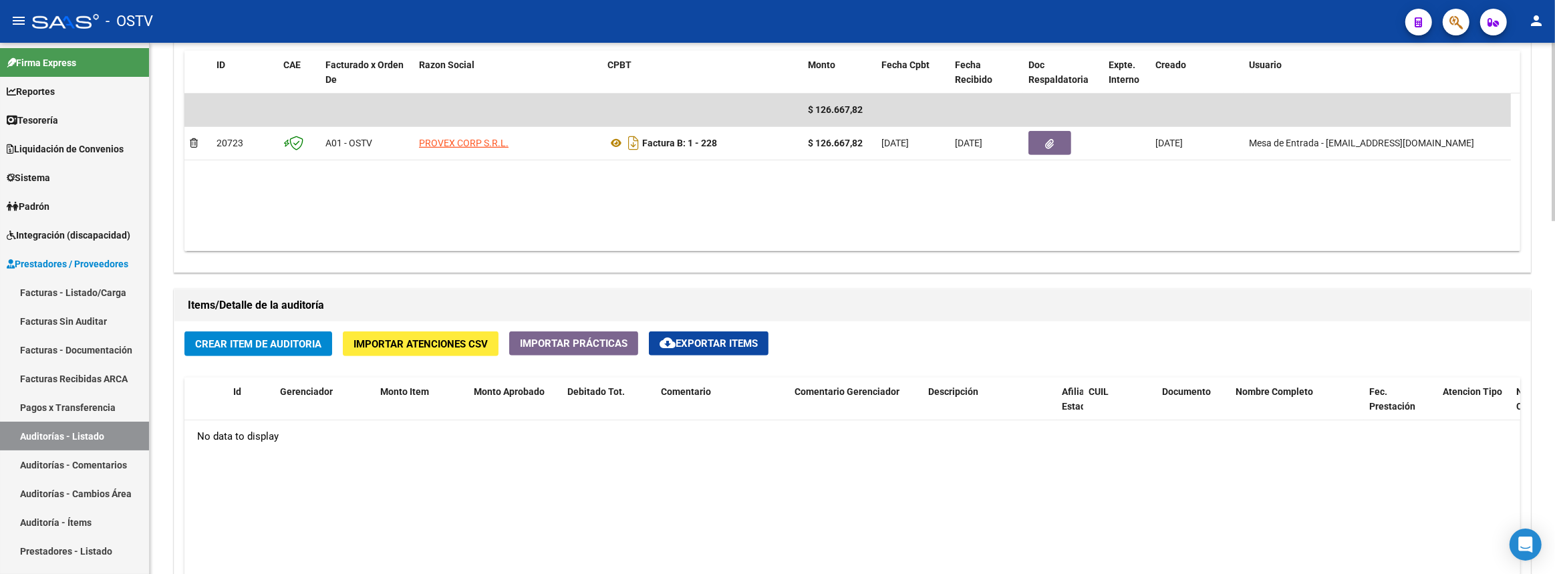
type textarea "Cerrada"
click at [291, 357] on div "Crear Item de Auditoria Importar Atenciones CSV Importar Prácticas cloud_downlo…" at bounding box center [852, 560] width 1356 height 479
click at [297, 347] on button "Crear Item de Auditoria" at bounding box center [258, 343] width 148 height 25
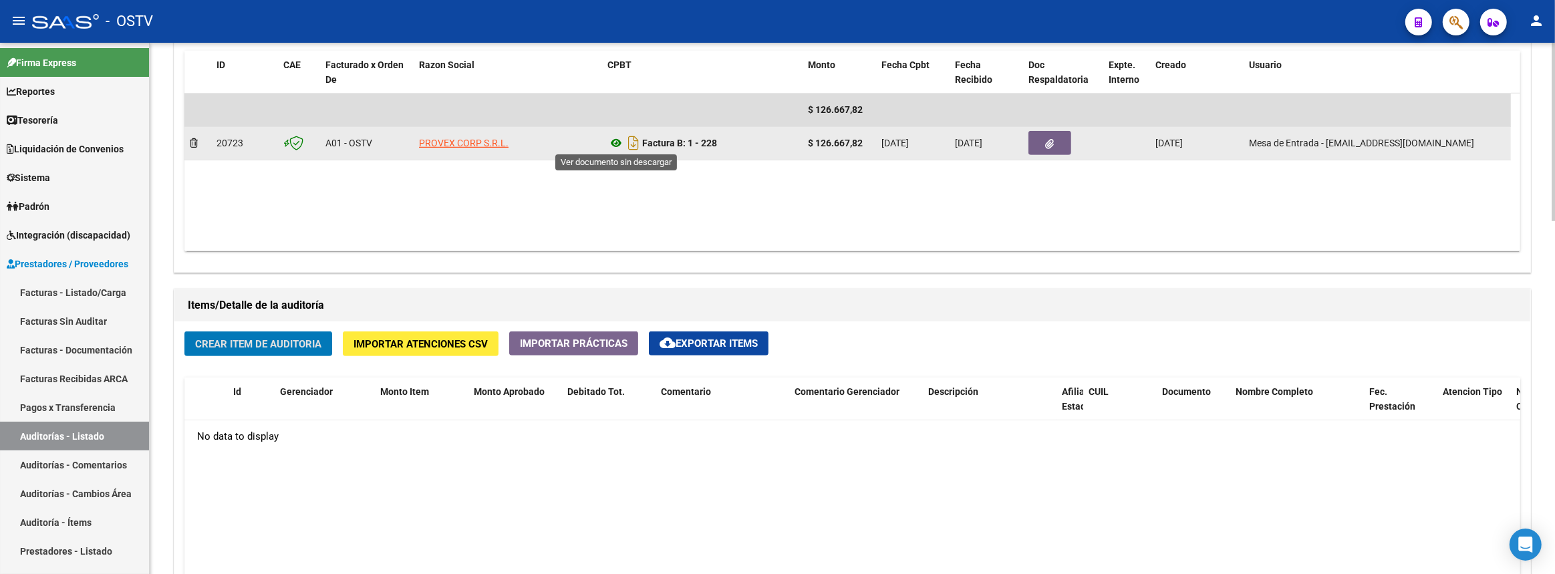
click at [611, 143] on icon at bounding box center [615, 143] width 17 height 16
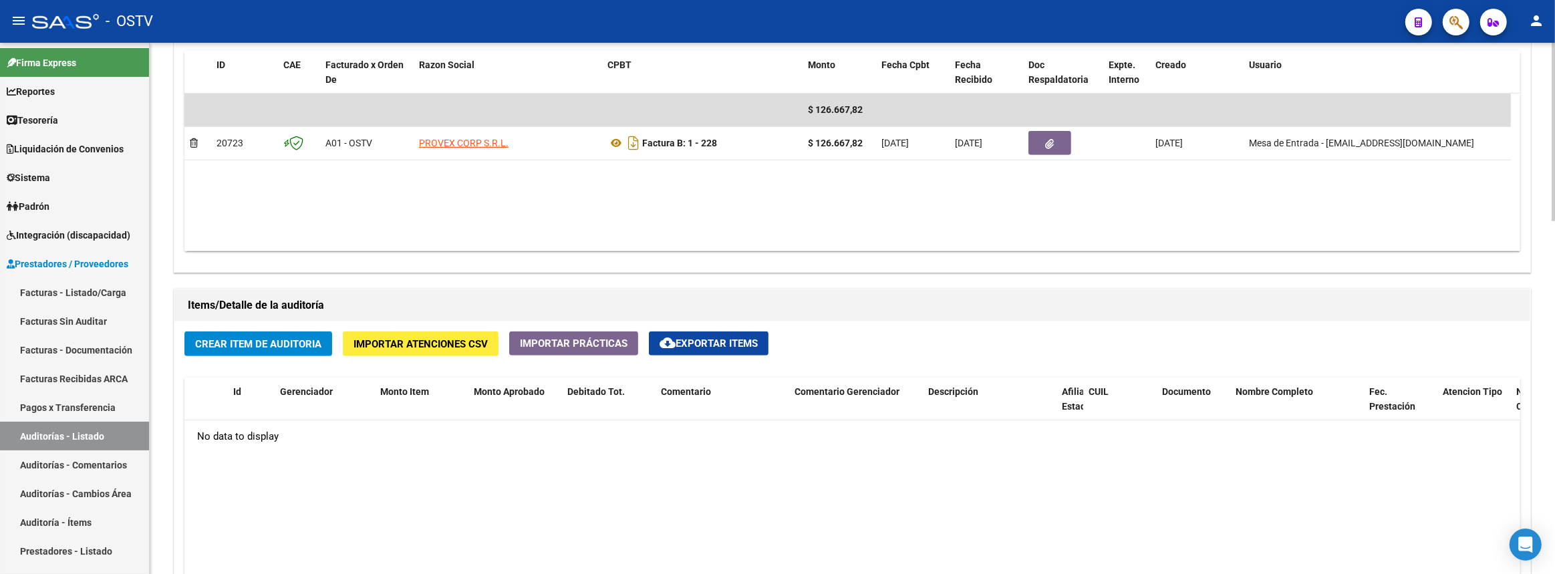
click at [285, 343] on span "Crear Item de Auditoria" at bounding box center [258, 344] width 126 height 12
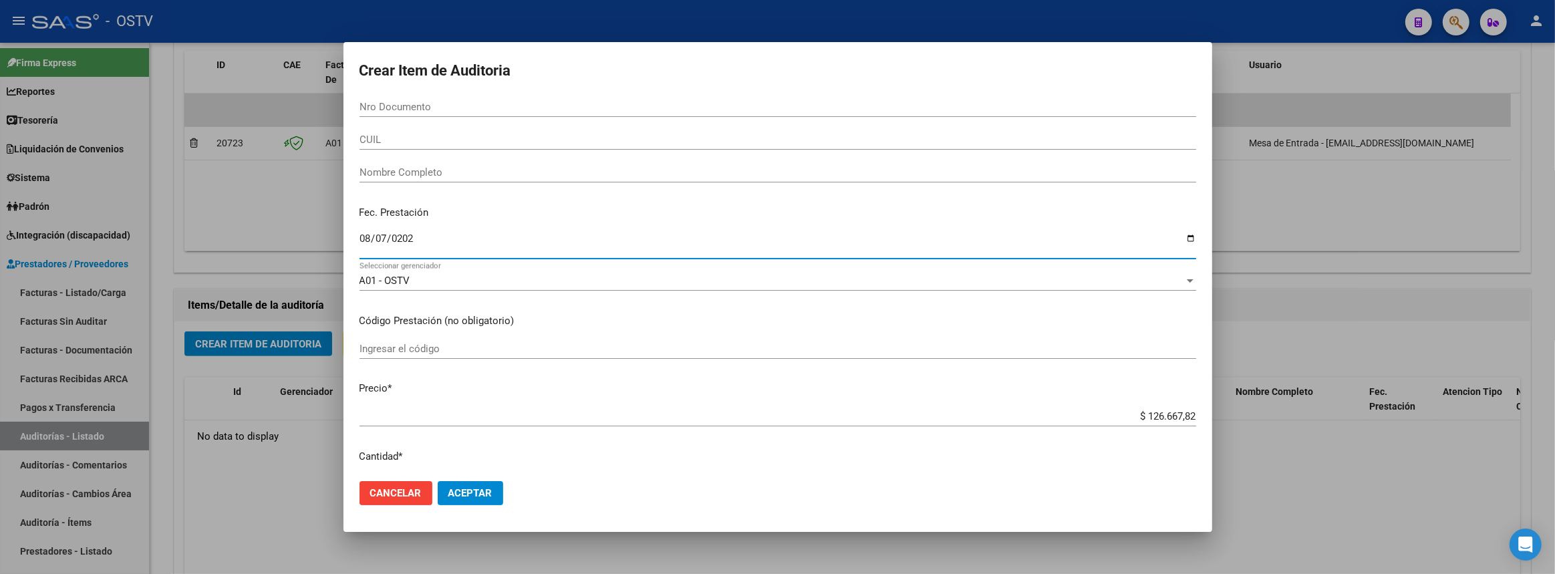
type input "2025-08-07"
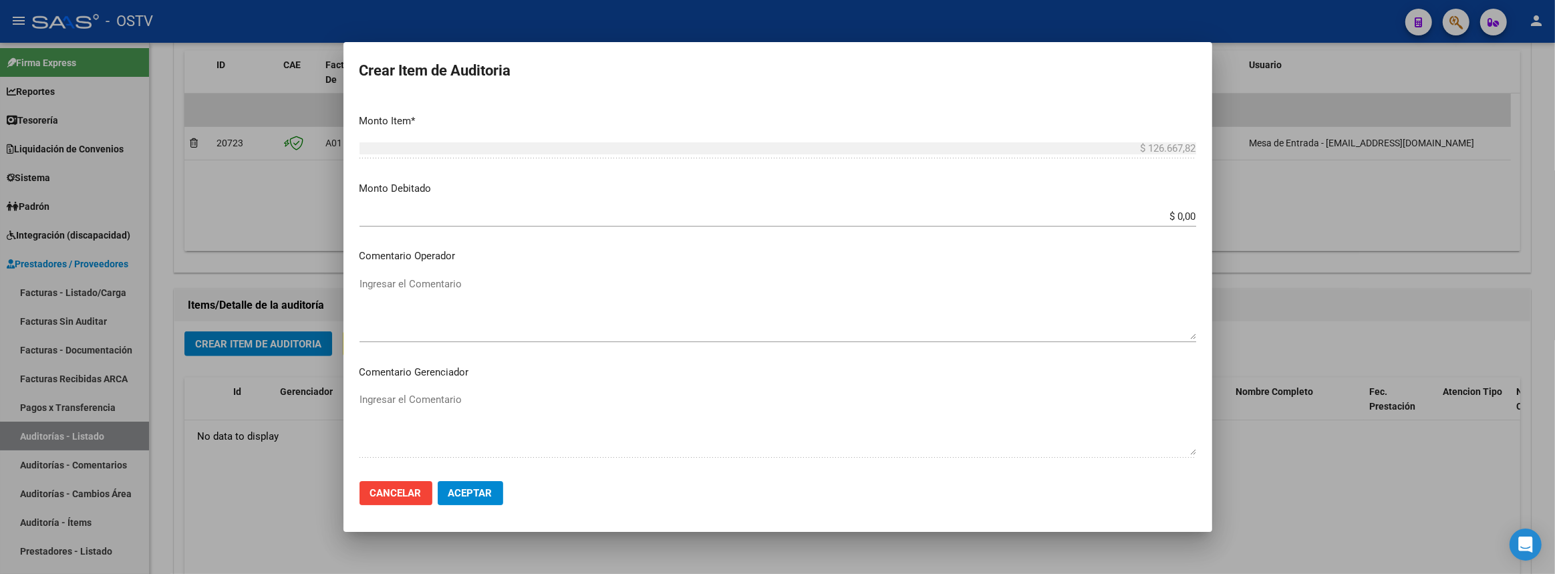
scroll to position [635, 0]
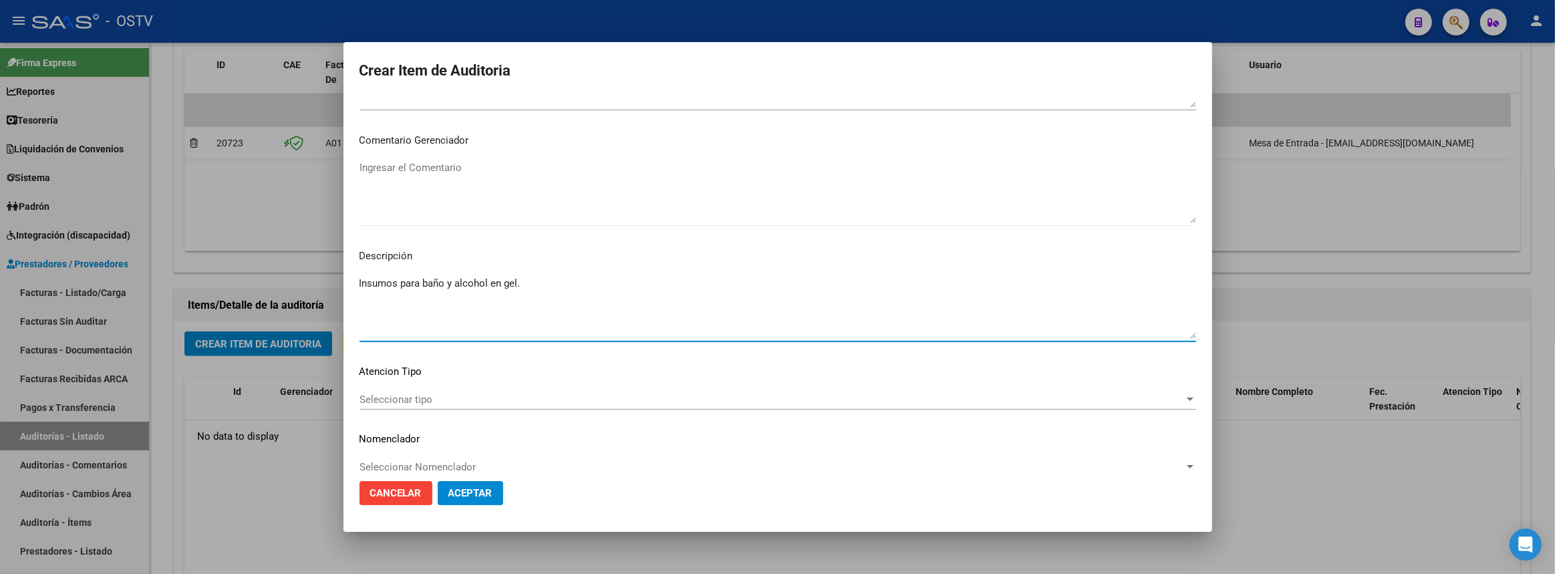
type textarea "Insumos para baño y alcohol en gel."
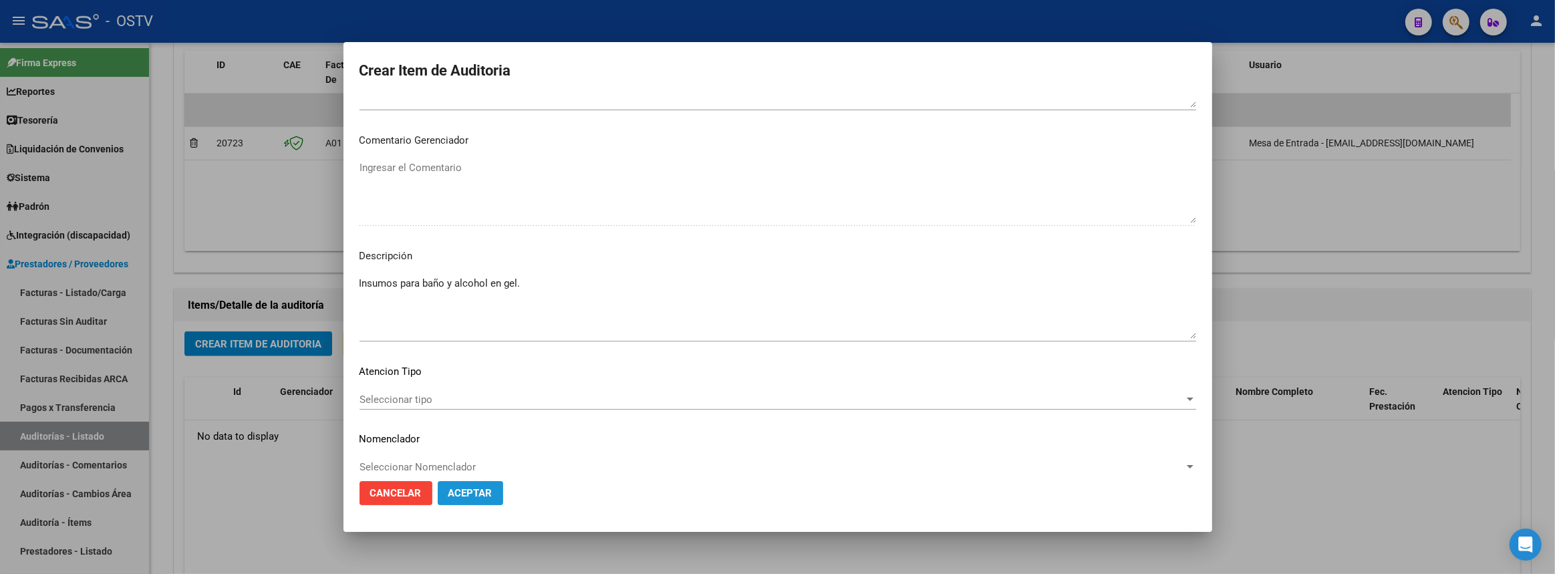
click at [476, 503] on button "Aceptar" at bounding box center [470, 493] width 65 height 24
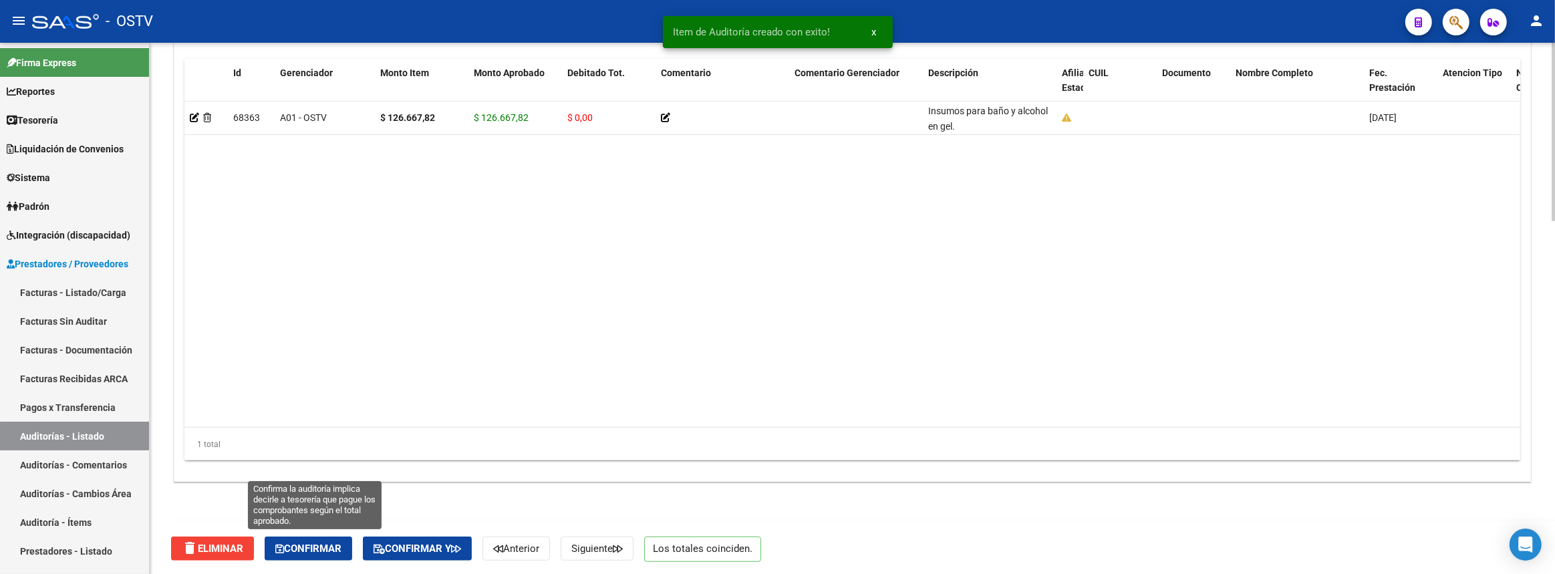
click at [297, 551] on span "Confirmar" at bounding box center [308, 549] width 66 height 12
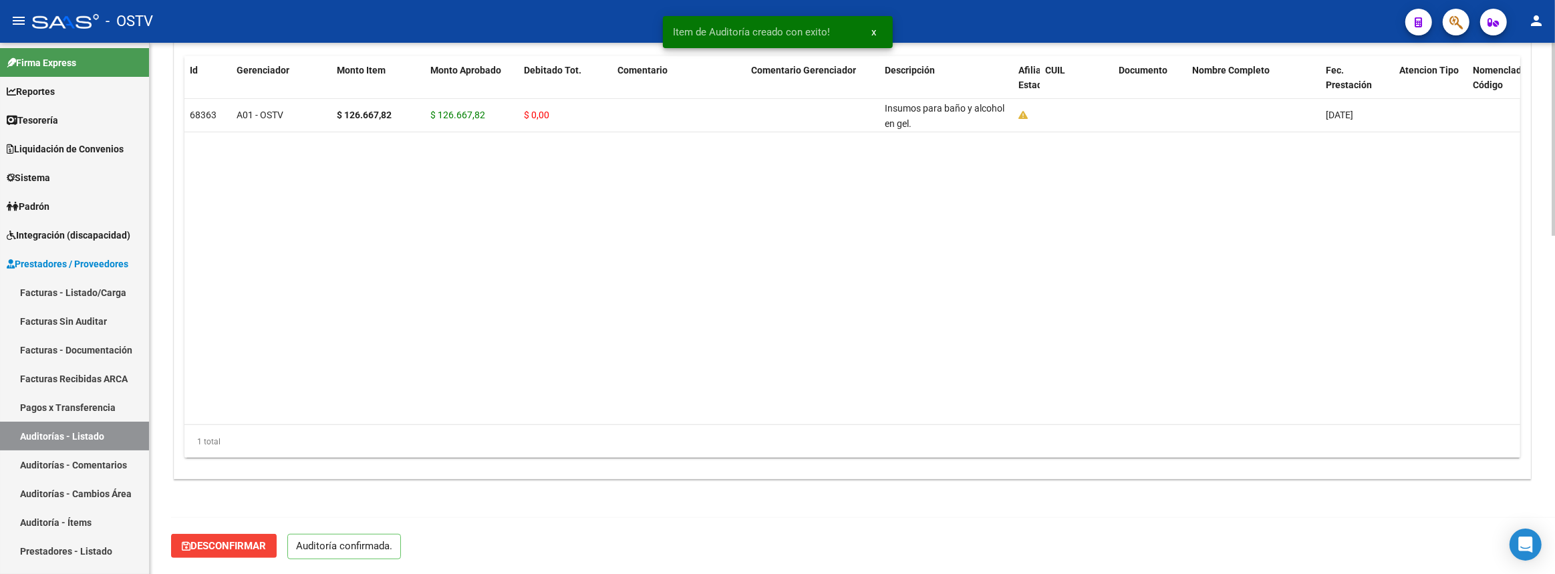
scroll to position [930, 0]
click at [134, 436] on link "Auditorías - Listado" at bounding box center [74, 436] width 149 height 29
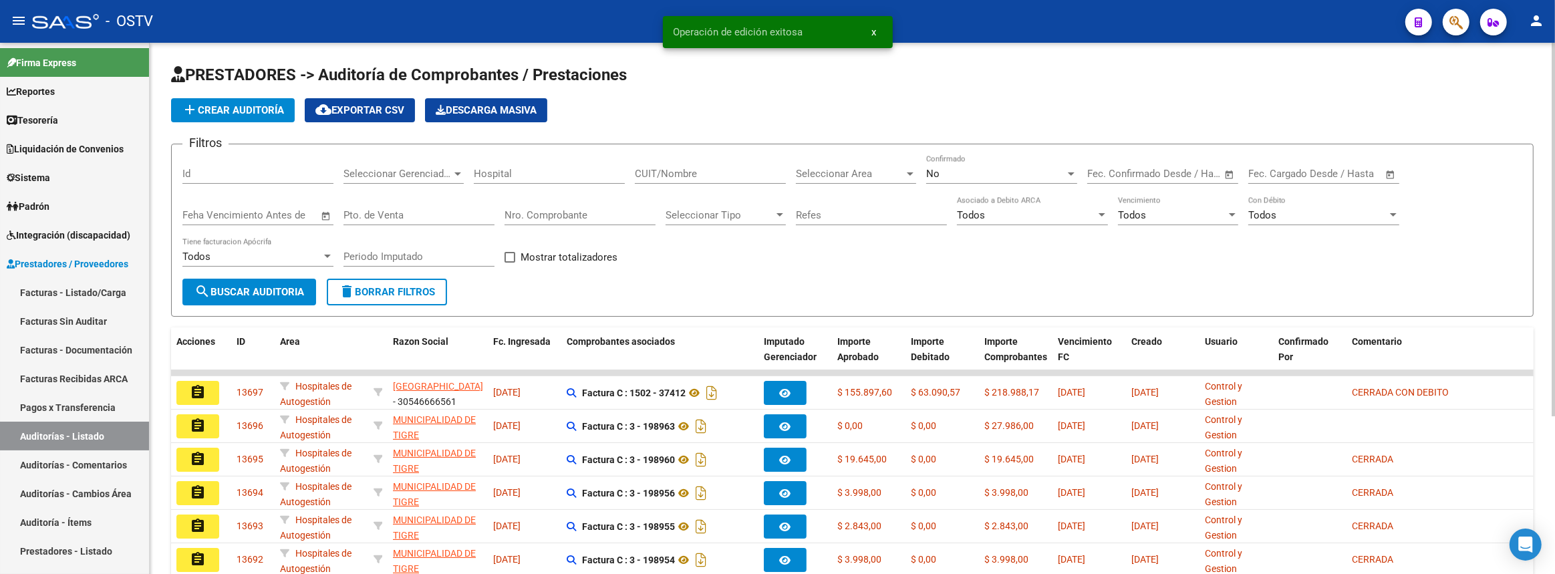
click at [234, 112] on span "add Crear Auditoría" at bounding box center [233, 110] width 102 height 12
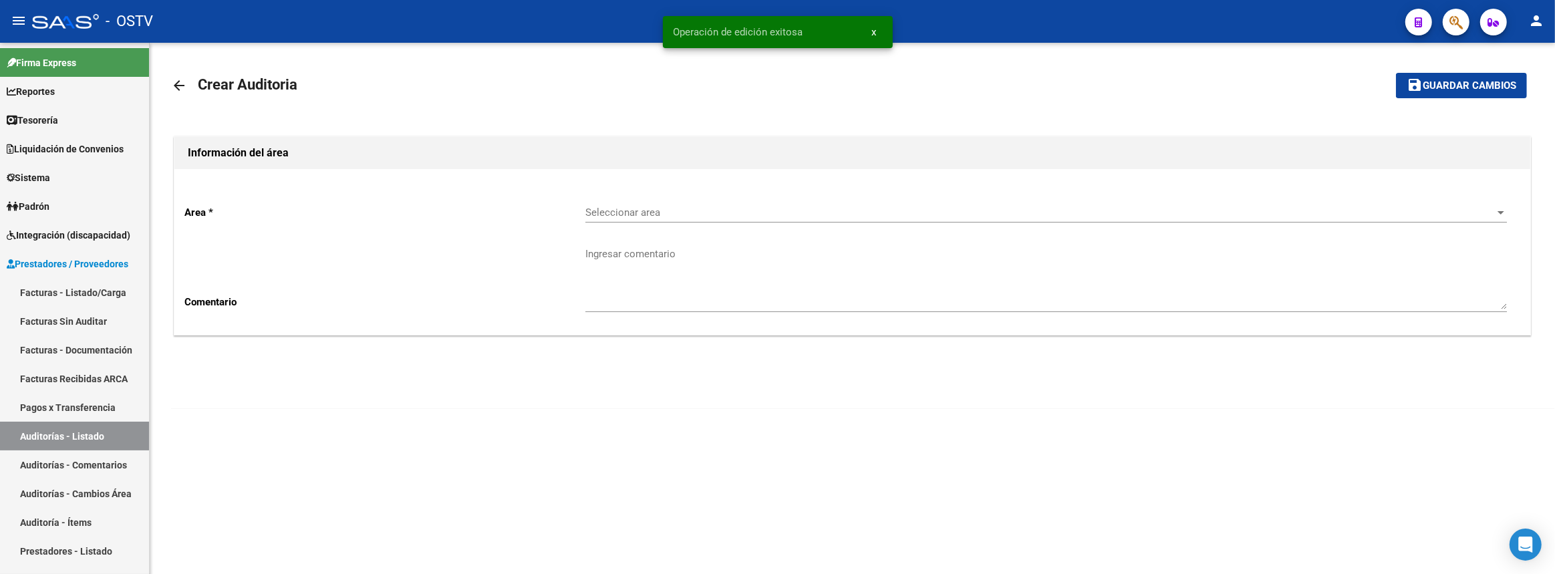
click at [618, 205] on div "Seleccionar area Seleccionar area" at bounding box center [1046, 208] width 922 height 29
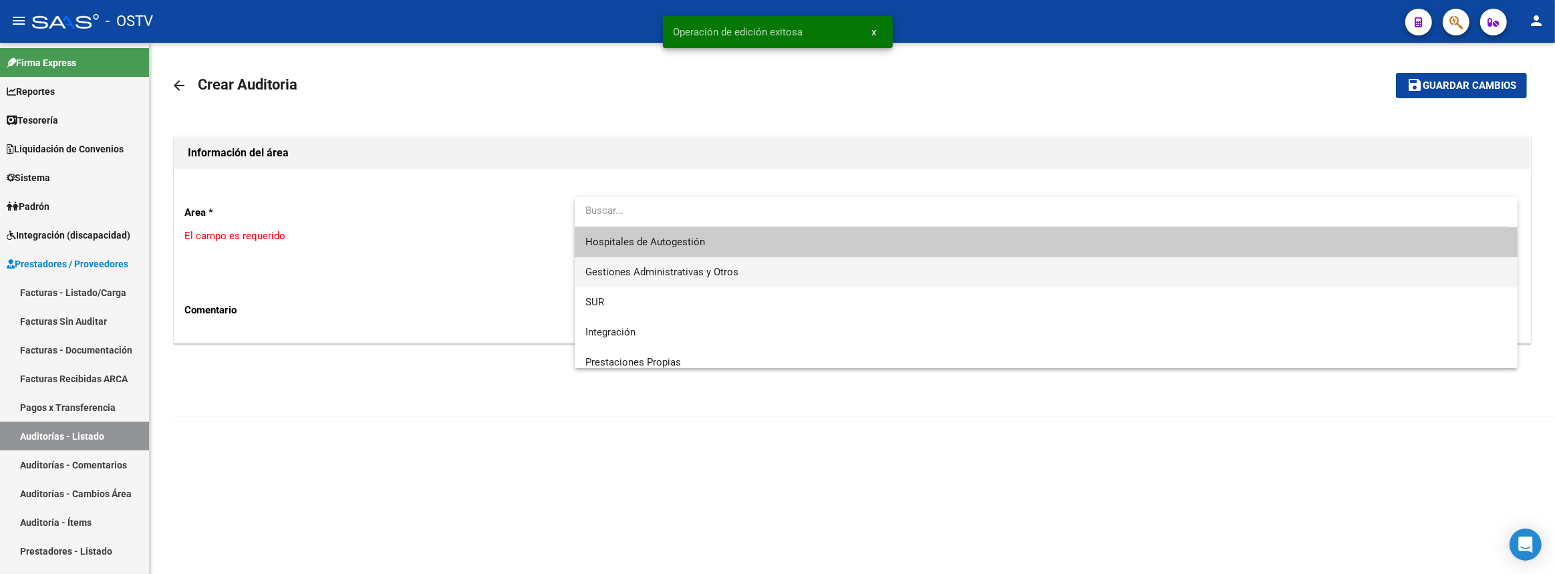
click at [632, 263] on span "Gestiones Administrativas y Otros" at bounding box center [1046, 272] width 922 height 30
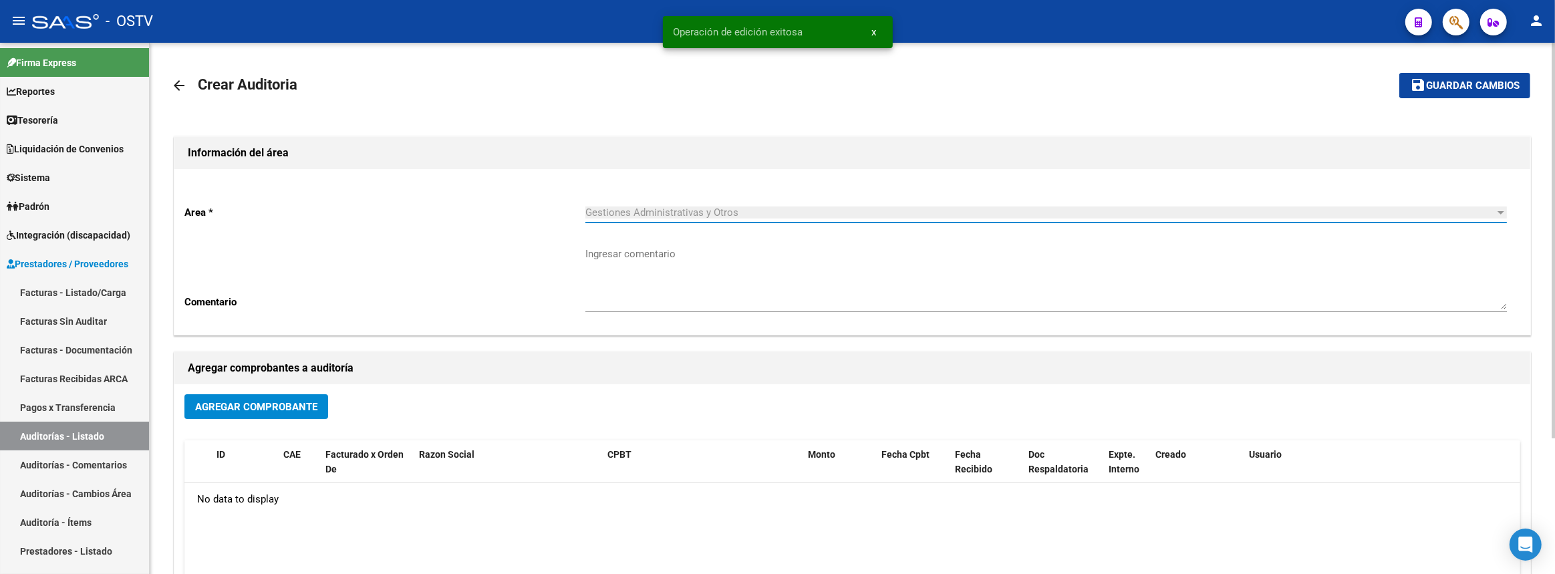
click at [310, 396] on button "Agregar Comprobante" at bounding box center [256, 406] width 144 height 25
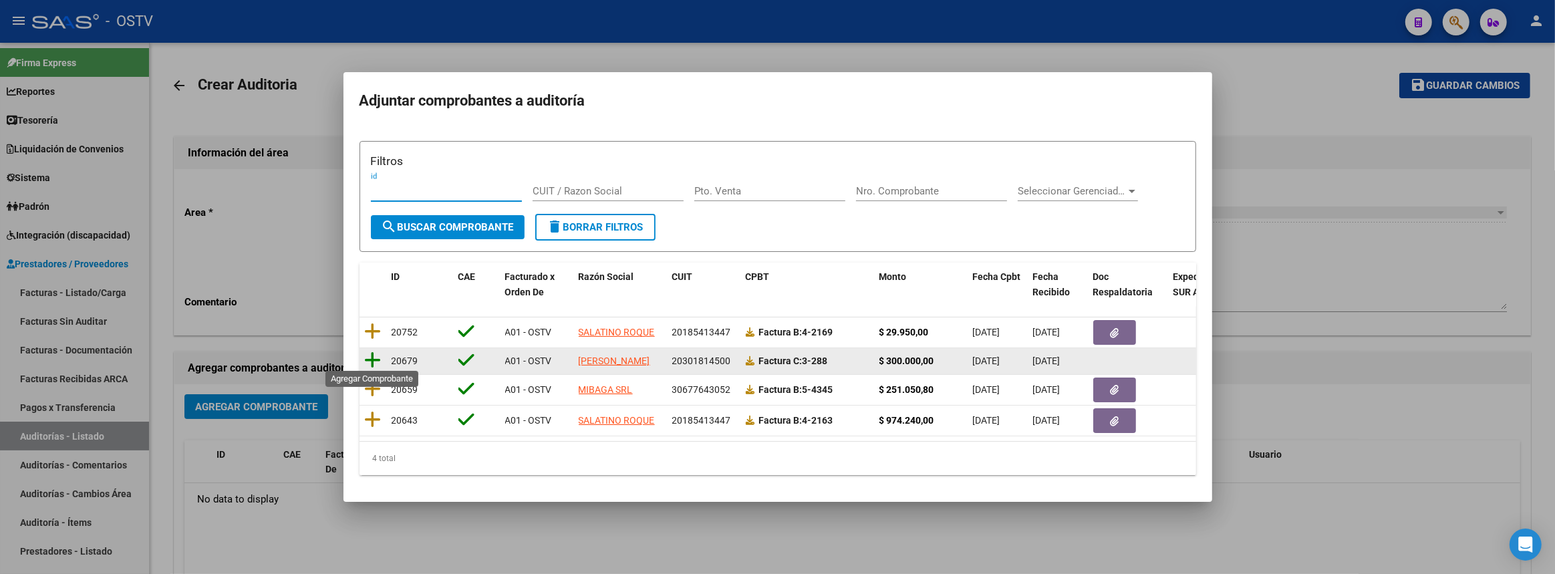
click at [372, 353] on icon at bounding box center [373, 360] width 17 height 19
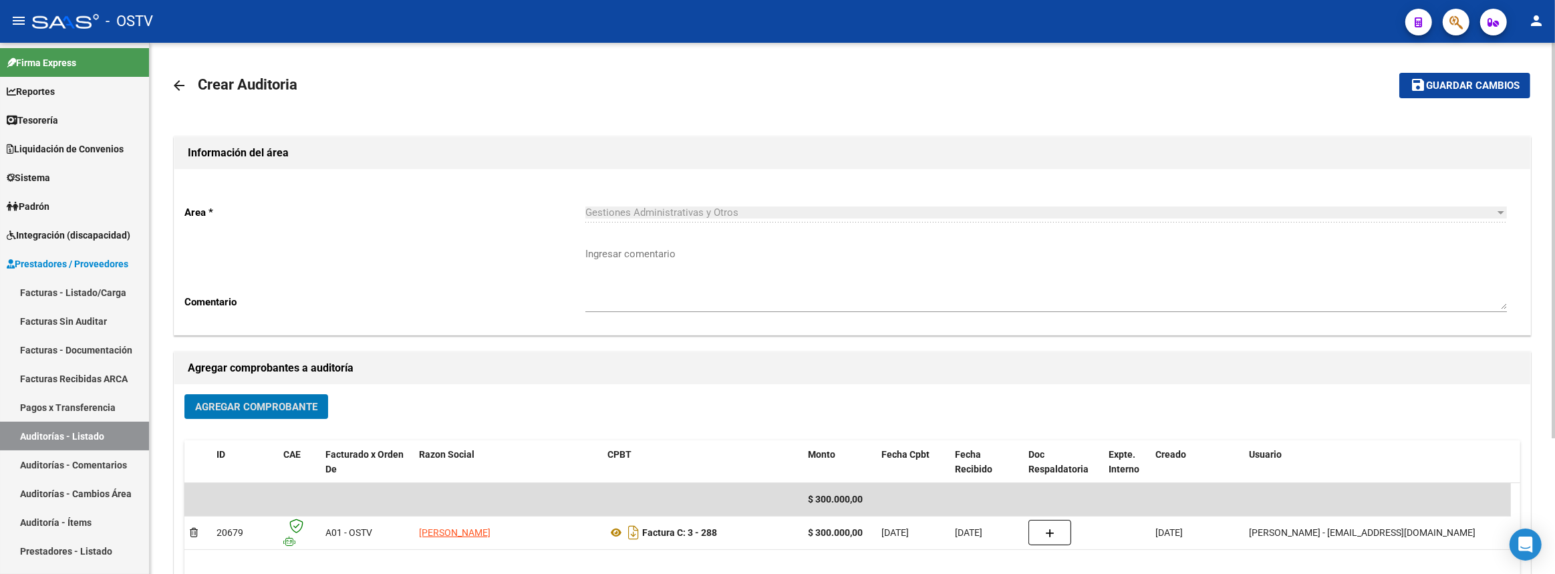
click at [1489, 88] on span "Guardar cambios" at bounding box center [1473, 86] width 94 height 12
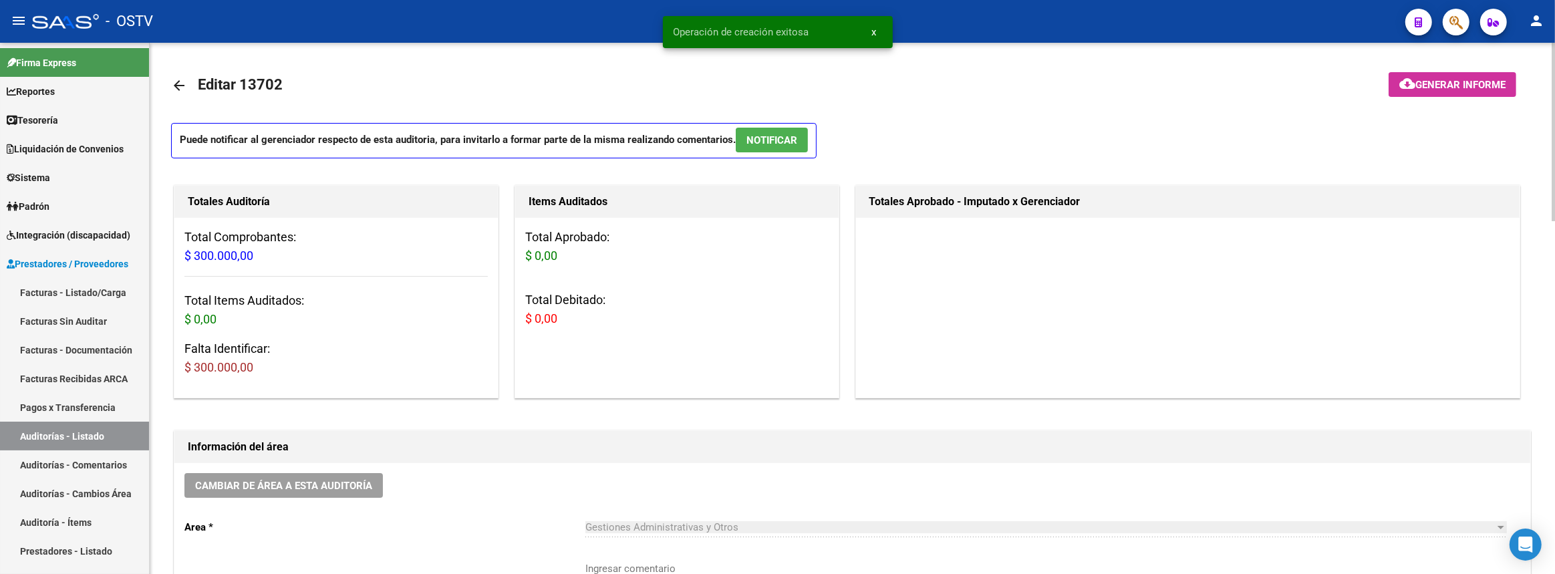
scroll to position [243, 0]
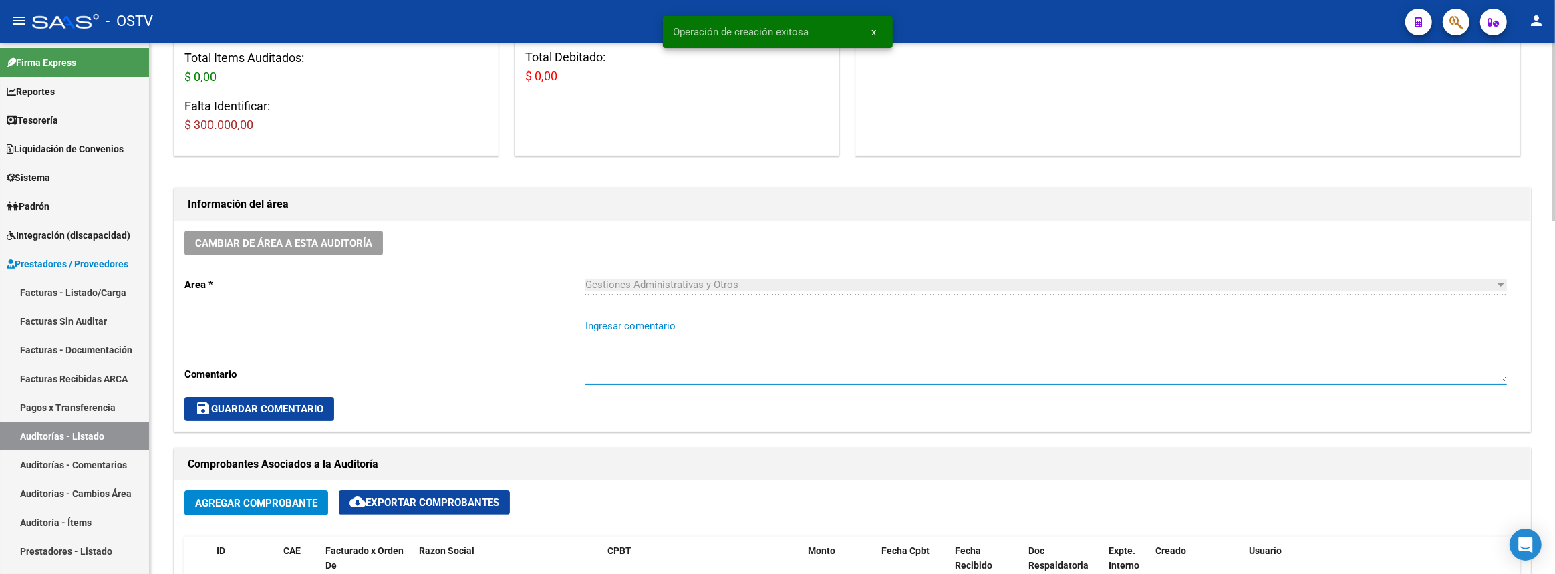
drag, startPoint x: 701, startPoint y: 356, endPoint x: 701, endPoint y: 335, distance: 20.7
click at [700, 355] on textarea "Ingresar comentario" at bounding box center [1046, 350] width 922 height 63
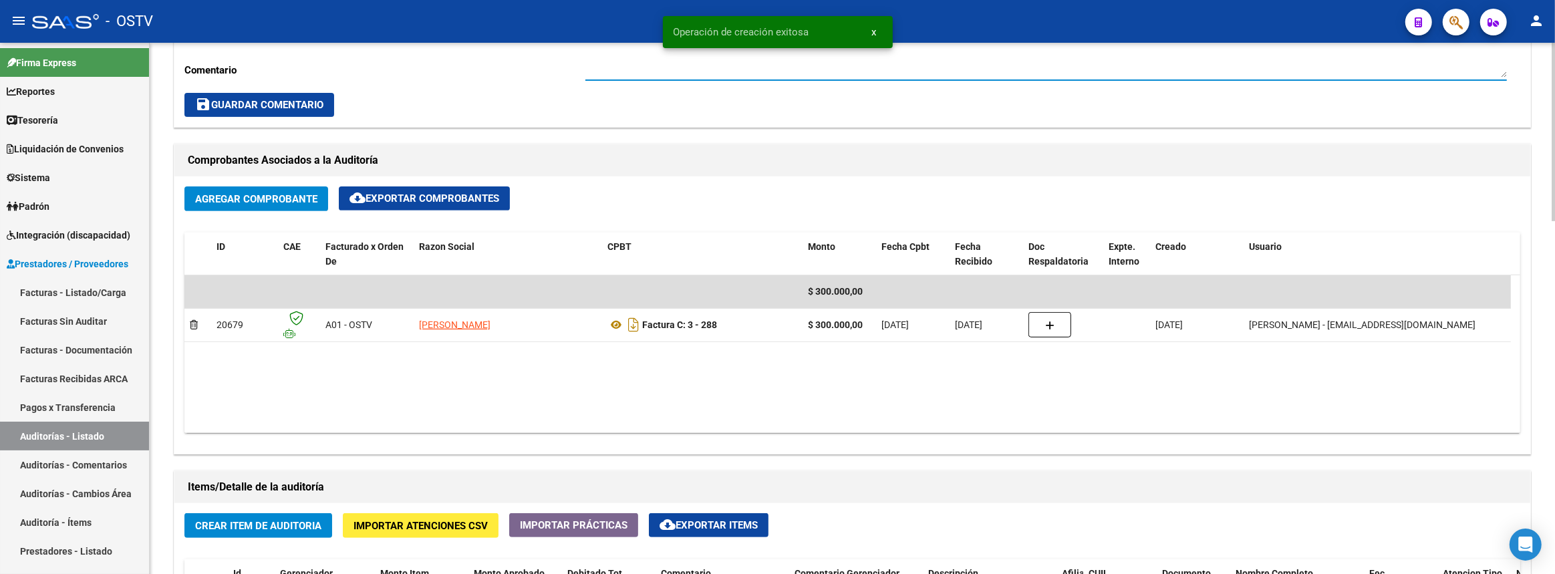
type textarea "Cerrada"
click at [320, 523] on span "Crear Item de Auditoria" at bounding box center [258, 526] width 126 height 12
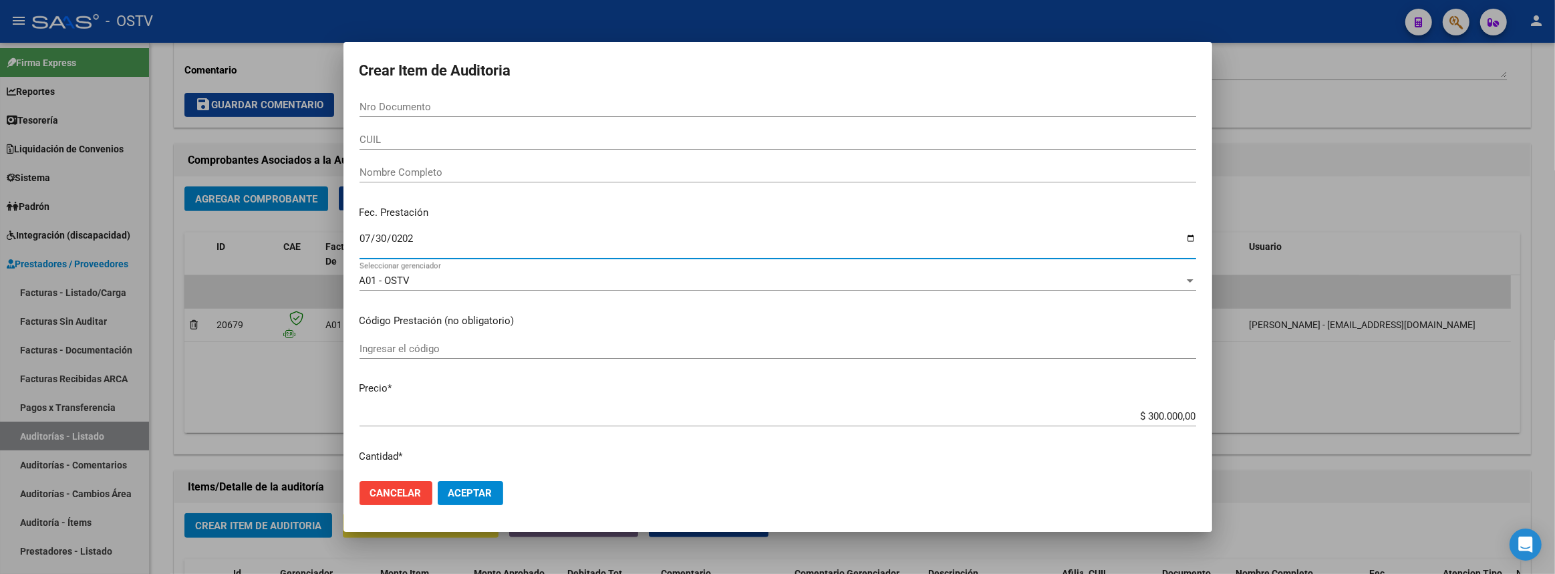
type input "2025-07-30"
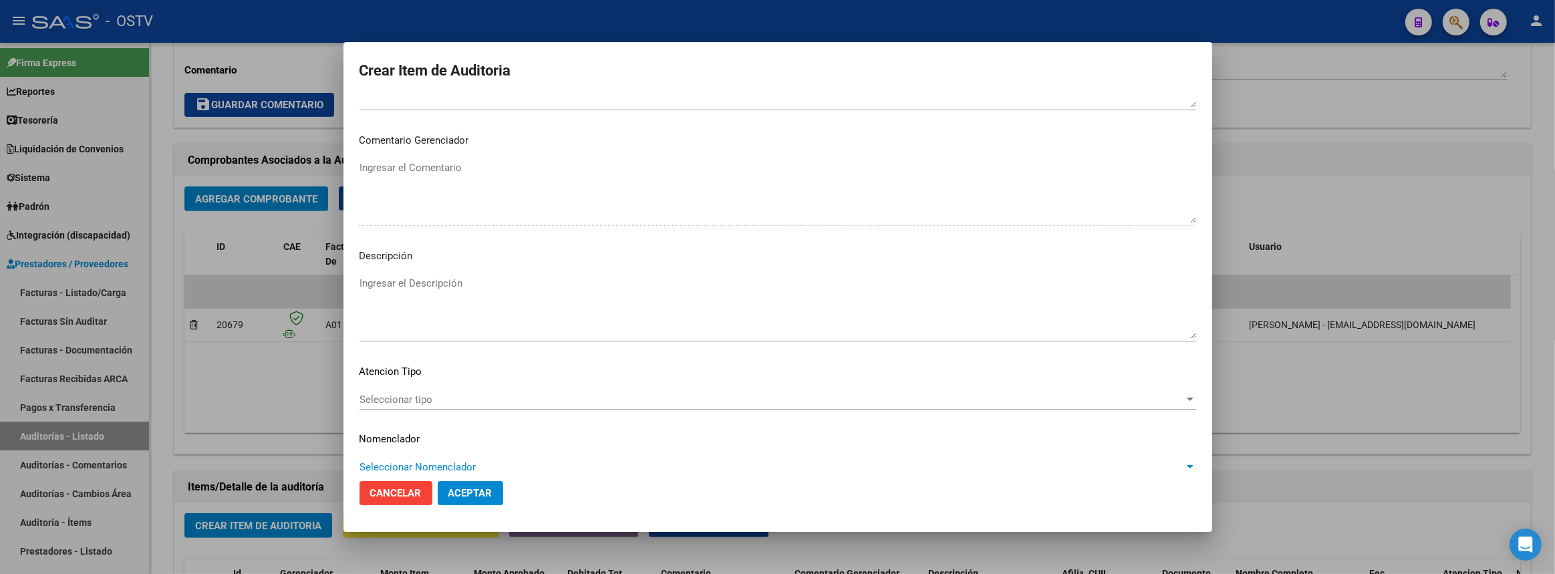
scroll to position [637, 0]
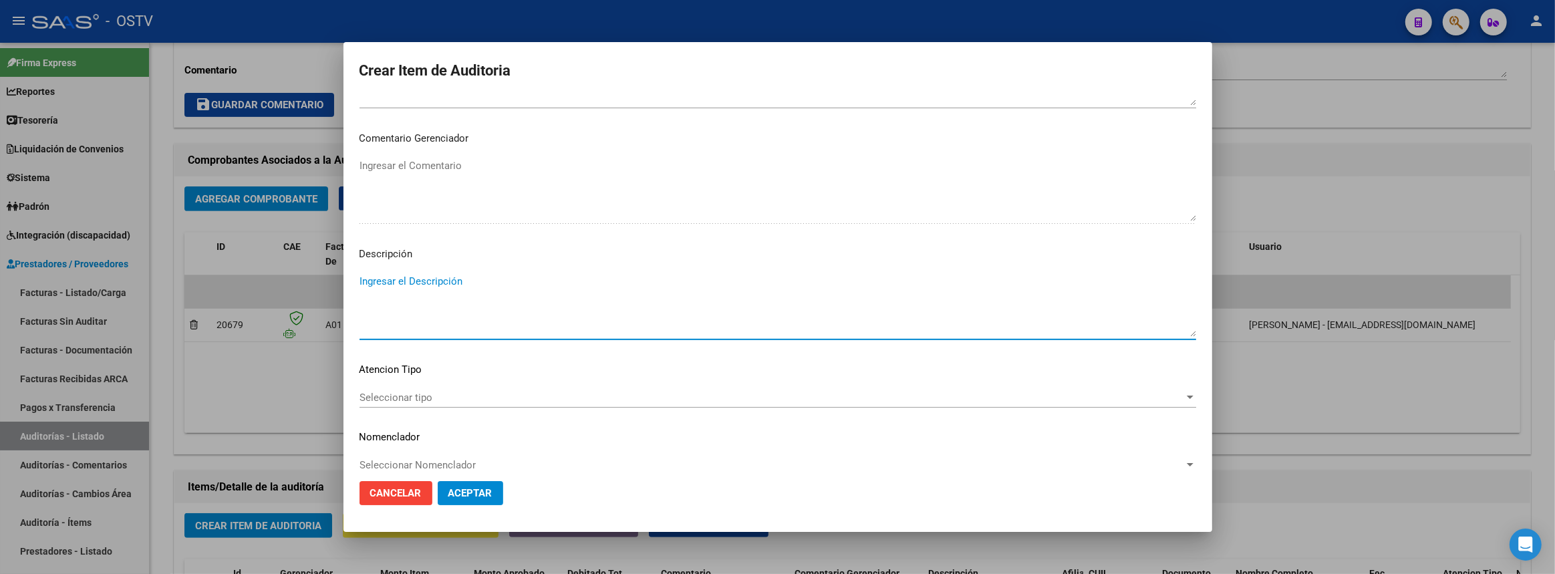
paste textarea "Gestion de legales (laboral y administracion de deudas)"
type textarea "Gestion de legales (laboral y administracion de deudas)"
click at [502, 500] on button "Aceptar" at bounding box center [470, 493] width 65 height 24
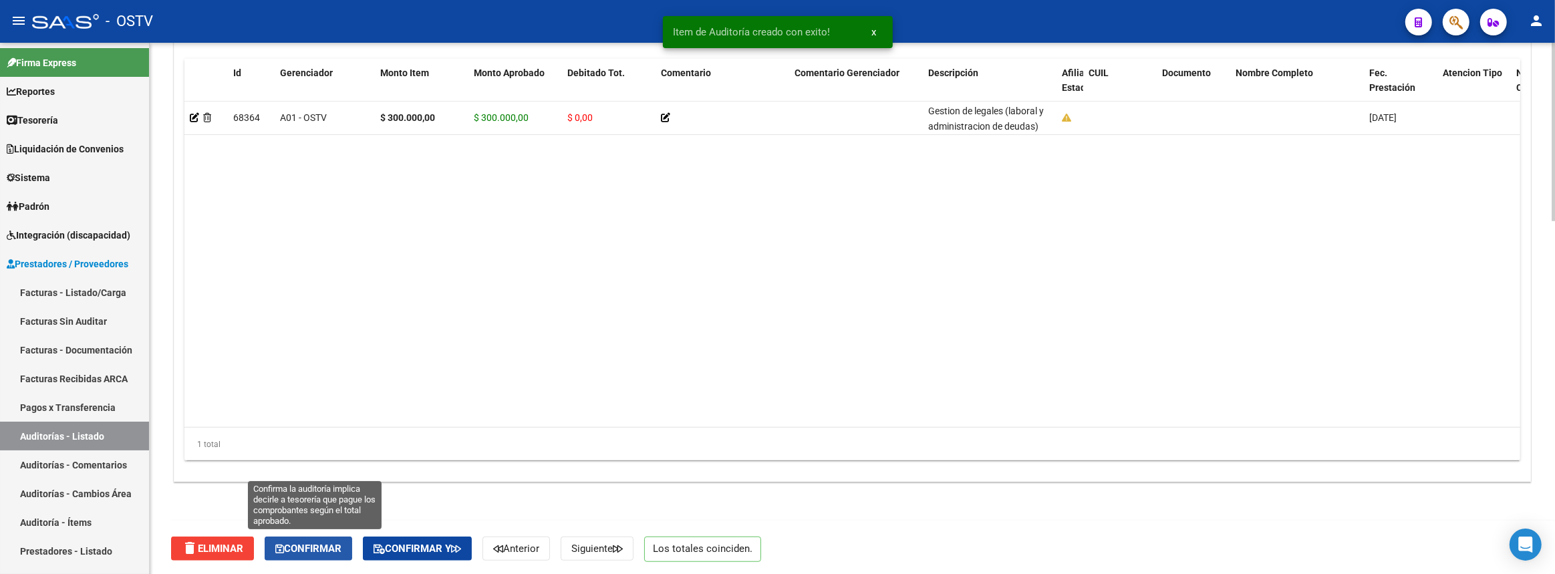
click at [309, 543] on span "Confirmar" at bounding box center [308, 549] width 66 height 12
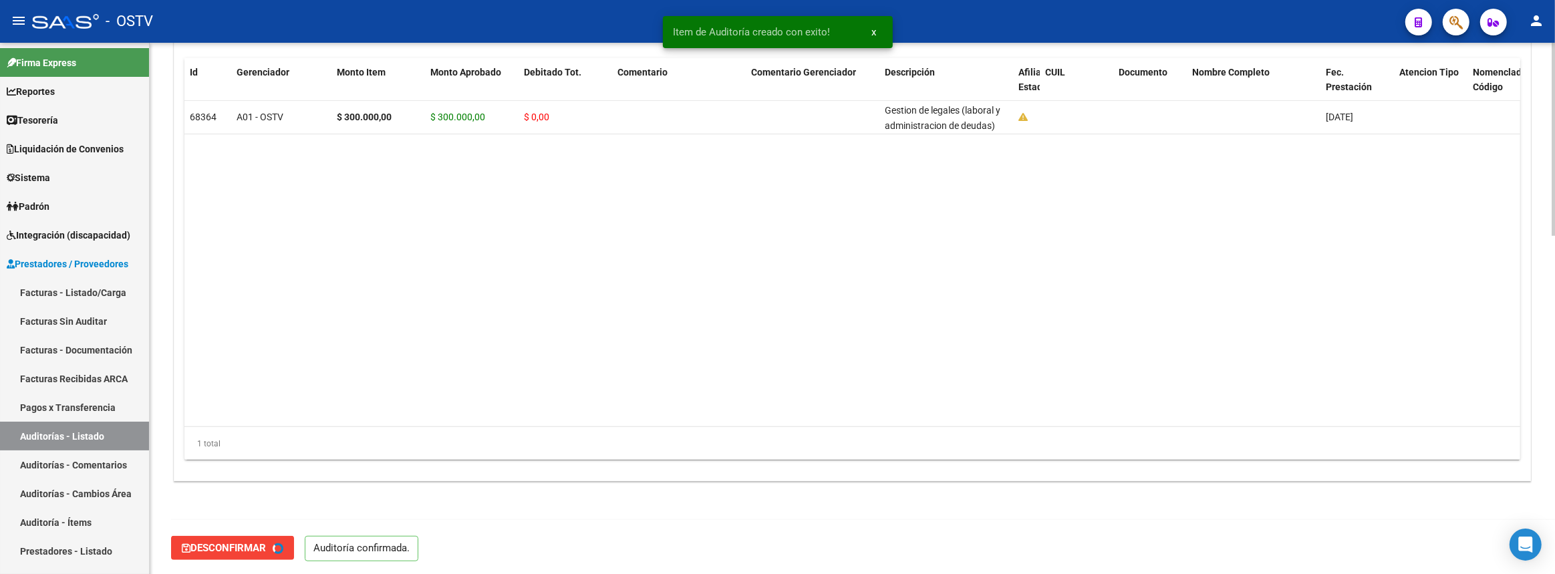
type input "202508"
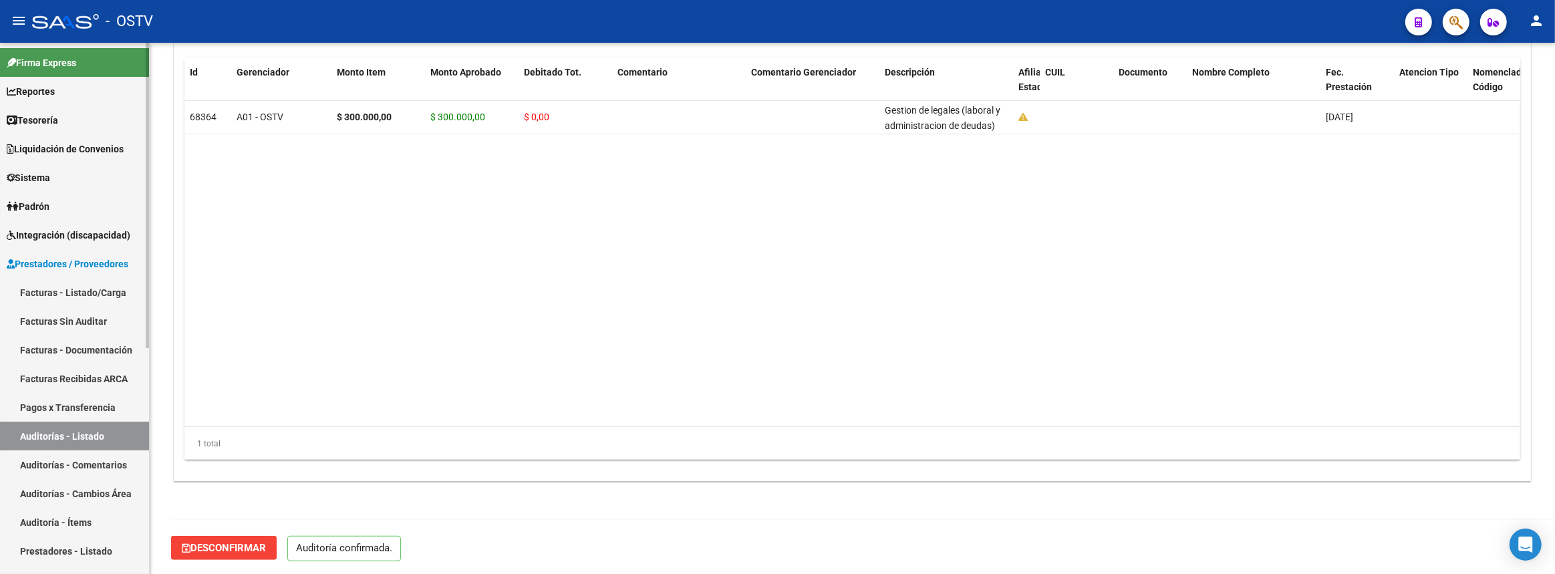
scroll to position [393, 0]
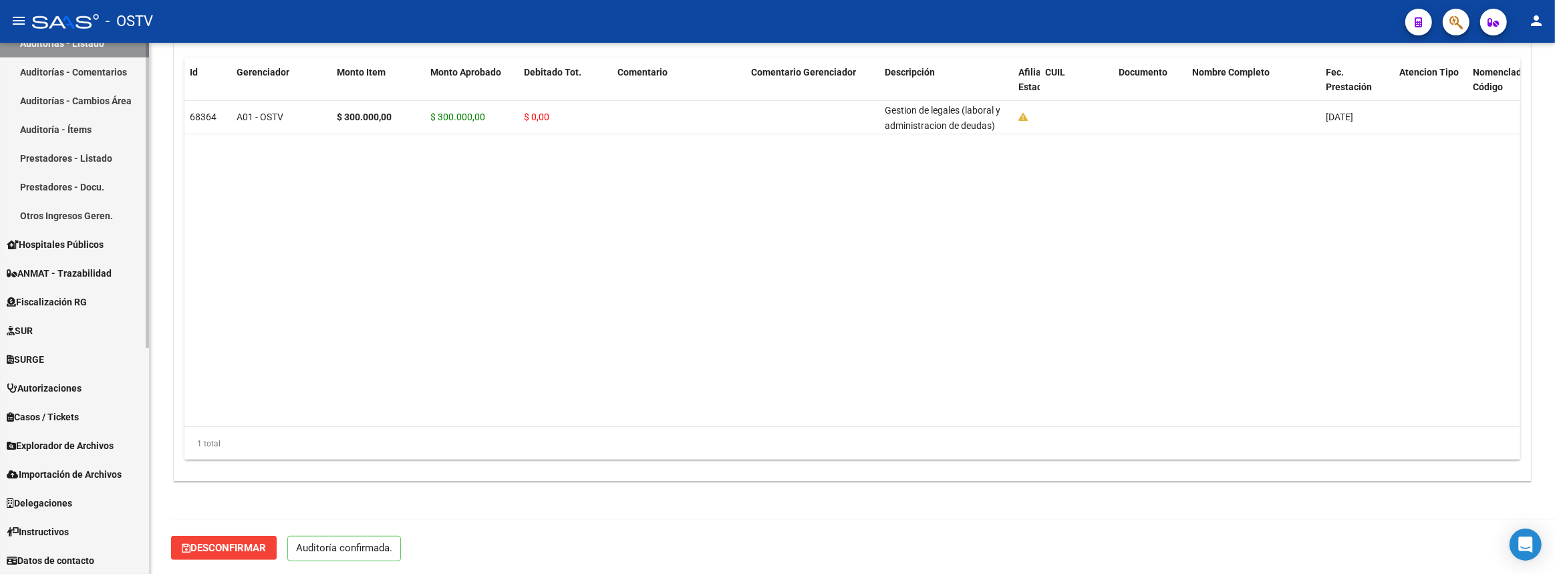
click at [146, 429] on div at bounding box center [147, 308] width 3 height 531
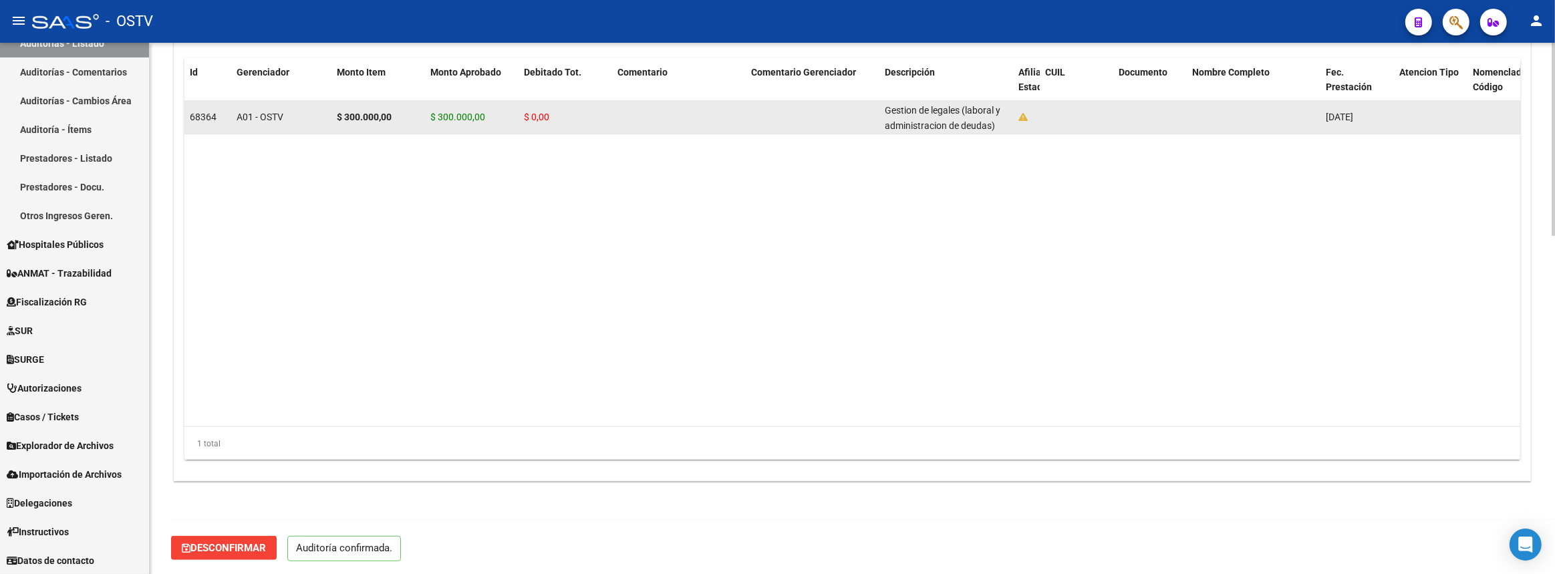
scroll to position [687, 0]
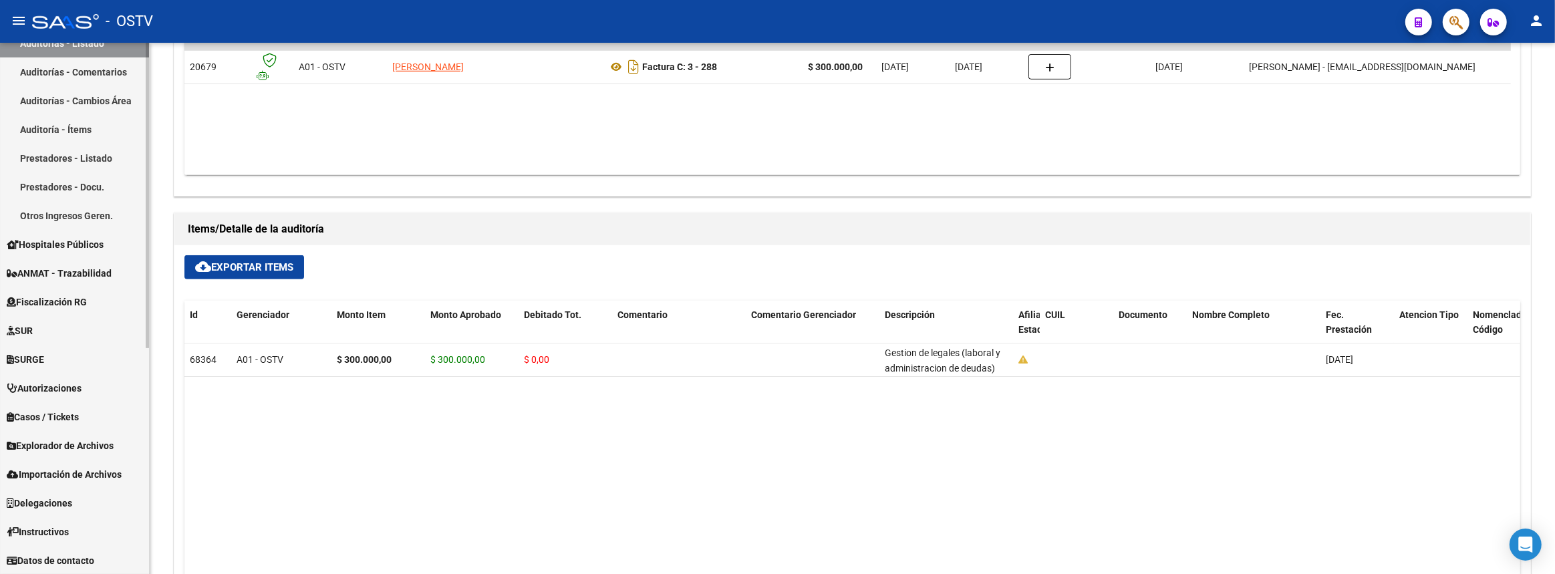
click at [92, 146] on link "Prestadores - Listado" at bounding box center [74, 158] width 149 height 29
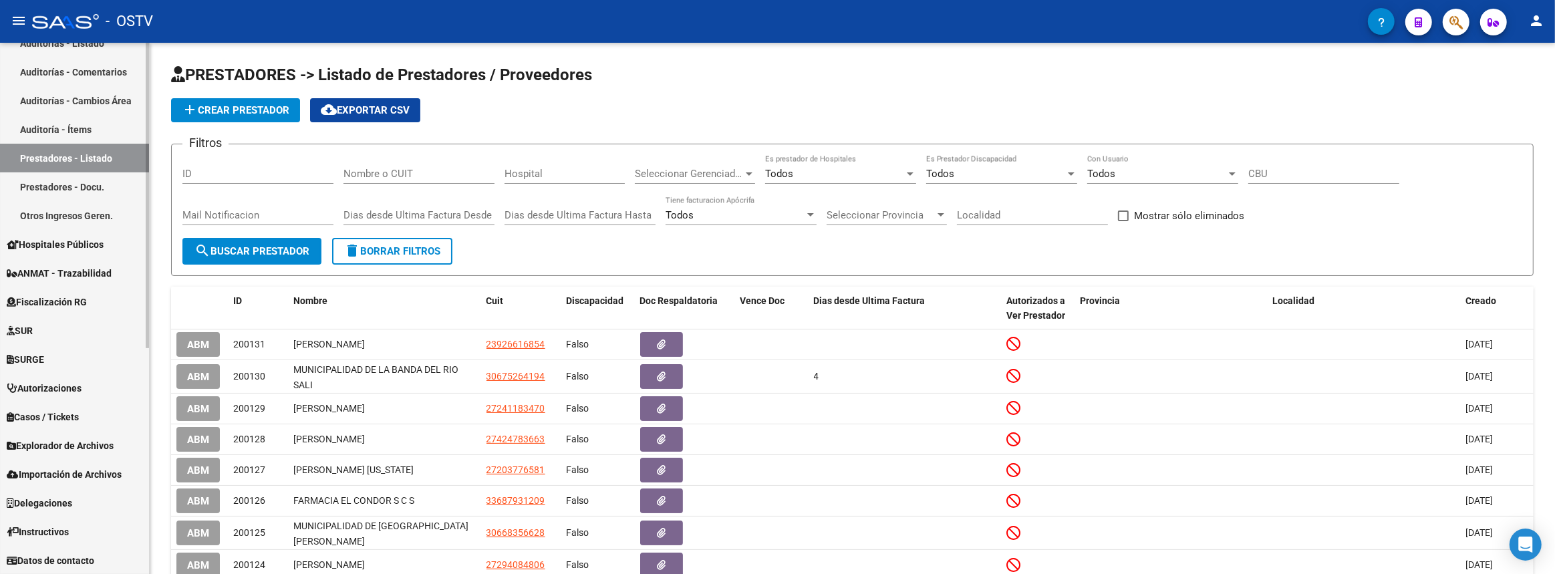
scroll to position [28, 0]
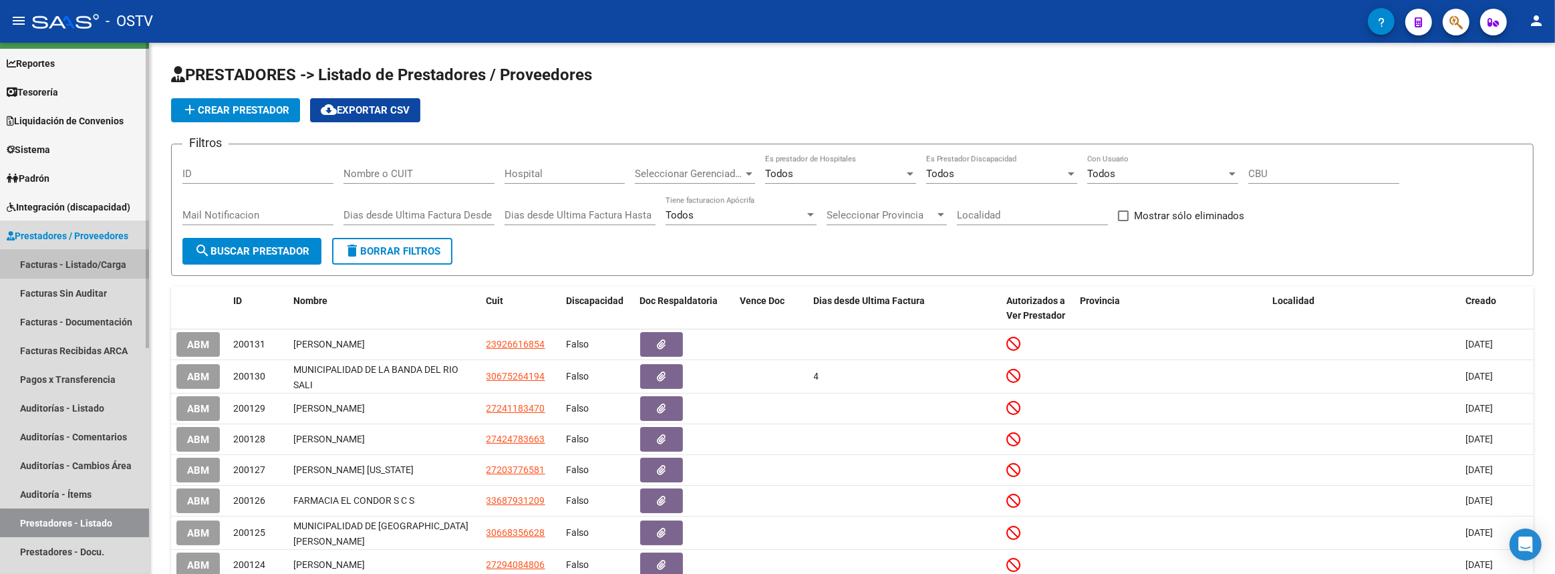
click at [74, 256] on link "Facturas - Listado/Carga" at bounding box center [74, 264] width 149 height 29
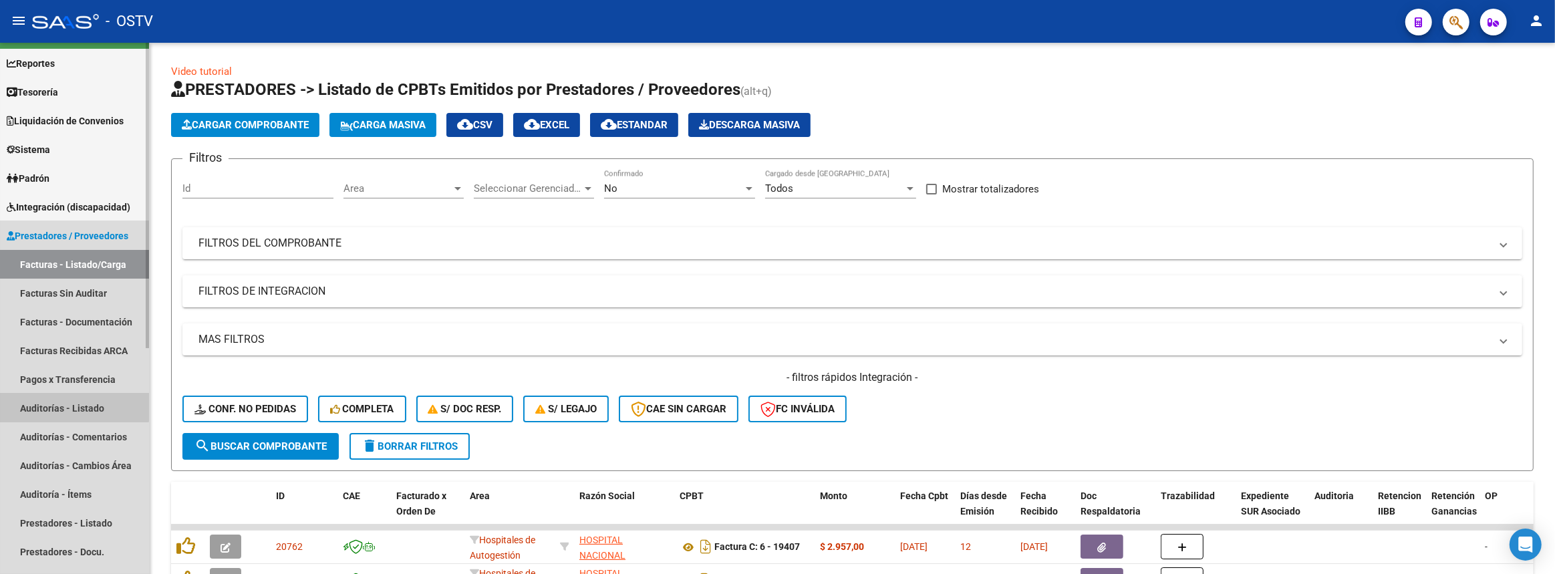
click at [61, 400] on link "Auditorías - Listado" at bounding box center [74, 408] width 149 height 29
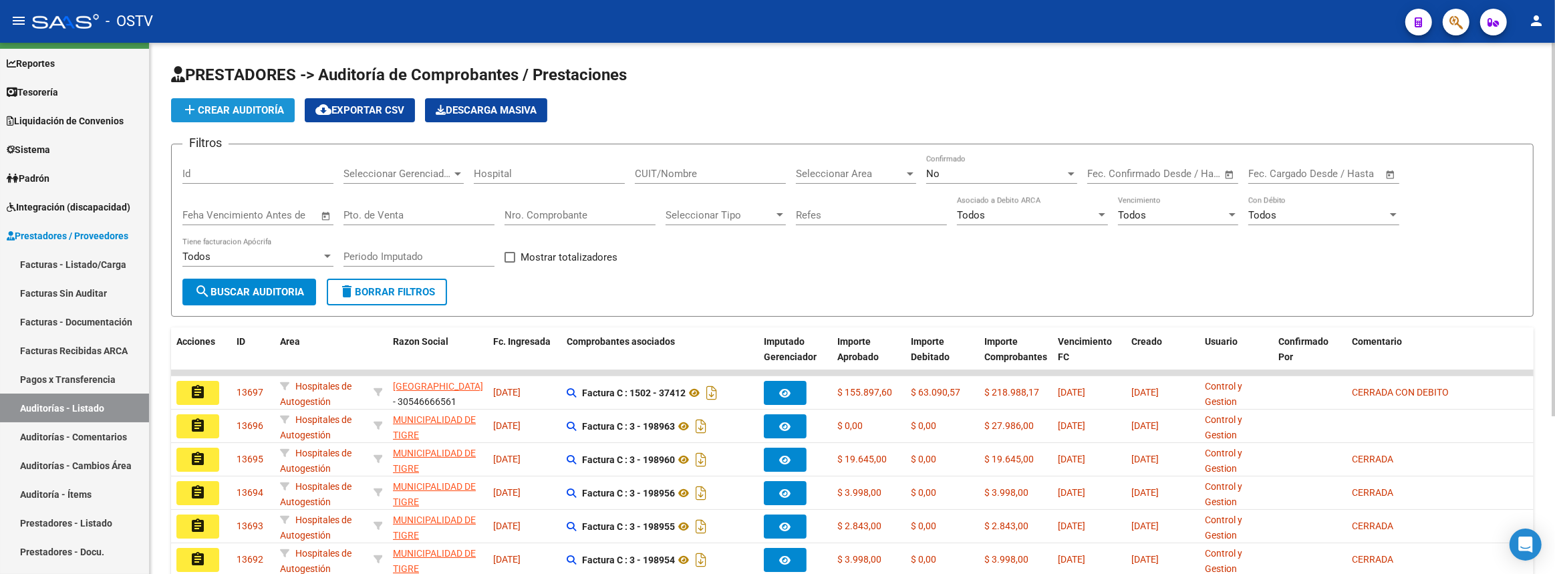
click at [218, 104] on span "add Crear Auditoría" at bounding box center [233, 110] width 102 height 12
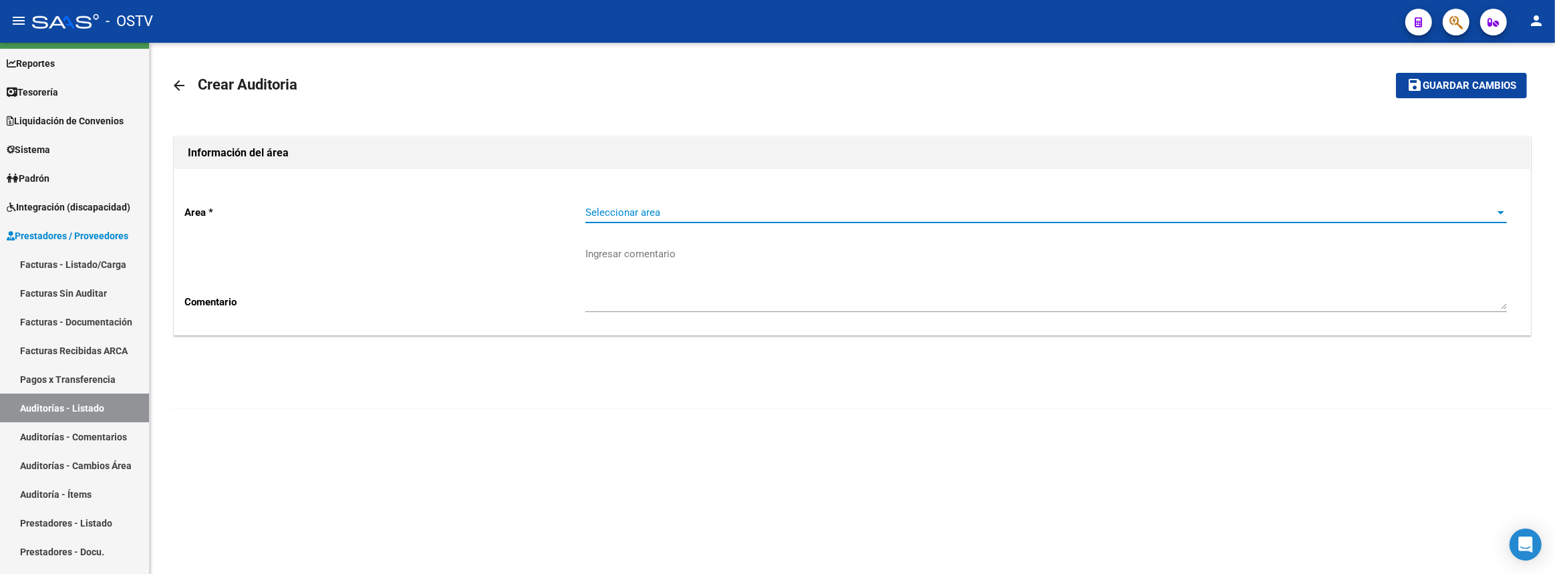
click at [646, 210] on span "Seleccionar area" at bounding box center [1040, 213] width 910 height 12
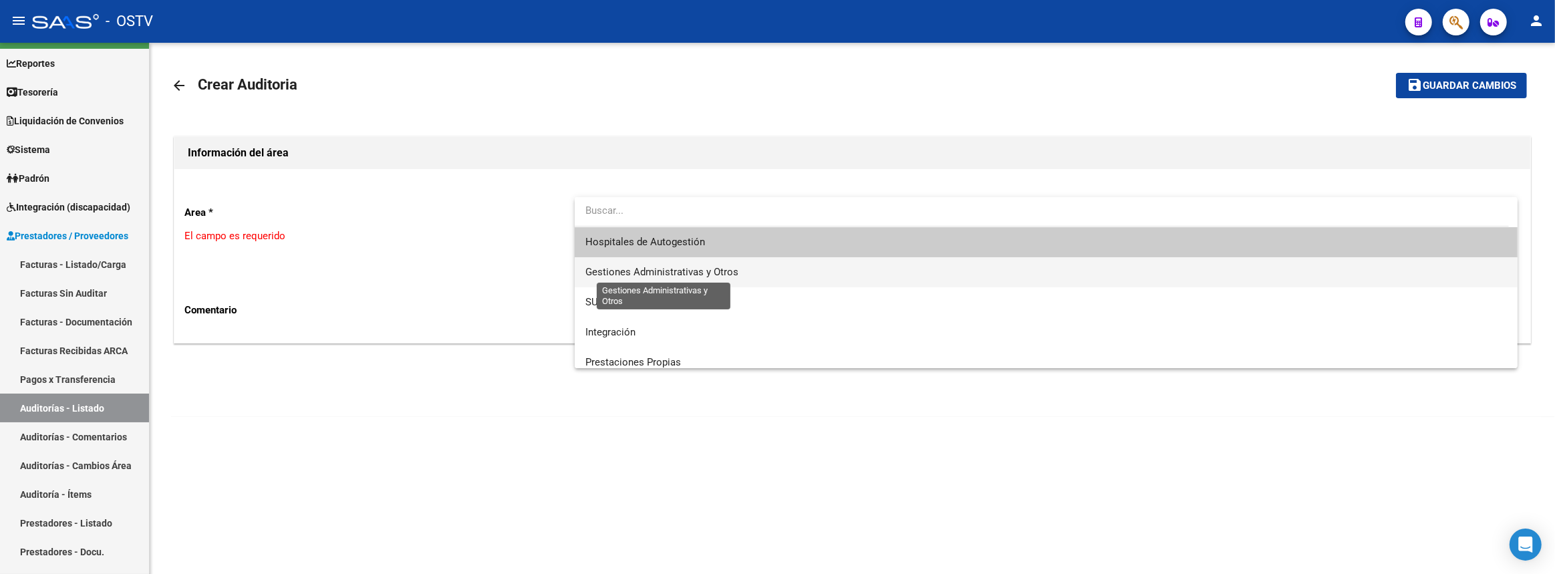
drag, startPoint x: 660, startPoint y: 273, endPoint x: 475, endPoint y: 319, distance: 191.4
click at [660, 272] on span "Gestiones Administrativas y Otros" at bounding box center [661, 272] width 153 height 12
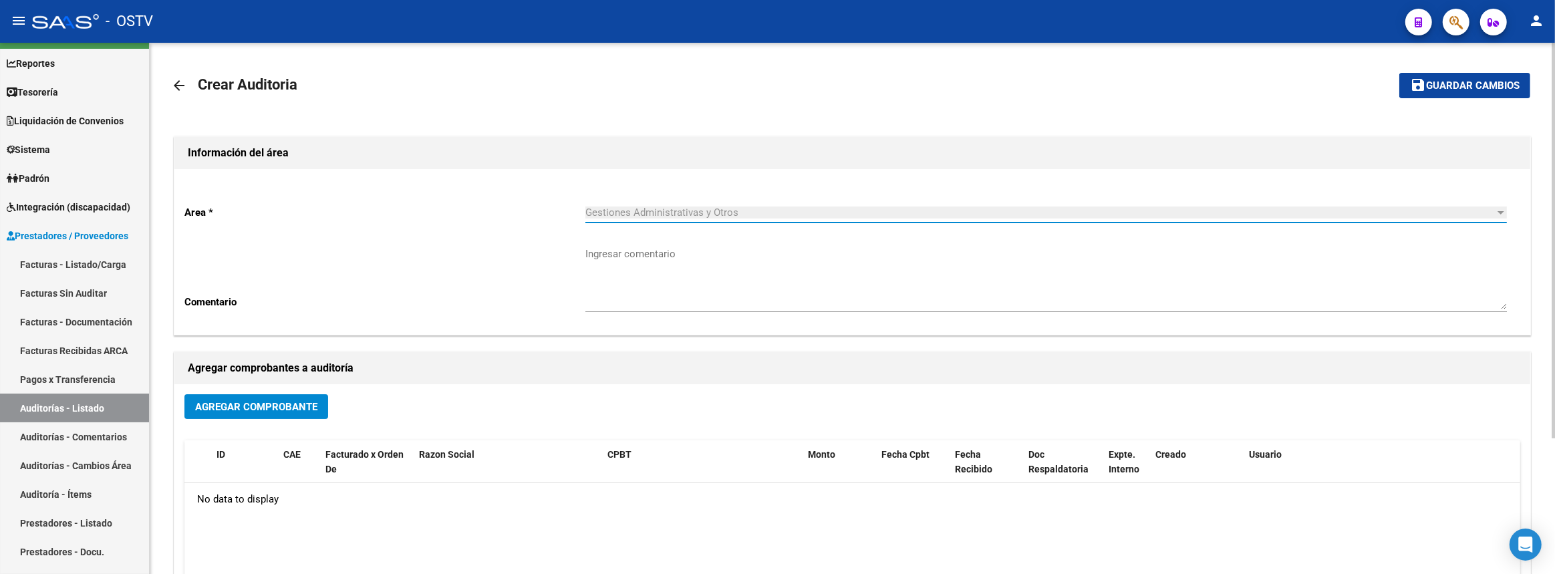
click at [313, 412] on button "Agregar Comprobante" at bounding box center [256, 406] width 144 height 25
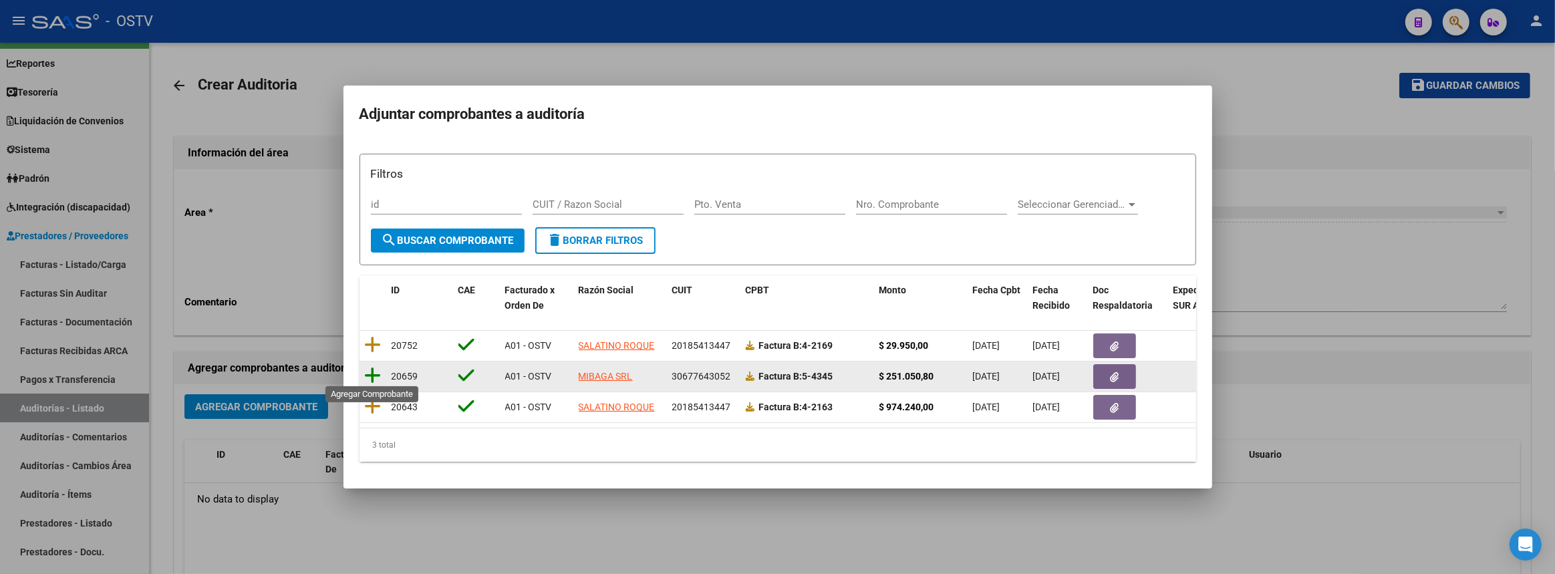
click at [377, 368] on icon at bounding box center [373, 375] width 17 height 19
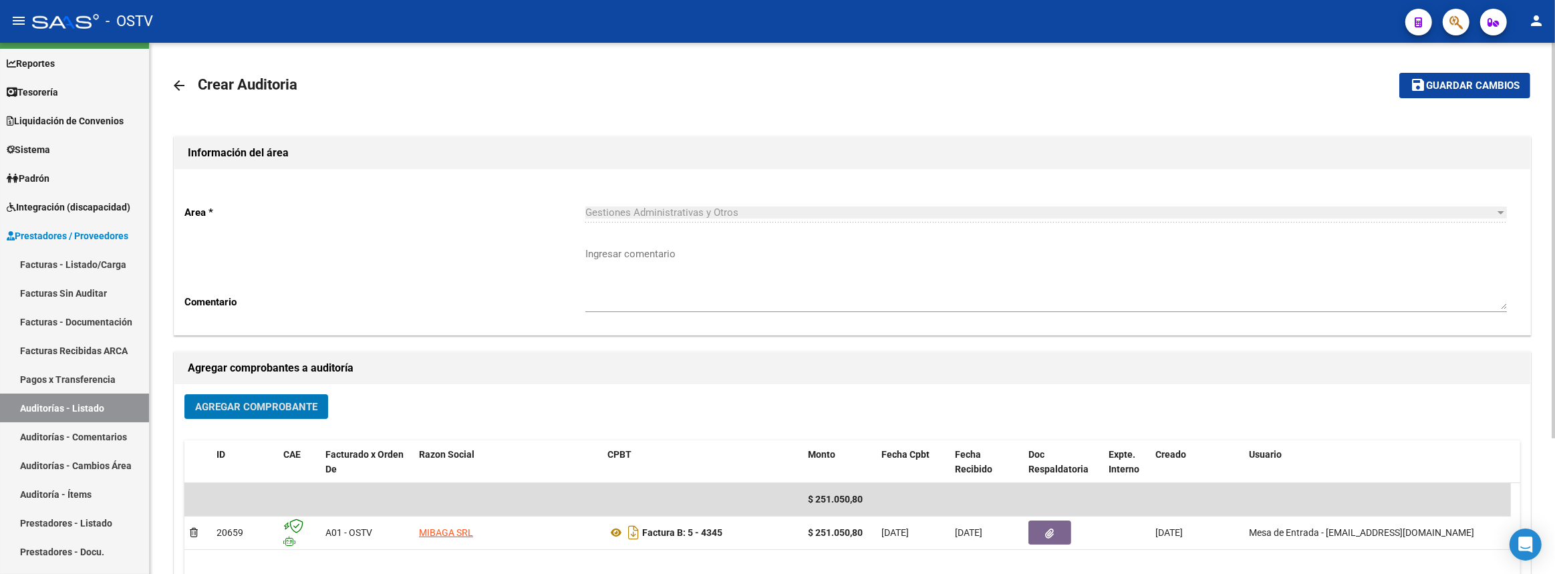
click at [1426, 83] on span "Guardar cambios" at bounding box center [1473, 86] width 94 height 12
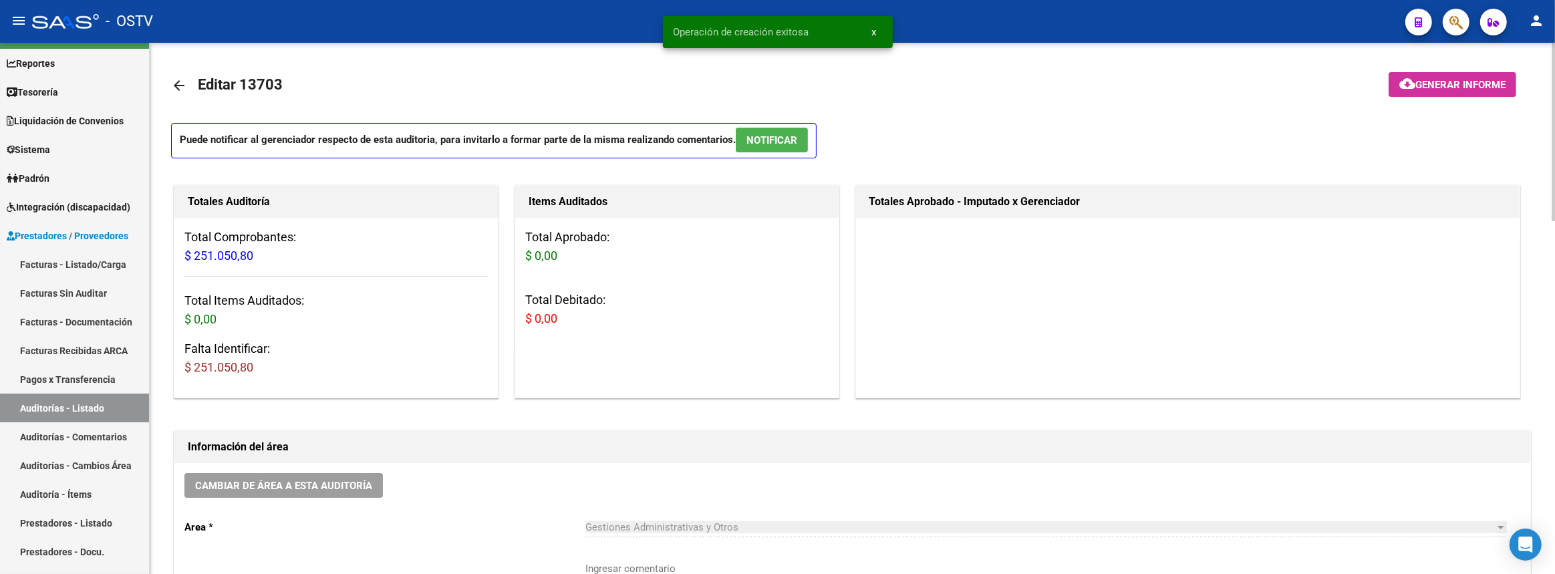
scroll to position [243, 0]
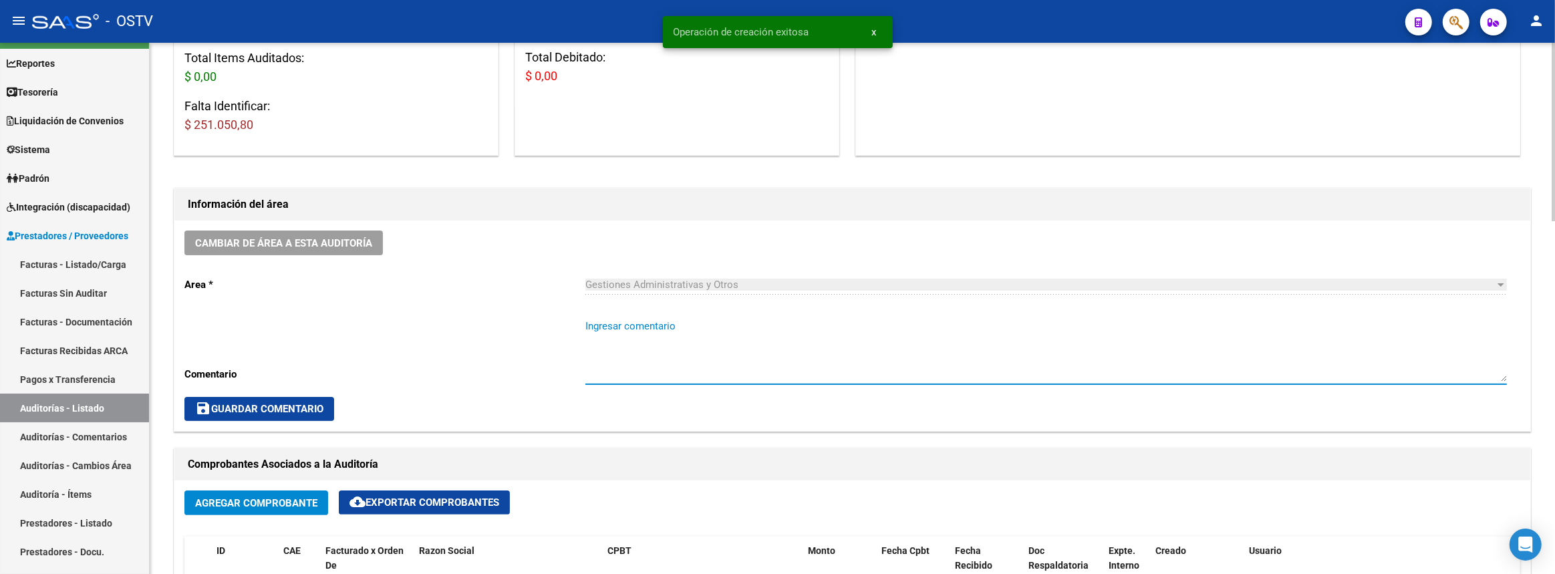
click at [765, 340] on textarea "Ingresar comentario" at bounding box center [1046, 350] width 922 height 63
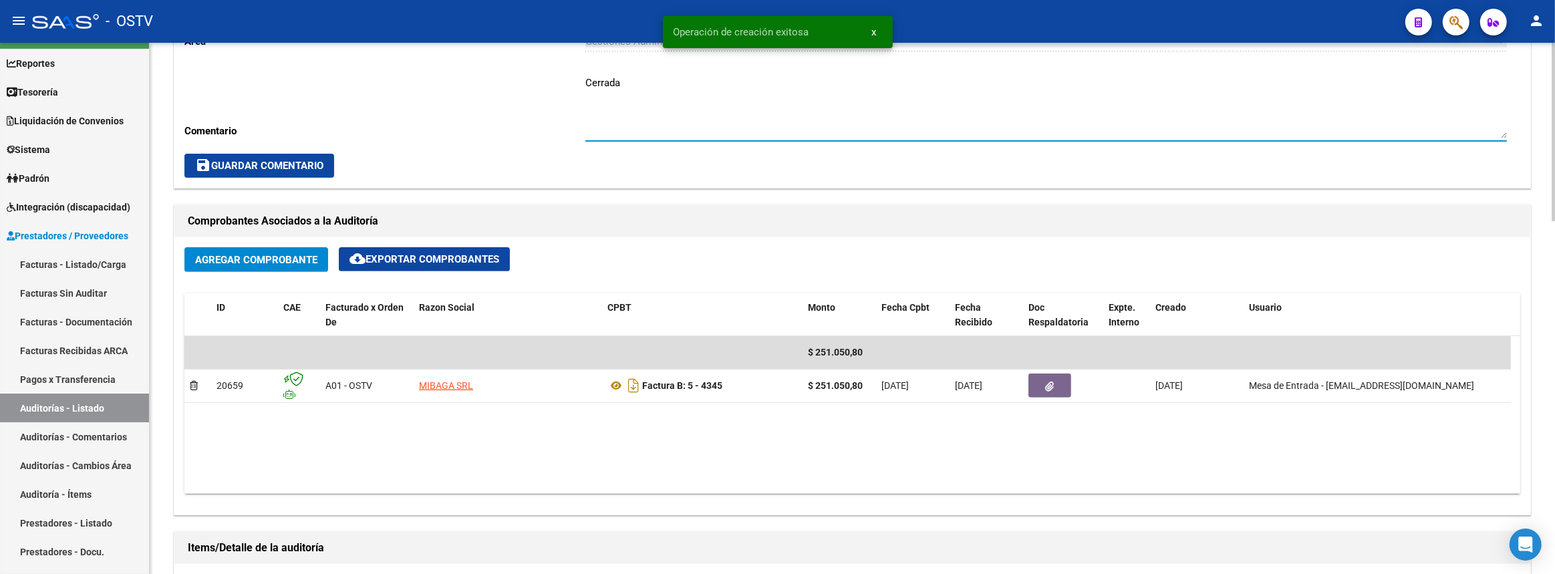
scroll to position [607, 0]
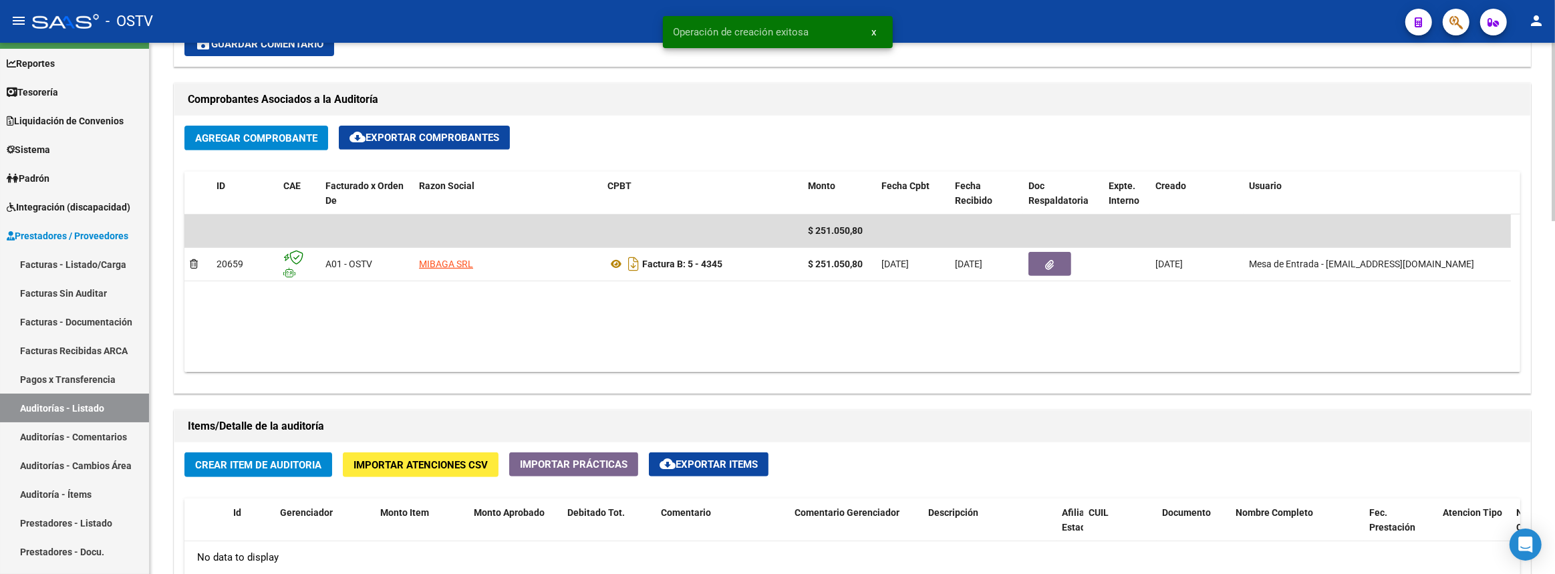
type textarea "Cerrada"
click at [281, 462] on span "Crear Item de Auditoria" at bounding box center [258, 465] width 126 height 12
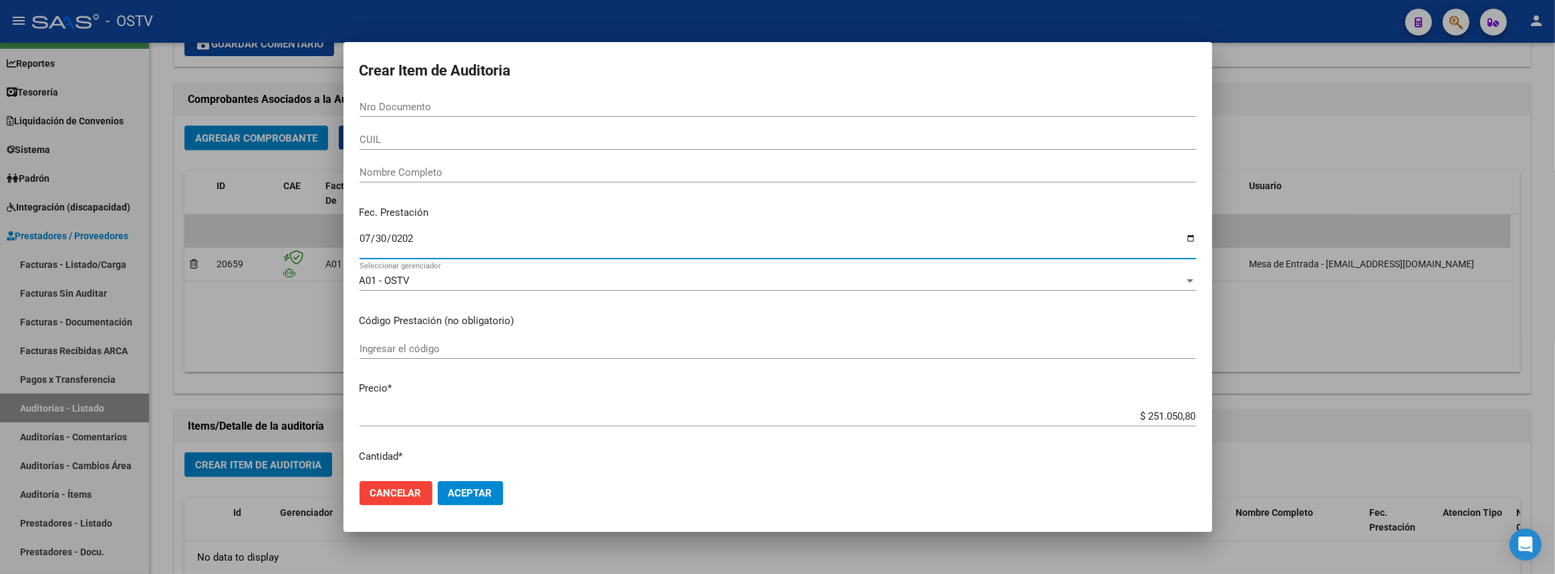
type input "2025-07-30"
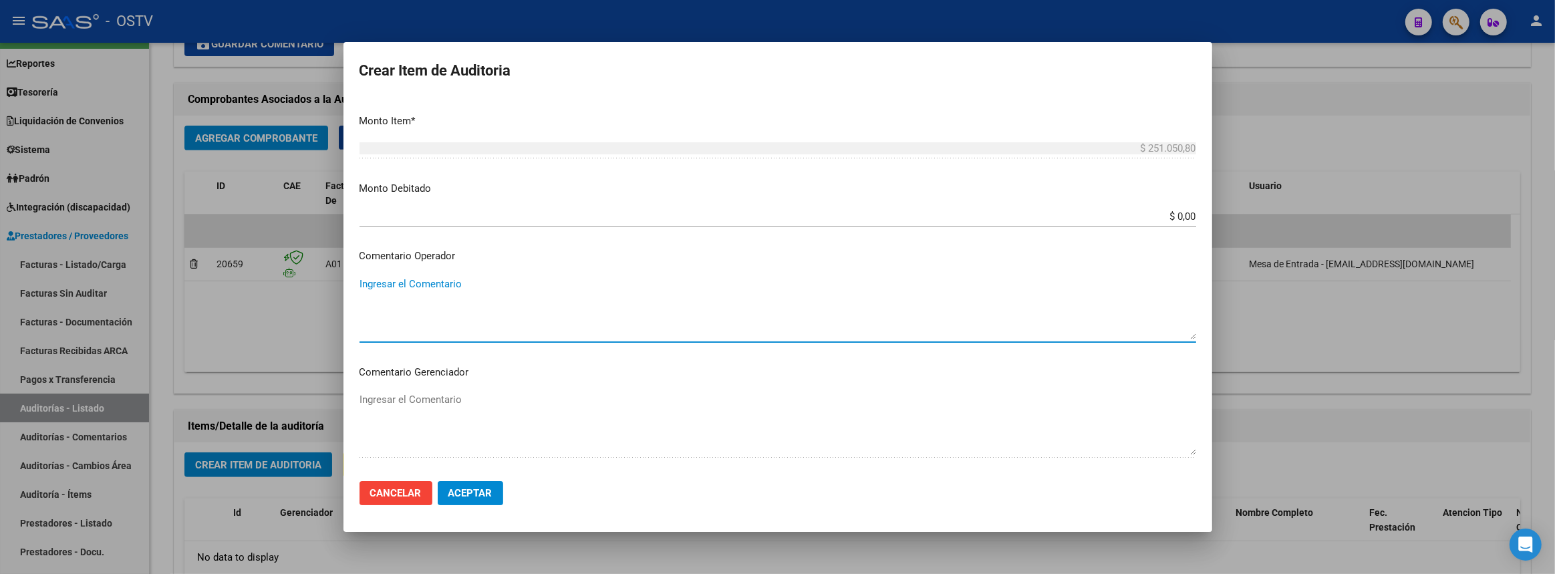
scroll to position [635, 0]
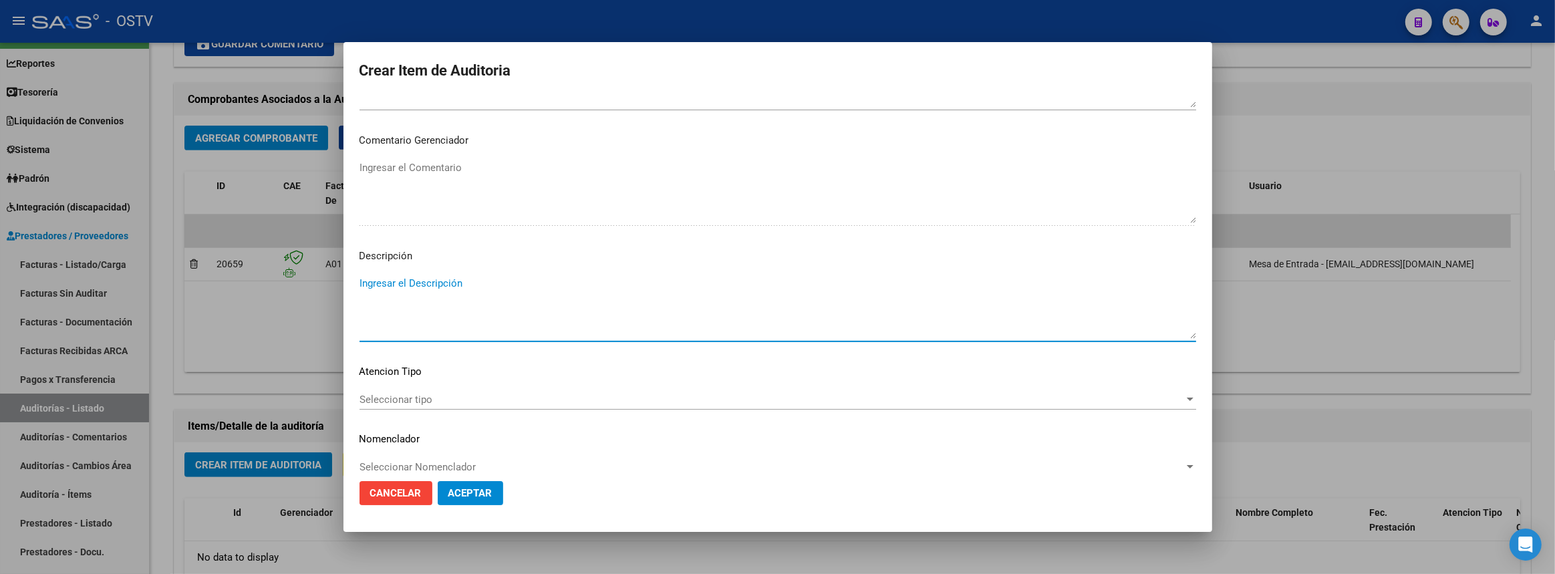
paste textarea "ALQUILER fotocopiadora 1 y 2 piso OSTV"
type textarea "ALQUILER fotocopiadora 1 y 2 piso OSTV"
click at [481, 489] on span "Aceptar" at bounding box center [470, 493] width 44 height 12
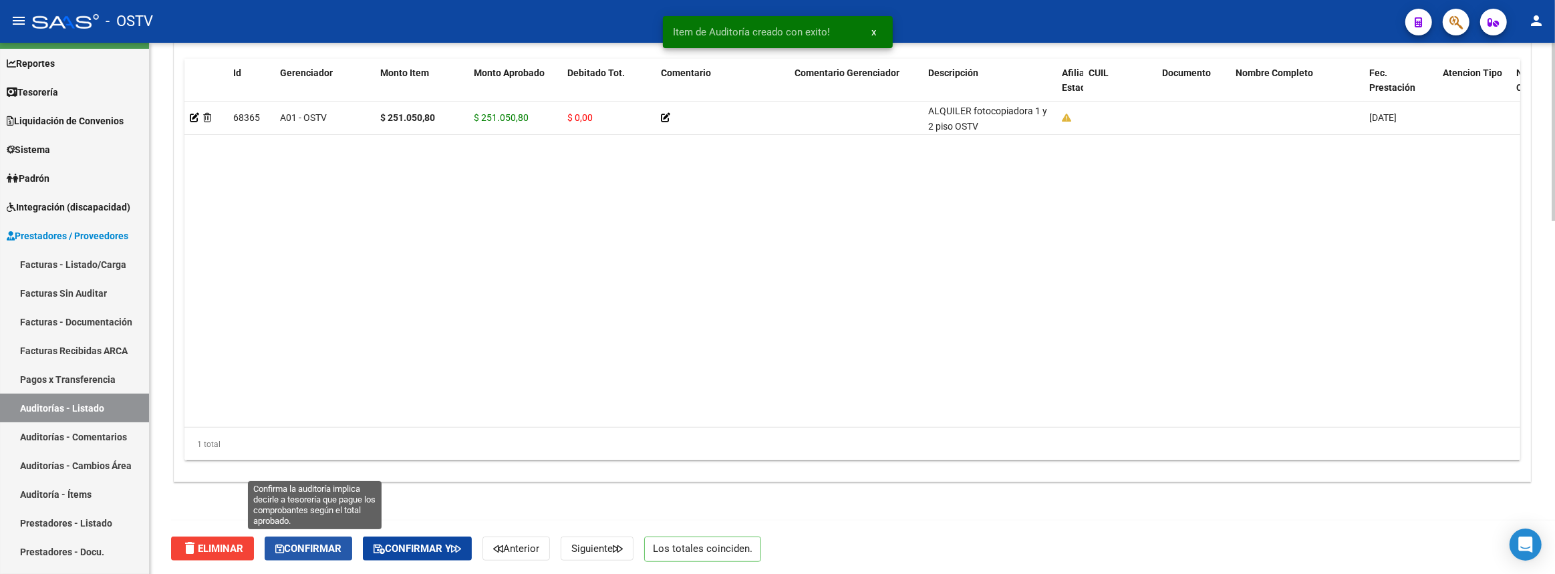
click at [321, 553] on button "Confirmar" at bounding box center [309, 549] width 88 height 24
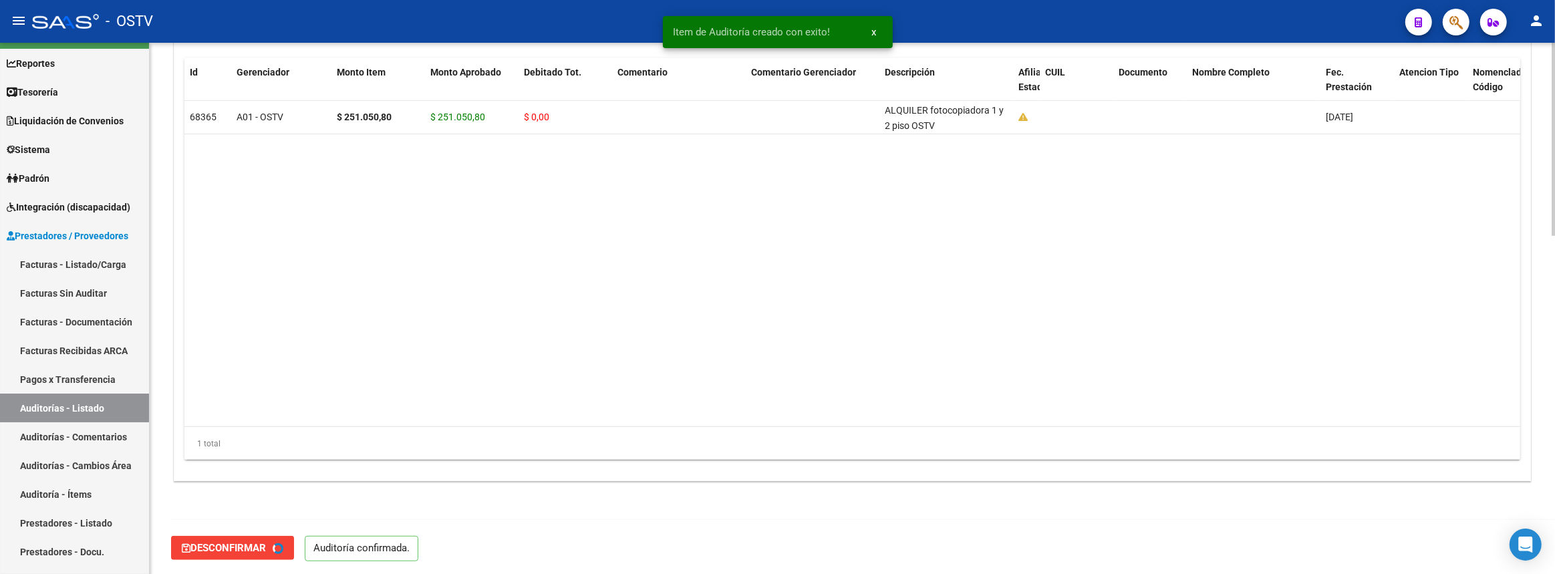
type input "202508"
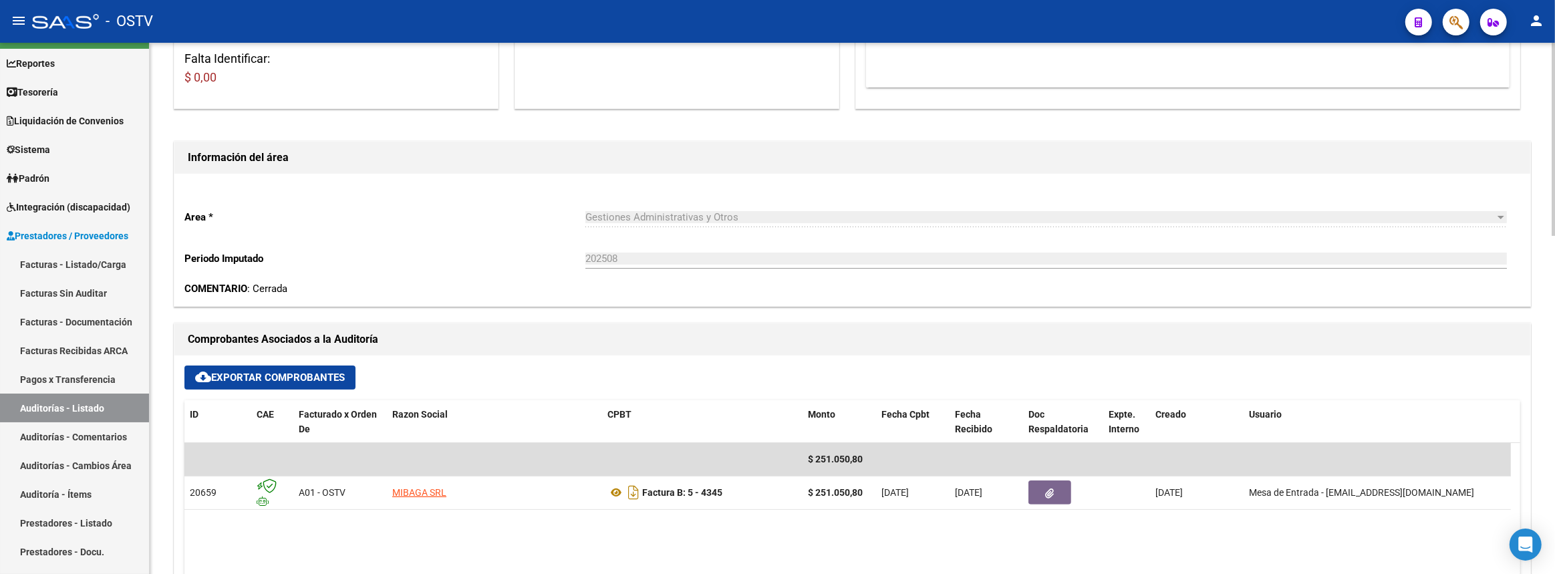
scroll to position [0, 0]
